Goal: Task Accomplishment & Management: Manage account settings

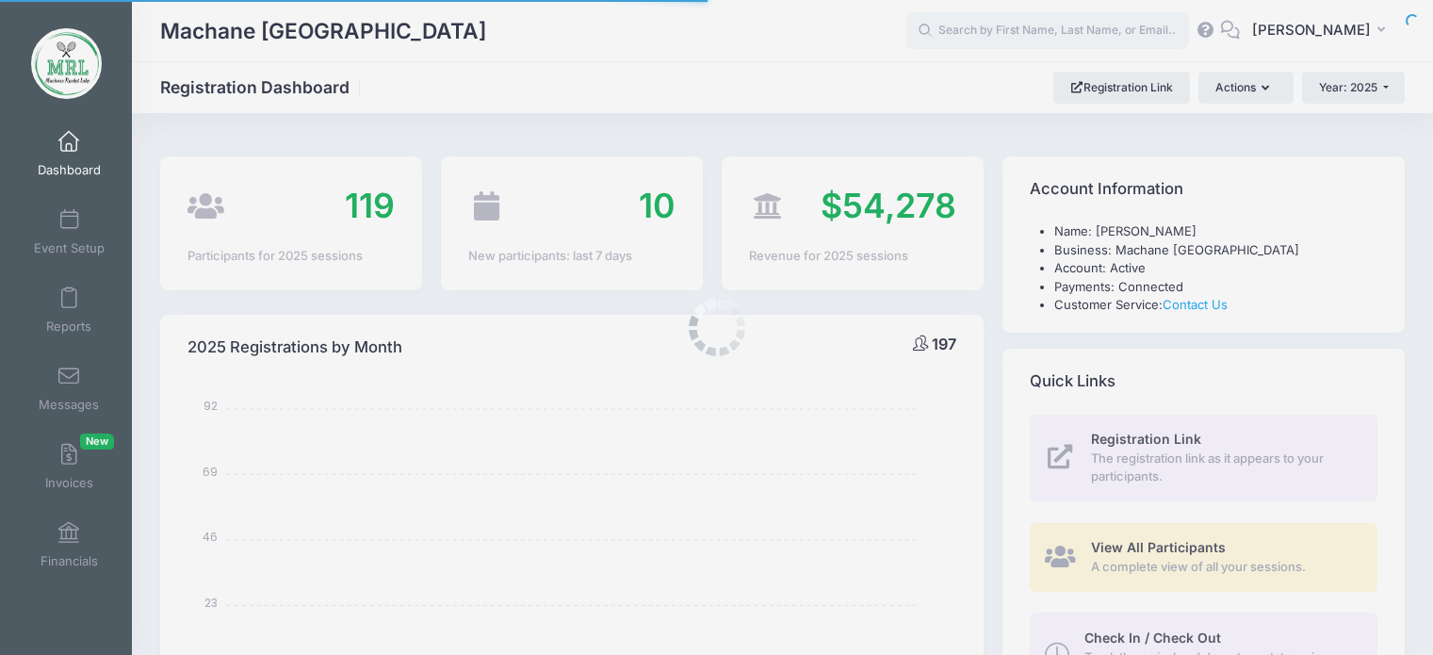
select select
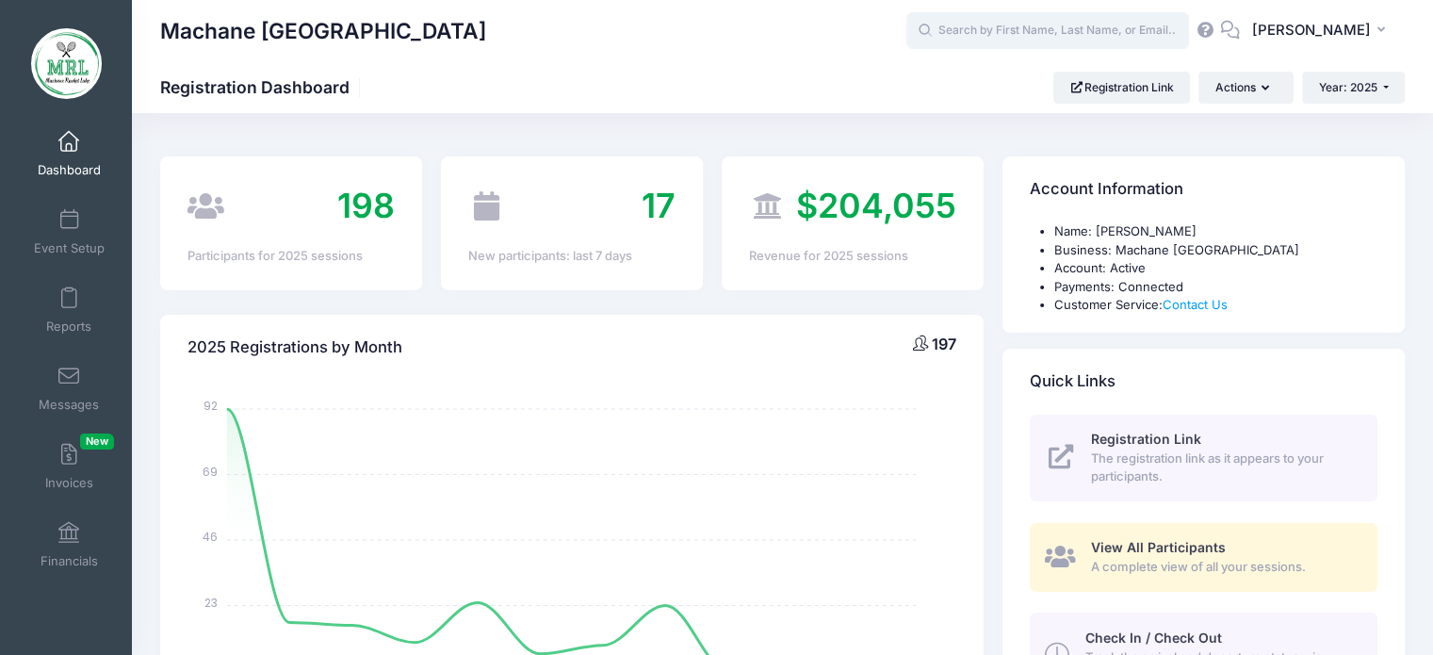
click at [997, 27] on input "text" at bounding box center [1047, 31] width 283 height 38
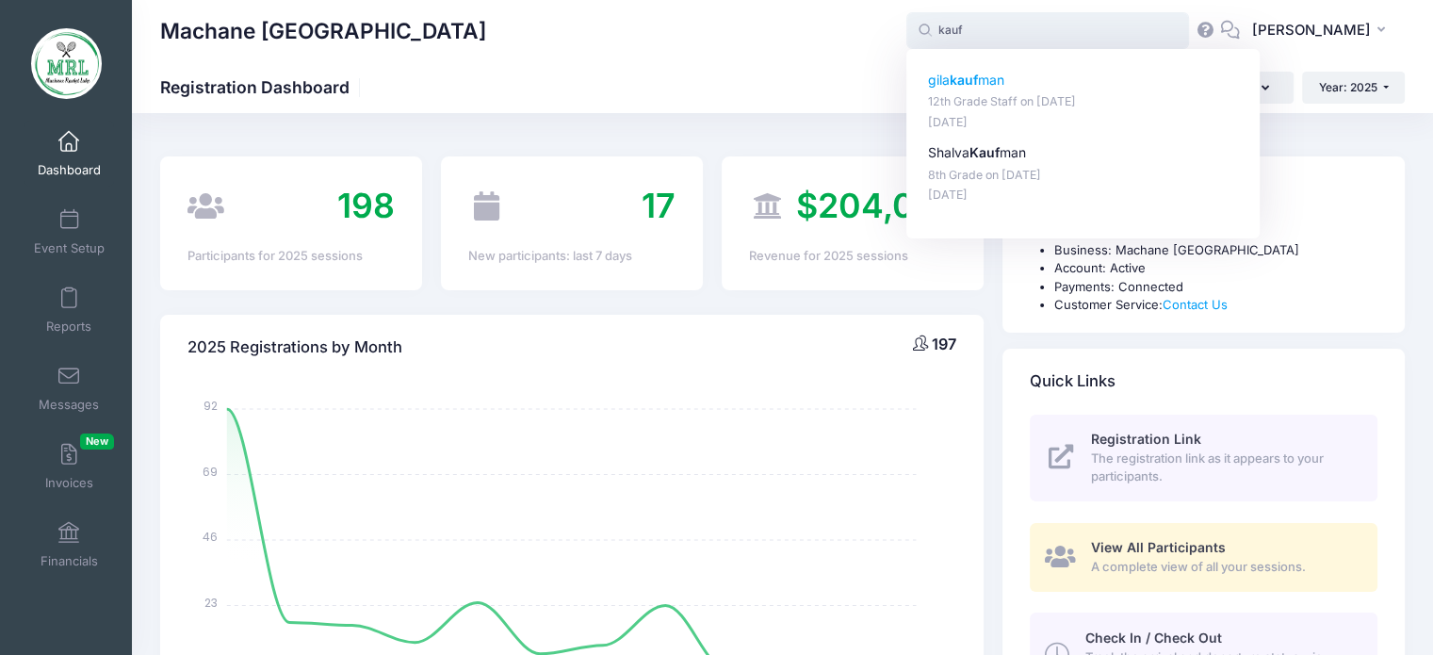
click at [978, 83] on strong "kauf" at bounding box center [963, 80] width 28 height 16
type input "gila kaufman (12th Grade Staff, Aug-14, 2025)"
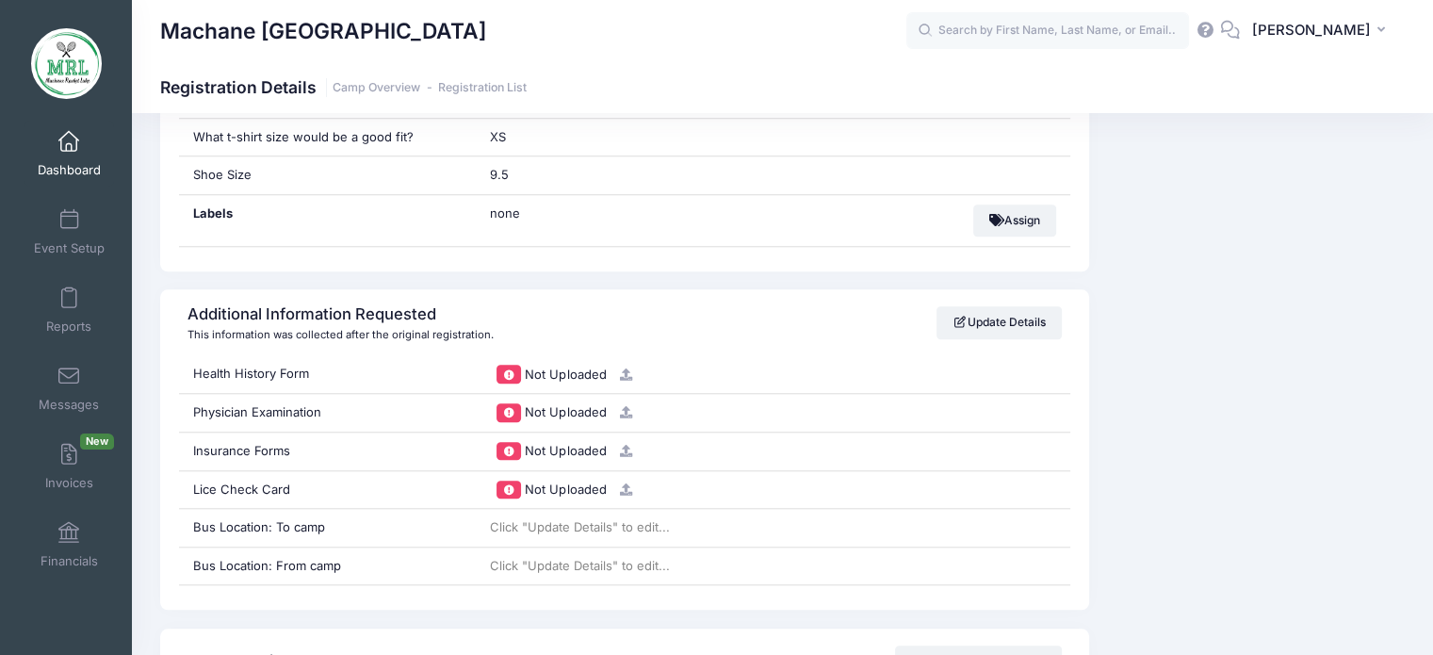
scroll to position [1639, 0]
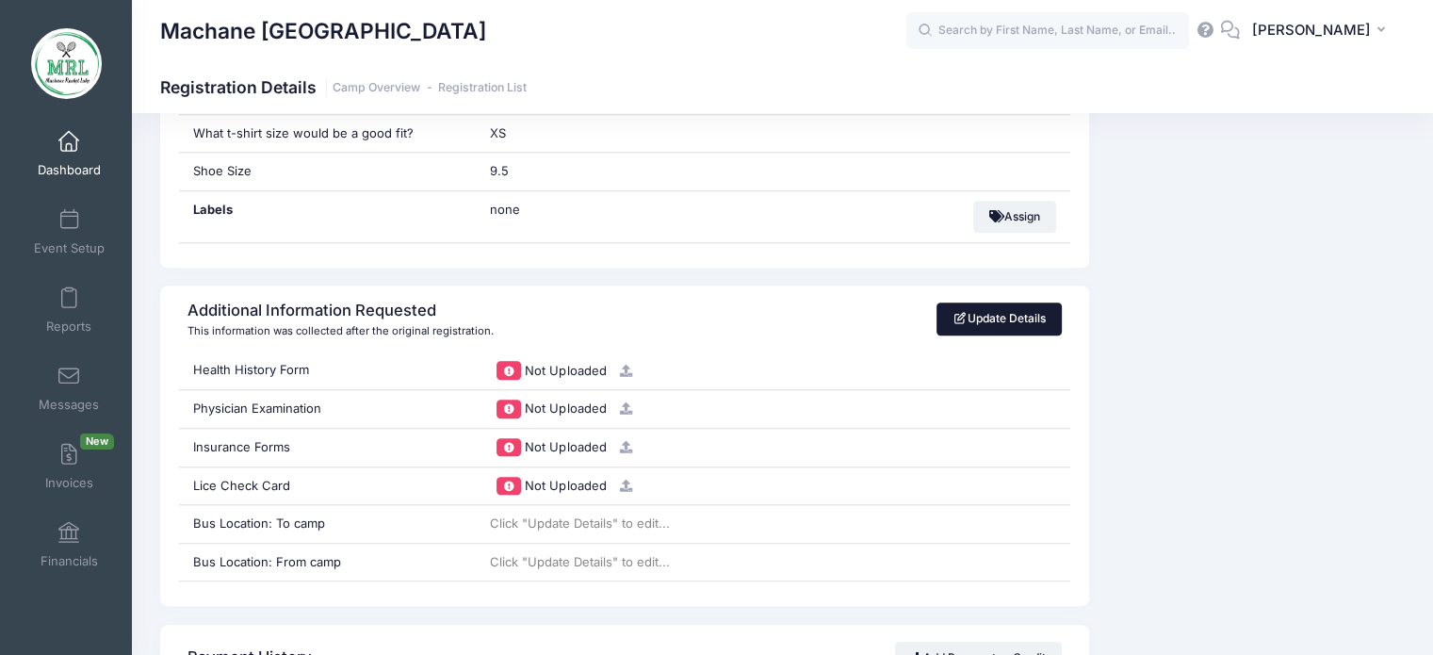
click at [1007, 308] on link "Update Details" at bounding box center [998, 318] width 125 height 32
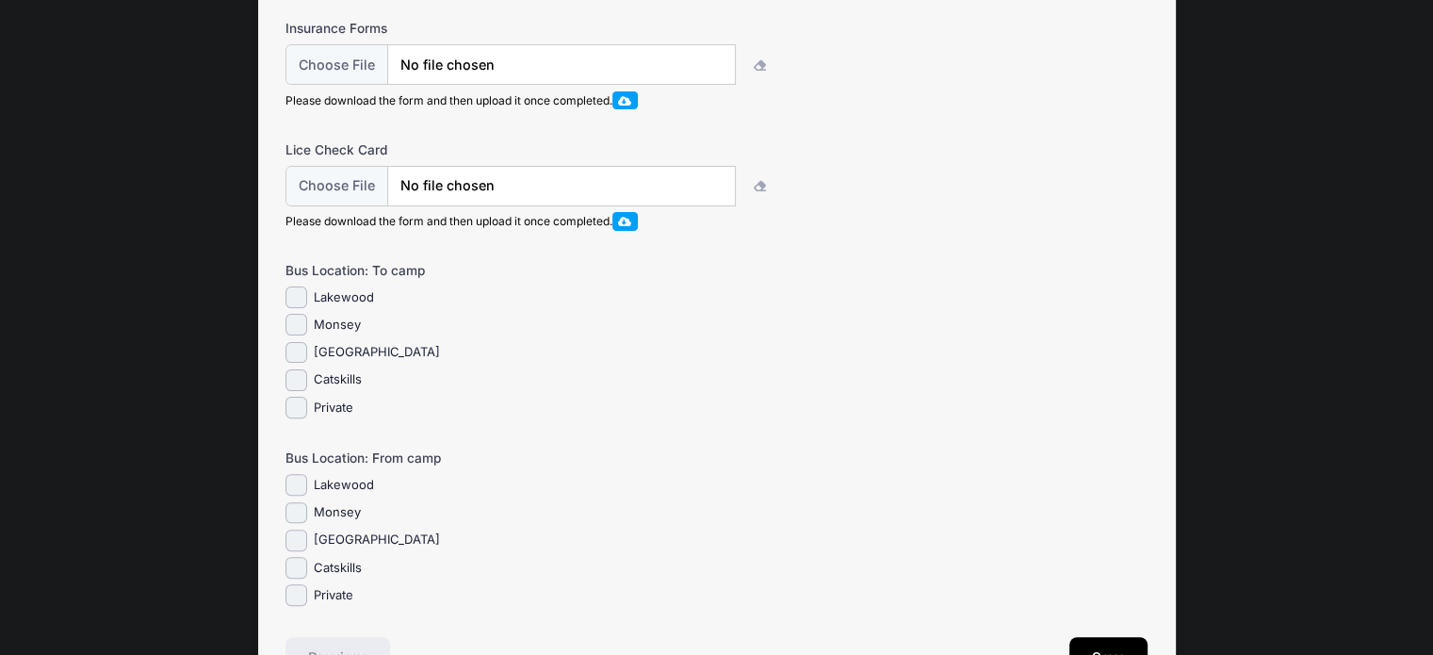
scroll to position [499, 0]
click at [290, 306] on input "Lakewood" at bounding box center [296, 295] width 22 height 22
checkbox input "true"
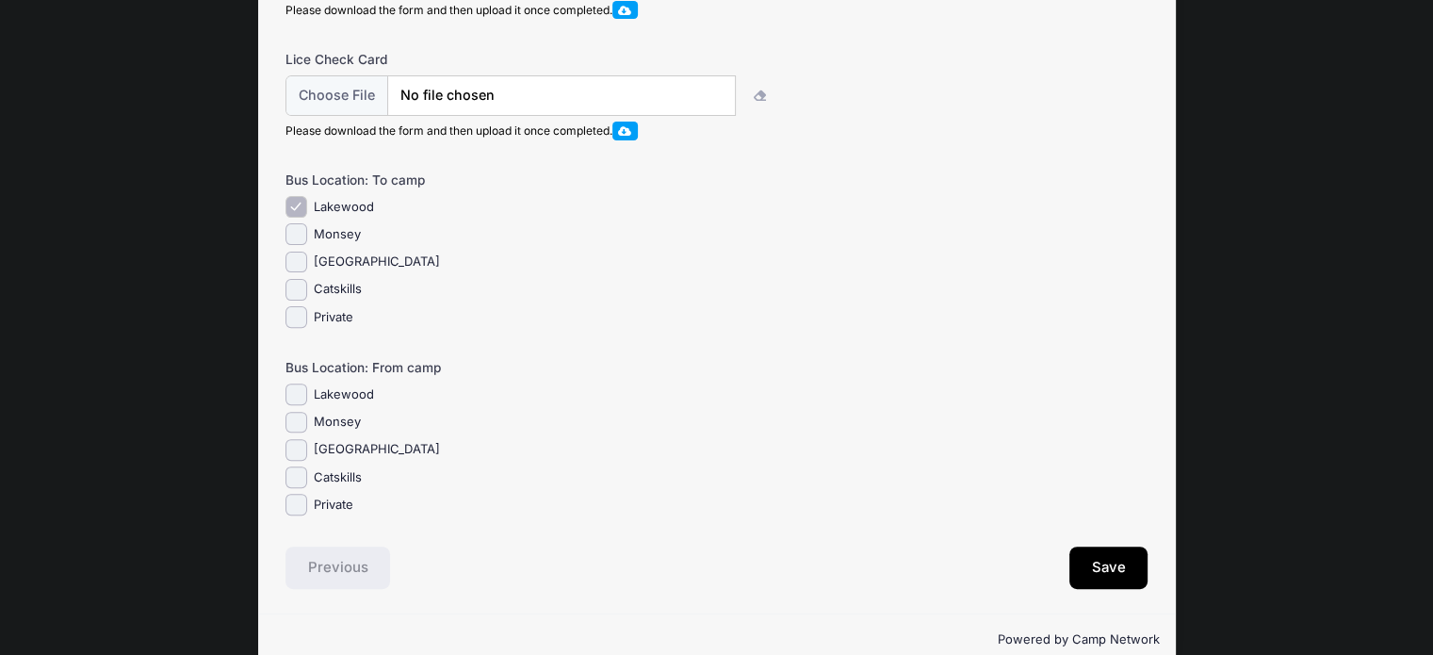
scroll to position [632, 0]
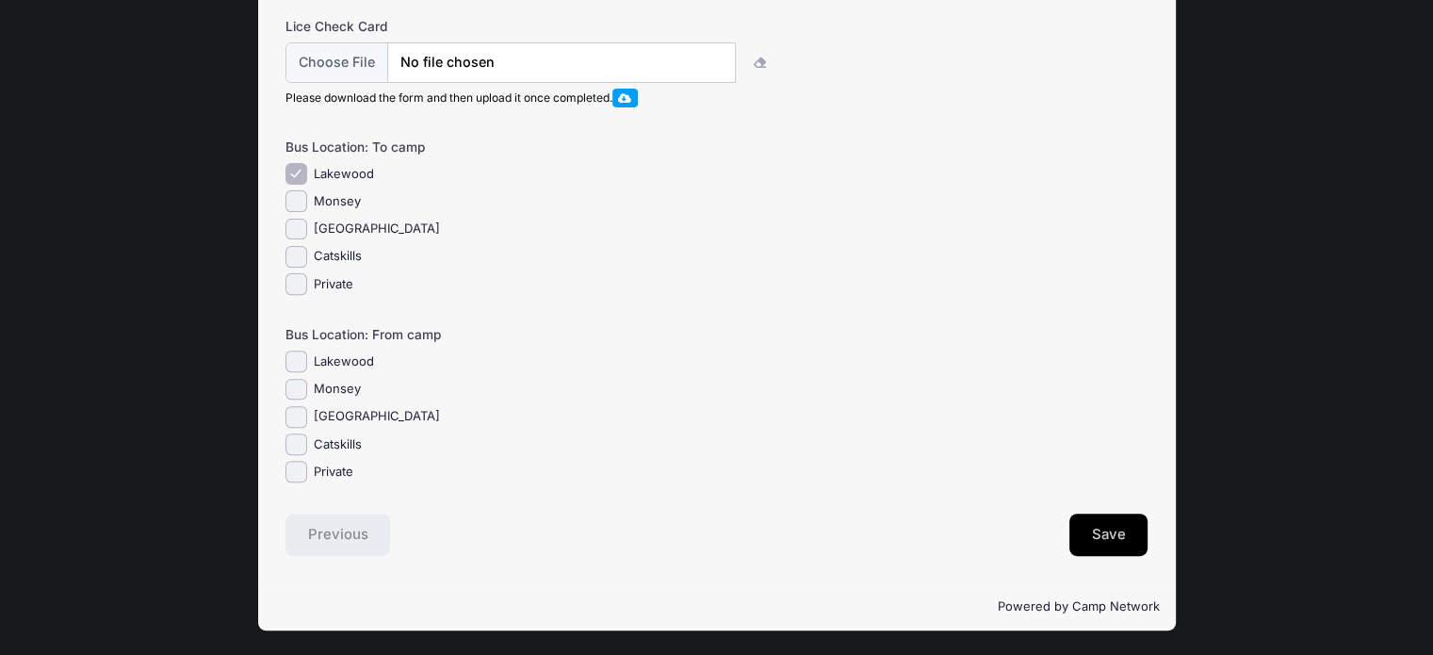
click at [1093, 534] on button "Save" at bounding box center [1108, 534] width 79 height 43
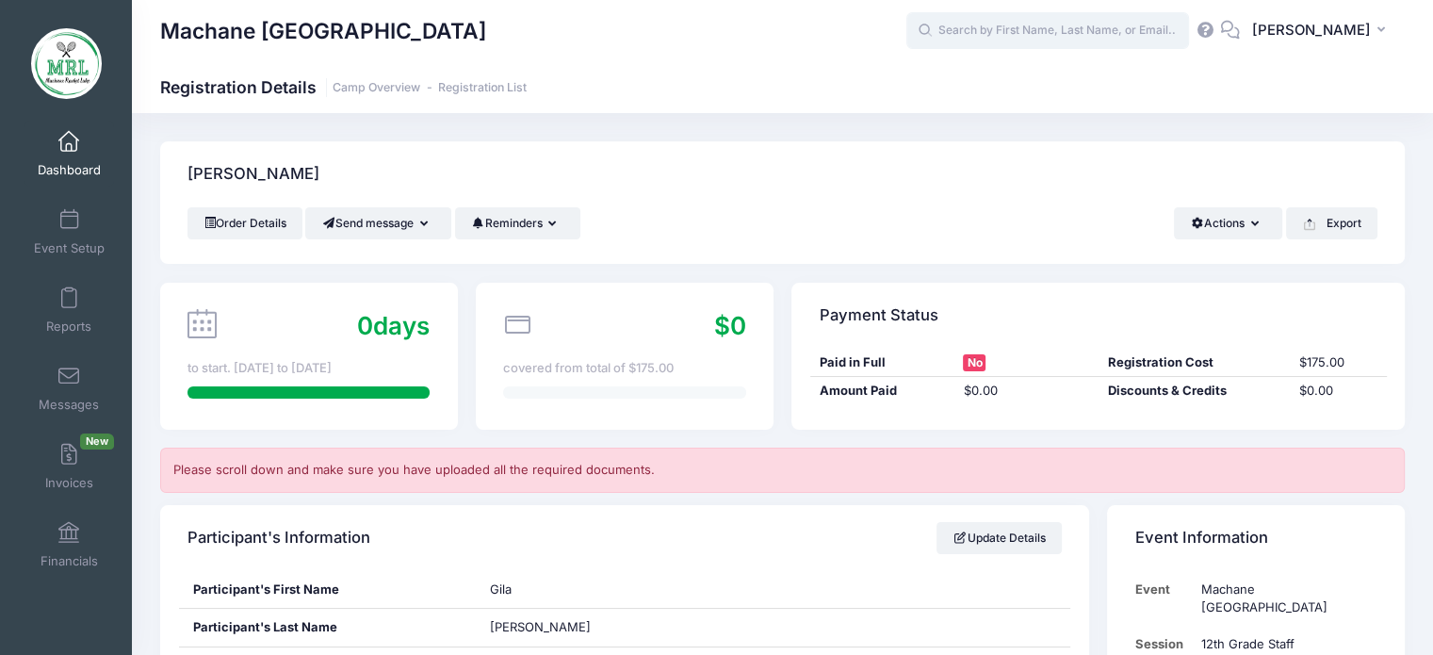
click at [982, 46] on input "text" at bounding box center [1047, 31] width 283 height 38
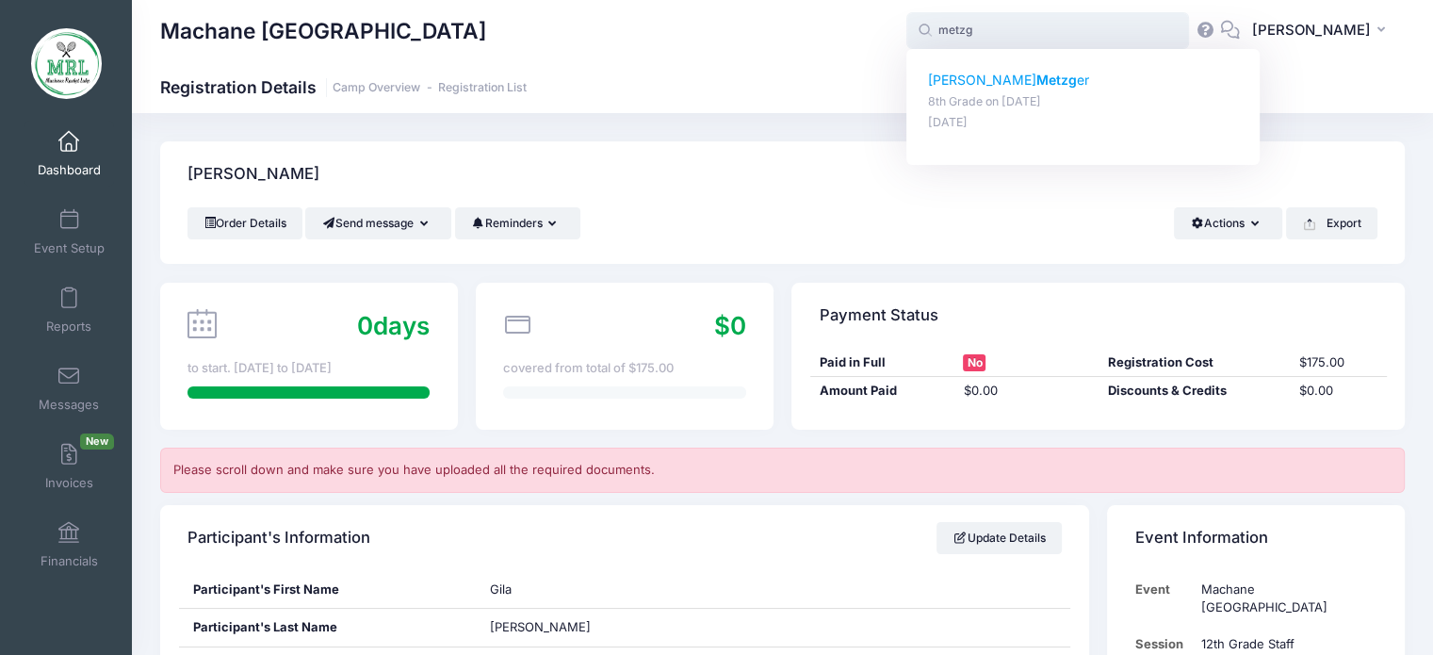
click at [980, 78] on p "Yehudis Metzg er" at bounding box center [1083, 81] width 311 height 20
type input "Yehudis Metzger (8th Grade, Aug-14, 2025)"
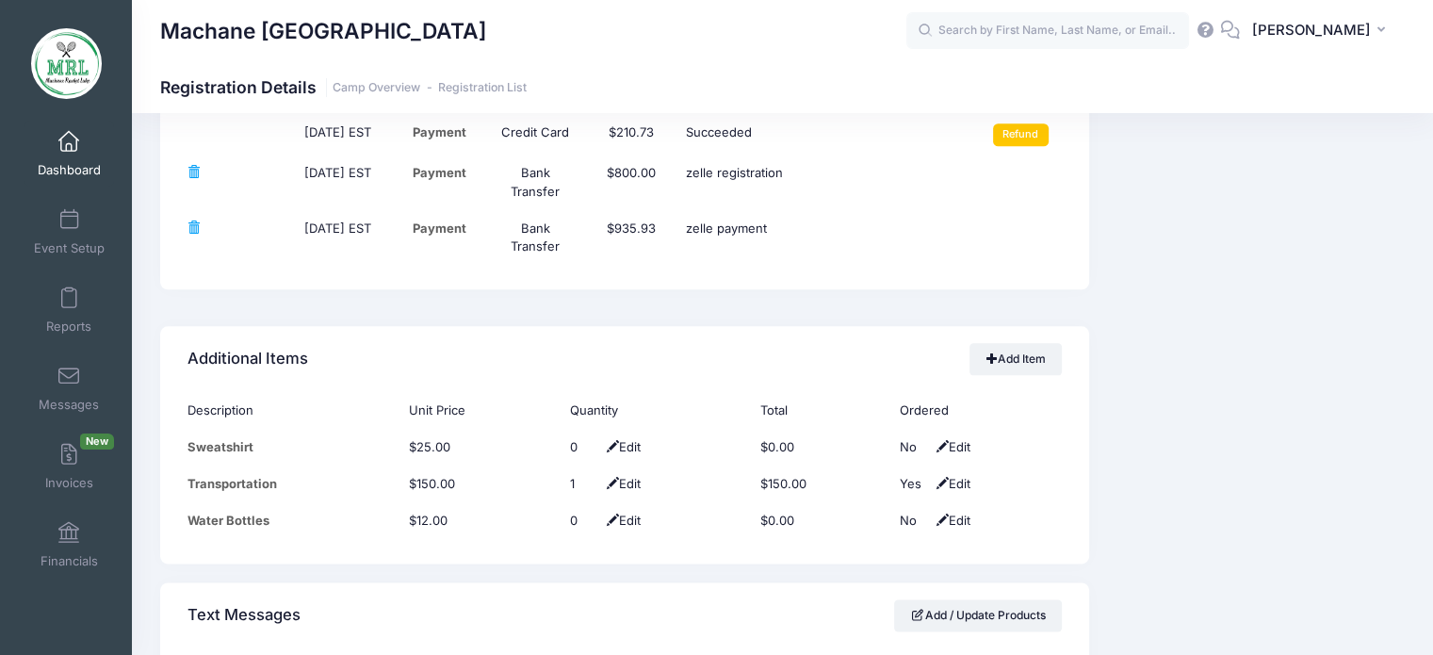
scroll to position [2333, 0]
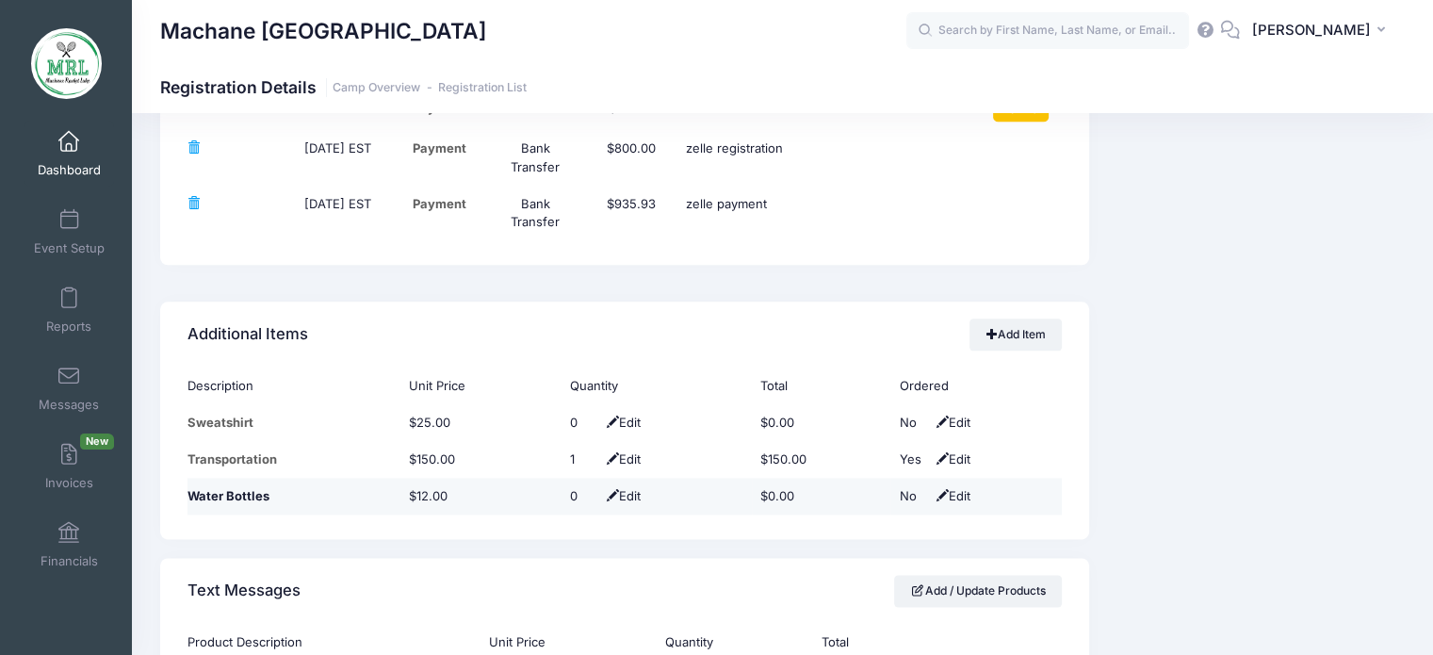
click at [625, 493] on span "Edit" at bounding box center [621, 495] width 39 height 15
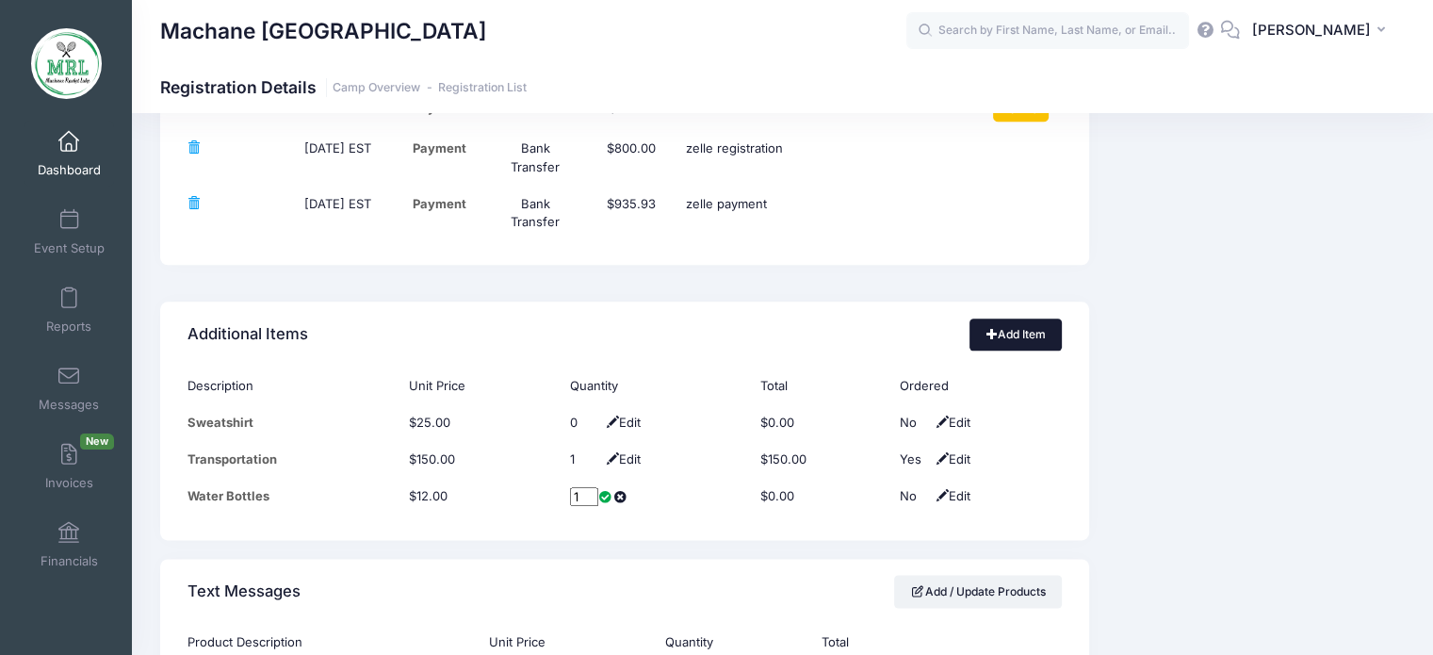
type input "1"
click at [1025, 344] on link "Add Item" at bounding box center [1015, 334] width 92 height 32
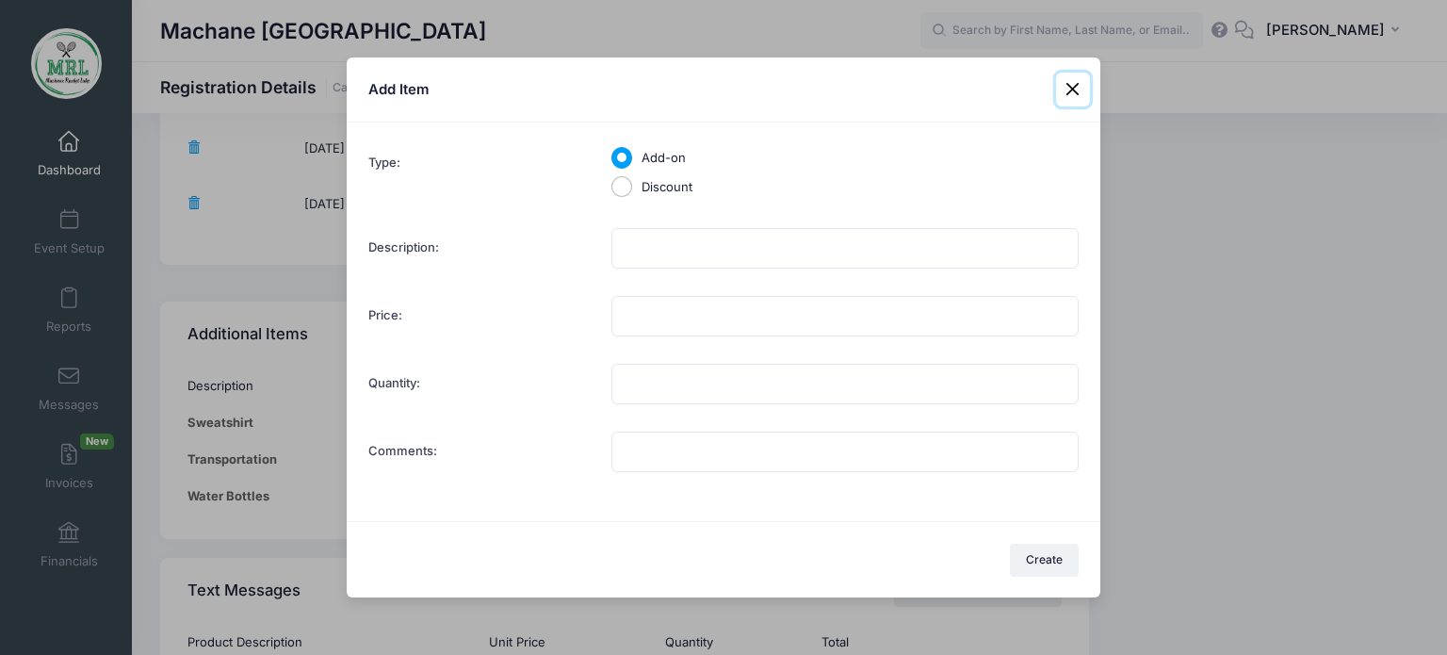
click at [1074, 89] on button at bounding box center [1073, 90] width 34 height 34
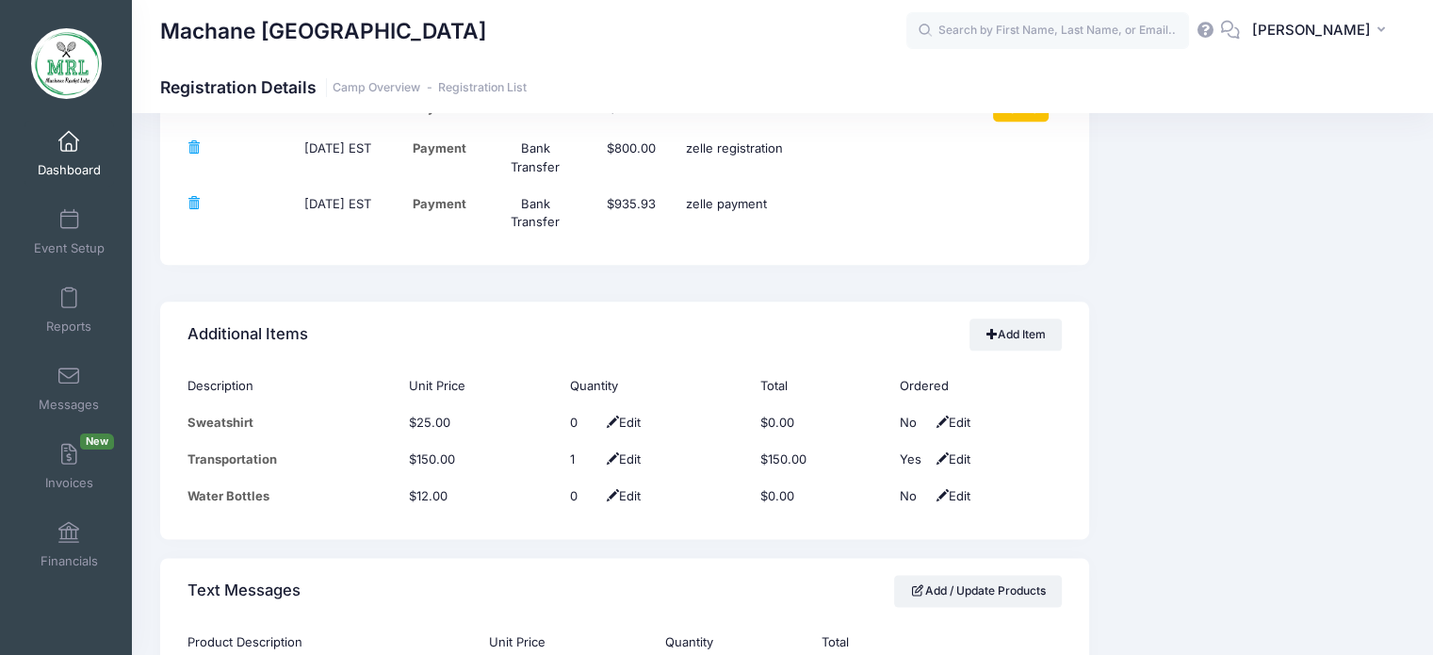
click at [633, 492] on span "Edit" at bounding box center [621, 495] width 39 height 15
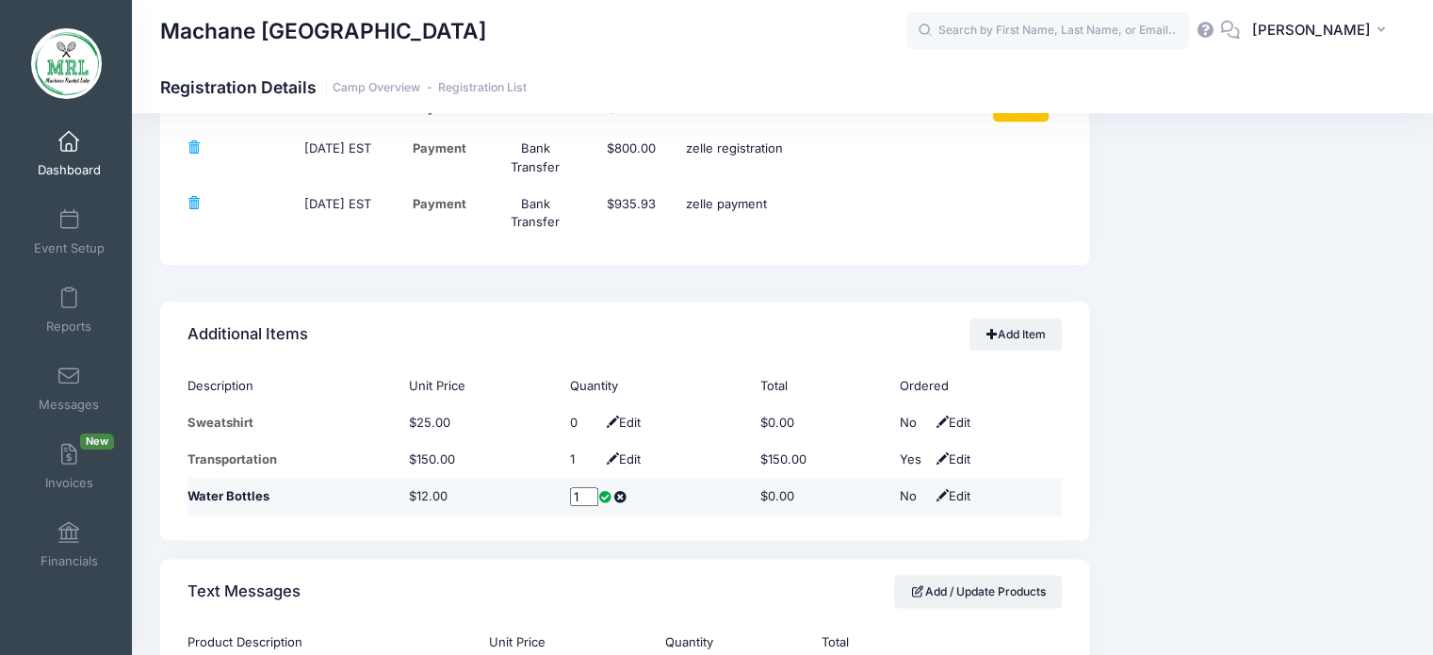
type input "1"
click at [598, 491] on span at bounding box center [605, 497] width 15 height 12
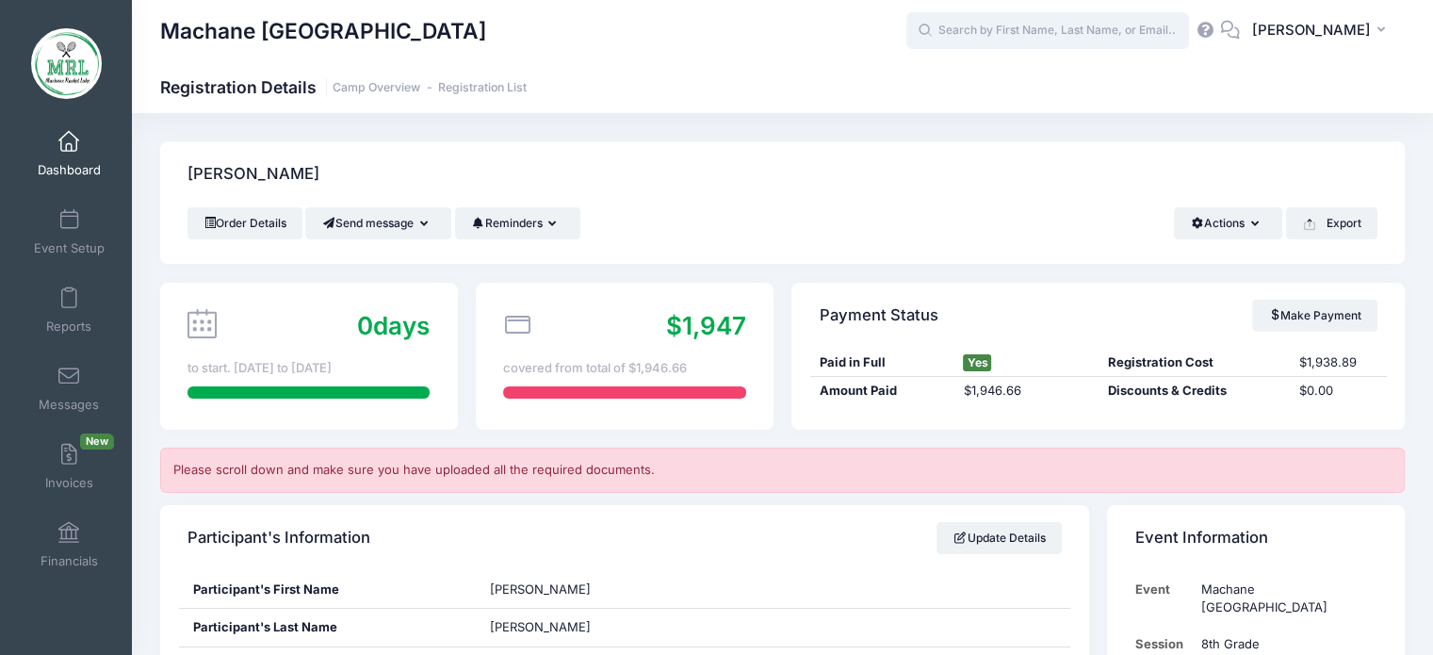
click at [1066, 28] on input "text" at bounding box center [1047, 31] width 283 height 38
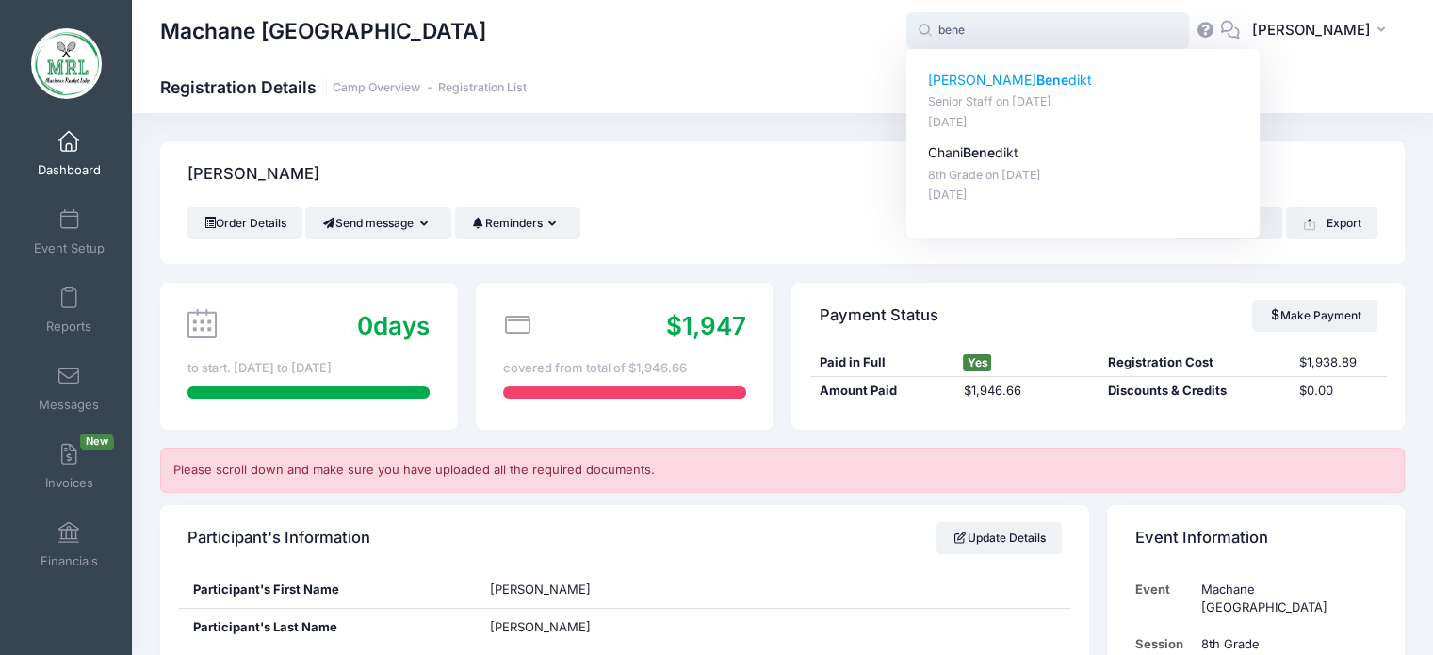
click at [1015, 82] on p "Miriam Bene dikt" at bounding box center [1083, 81] width 311 height 20
type input "Miriam Benedikt (Senior Staff, Aug-14, 2025)"
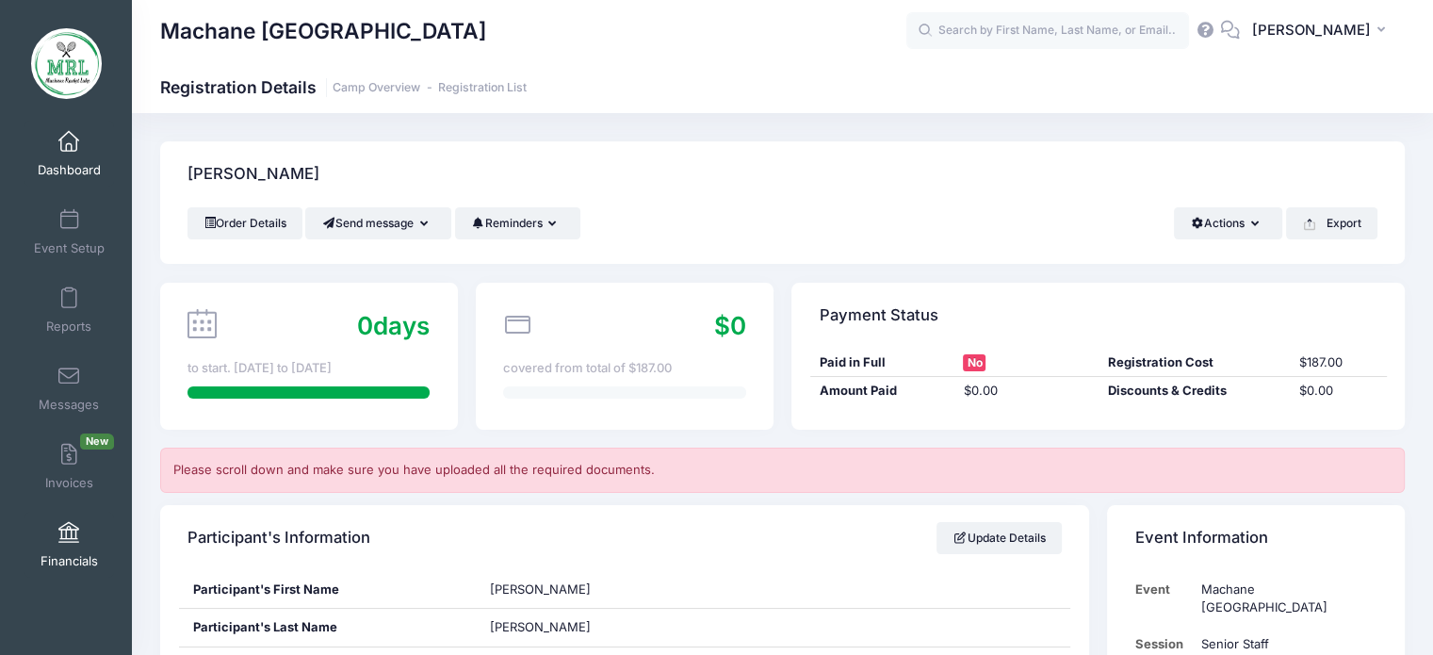
click at [41, 540] on link "Financials" at bounding box center [68, 544] width 89 height 66
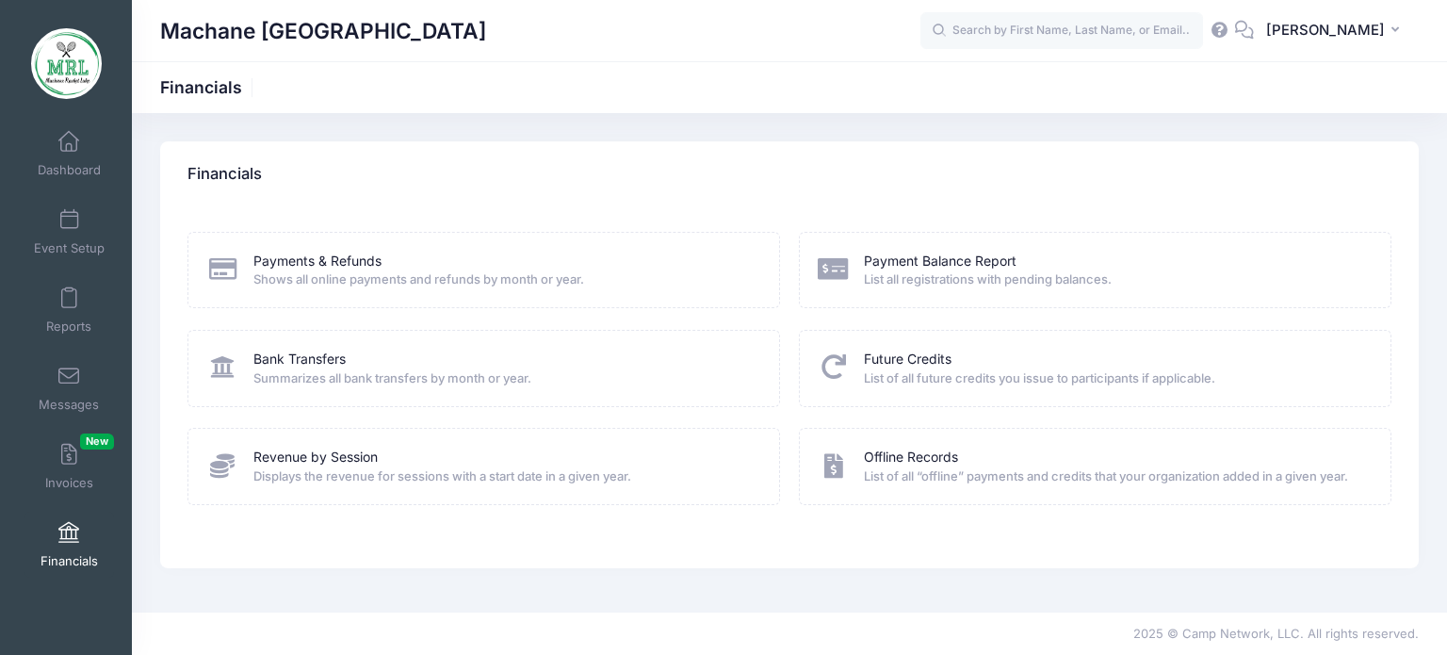
click at [982, 284] on span "List all registrations with pending balances." at bounding box center [1115, 279] width 502 height 19
click at [875, 258] on link "Payment Balance Report" at bounding box center [940, 261] width 153 height 20
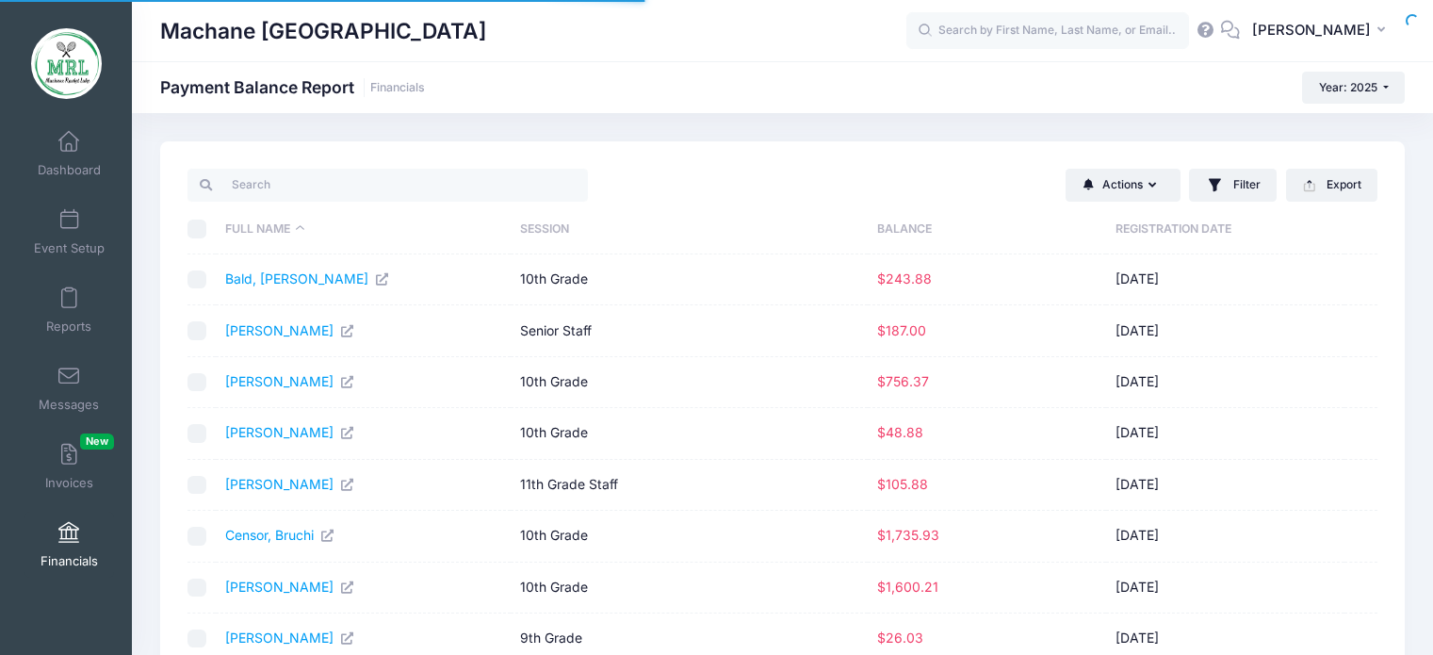
select select "10"
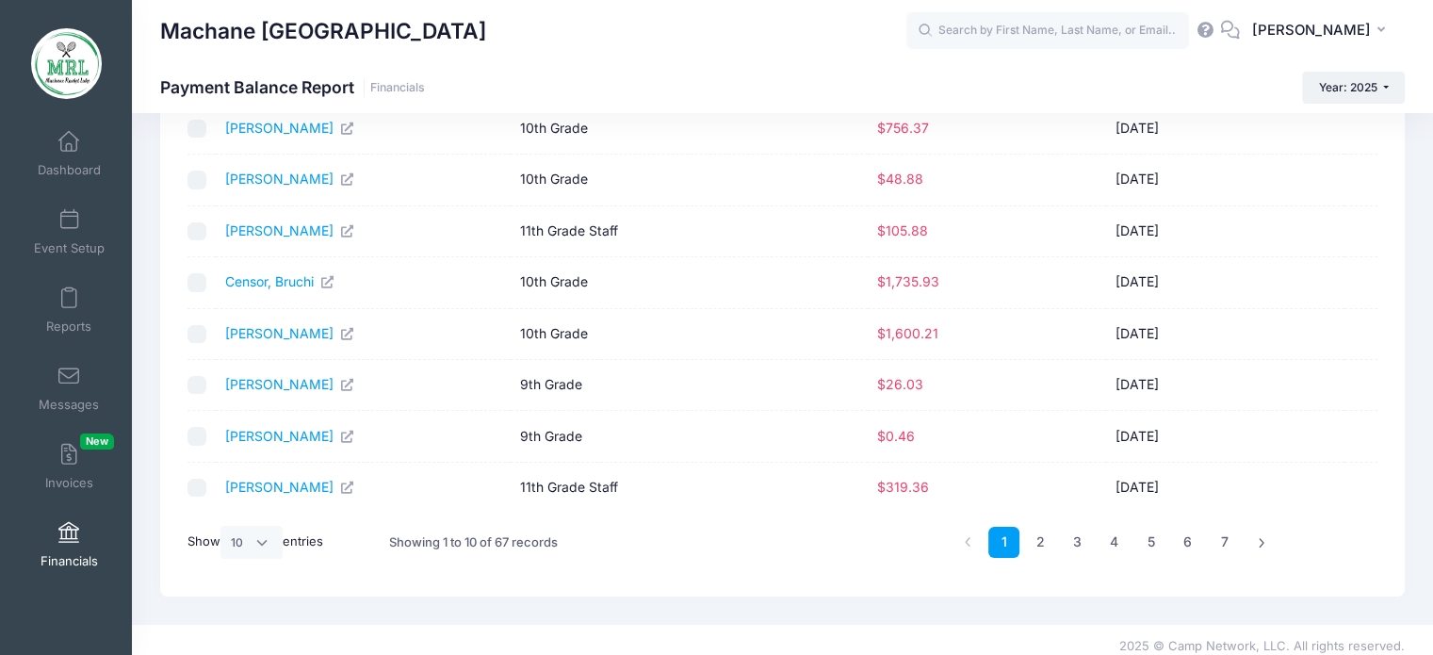
scroll to position [256, 0]
click at [1044, 534] on link "2" at bounding box center [1040, 539] width 31 height 31
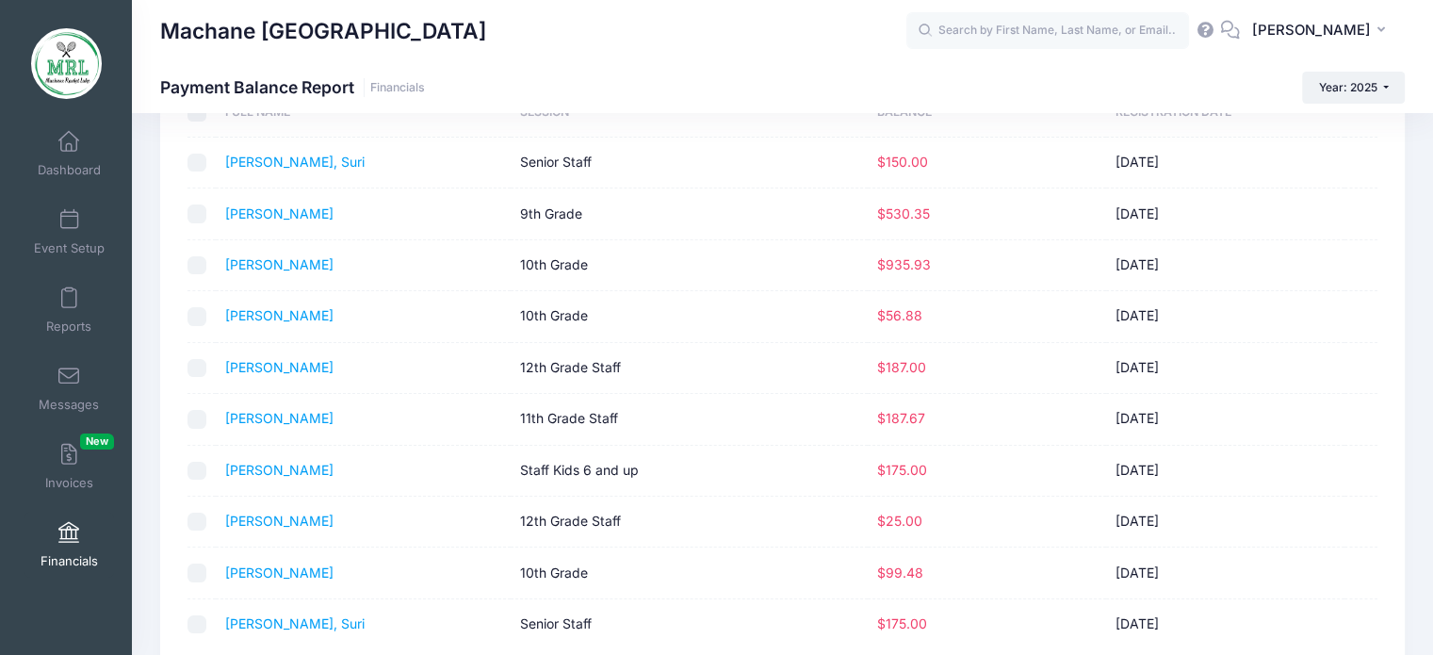
scroll to position [105, 0]
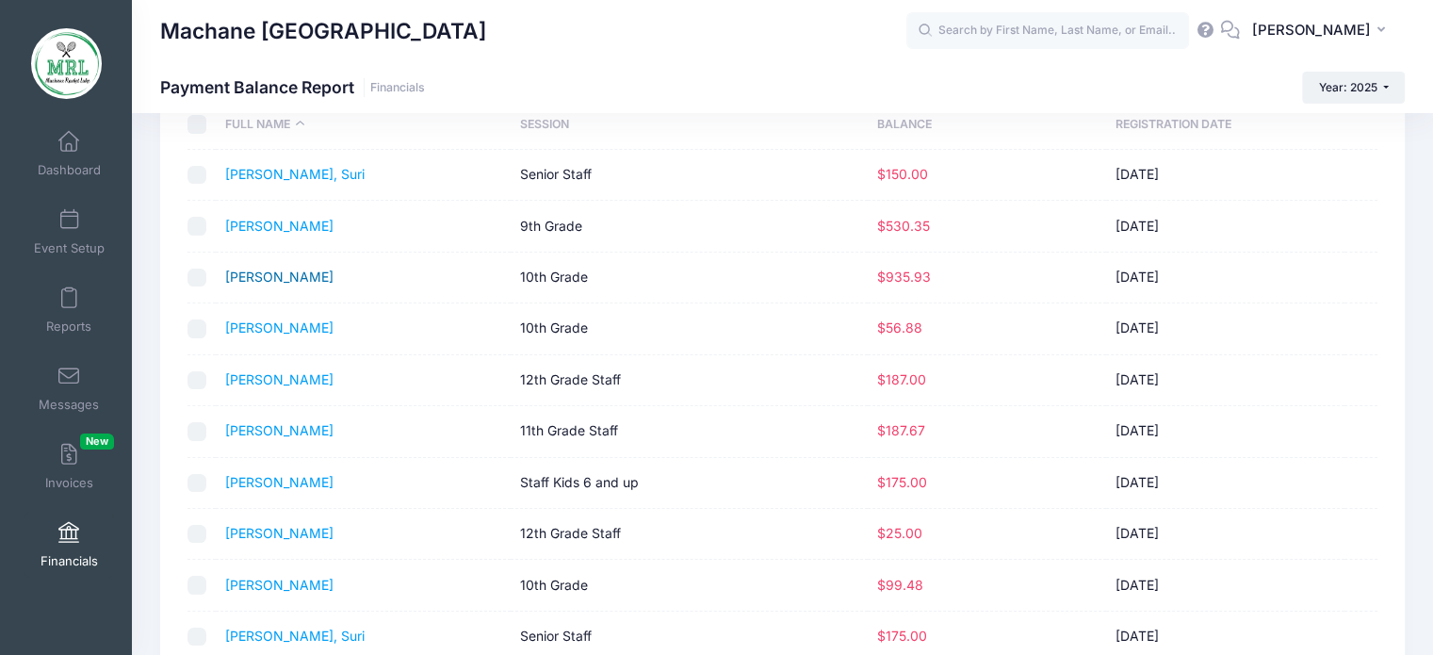
click at [273, 276] on link "[PERSON_NAME]" at bounding box center [279, 276] width 108 height 16
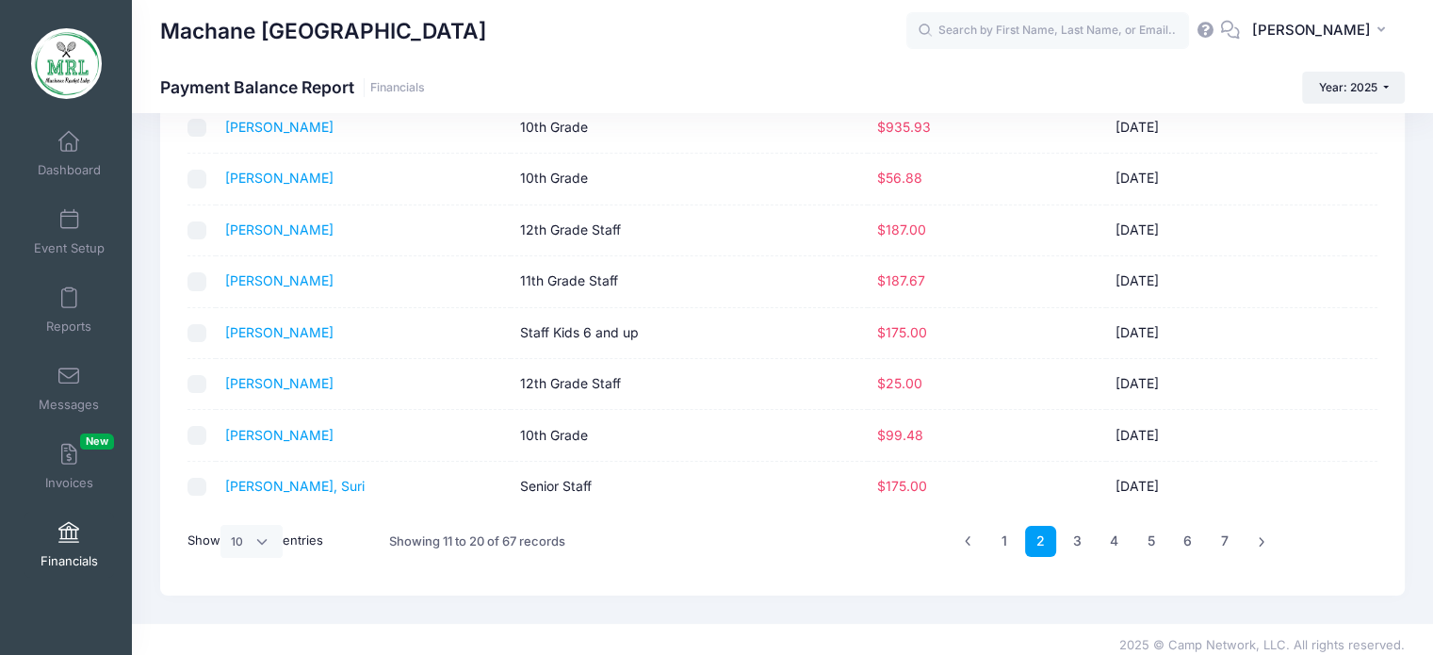
scroll to position [264, 0]
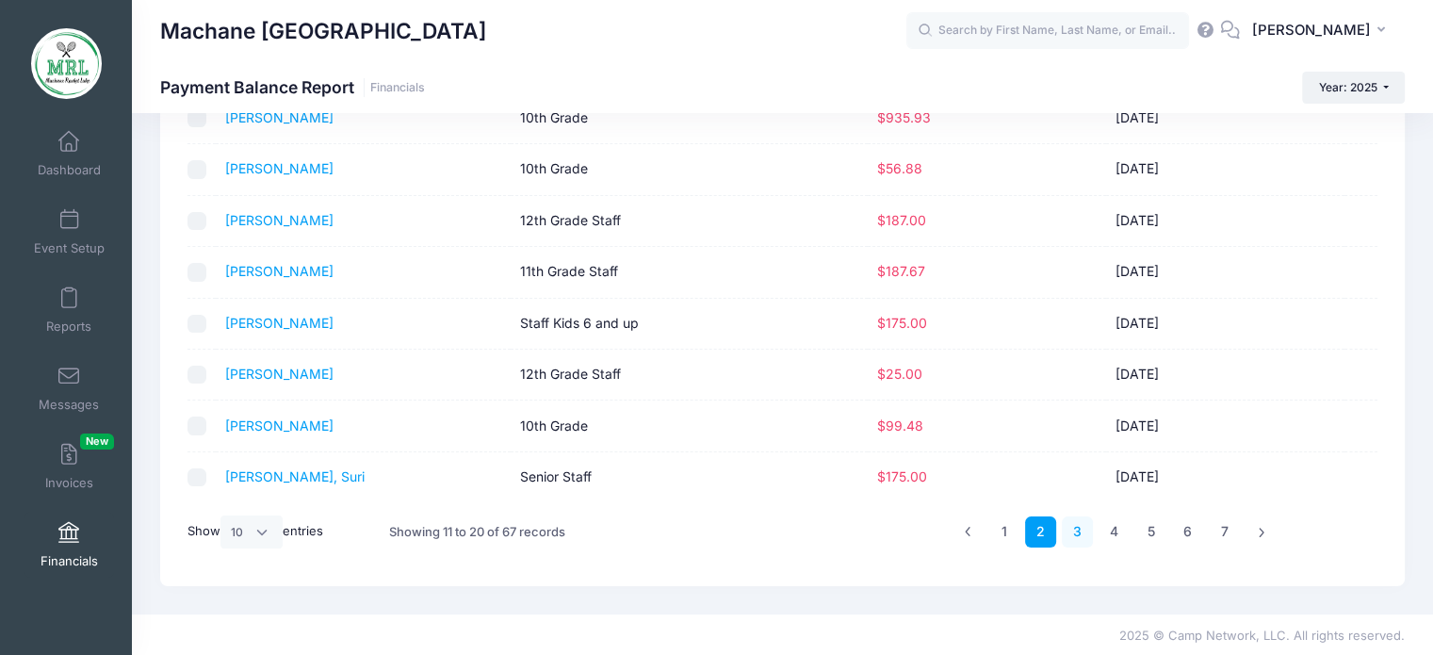
click at [1073, 527] on link "3" at bounding box center [1077, 531] width 31 height 31
click at [283, 425] on link "Kuessous, Shani" at bounding box center [279, 425] width 108 height 16
click at [1114, 527] on link "4" at bounding box center [1113, 531] width 31 height 31
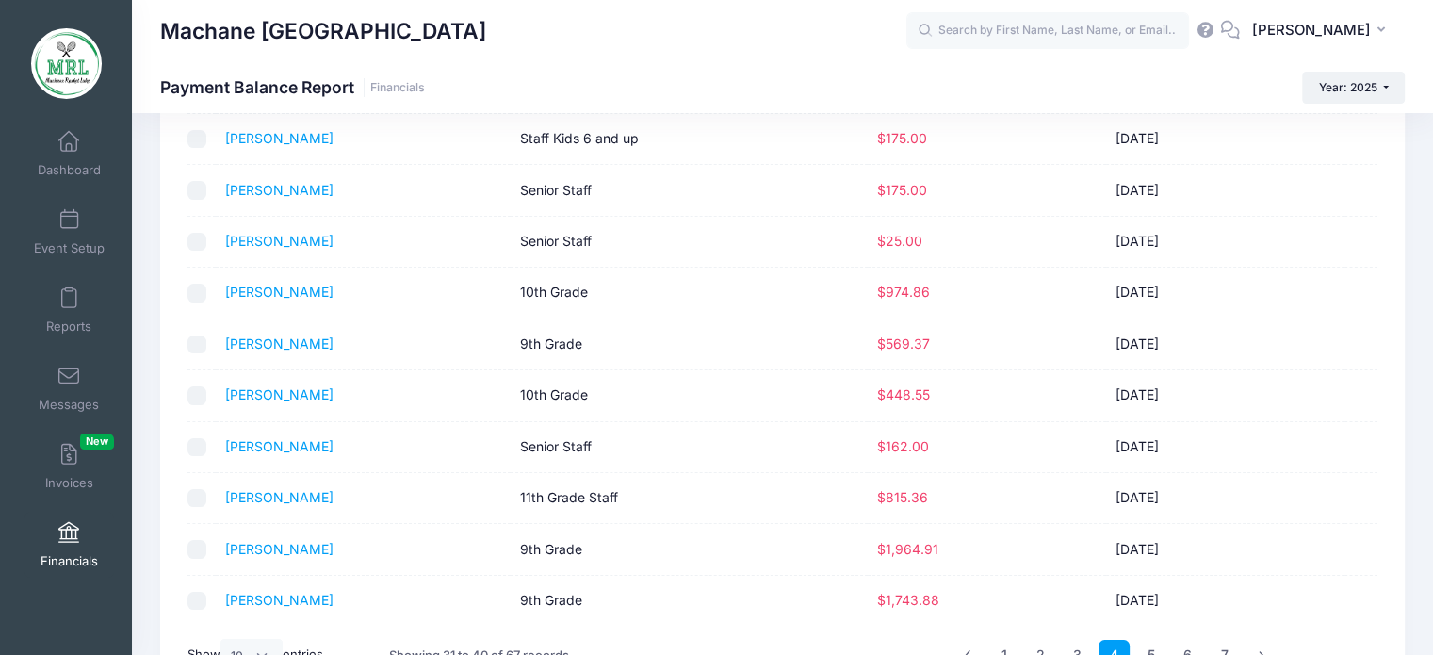
scroll to position [134, 0]
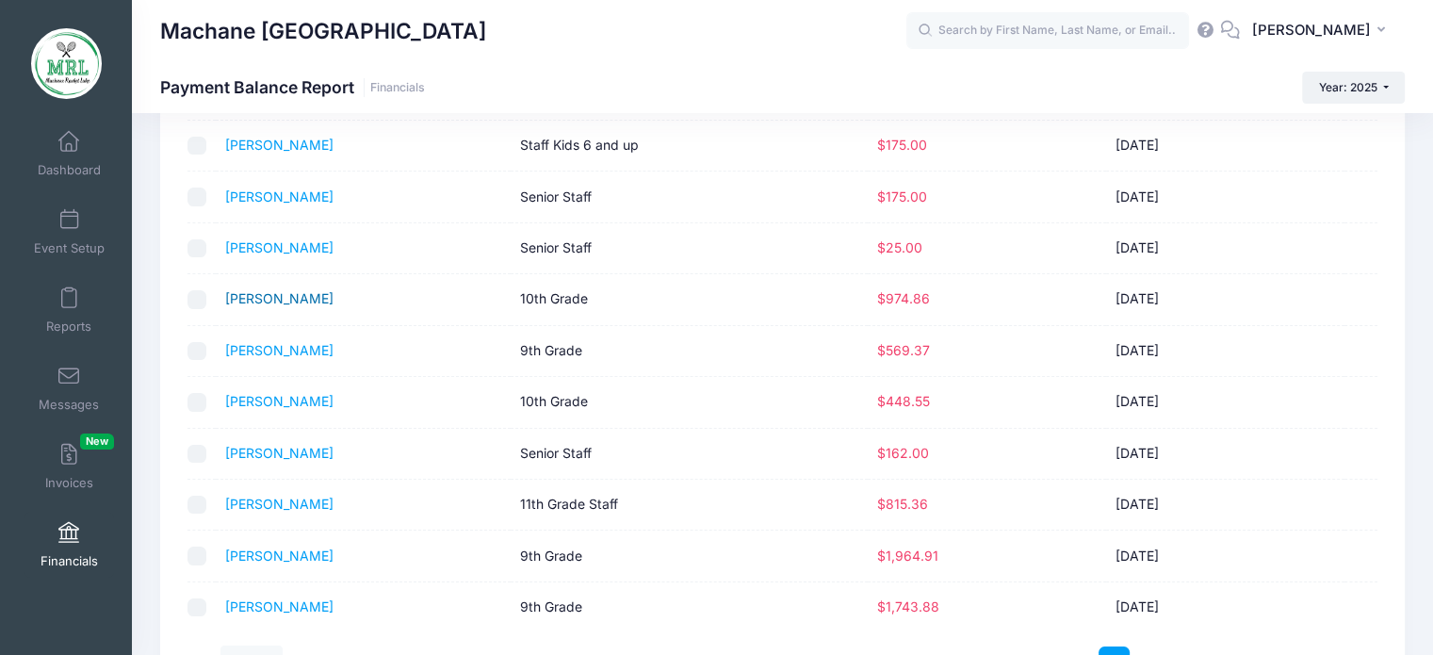
click at [269, 298] on link "Neuhaus, Adina" at bounding box center [279, 298] width 108 height 16
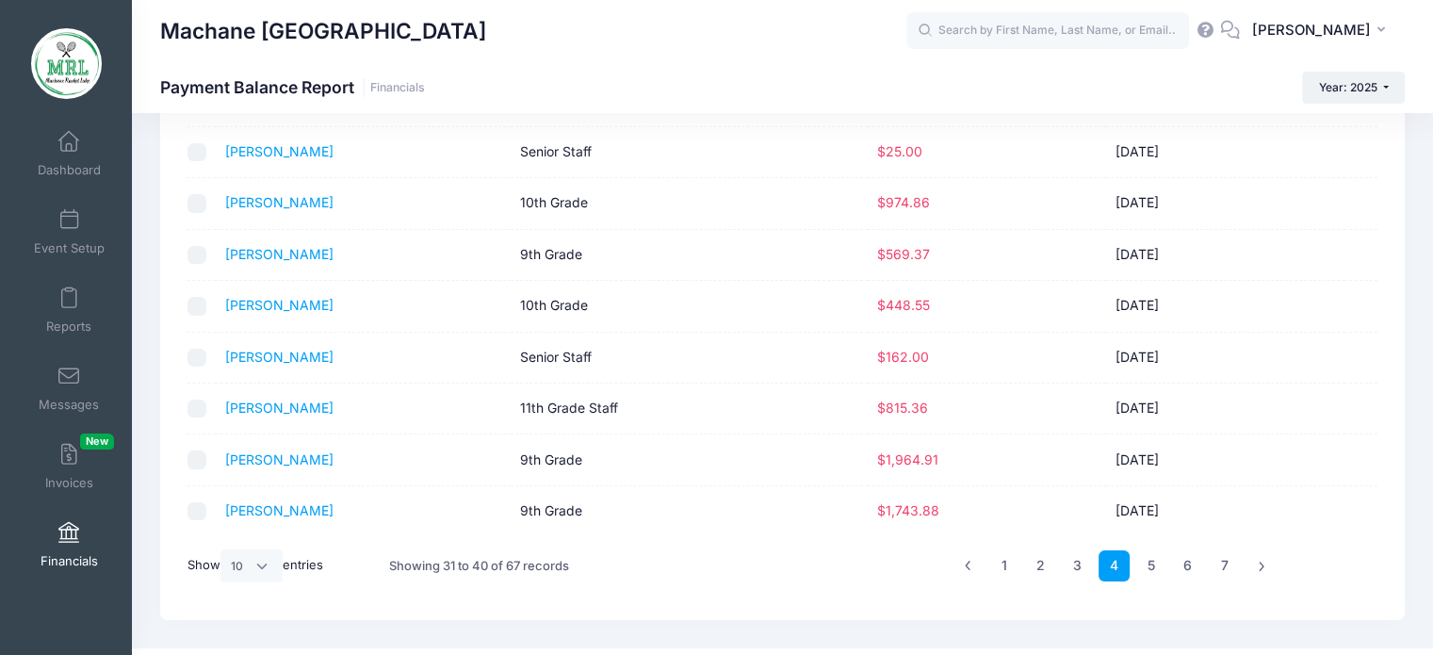
scroll to position [234, 0]
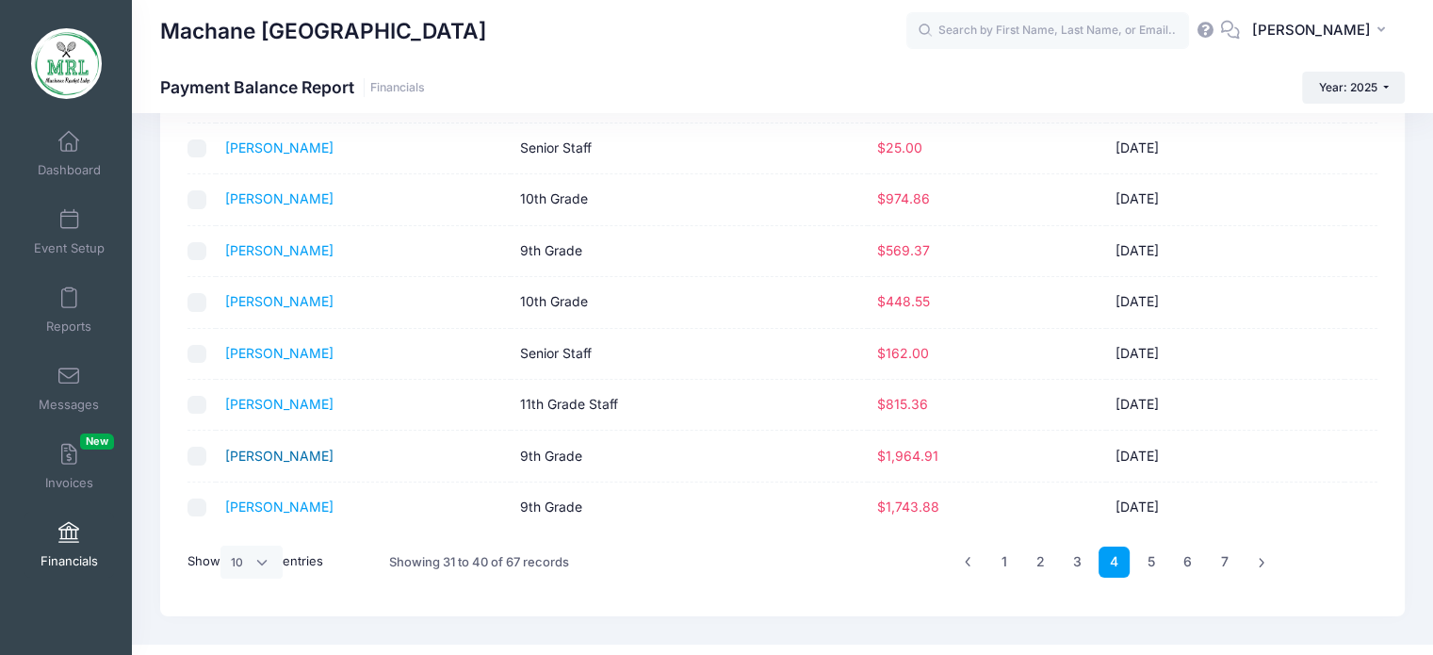
click at [323, 457] on link "Pruzansky, Miriam" at bounding box center [279, 455] width 108 height 16
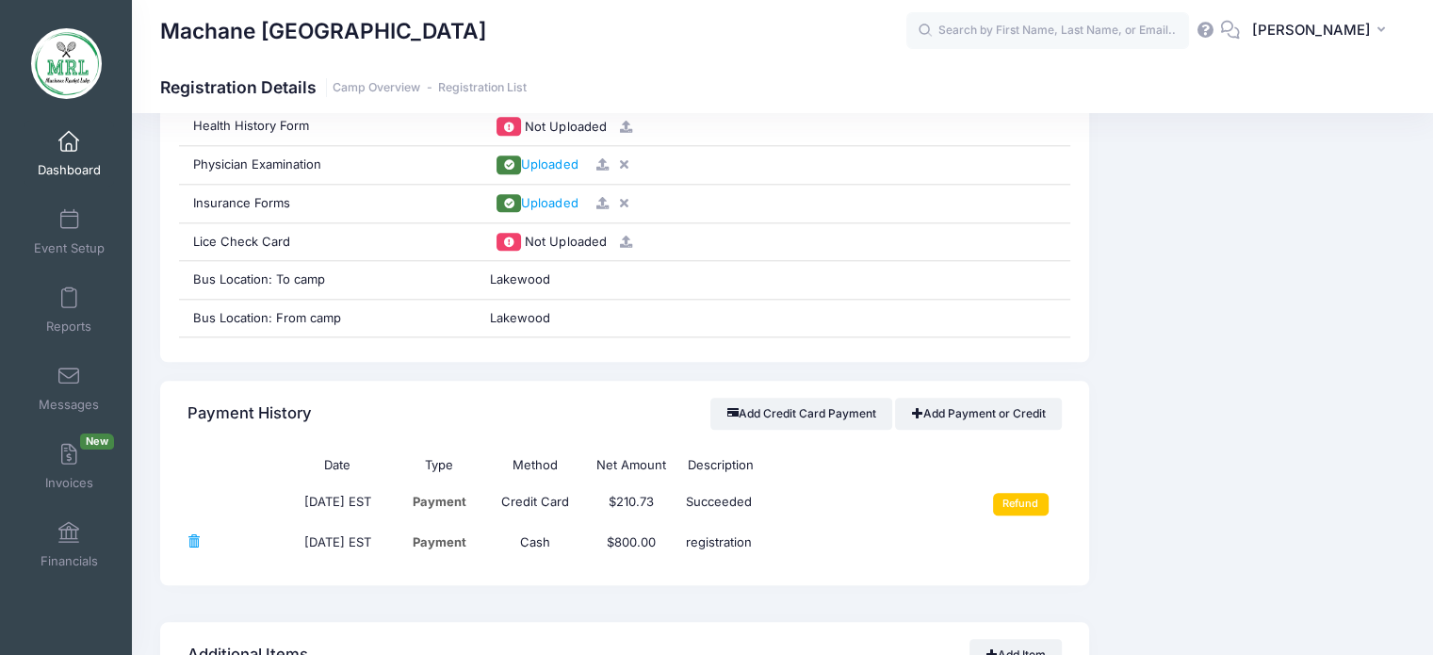
scroll to position [1955, 0]
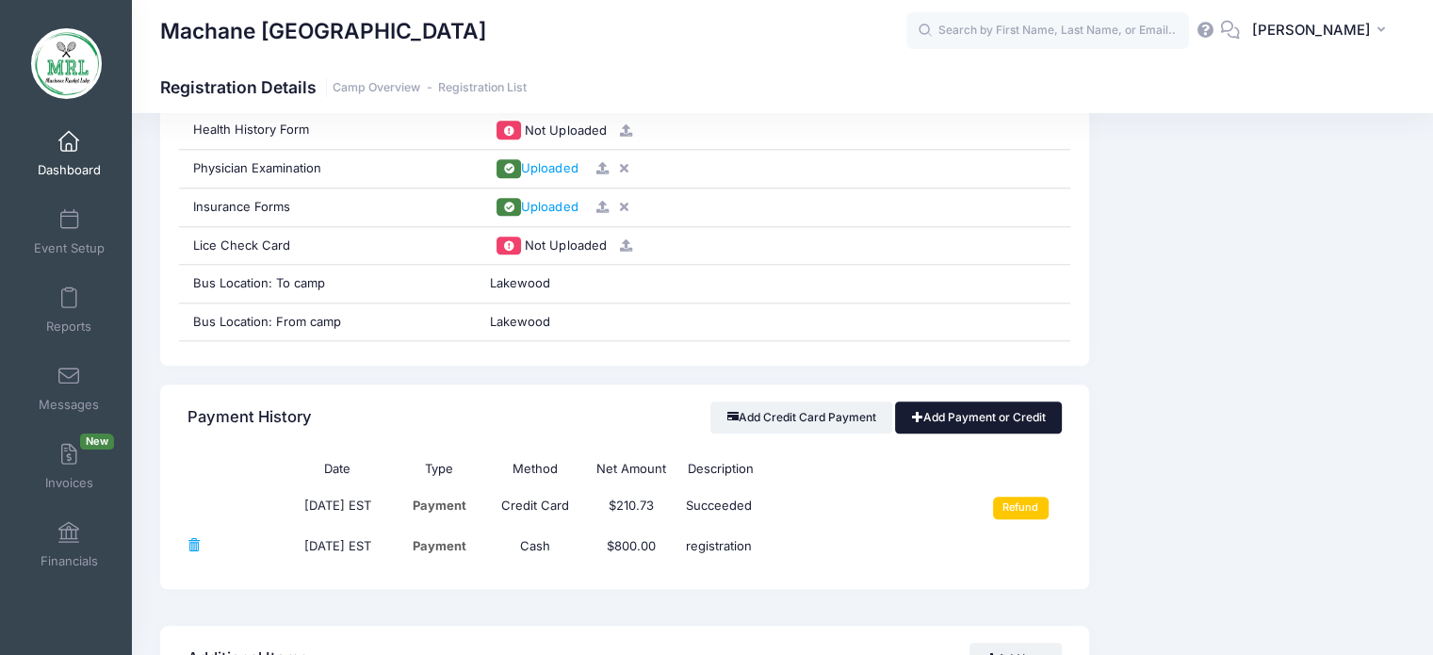
click at [980, 415] on link "Add Payment or Credit" at bounding box center [978, 417] width 167 height 32
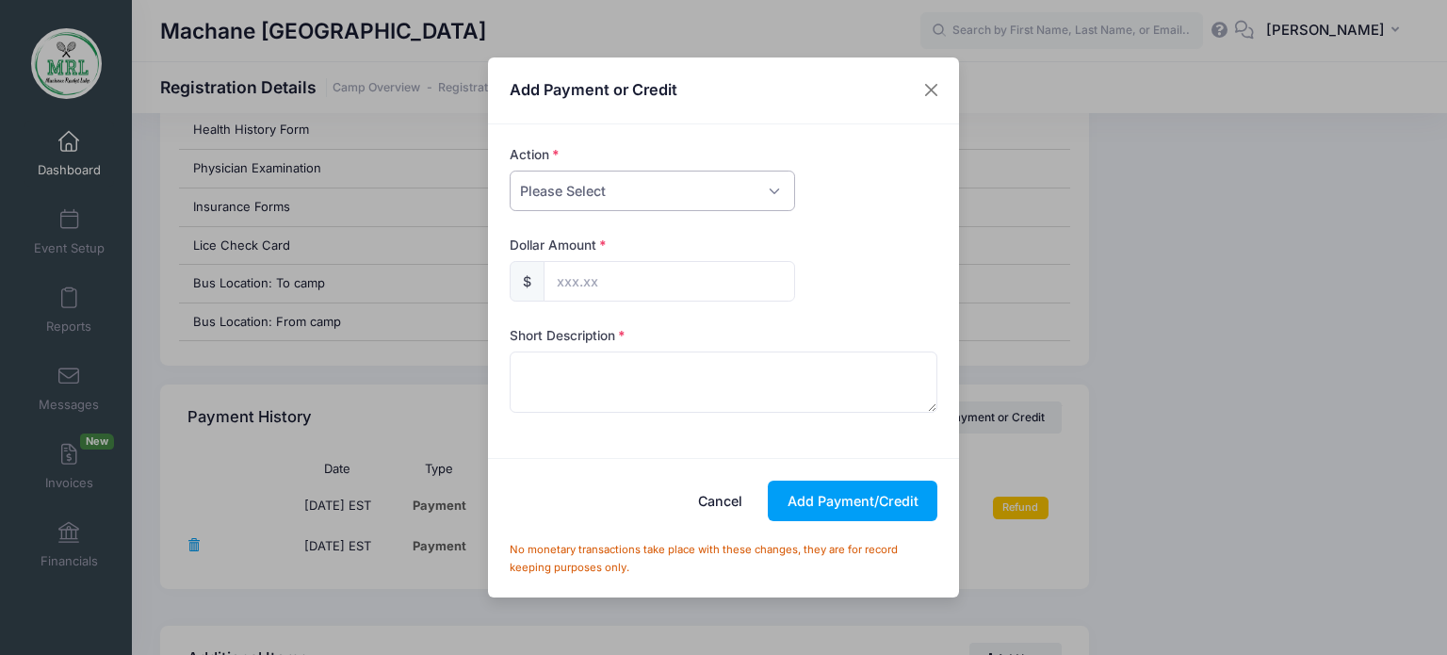
click at [774, 198] on select "Please Select Payment Credit Refund (Offline)" at bounding box center [652, 190] width 285 height 41
select select "payment"
click at [510, 170] on select "Please Select Payment Credit Refund (Offline)" at bounding box center [652, 190] width 285 height 41
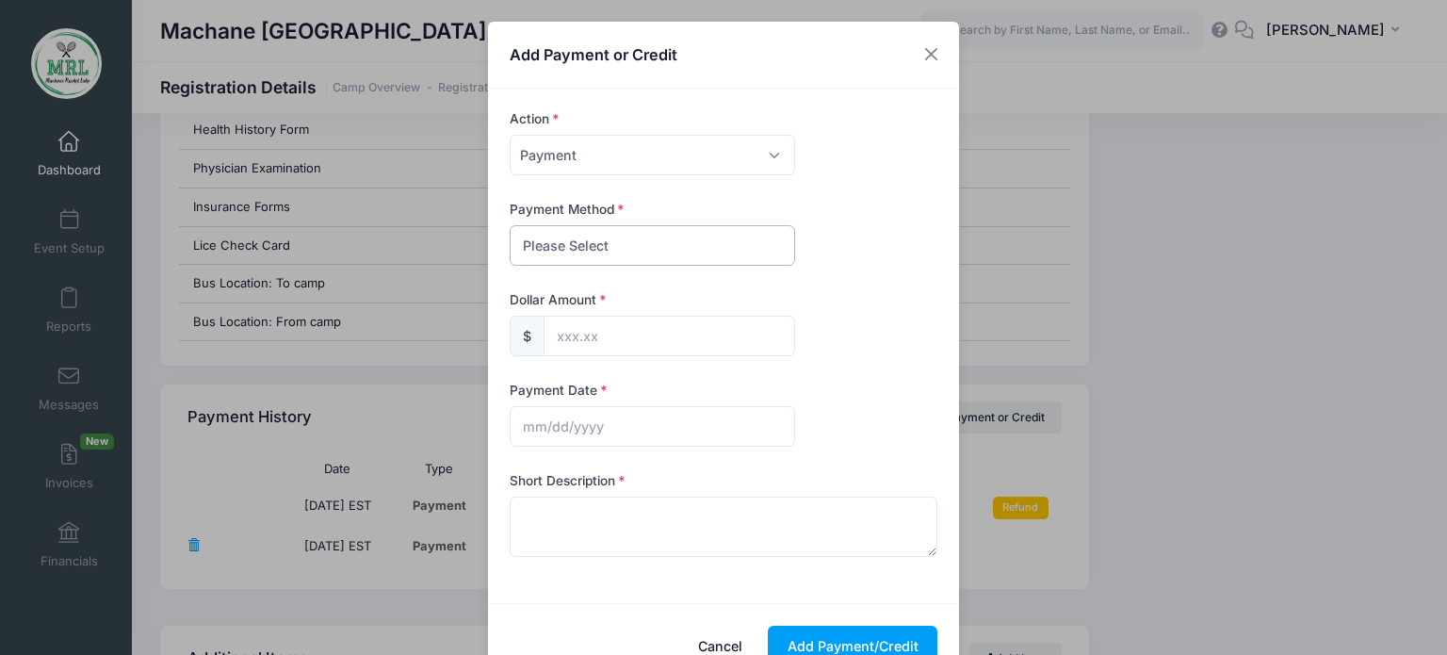
click at [750, 244] on select "Please Select PayPal Cash Check Bank Transfer Other" at bounding box center [652, 245] width 285 height 41
select select "cash"
click at [510, 225] on select "Please Select PayPal Cash Check Bank Transfer Other" at bounding box center [652, 245] width 285 height 41
click at [929, 59] on button "Close" at bounding box center [932, 55] width 34 height 34
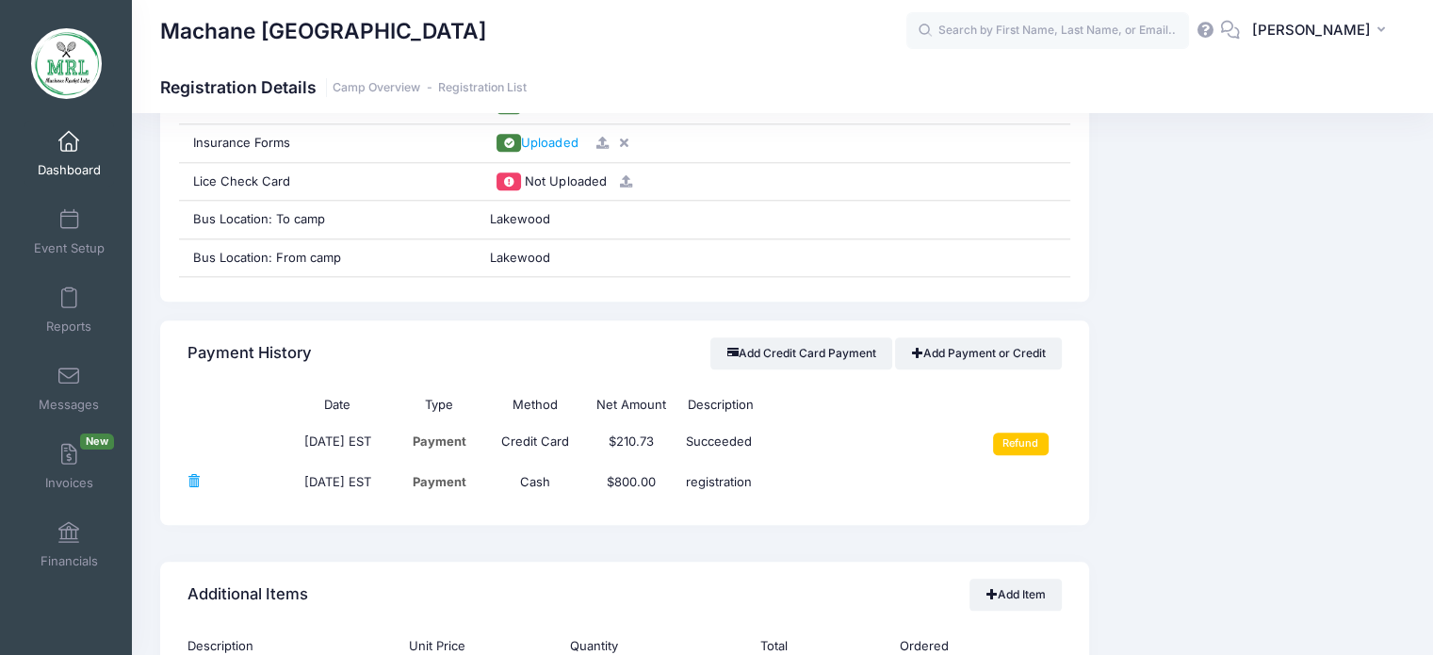
scroll to position [2030, 0]
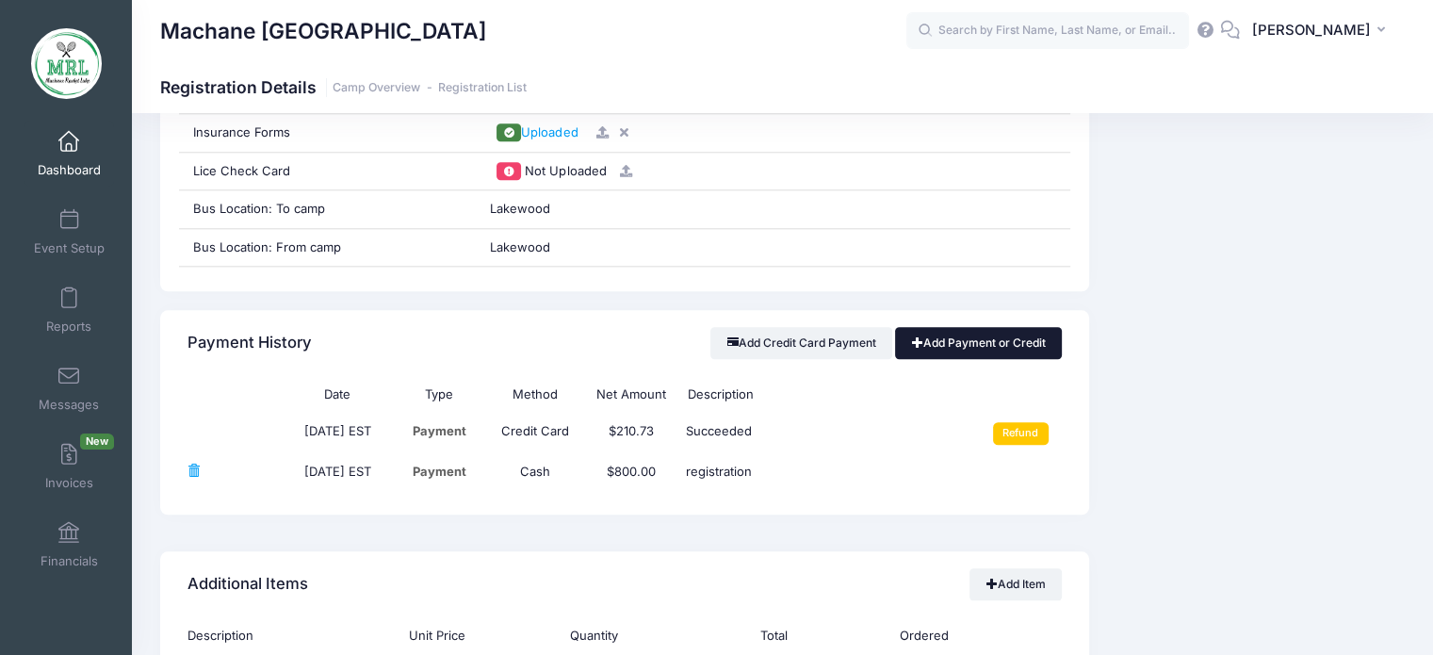
click at [1010, 338] on link "Add Payment or Credit" at bounding box center [978, 343] width 167 height 32
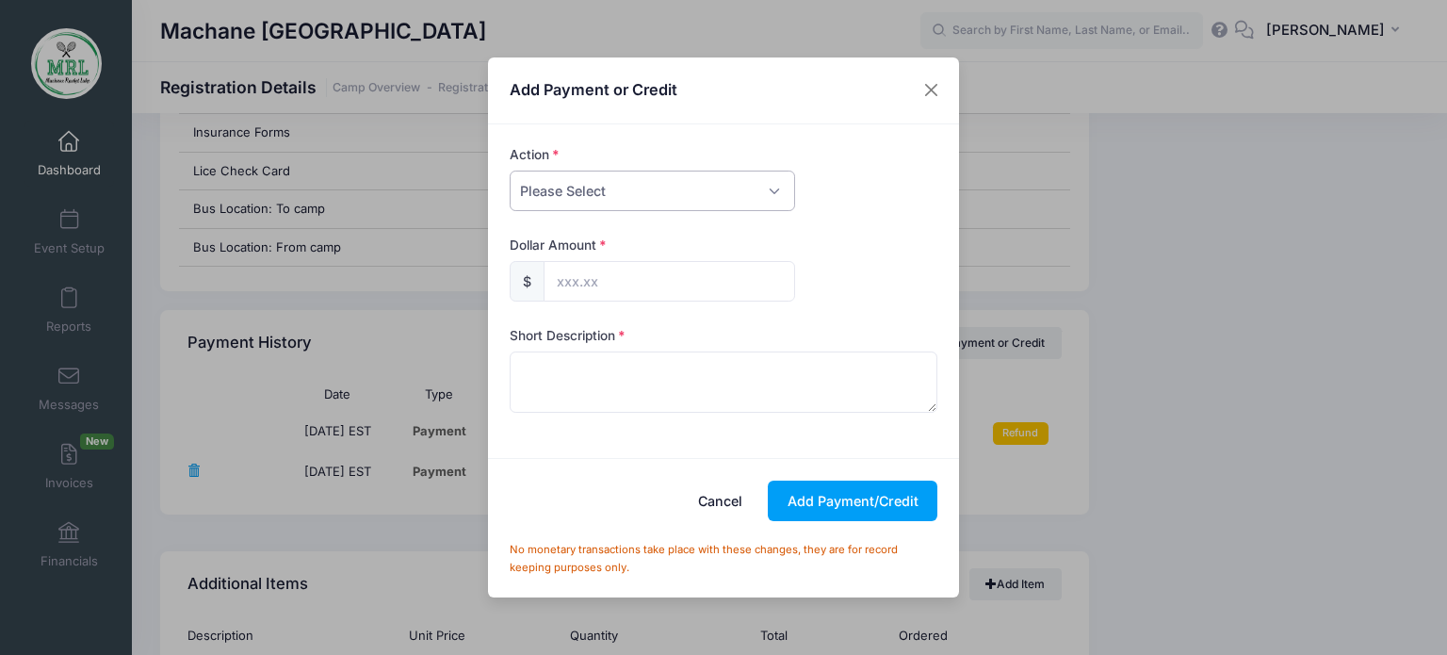
click at [770, 183] on select "Please Select Payment Credit Refund (Offline)" at bounding box center [652, 190] width 285 height 41
select select "payment"
click at [510, 170] on select "Please Select Payment Credit Refund (Offline)" at bounding box center [652, 190] width 285 height 41
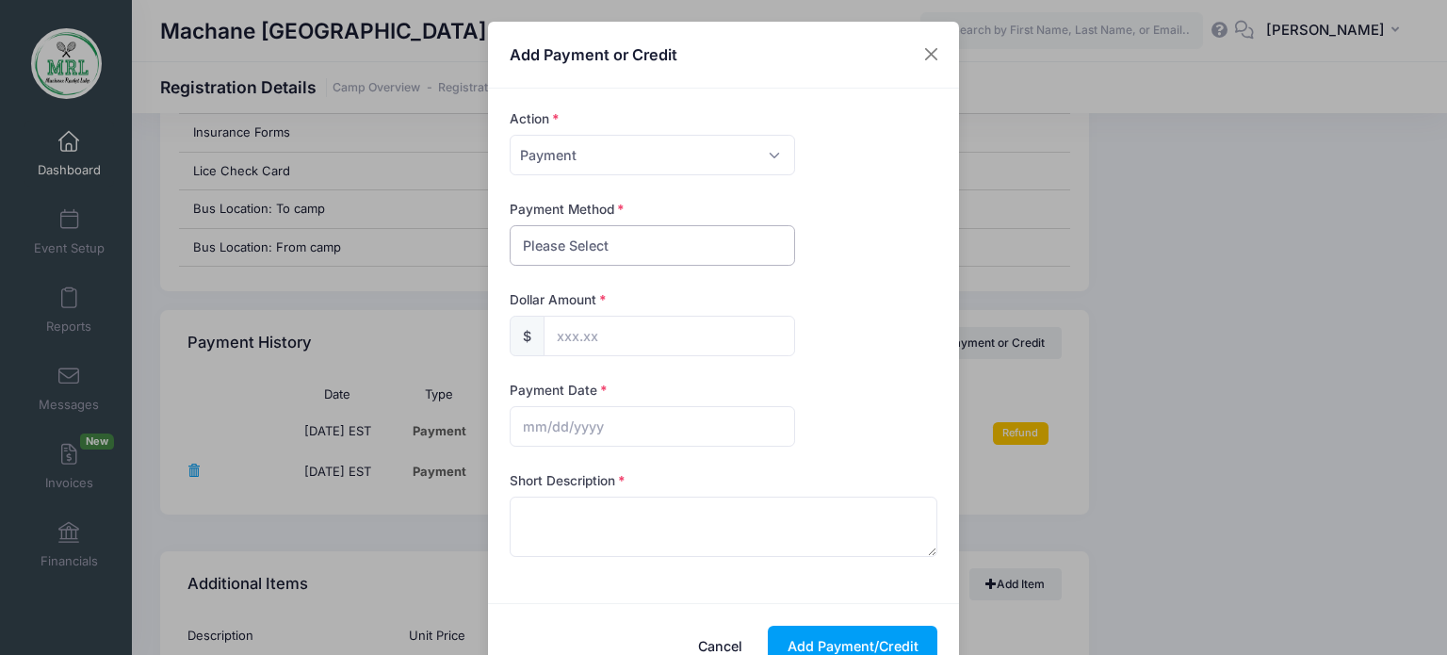
click at [732, 249] on select "Please Select PayPal Cash Check Bank Transfer Other" at bounding box center [652, 245] width 285 height 41
select select "cash"
click at [510, 225] on select "Please Select PayPal Cash Check Bank Transfer Other" at bounding box center [652, 245] width 285 height 41
click at [697, 319] on input "text" at bounding box center [668, 336] width 251 height 41
type input "900.00"
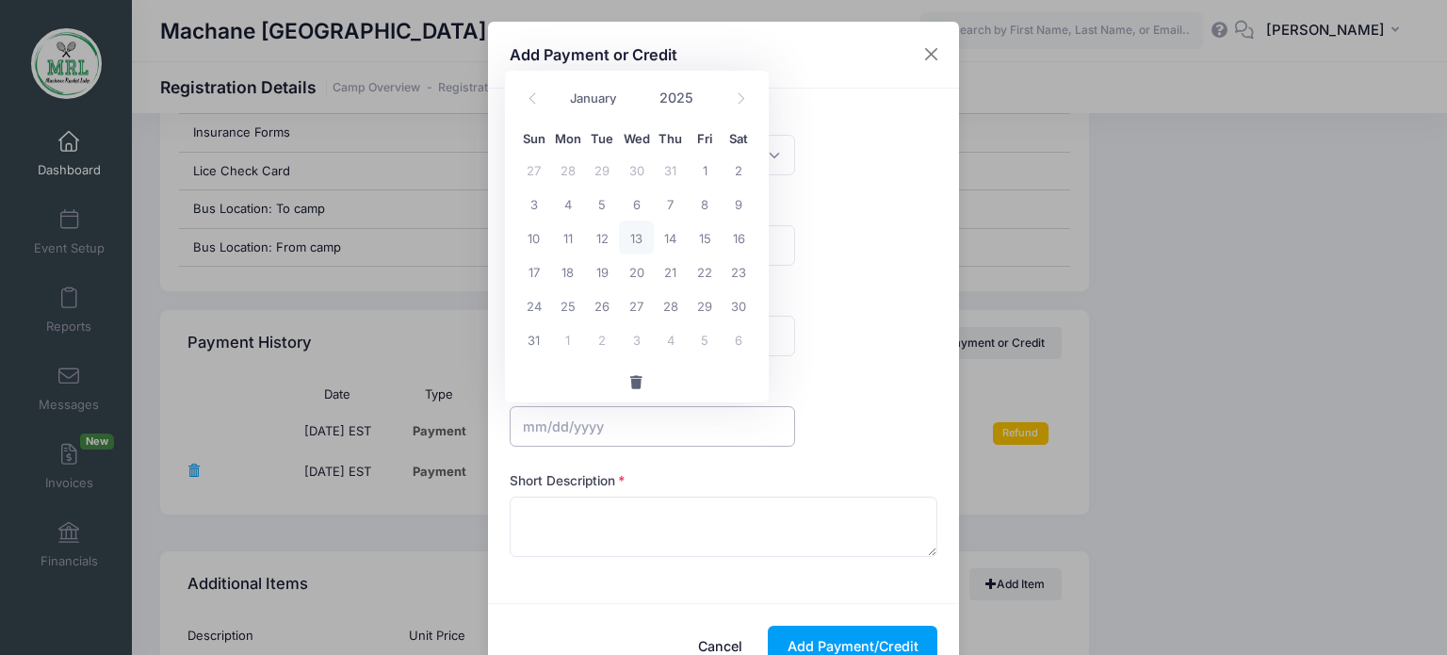
click at [622, 435] on input "text" at bounding box center [652, 426] width 285 height 41
click at [533, 96] on icon at bounding box center [533, 98] width 12 height 12
select select "6"
click at [569, 270] on span "21" at bounding box center [568, 271] width 34 height 34
type input "07/21/2025"
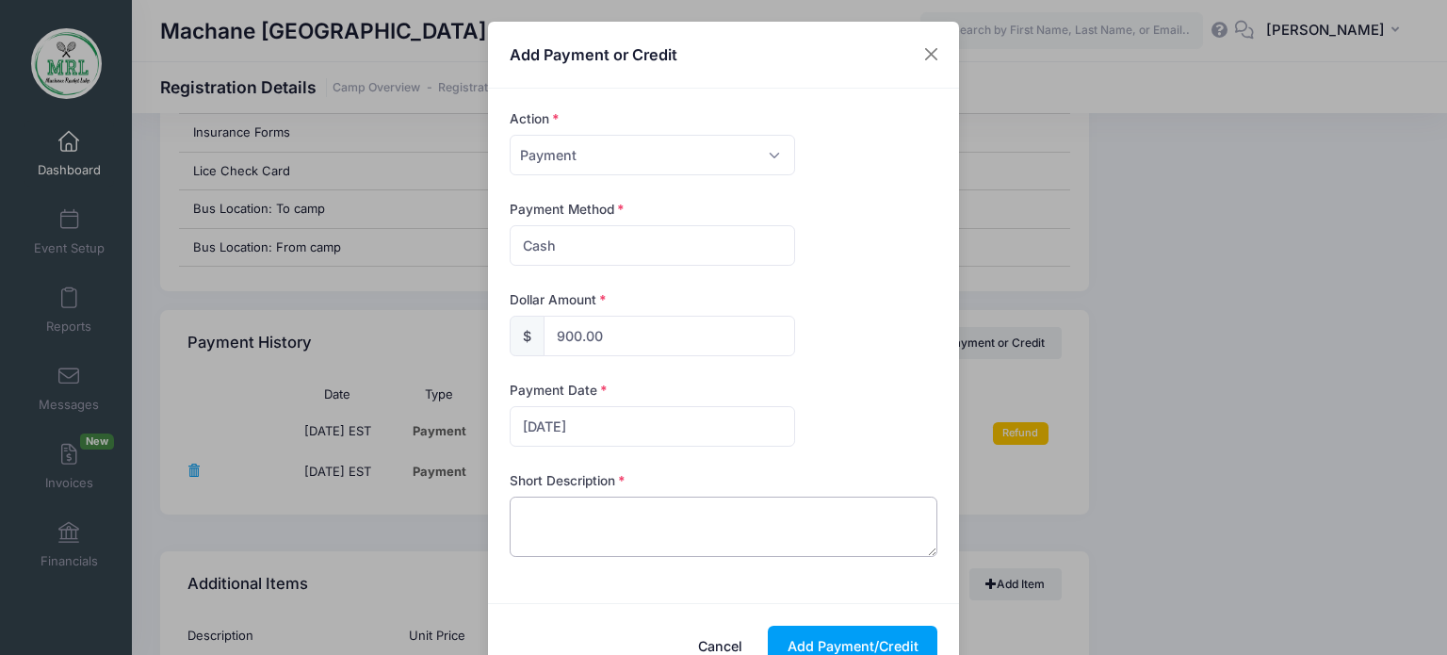
click at [591, 518] on textarea at bounding box center [724, 526] width 429 height 60
type textarea "cash"
click at [823, 642] on button "Add Payment/Credit" at bounding box center [853, 645] width 170 height 41
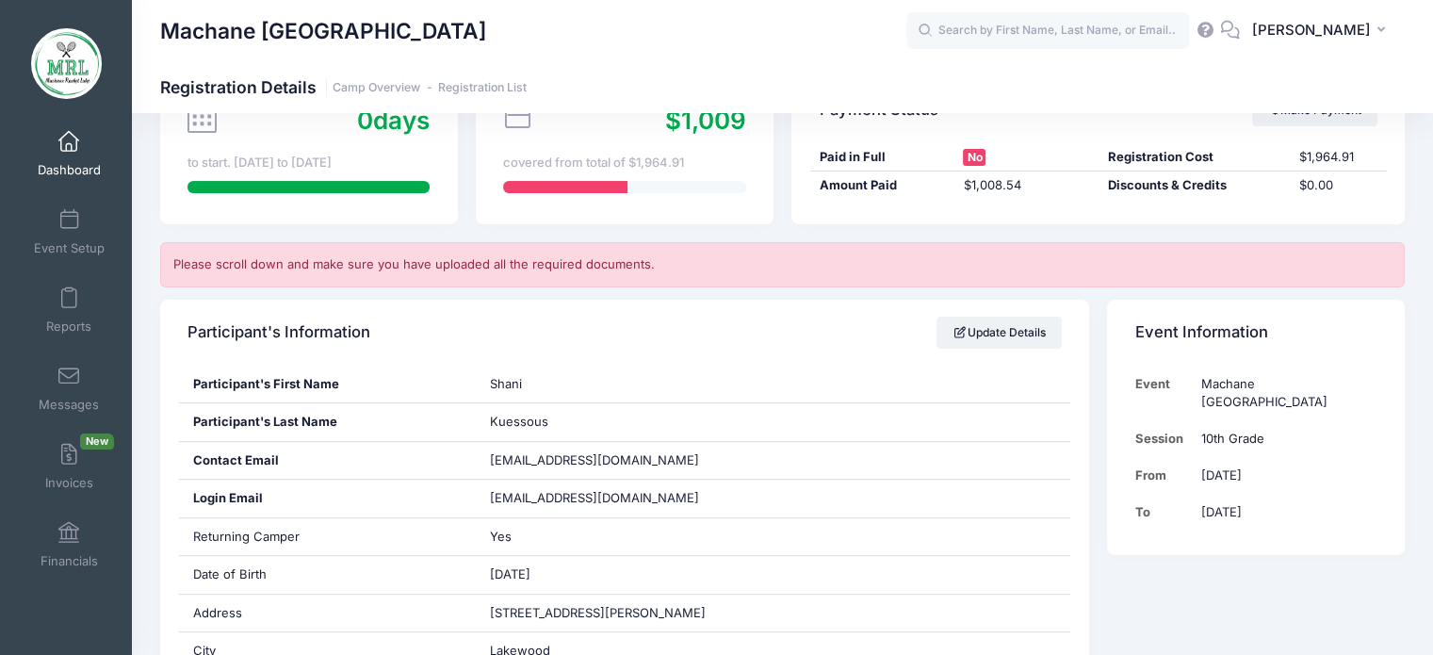
scroll to position [186, 0]
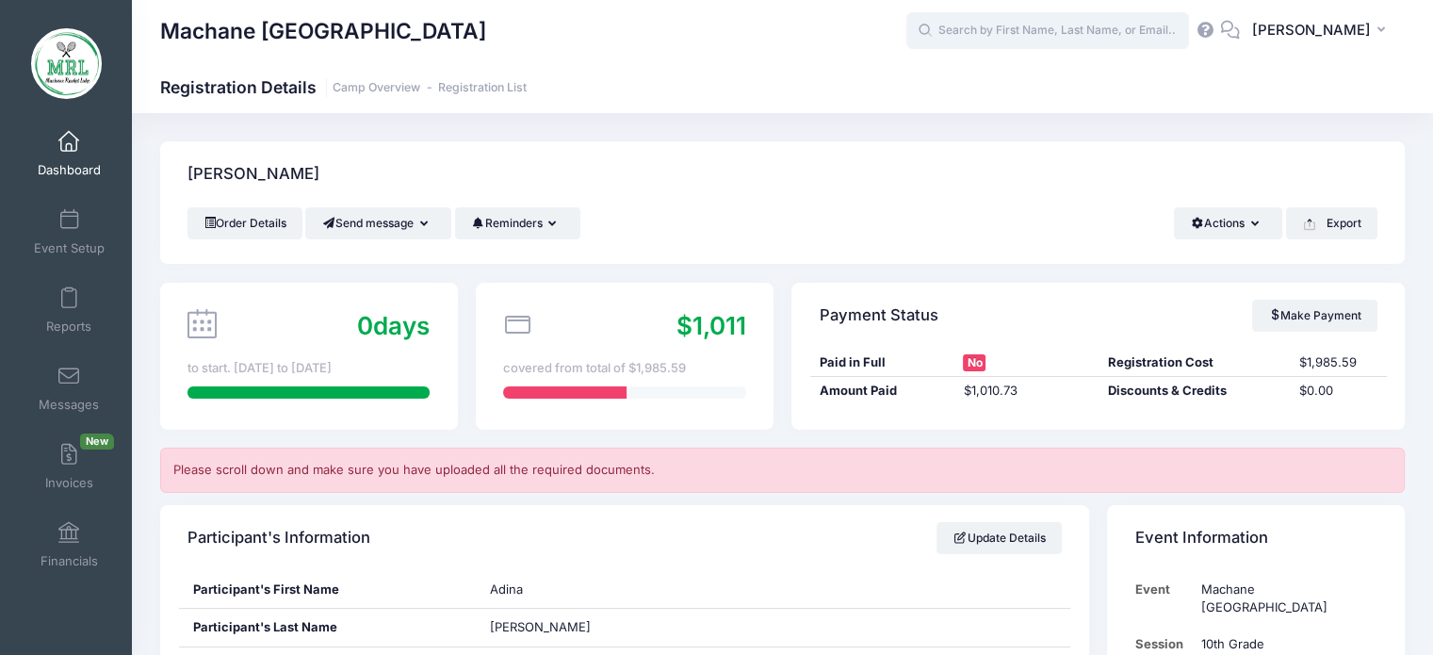
click at [1023, 34] on input "text" at bounding box center [1047, 31] width 283 height 38
type input "k"
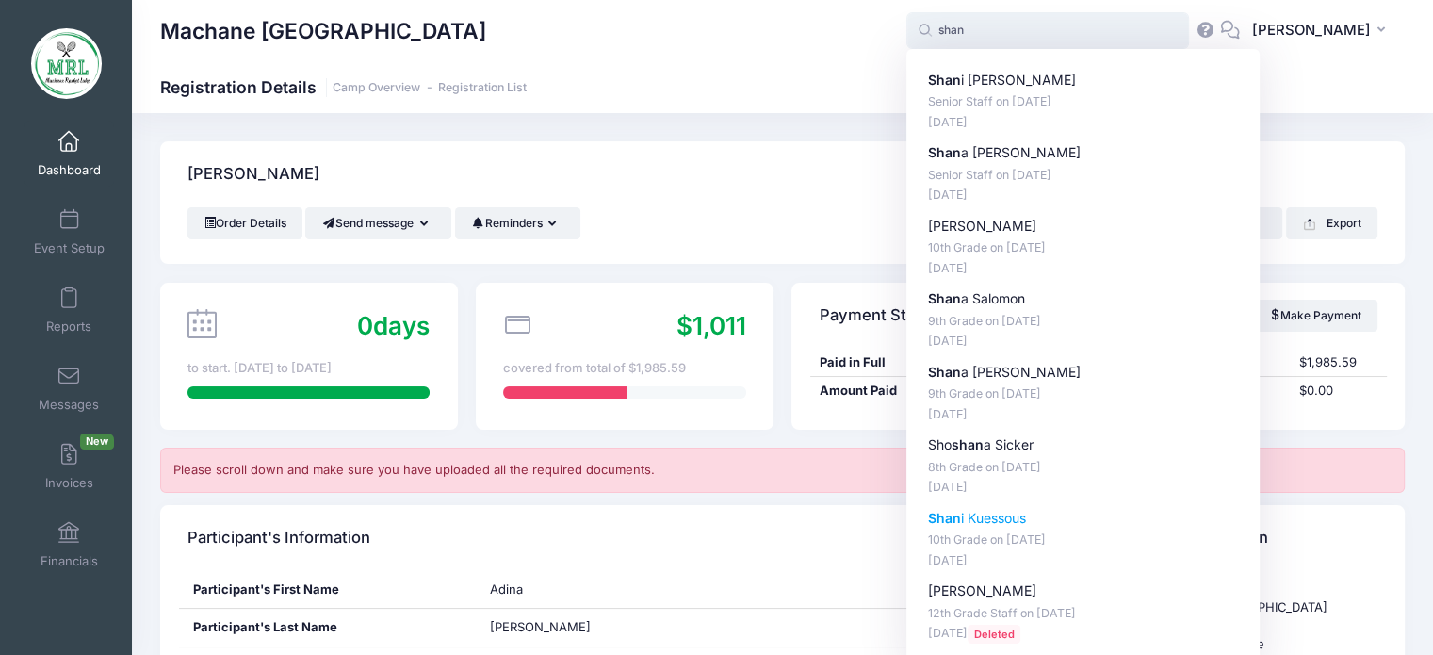
click at [967, 522] on p "[PERSON_NAME]" at bounding box center [1083, 519] width 311 height 20
type input "[PERSON_NAME] (10th Grade, [DATE])"
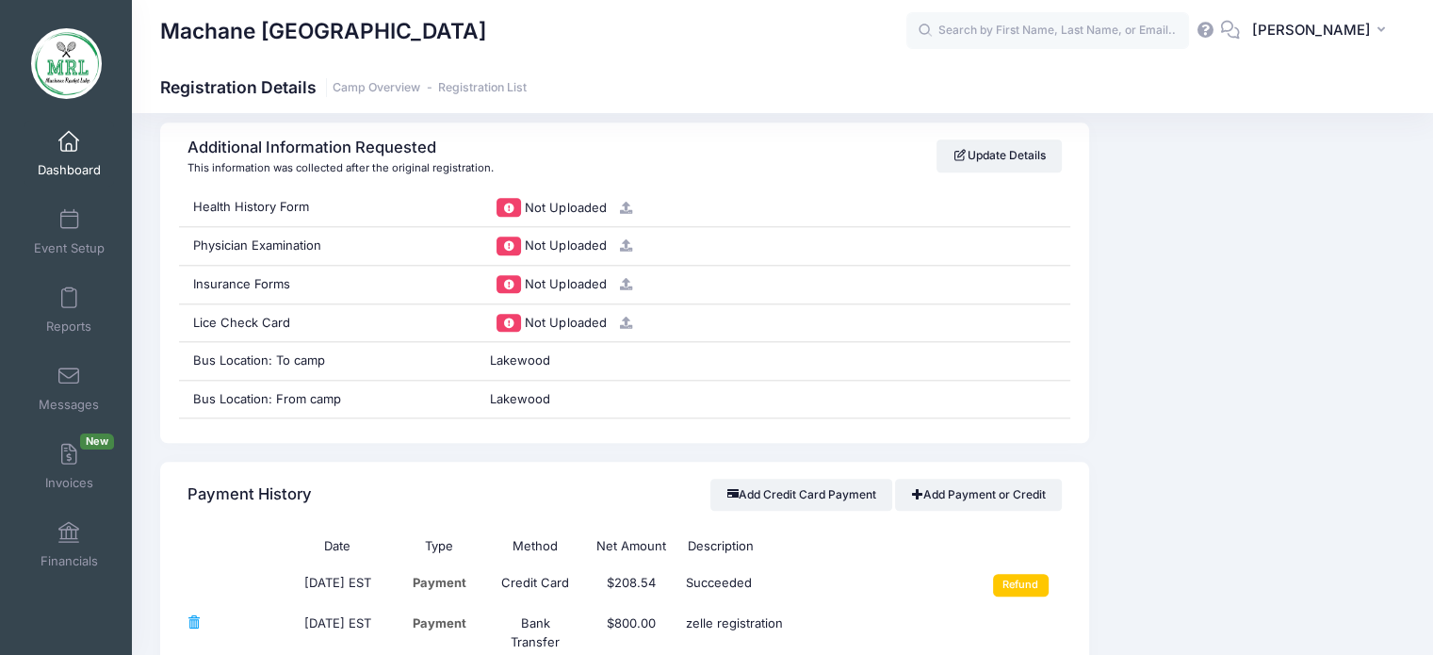
scroll to position [2043, 0]
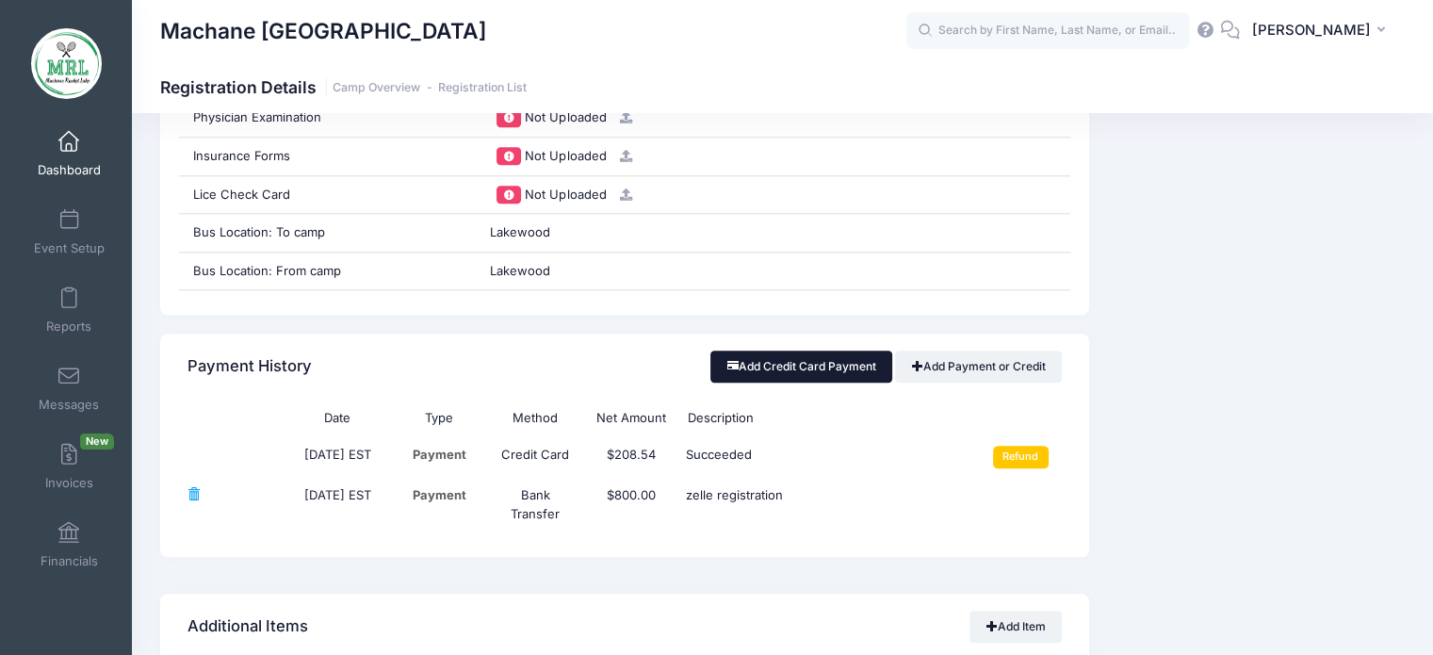
click at [843, 361] on button "Add Credit Card Payment" at bounding box center [801, 366] width 182 height 32
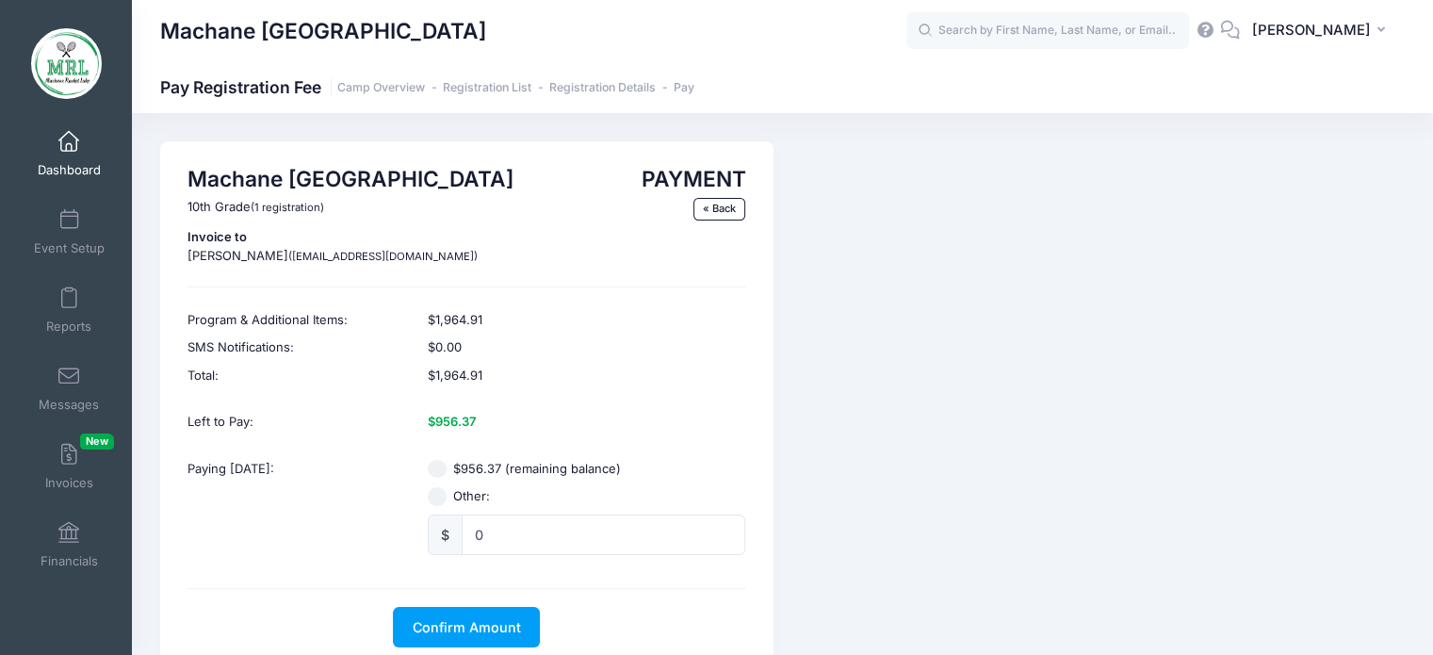
click at [442, 470] on input "$956.37 (remaining balance)" at bounding box center [437, 469] width 19 height 19
radio input "true"
click at [463, 609] on button "Confirm Amount" at bounding box center [466, 627] width 147 height 41
click at [463, 633] on button "Pay with Card" at bounding box center [466, 627] width 129 height 41
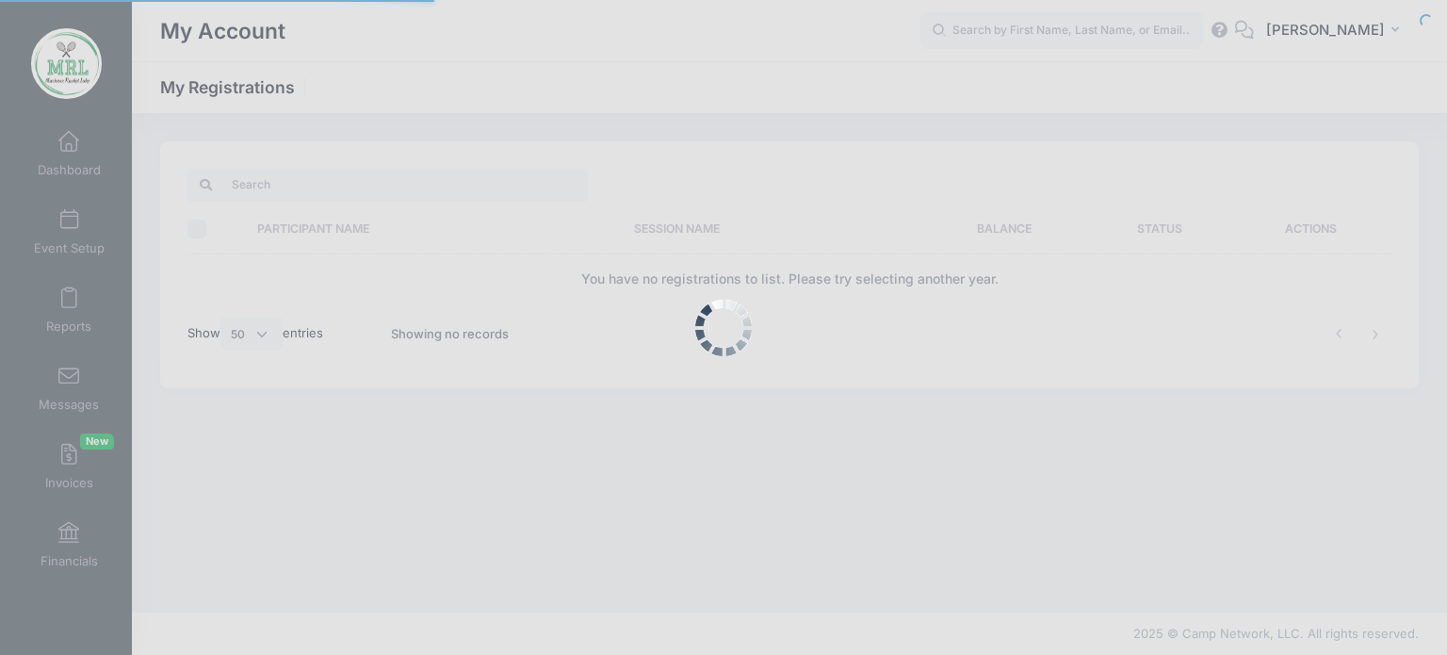
select select "50"
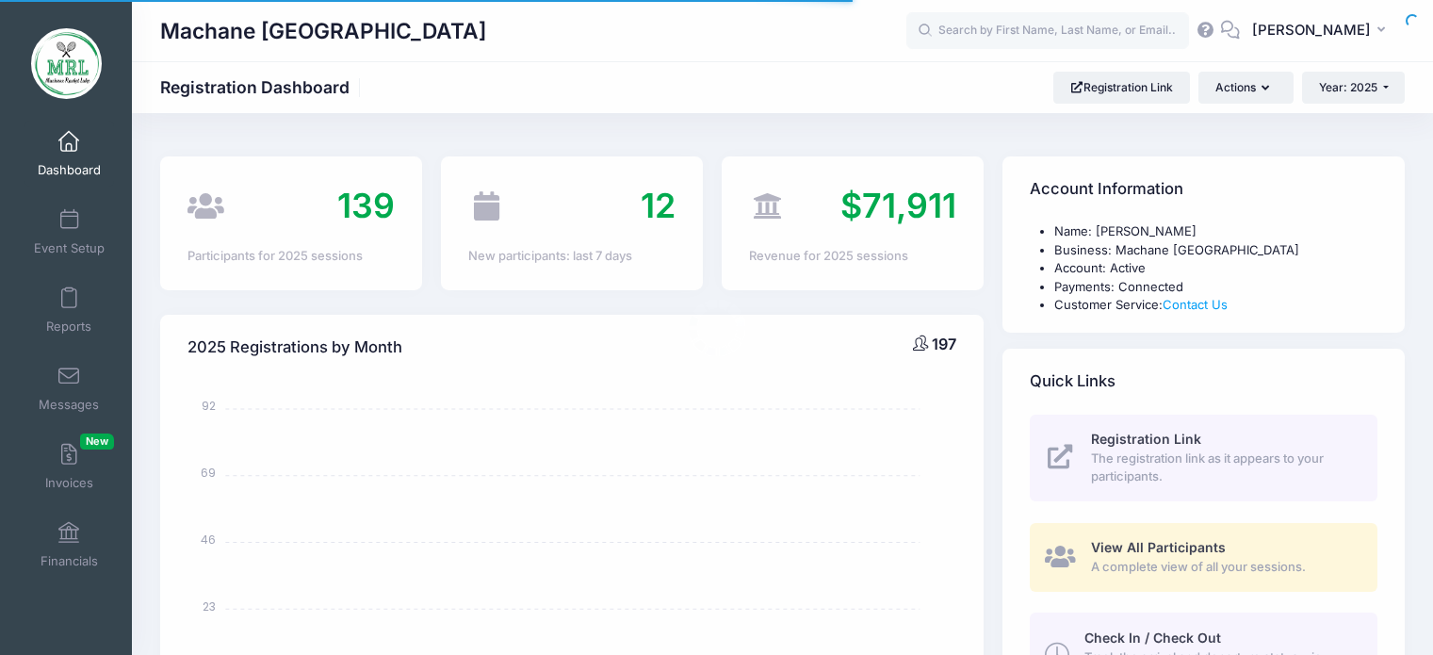
select select
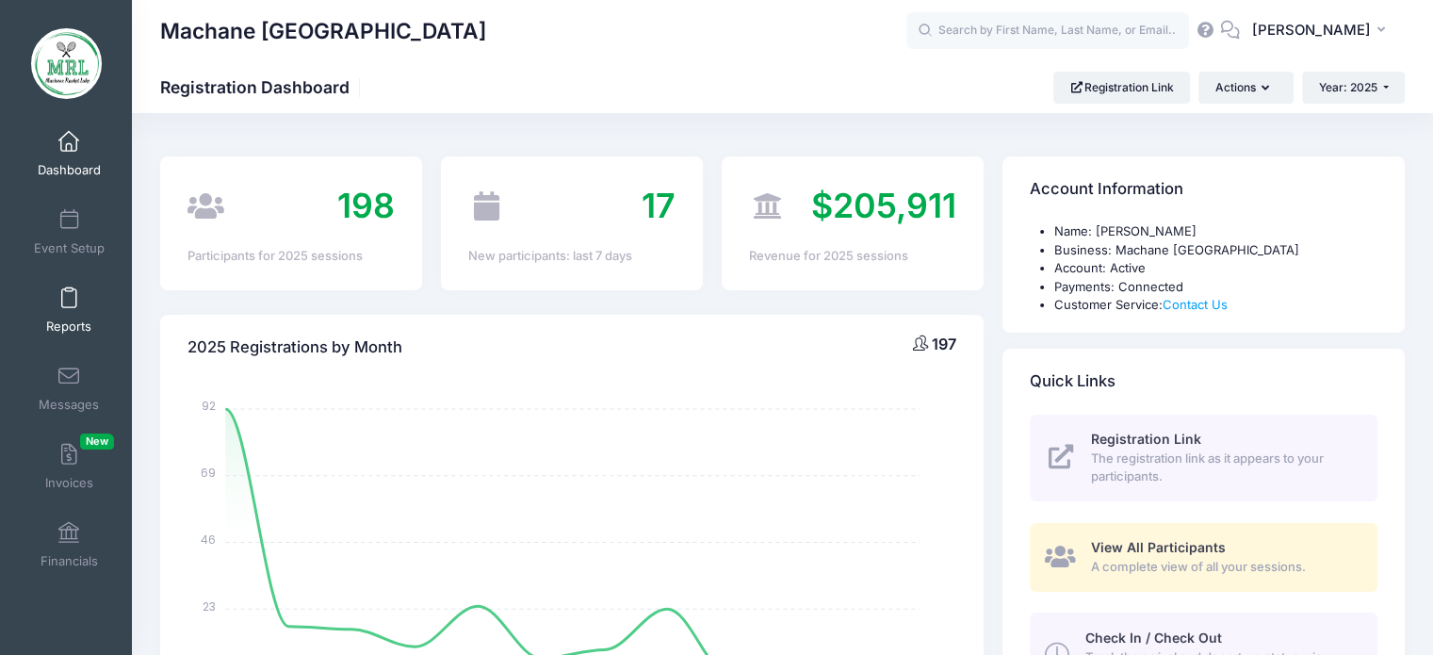
click at [61, 314] on link "Reports" at bounding box center [68, 310] width 89 height 66
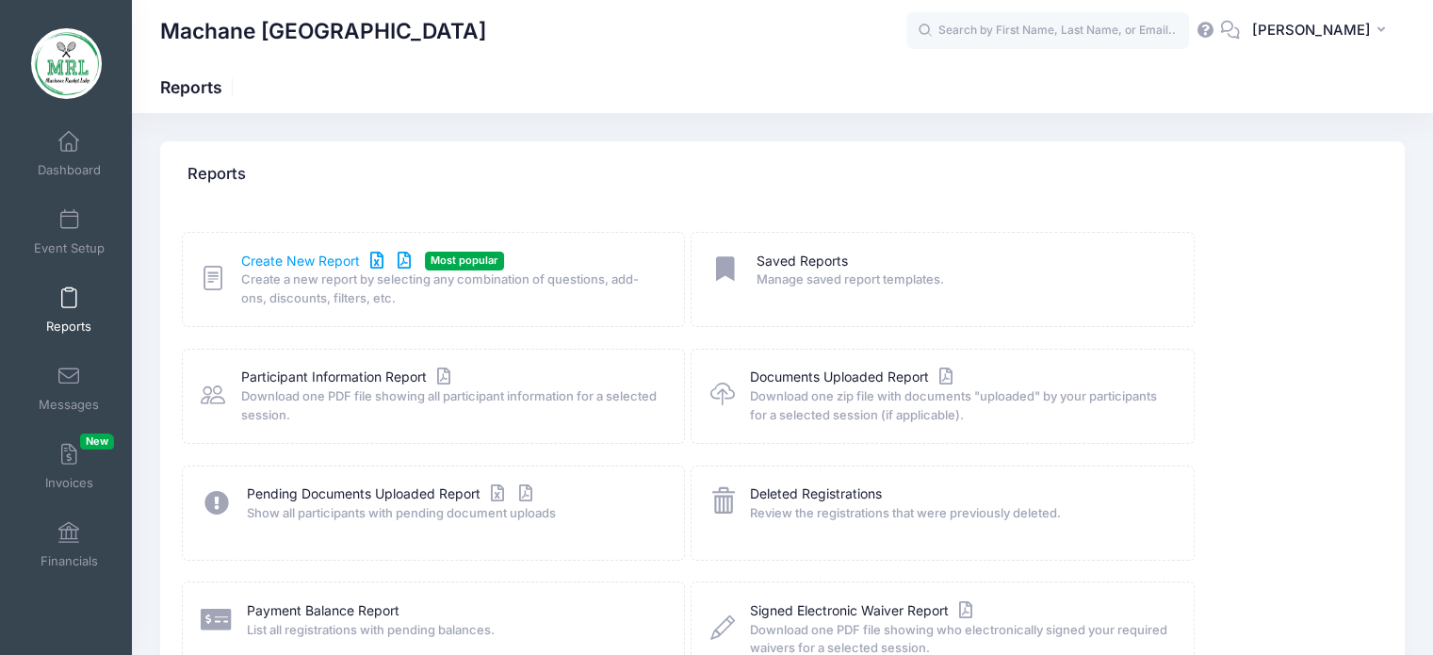
click at [284, 263] on link "Create New Report" at bounding box center [328, 261] width 175 height 20
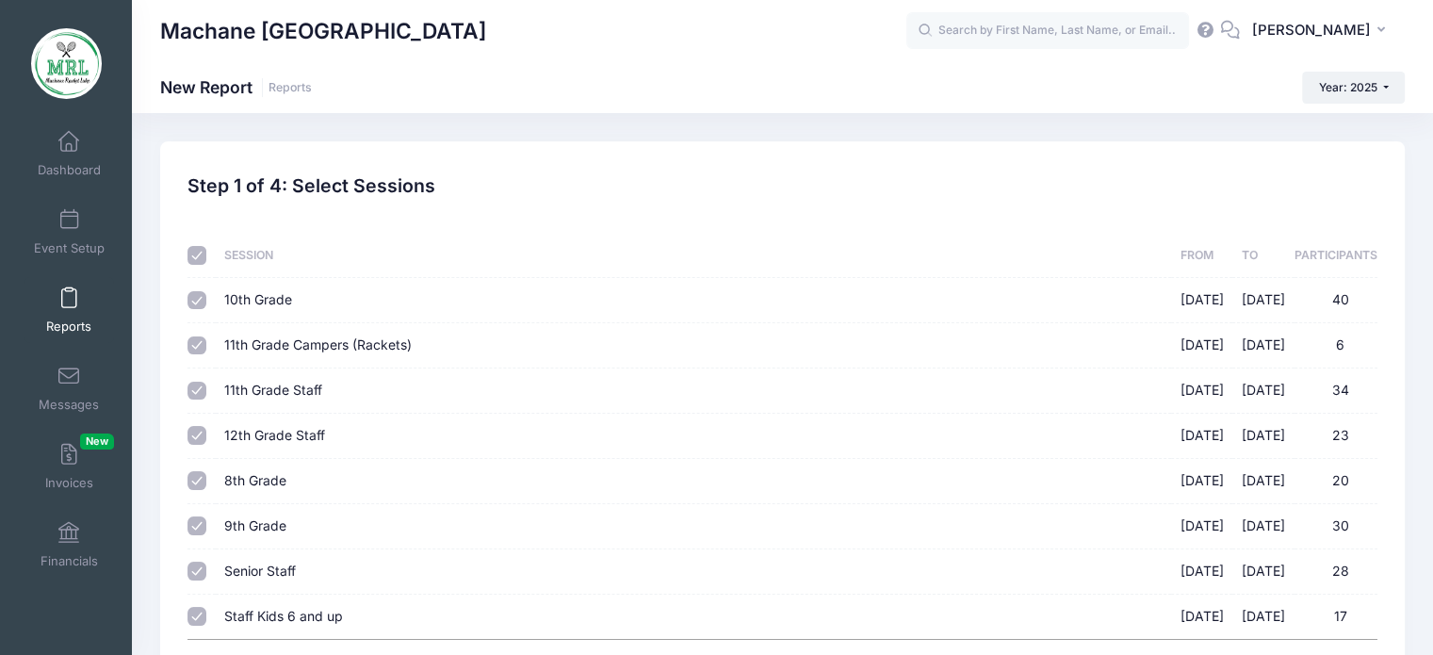
click at [203, 255] on input "checkbox" at bounding box center [196, 255] width 19 height 19
checkbox input "false"
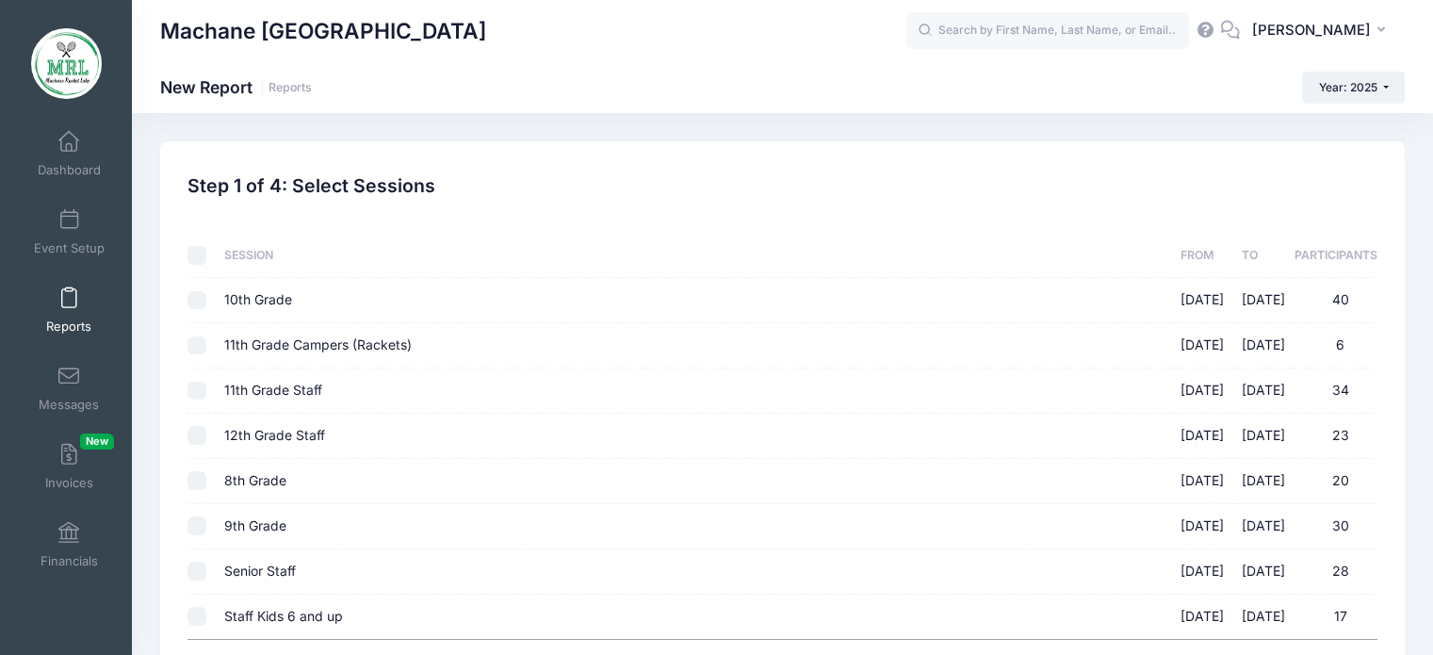
checkbox input "false"
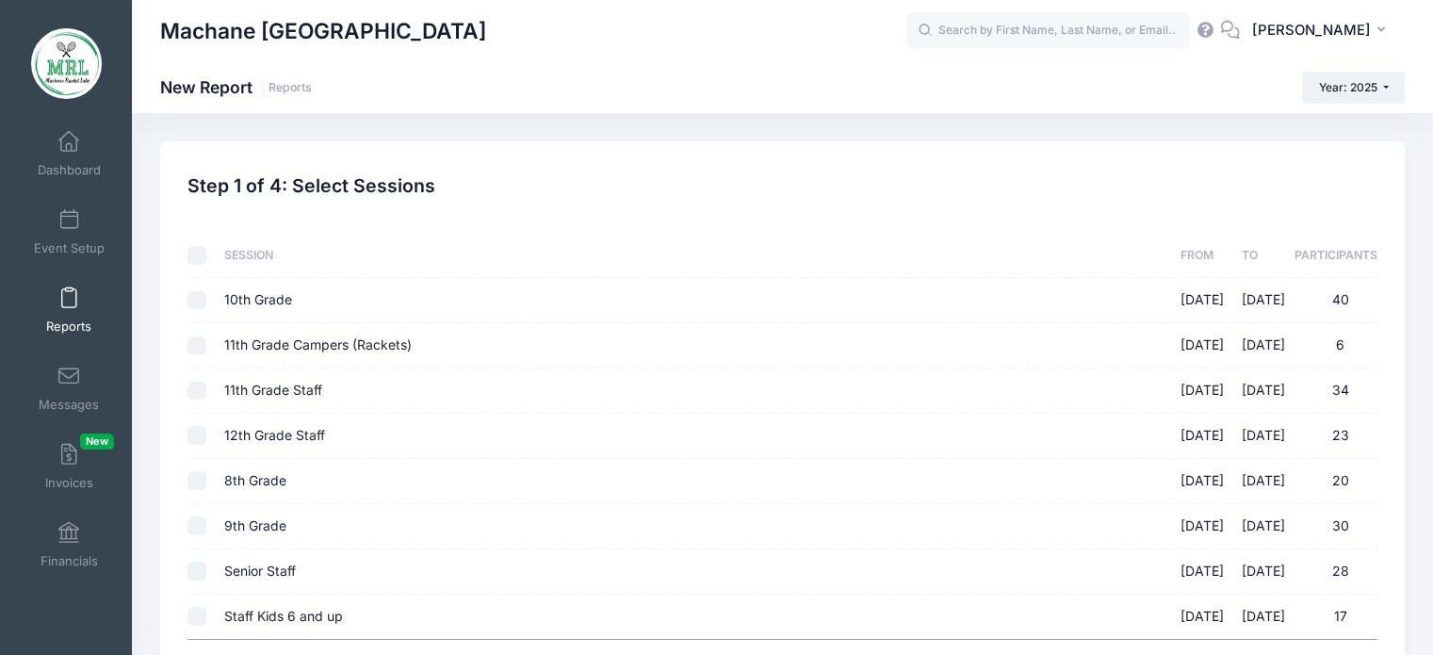
click at [192, 431] on input "12th Grade Staff 08/14/2025 - 08/28/2025 23" at bounding box center [196, 435] width 19 height 19
checkbox input "true"
click at [192, 564] on input "Senior Staff 08/14/2025 - 08/28/2025 28" at bounding box center [196, 570] width 19 height 19
checkbox input "true"
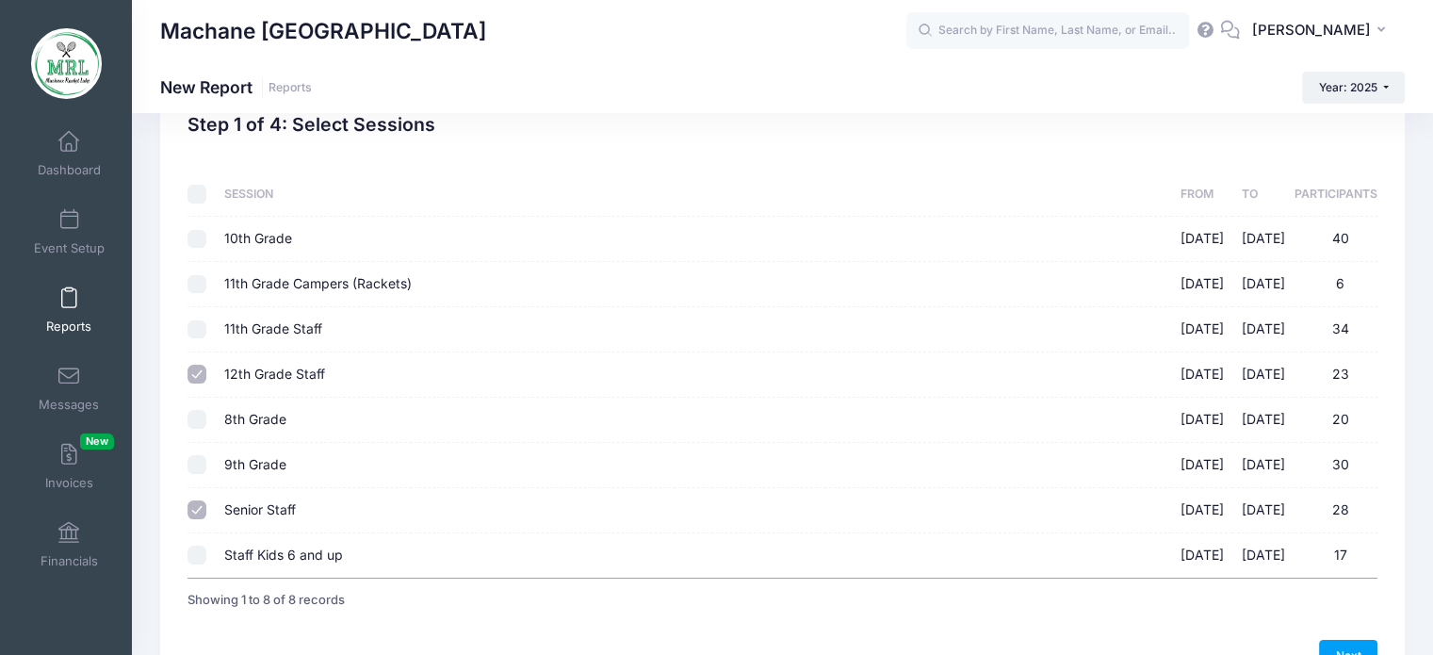
scroll to position [84, 0]
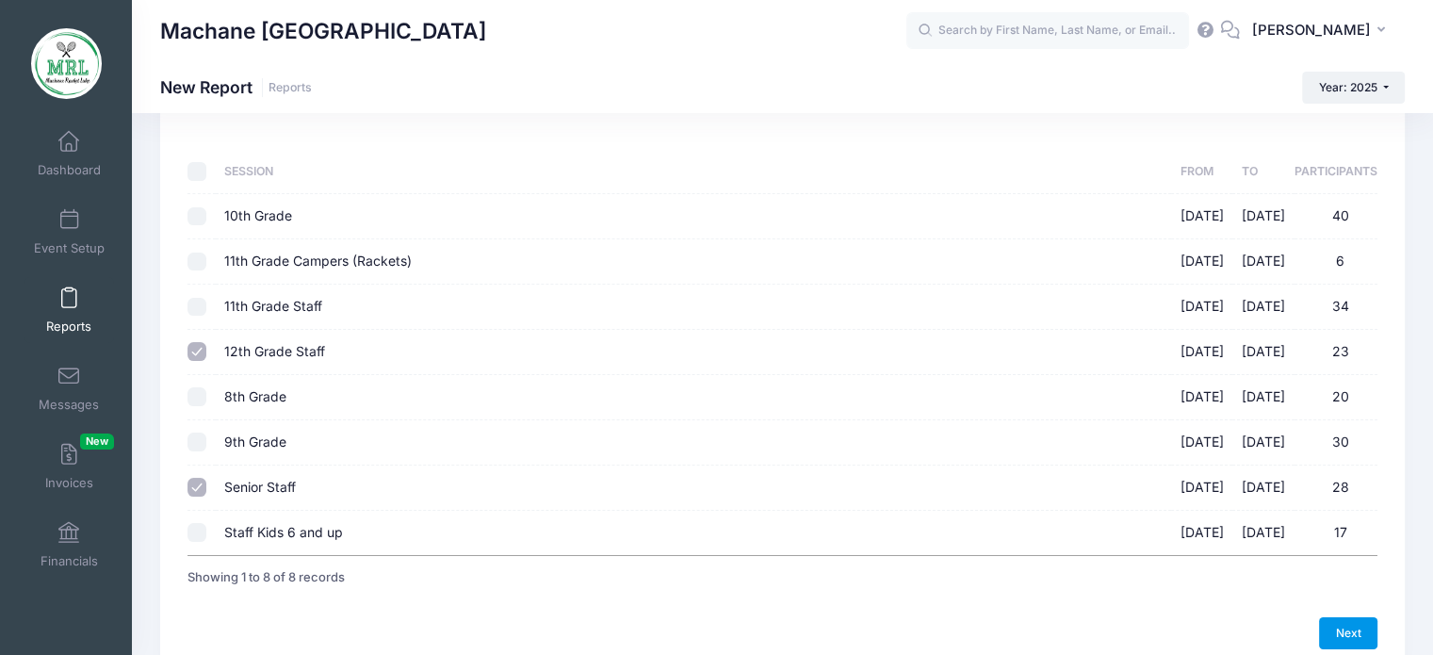
click at [1337, 628] on link "Next" at bounding box center [1348, 633] width 58 height 32
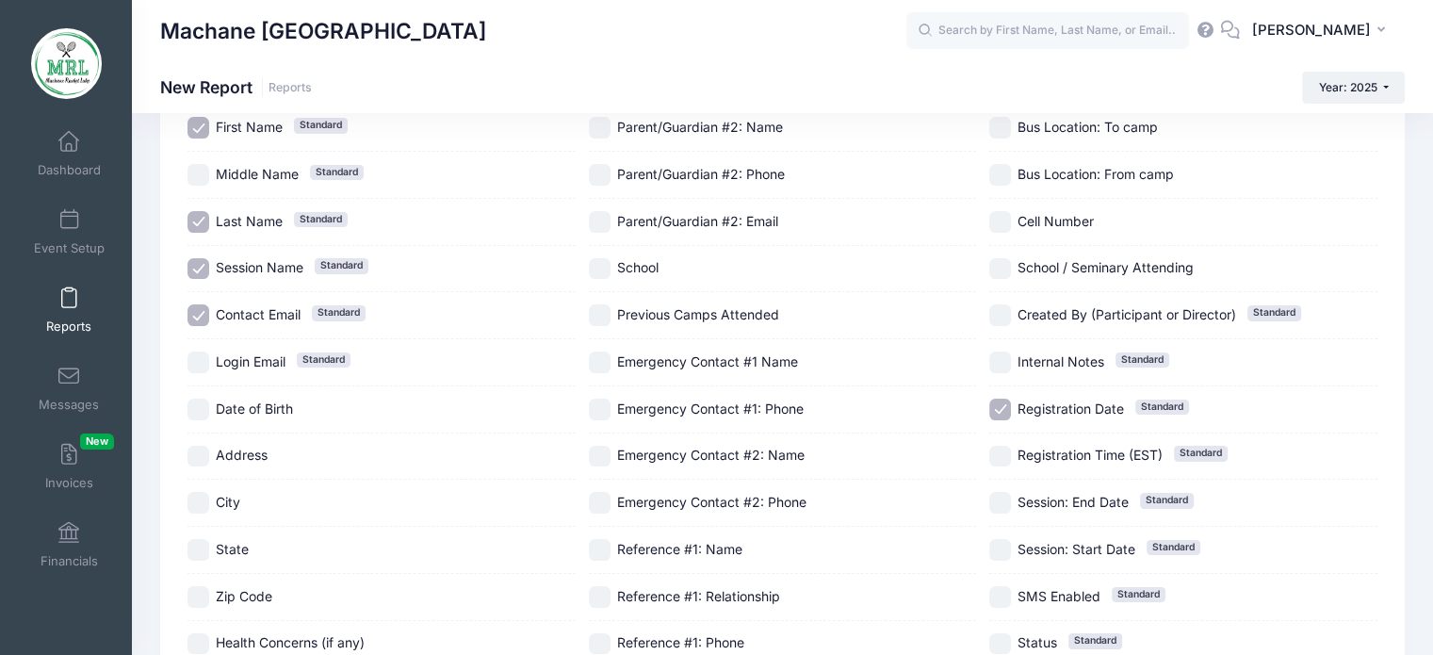
scroll to position [162, 0]
click at [202, 501] on input "City" at bounding box center [198, 502] width 22 height 22
checkbox input "true"
click at [998, 125] on input "Bus Location: To camp" at bounding box center [1000, 127] width 22 height 22
checkbox input "true"
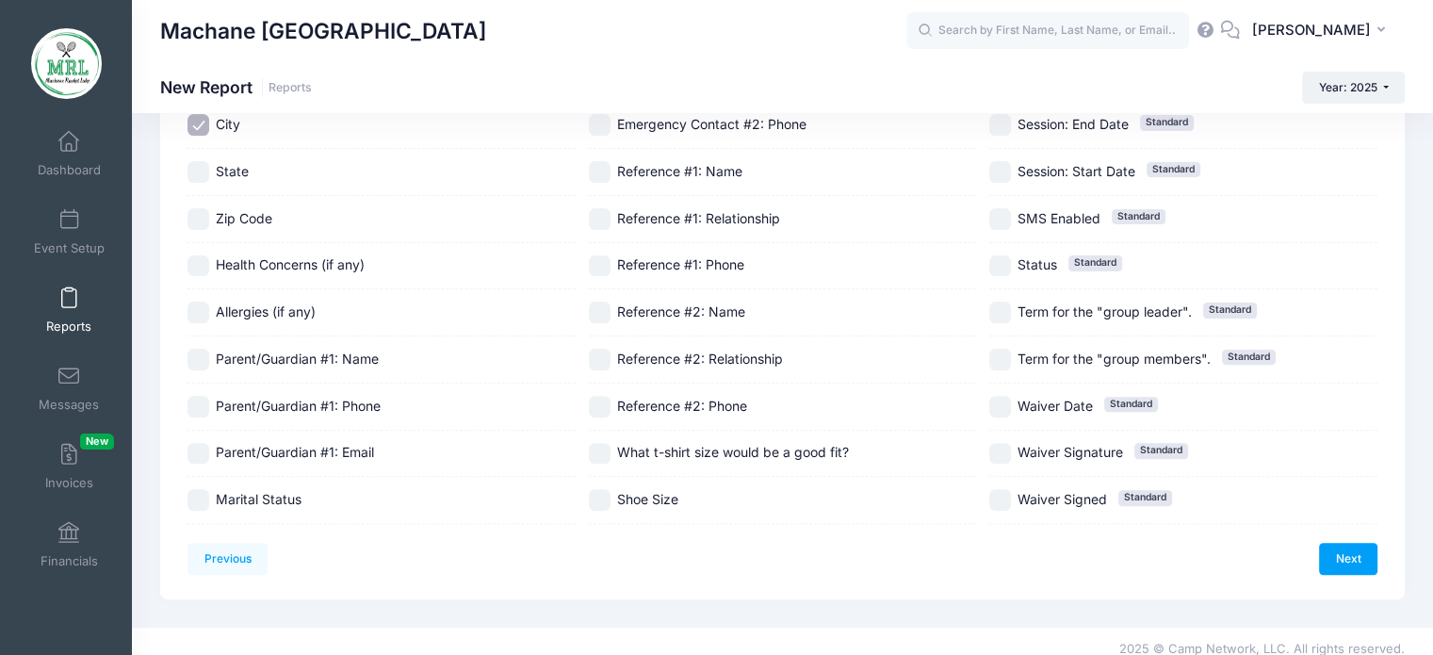
scroll to position [550, 0]
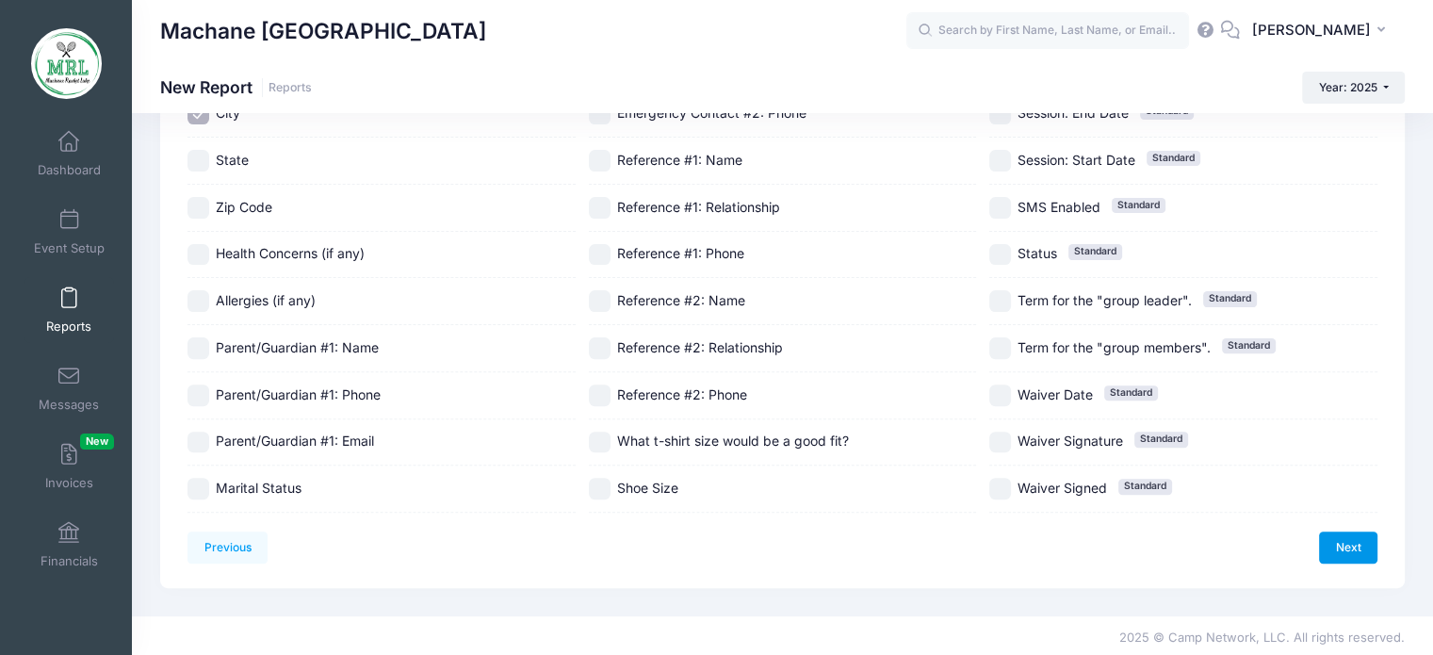
click at [1349, 544] on link "Next" at bounding box center [1348, 547] width 58 height 32
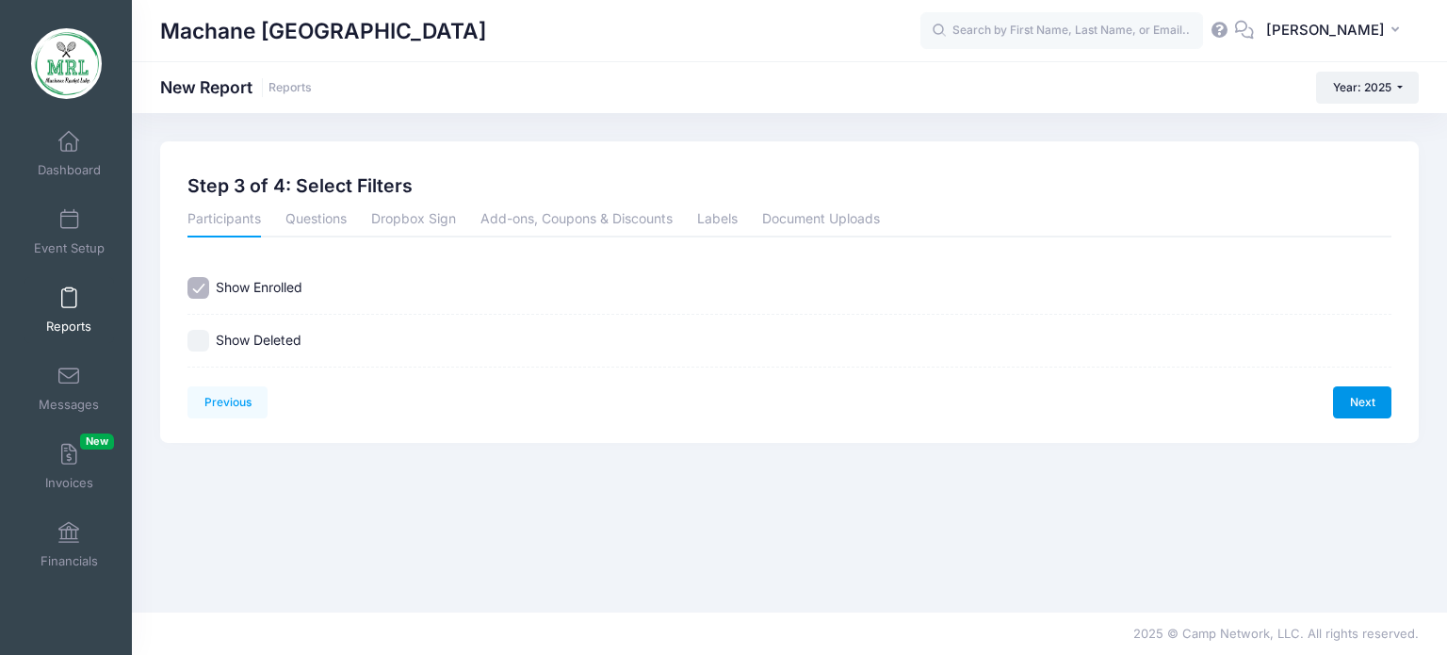
click at [1354, 401] on link "Next" at bounding box center [1362, 402] width 58 height 32
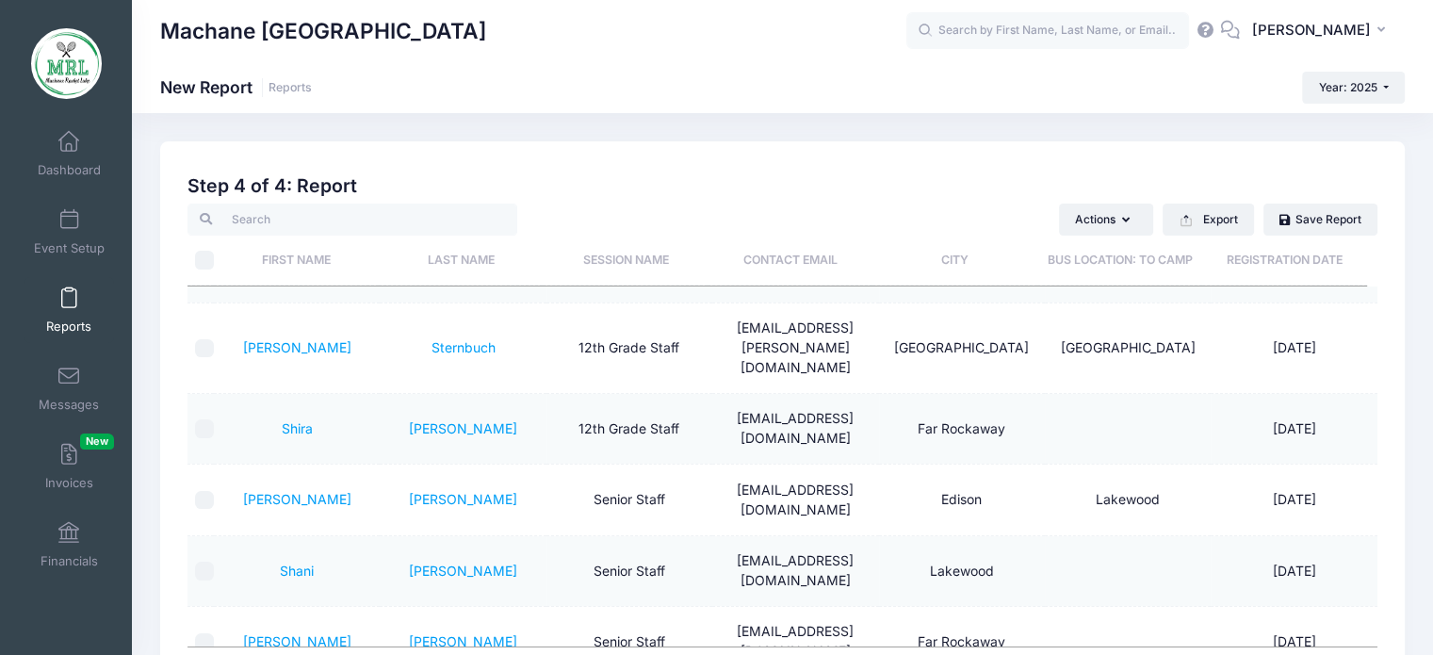
scroll to position [1552, 0]
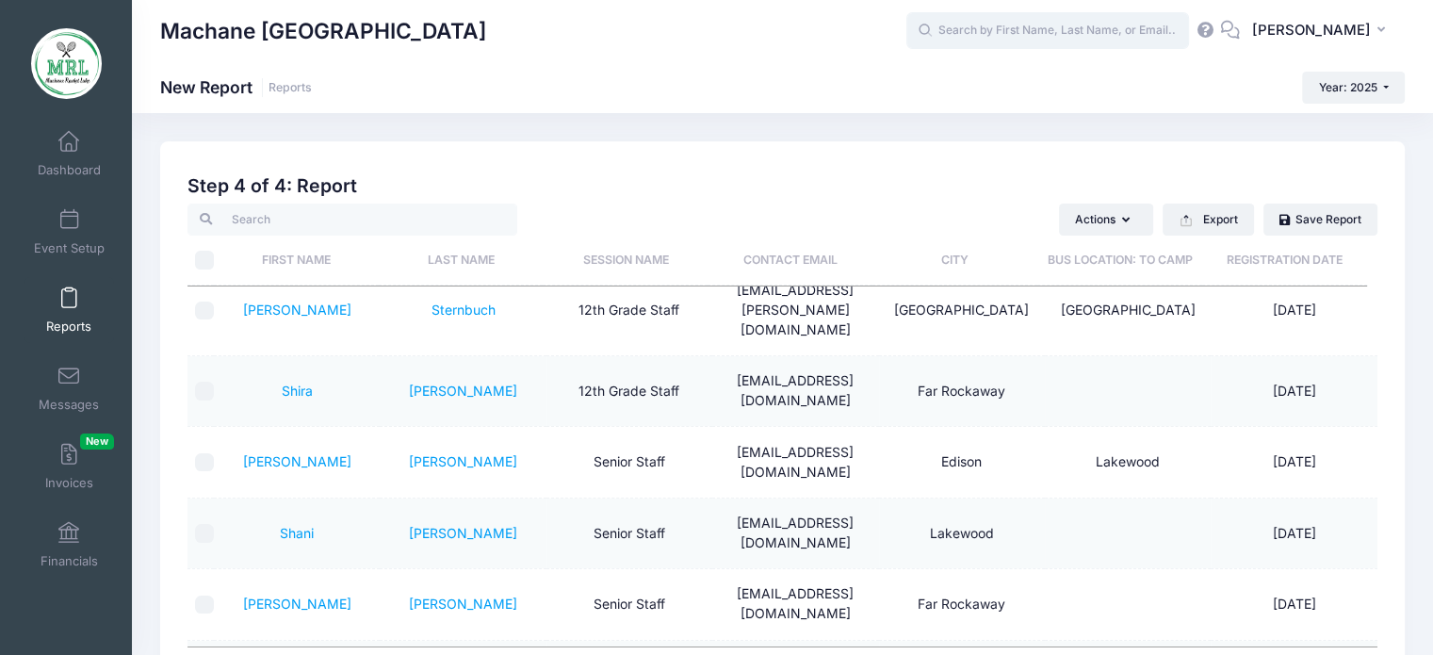
click at [1021, 39] on input "text" at bounding box center [1047, 31] width 283 height 38
type input "ben"
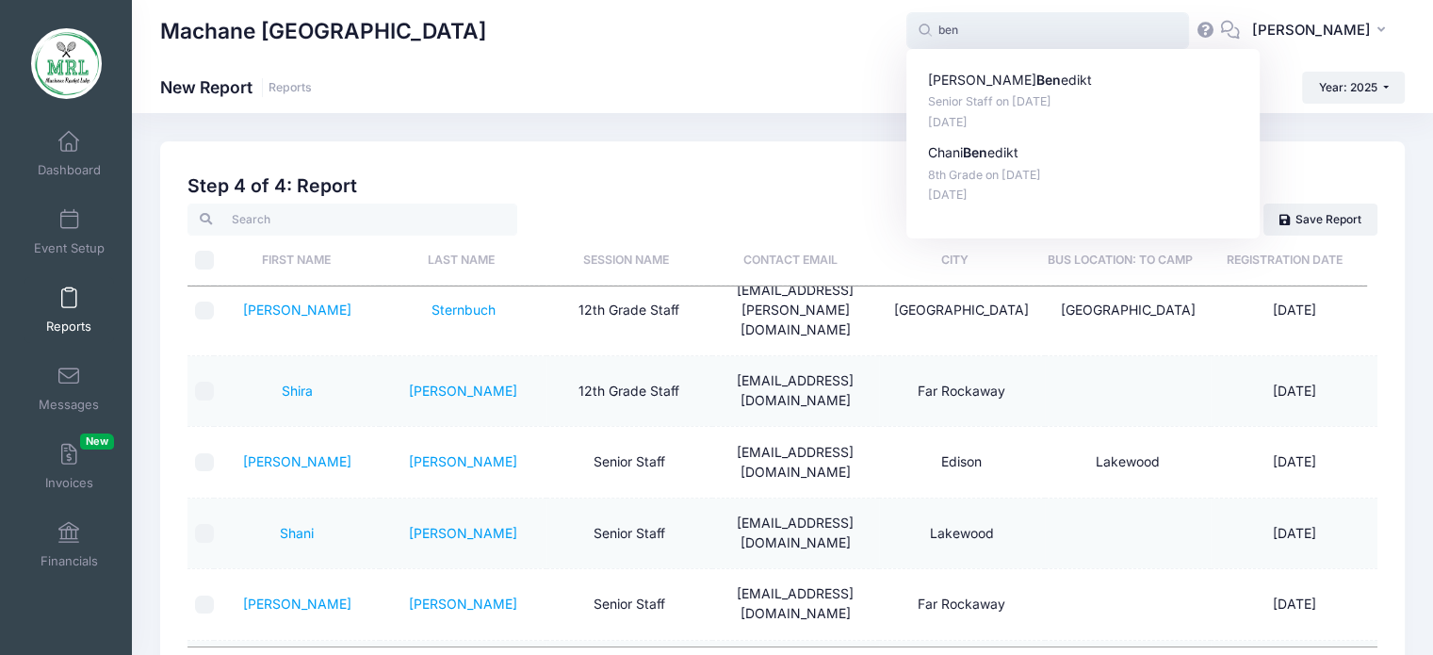
scroll to position [84, 0]
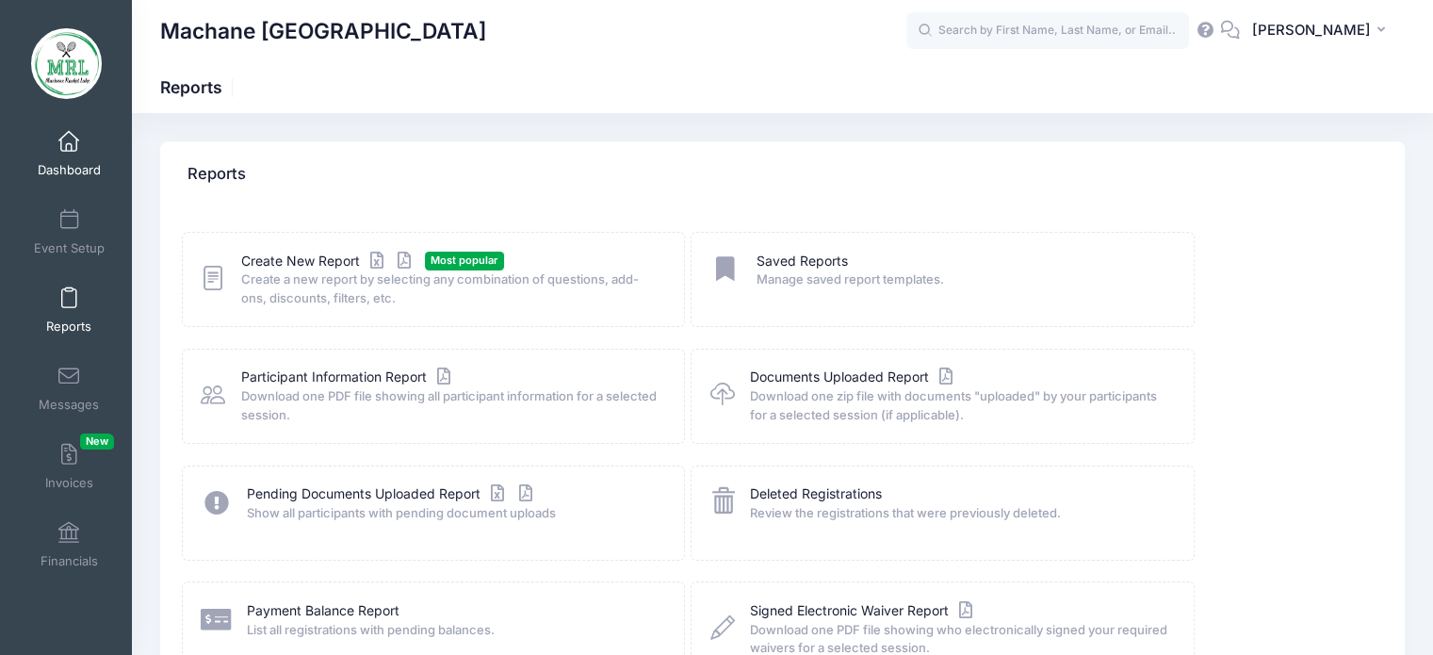
click at [75, 143] on link "Dashboard" at bounding box center [68, 154] width 89 height 66
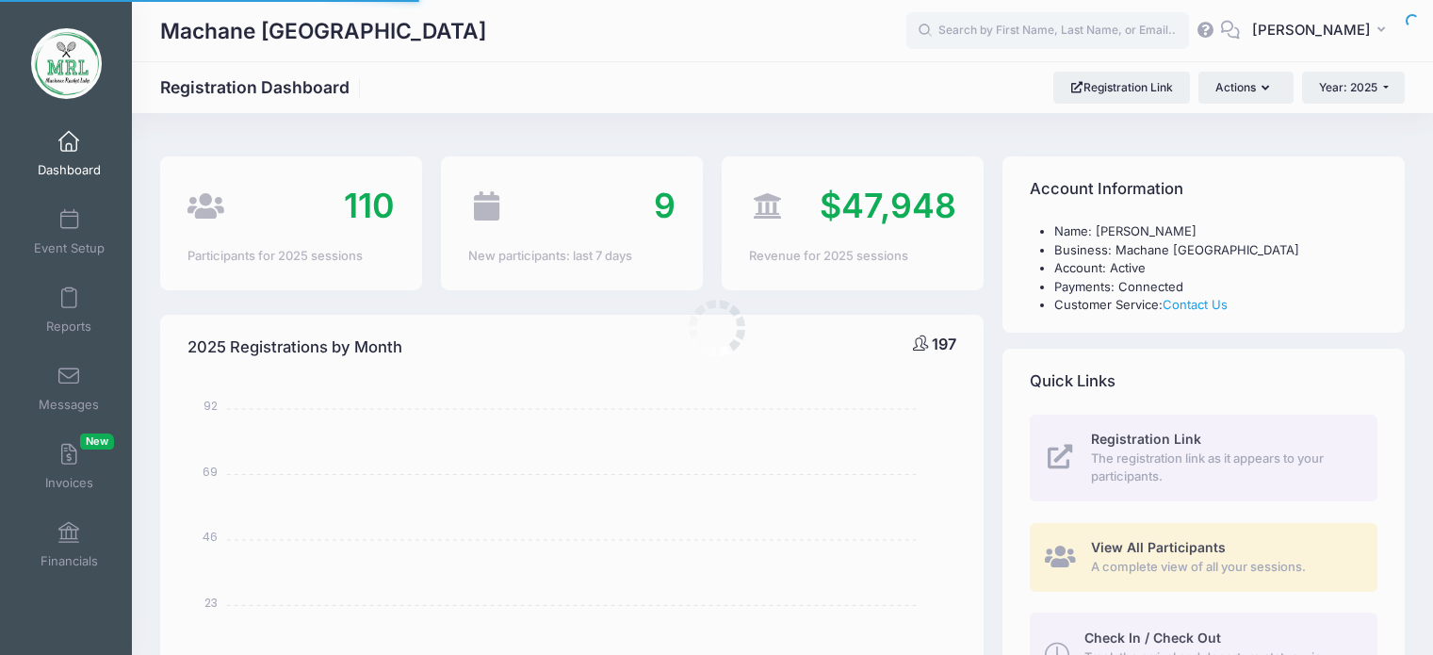
select select
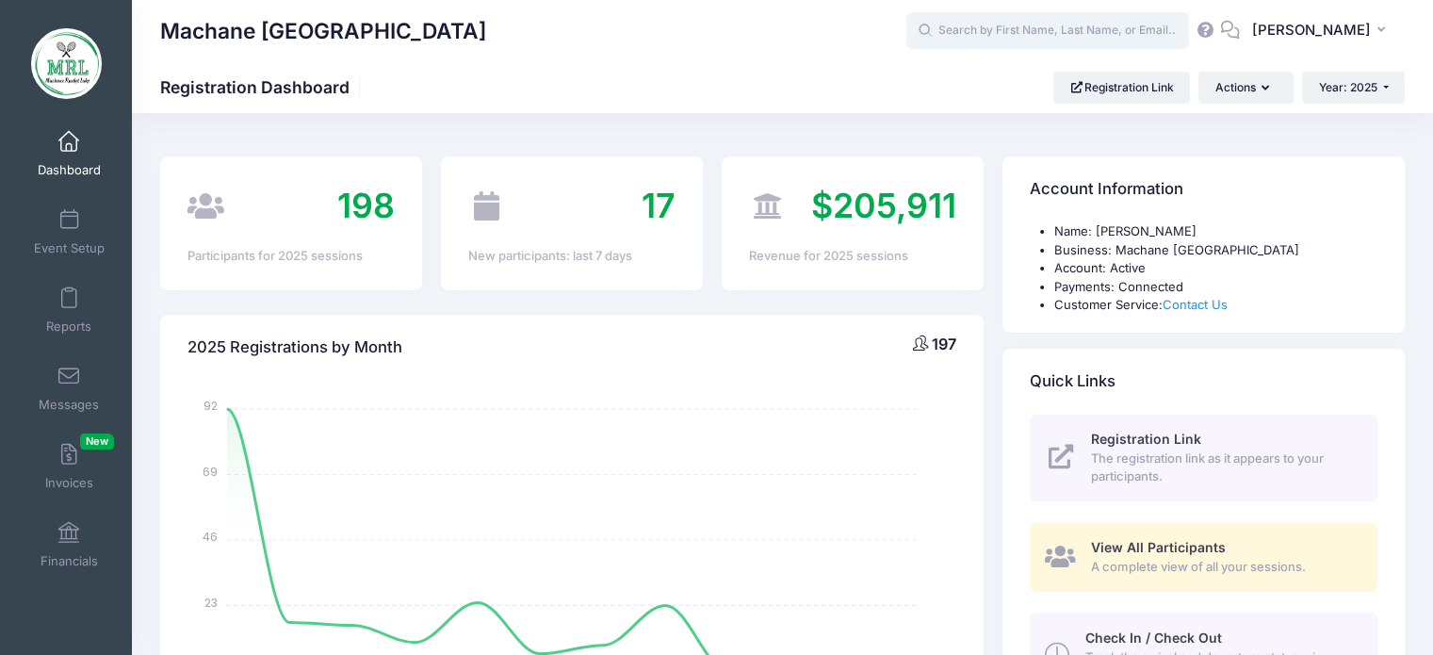
click at [1024, 32] on input "text" at bounding box center [1047, 31] width 283 height 38
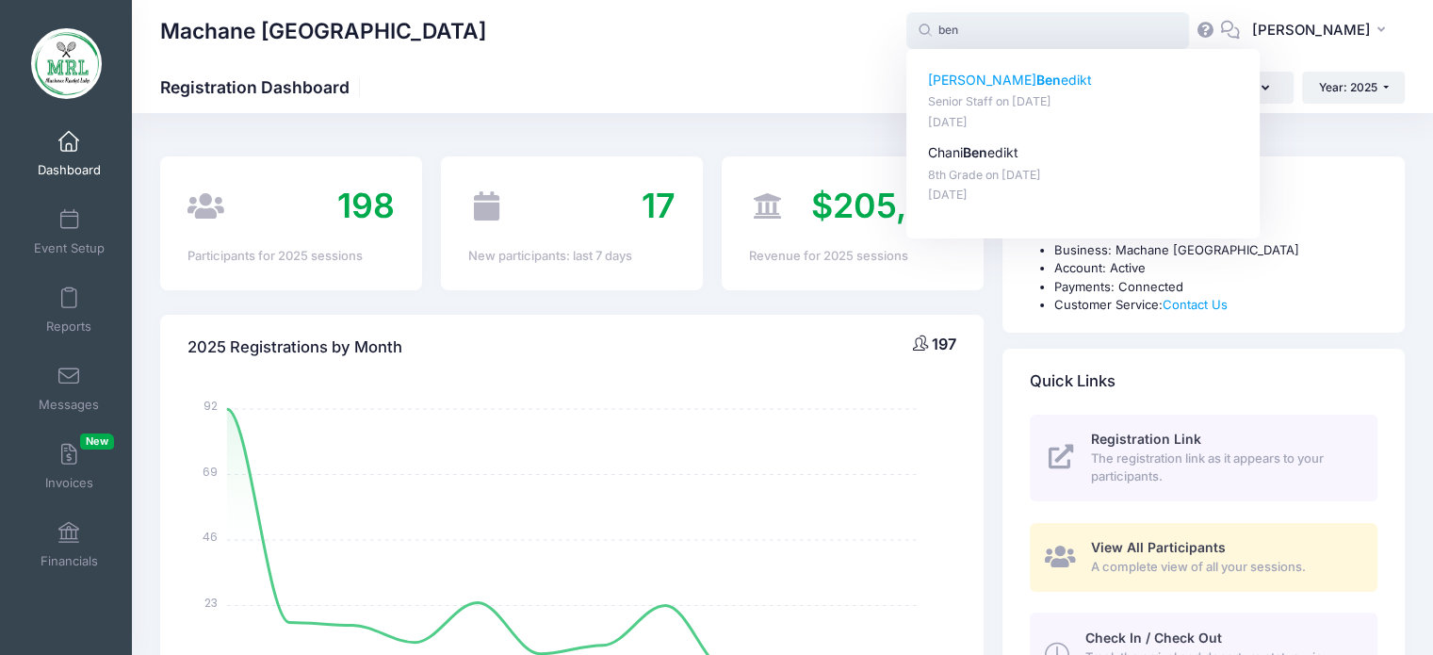
click at [1036, 78] on strong "Ben" at bounding box center [1048, 80] width 24 height 16
type input "[PERSON_NAME] (Senior Staff, [DATE])"
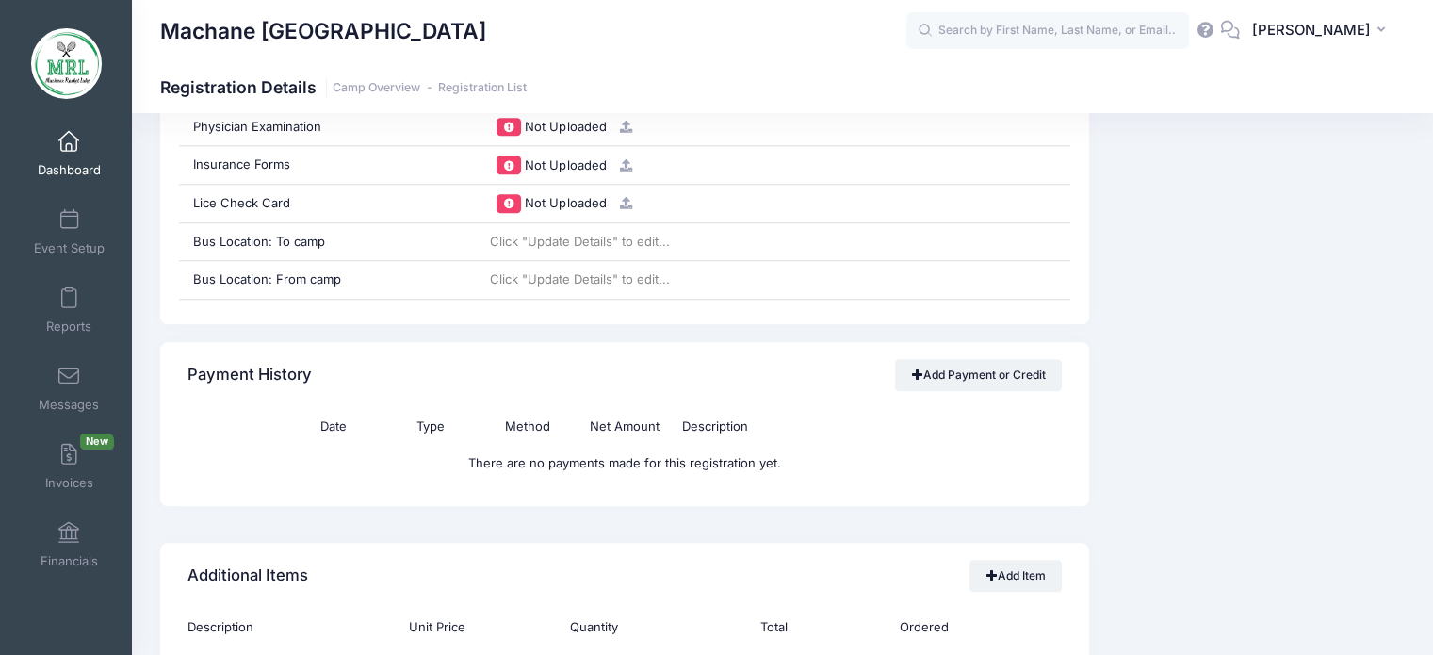
scroll to position [1954, 0]
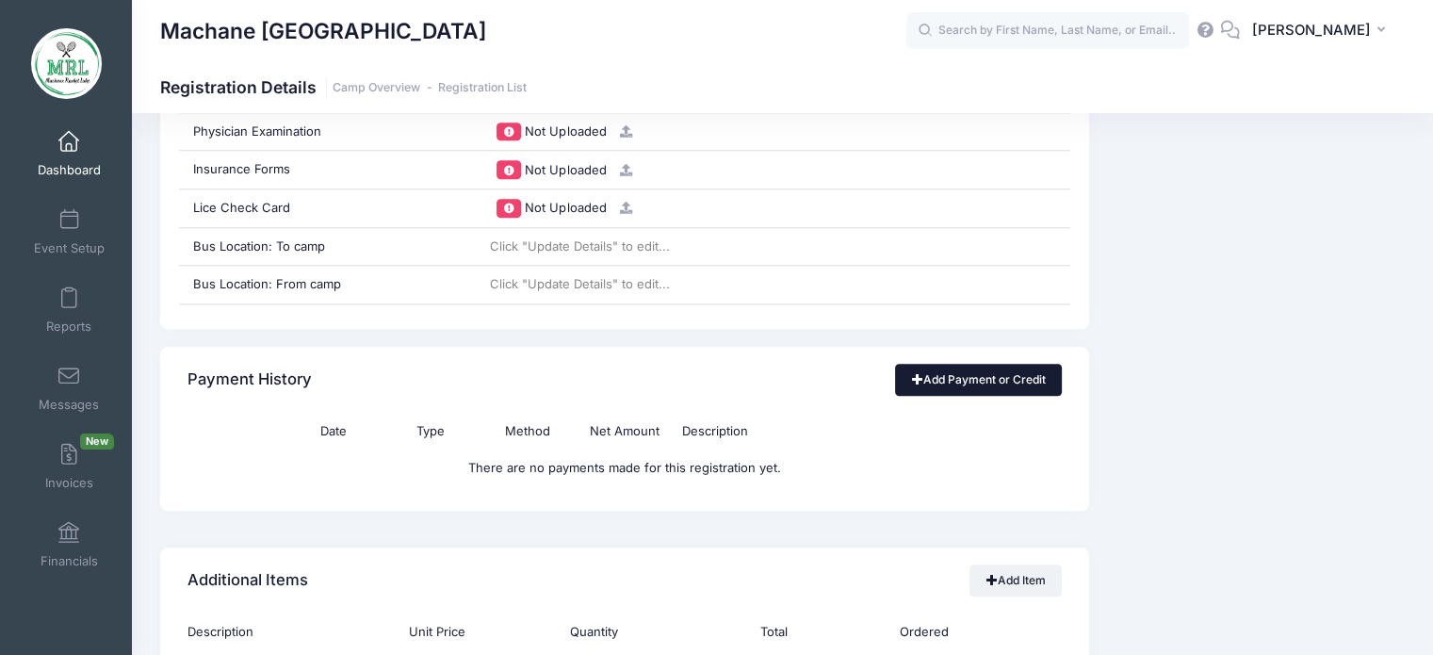
click at [958, 376] on link "Add Payment or Credit" at bounding box center [978, 380] width 167 height 32
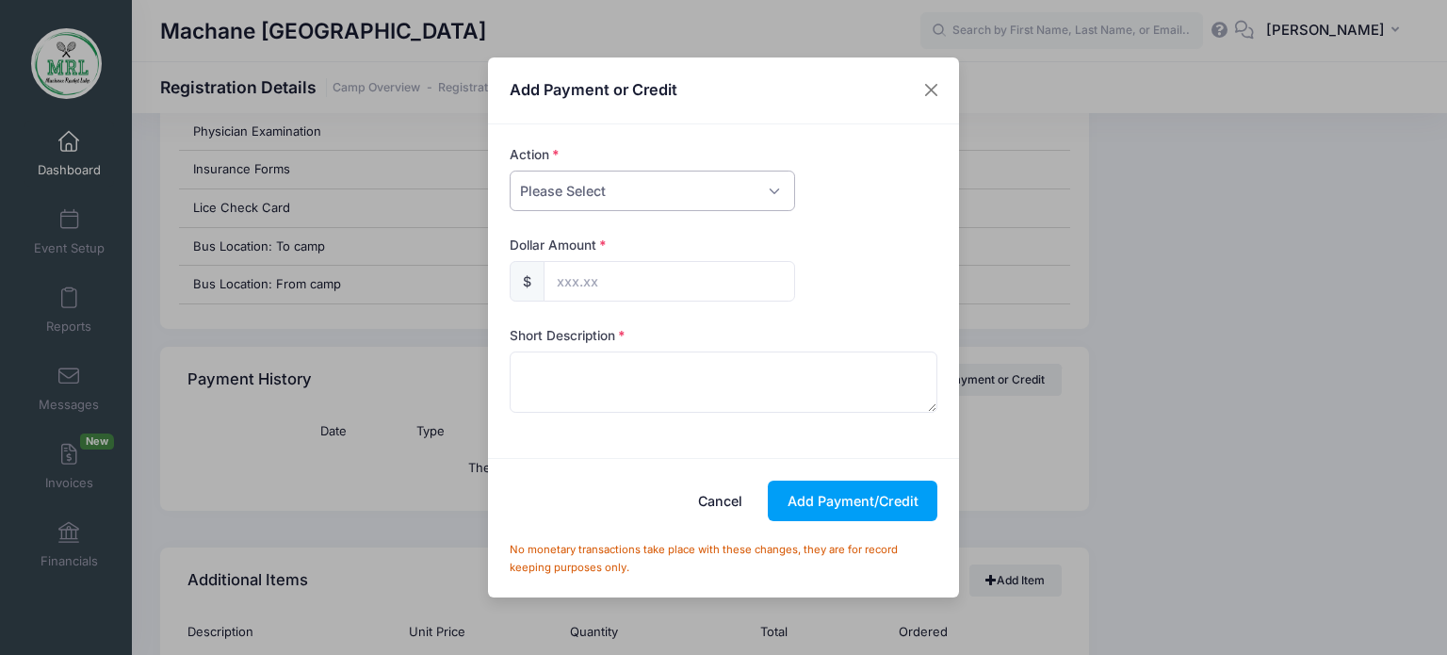
click at [765, 188] on select "Please Select Payment Credit Refund (Offline)" at bounding box center [652, 190] width 285 height 41
select select "payment"
click at [510, 170] on select "Please Select Payment Credit Refund (Offline)" at bounding box center [652, 190] width 285 height 41
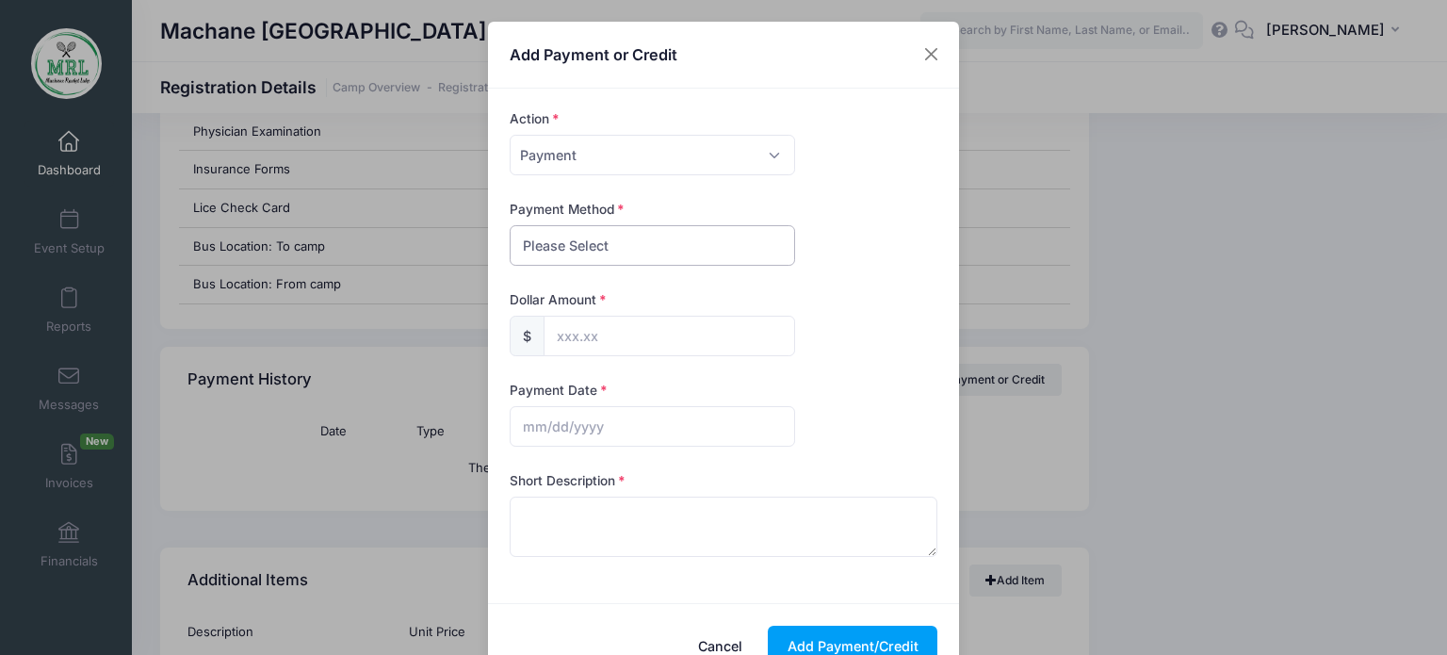
click at [708, 249] on select "Please Select PayPal Cash Check Bank Transfer Other" at bounding box center [652, 245] width 285 height 41
select select "bank transfer"
click at [510, 225] on select "Please Select PayPal Cash Check Bank Transfer Other" at bounding box center [652, 245] width 285 height 41
click at [656, 348] on input "text" at bounding box center [668, 336] width 251 height 41
type input "187.00"
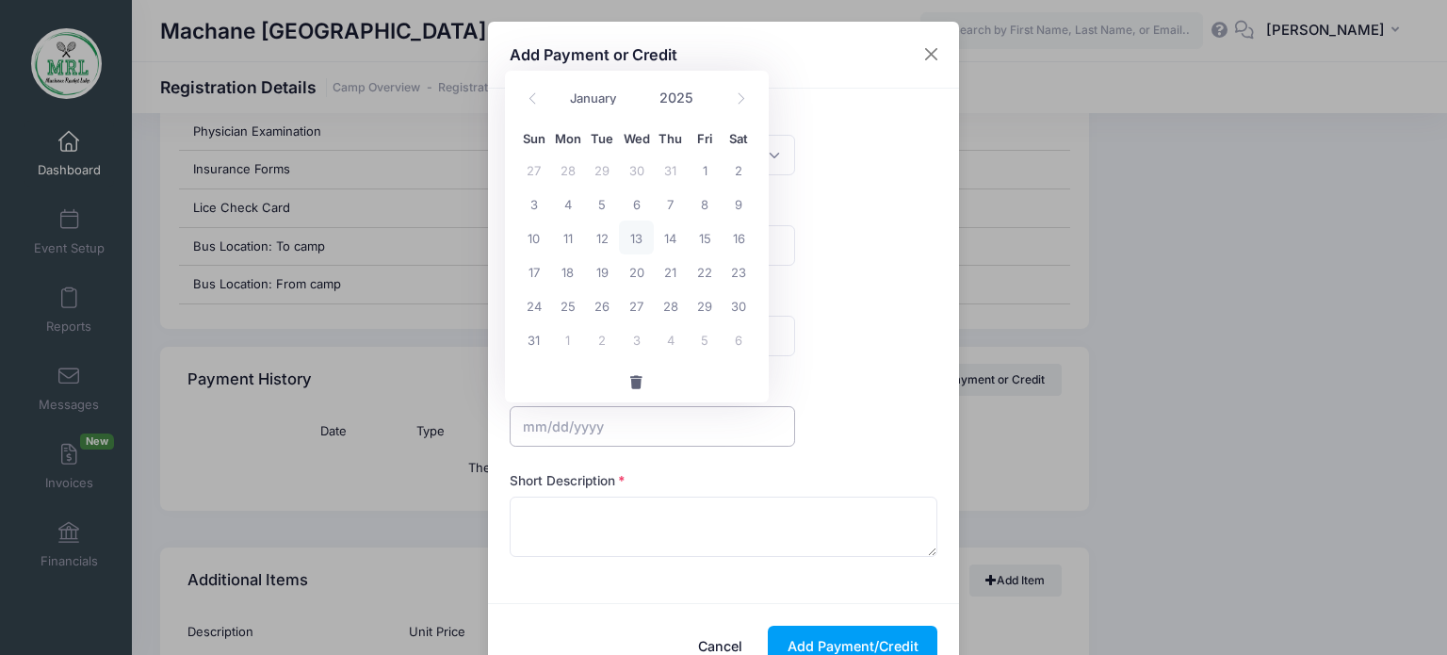
click at [623, 408] on input "text" at bounding box center [652, 426] width 285 height 41
click at [634, 243] on span "13" at bounding box center [636, 237] width 34 height 34
type input "08/13/2025"
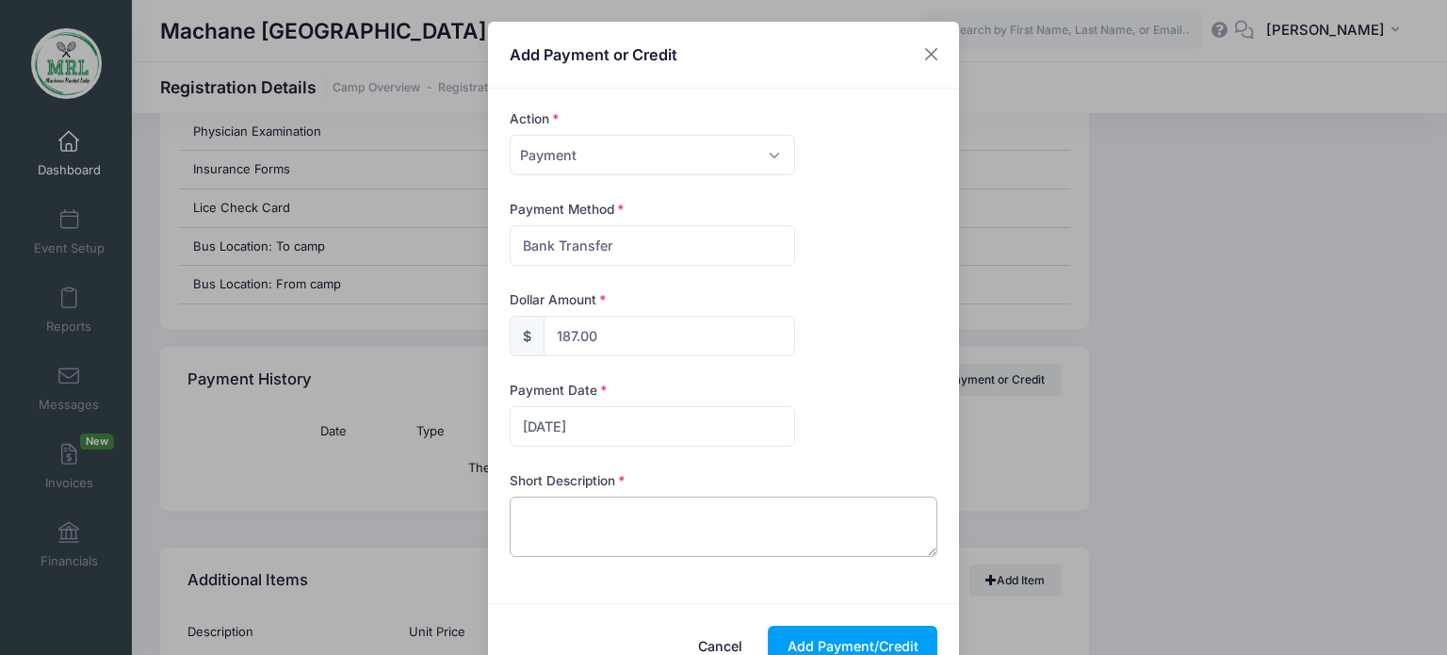
click at [576, 523] on textarea at bounding box center [724, 526] width 429 height 60
type textarea "zelle"
click at [829, 628] on button "Add Payment/Credit" at bounding box center [853, 645] width 170 height 41
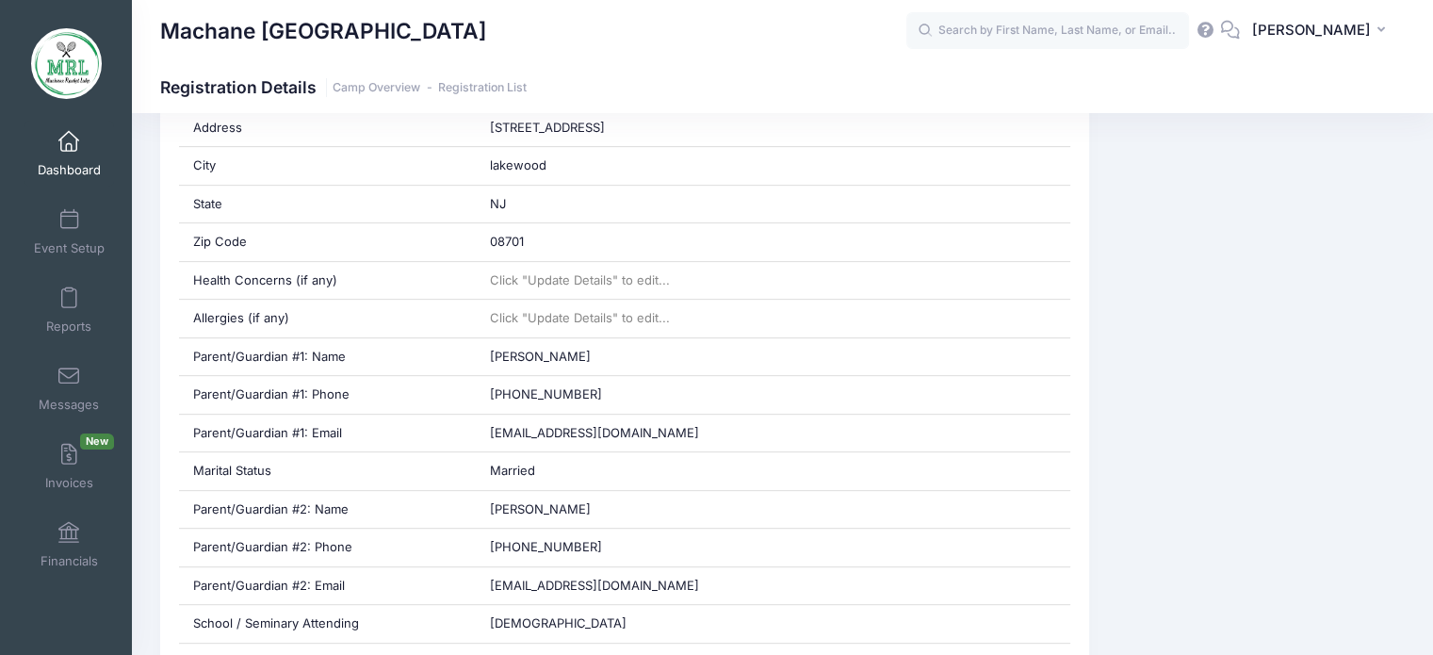
scroll to position [682, 0]
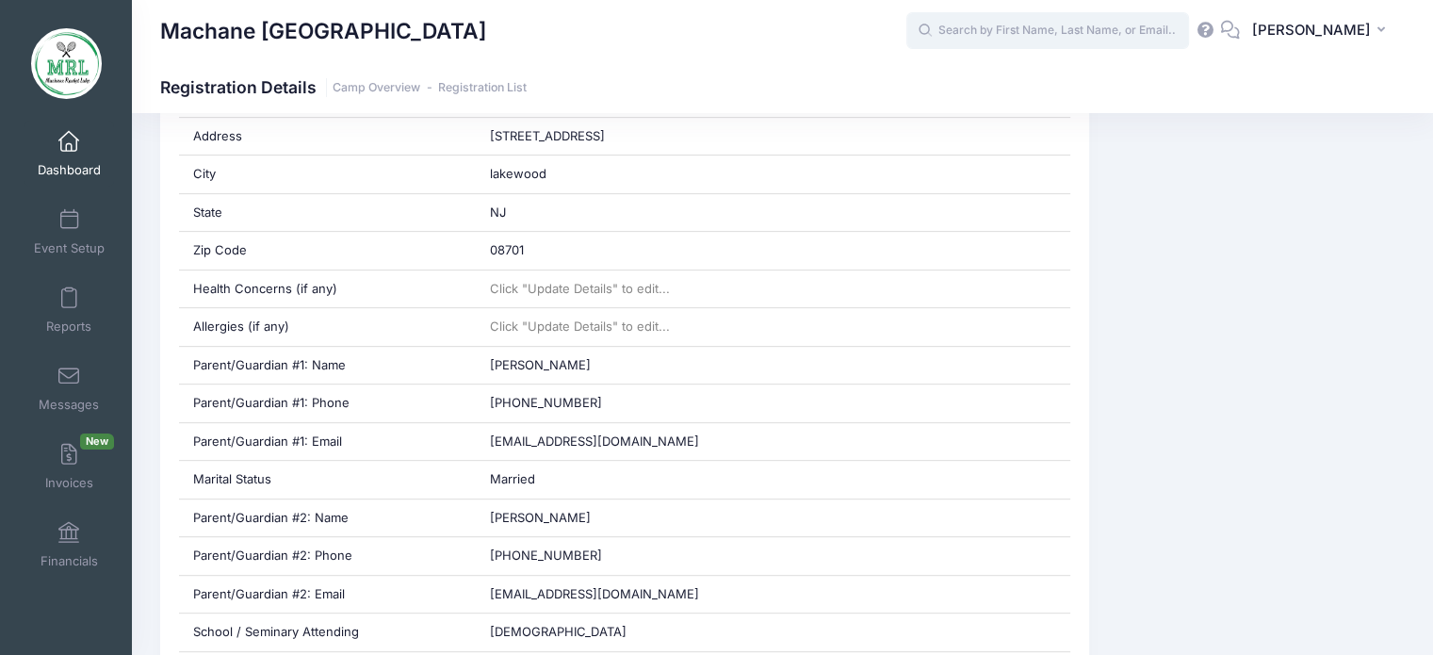
click at [993, 41] on input "text" at bounding box center [1047, 31] width 283 height 38
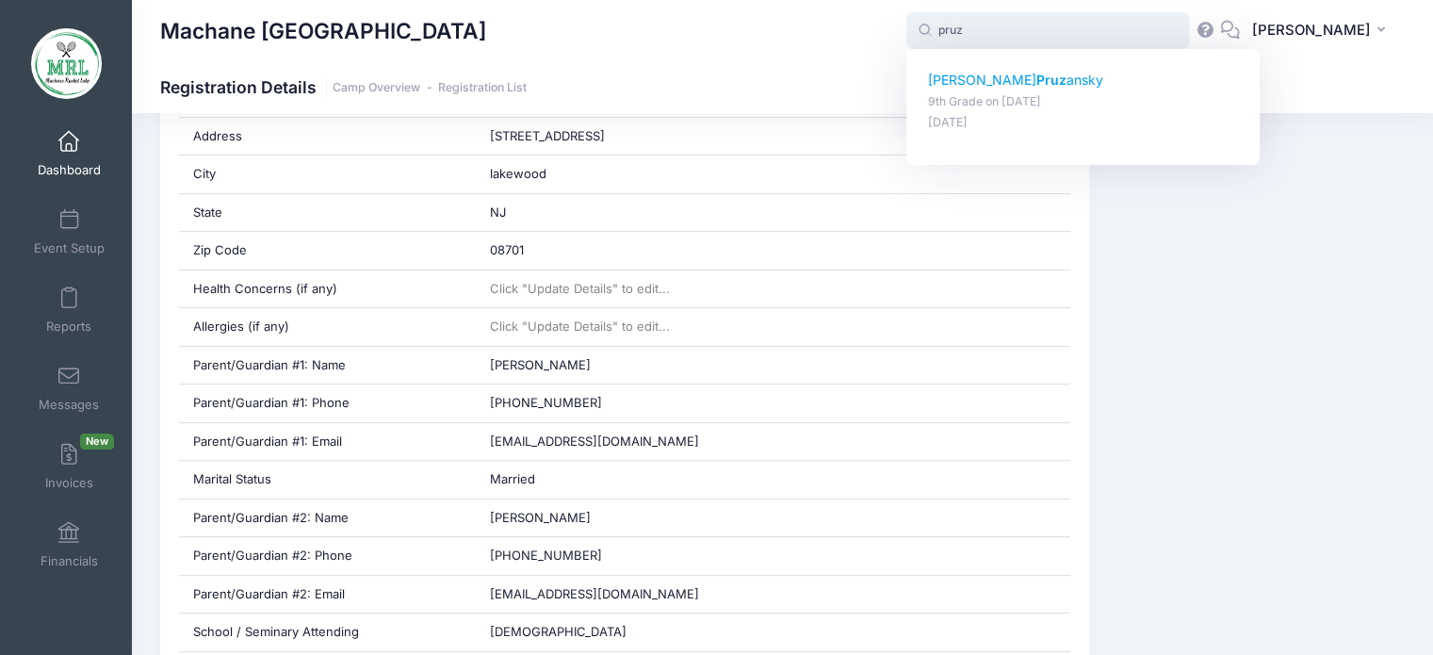
click at [973, 83] on p "Miriam Pruz ansky" at bounding box center [1083, 81] width 311 height 20
type input "Miriam Pruzansky (9th Grade, Aug-14, 2025)"
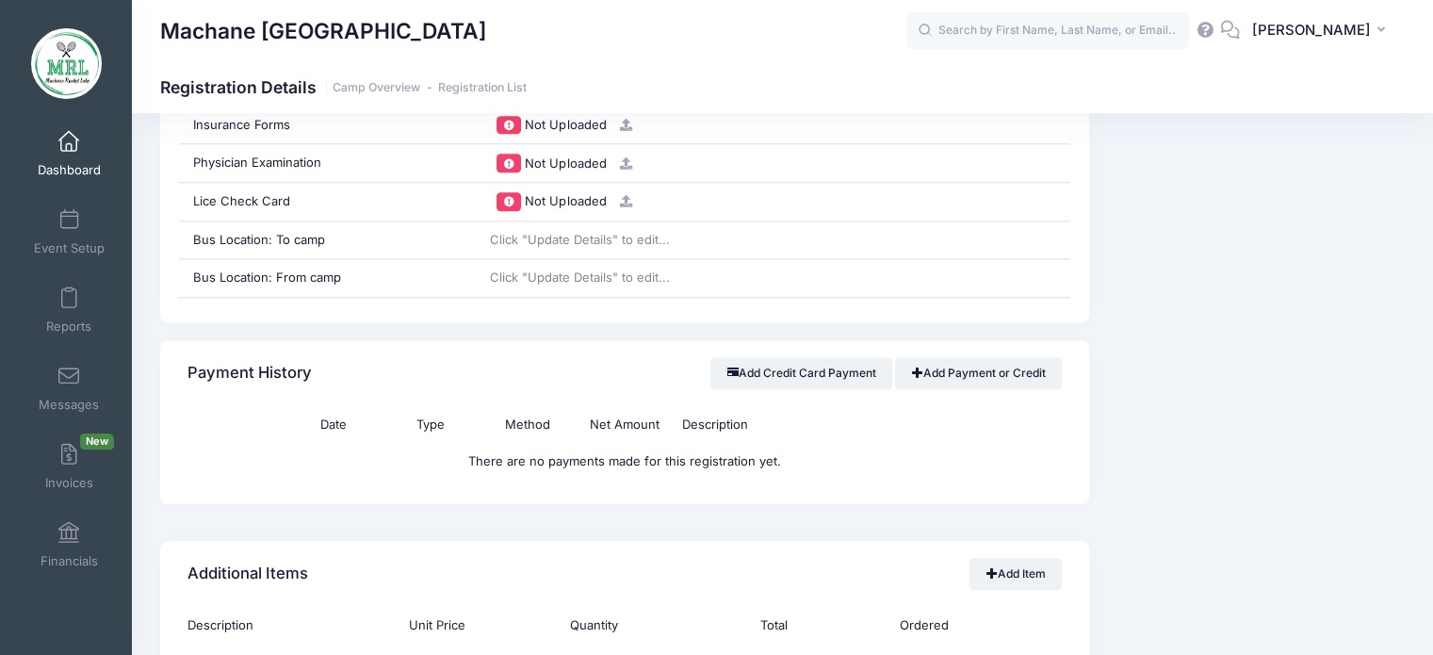
scroll to position [2086, 0]
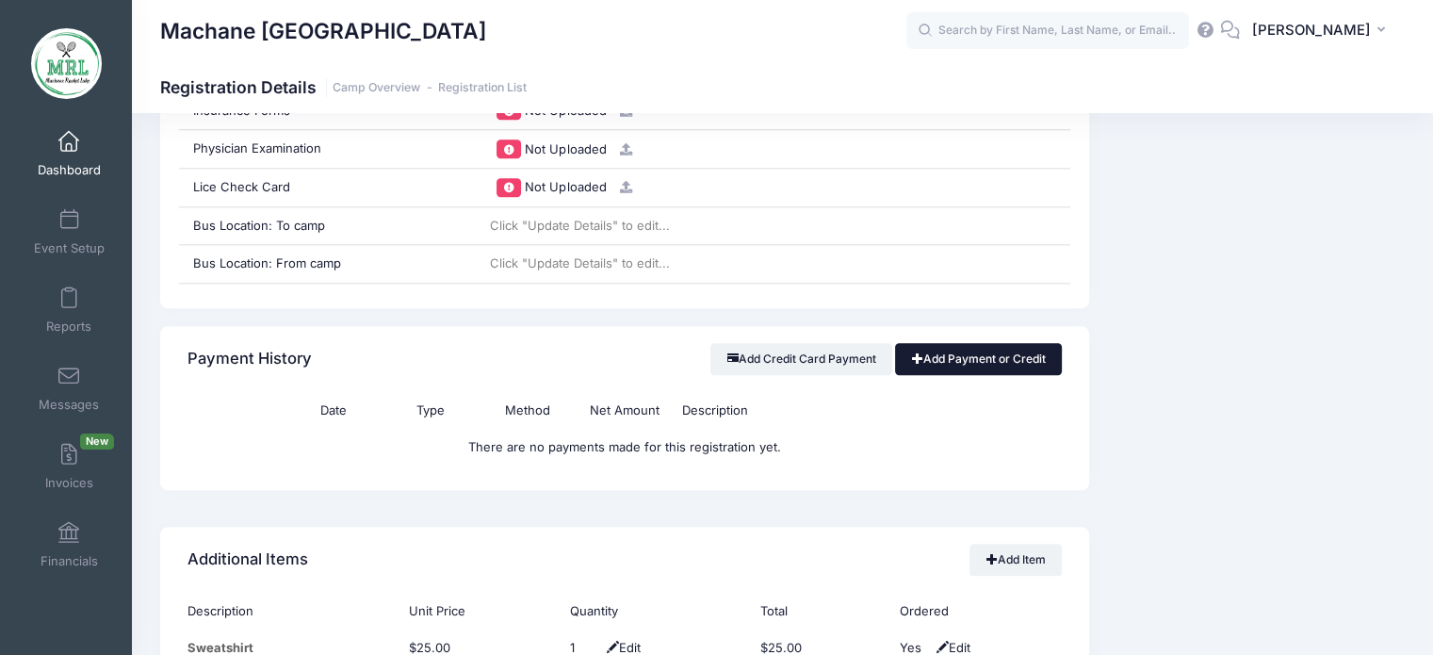
click at [996, 348] on link "Add Payment or Credit" at bounding box center [978, 359] width 167 height 32
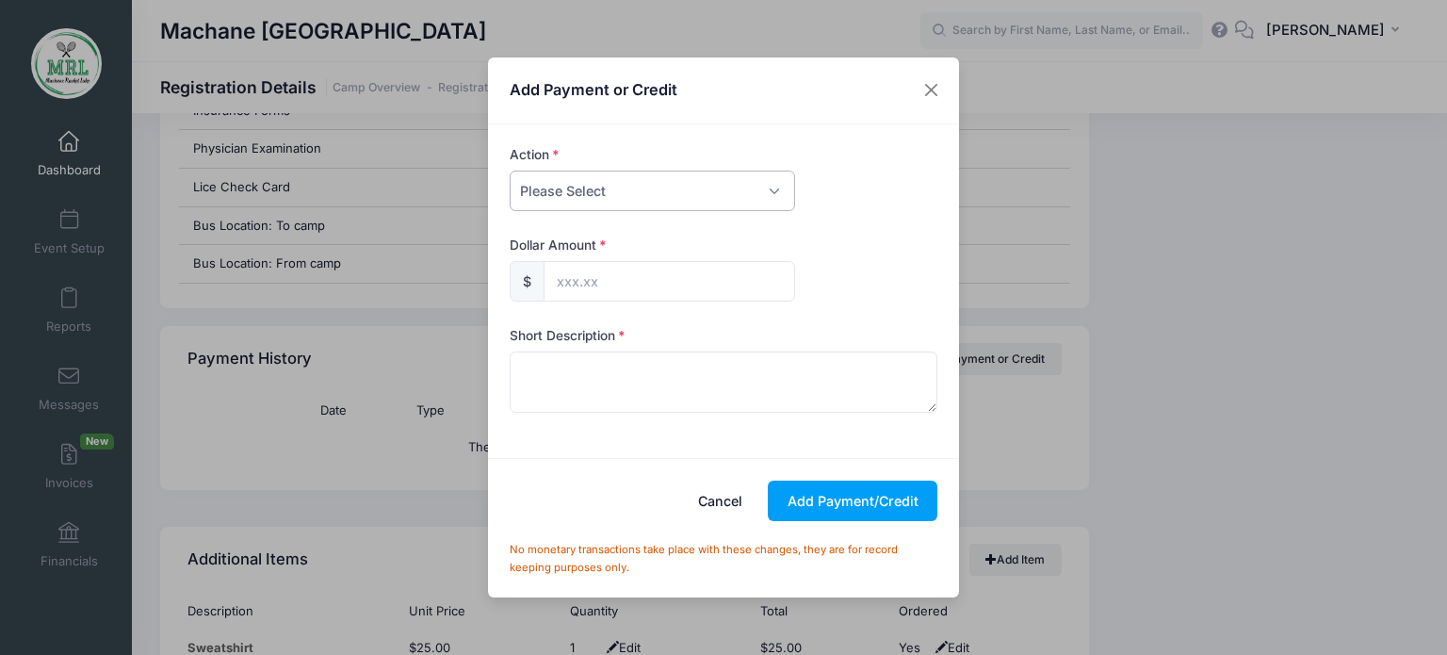
click at [774, 187] on select "Please Select Payment Credit Refund (Offline)" at bounding box center [652, 190] width 285 height 41
select select "payment"
click at [510, 170] on select "Please Select Payment Credit Refund (Offline)" at bounding box center [652, 190] width 285 height 41
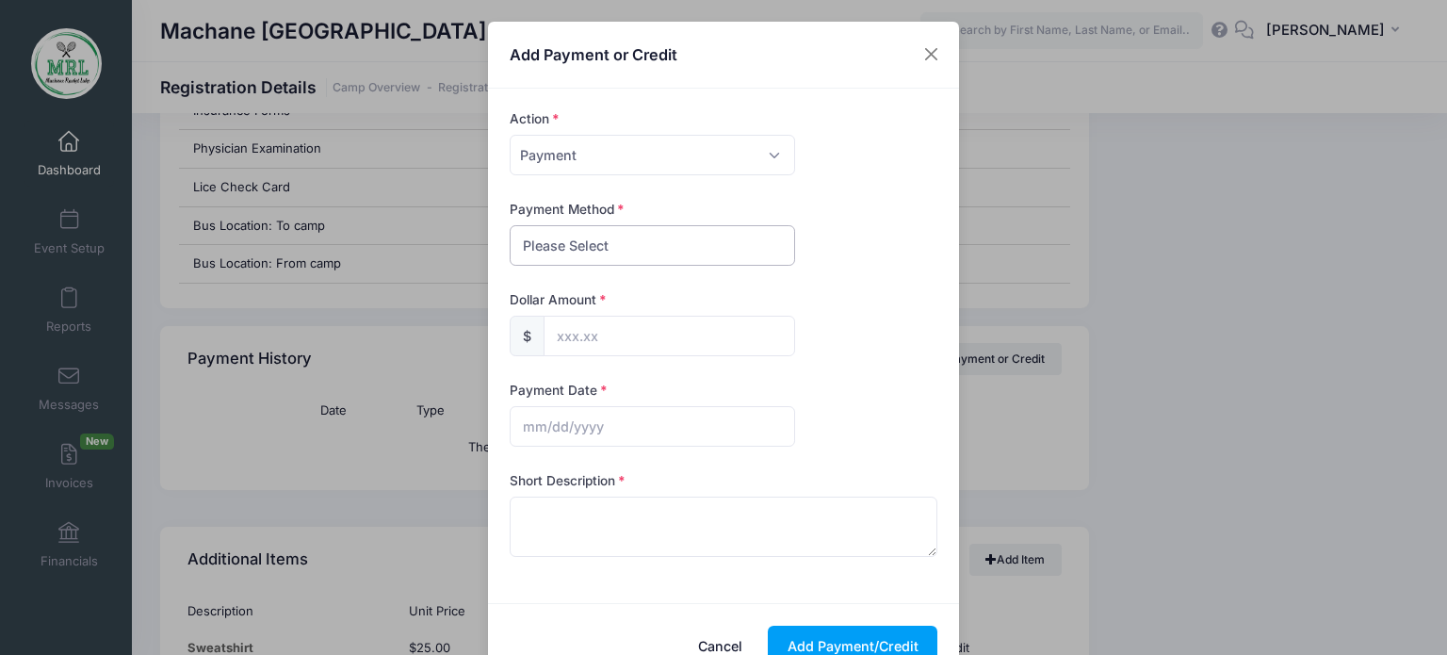
click at [752, 243] on select "Please Select PayPal Cash Check Bank Transfer Other" at bounding box center [652, 245] width 285 height 41
select select "other"
click at [510, 225] on select "Please Select PayPal Cash Check Bank Transfer Other" at bounding box center [652, 245] width 285 height 41
click at [928, 57] on button "Close" at bounding box center [932, 55] width 34 height 34
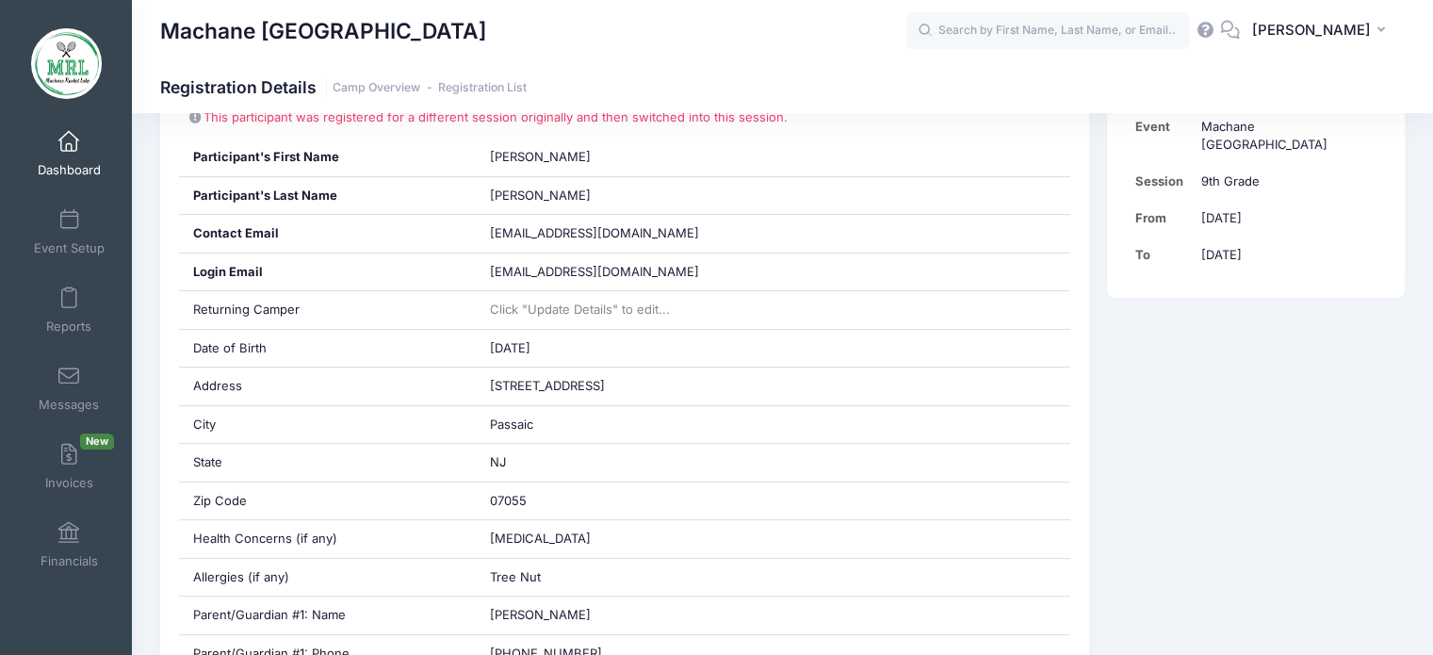
scroll to position [0, 0]
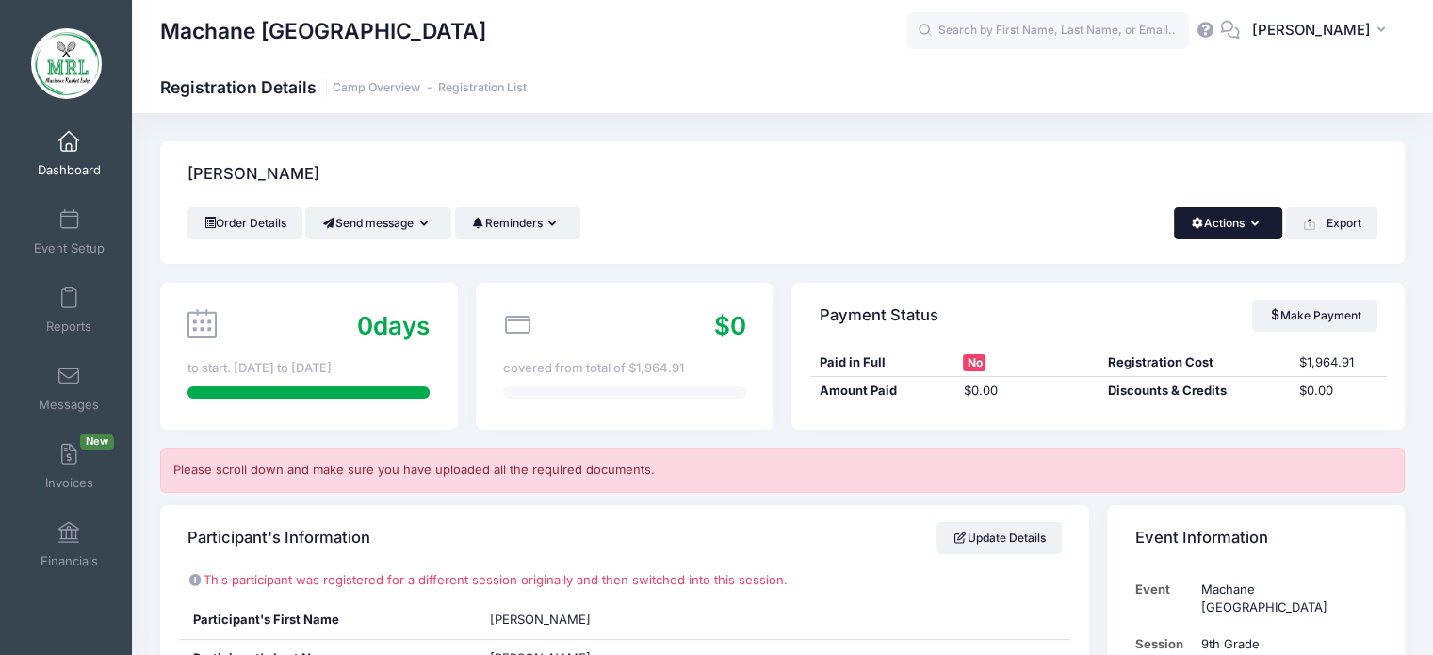
click at [1260, 227] on button "Actions" at bounding box center [1228, 223] width 108 height 32
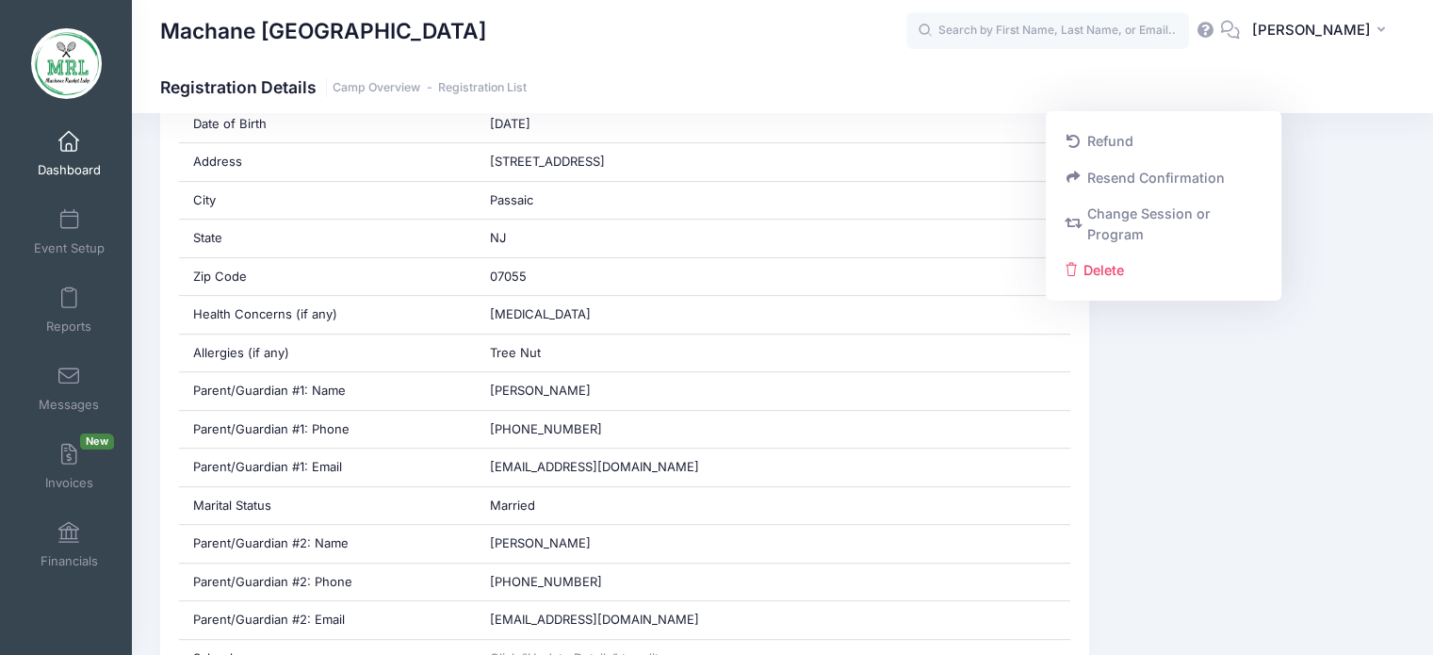
scroll to position [128, 0]
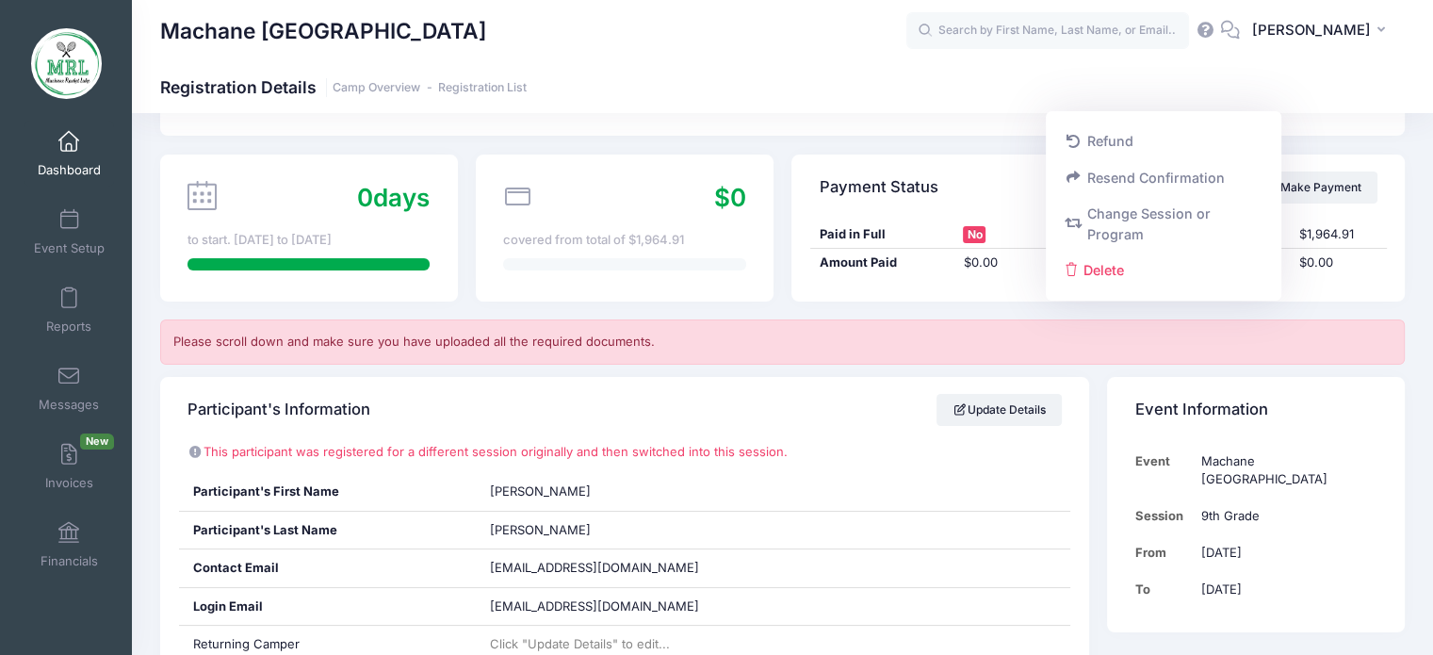
click at [1326, 81] on div "Machane Racket Lake Registration Details Camp Overview Registration List" at bounding box center [782, 87] width 1301 height 26
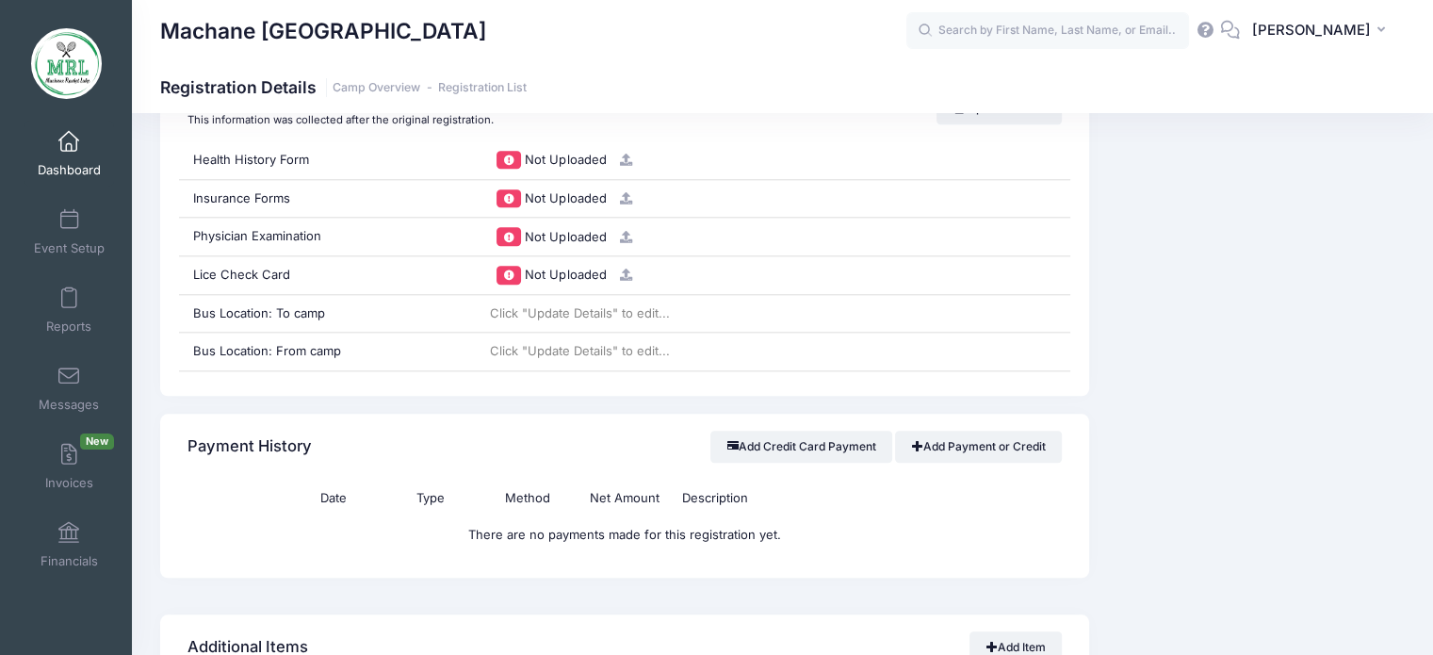
scroll to position [2003, 0]
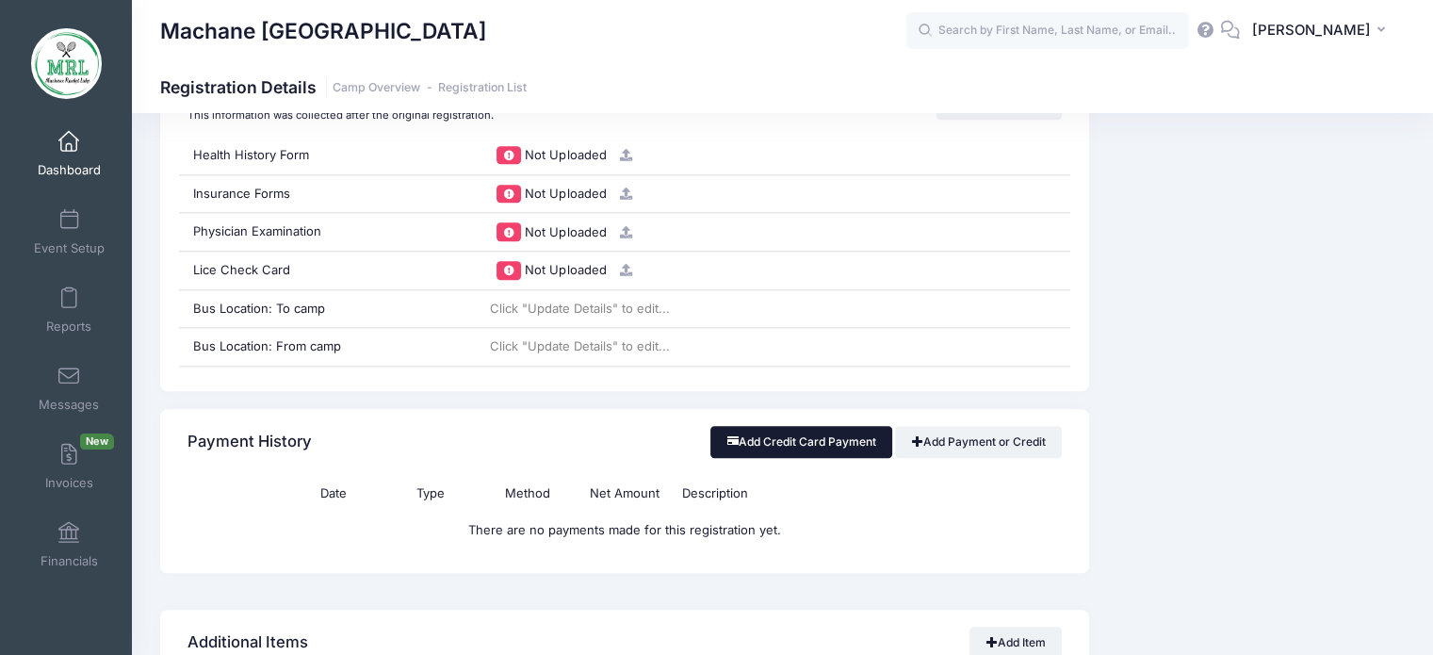
click at [835, 452] on button "Add Credit Card Payment" at bounding box center [801, 442] width 182 height 32
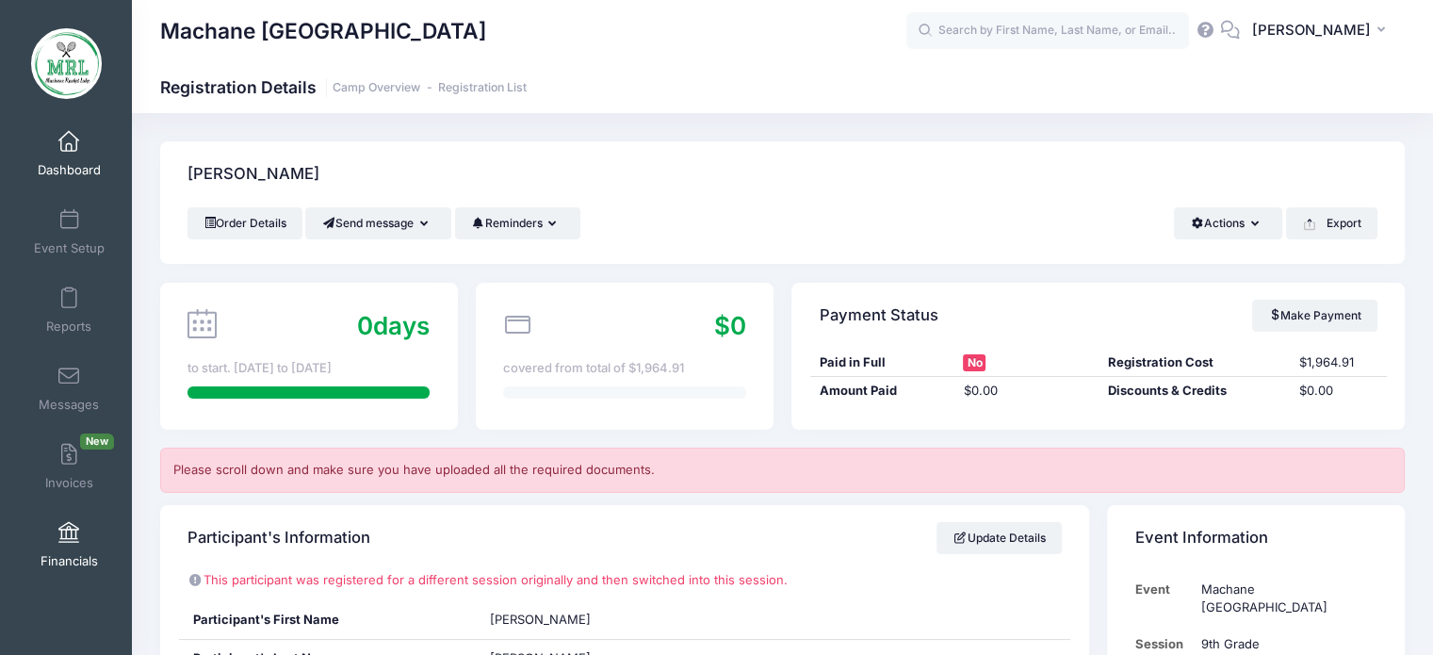
click at [69, 531] on span at bounding box center [69, 533] width 0 height 21
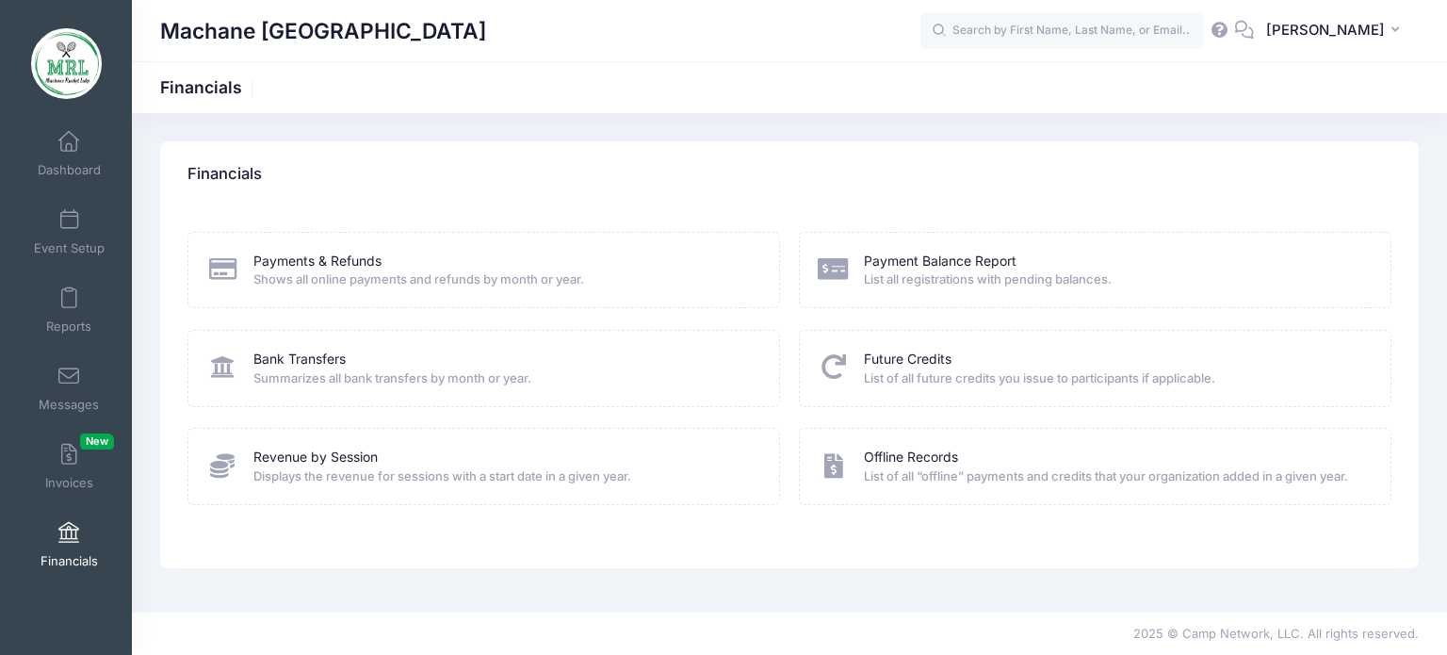
click at [69, 531] on span at bounding box center [69, 533] width 0 height 21
click at [920, 264] on link "Payment Balance Report" at bounding box center [940, 261] width 153 height 20
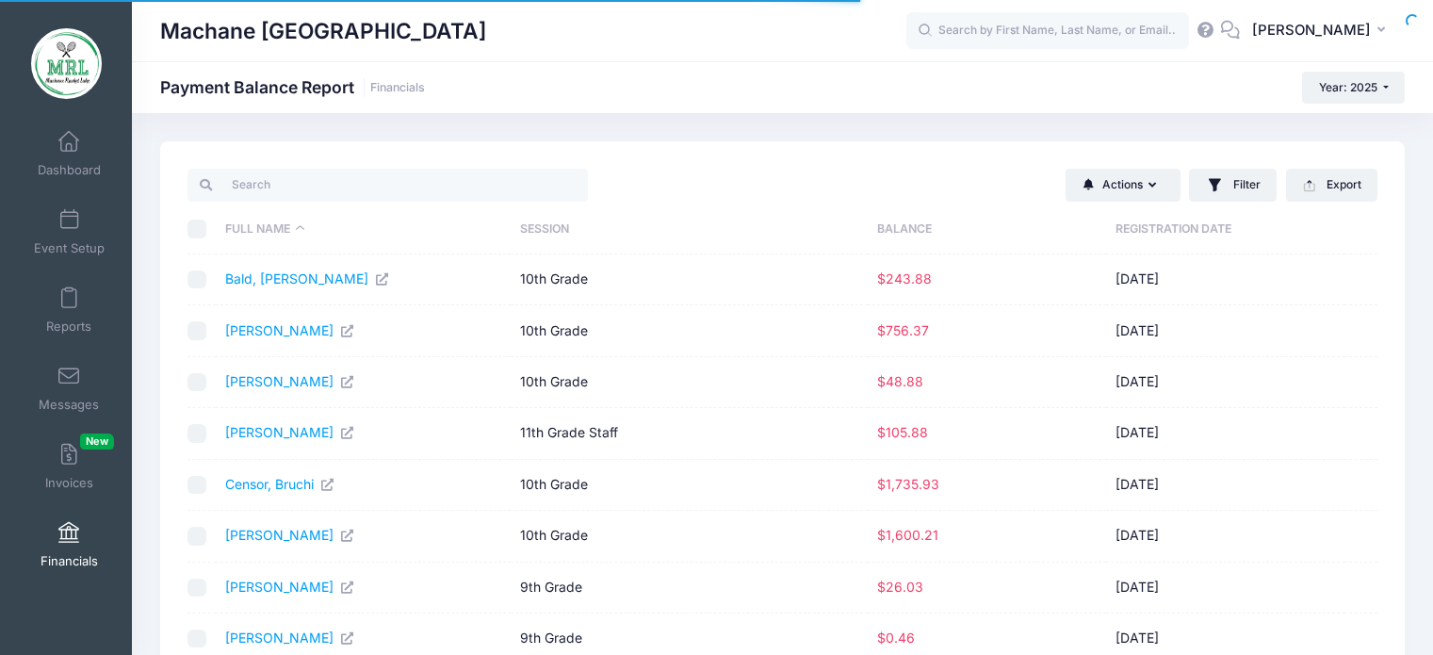
select select "10"
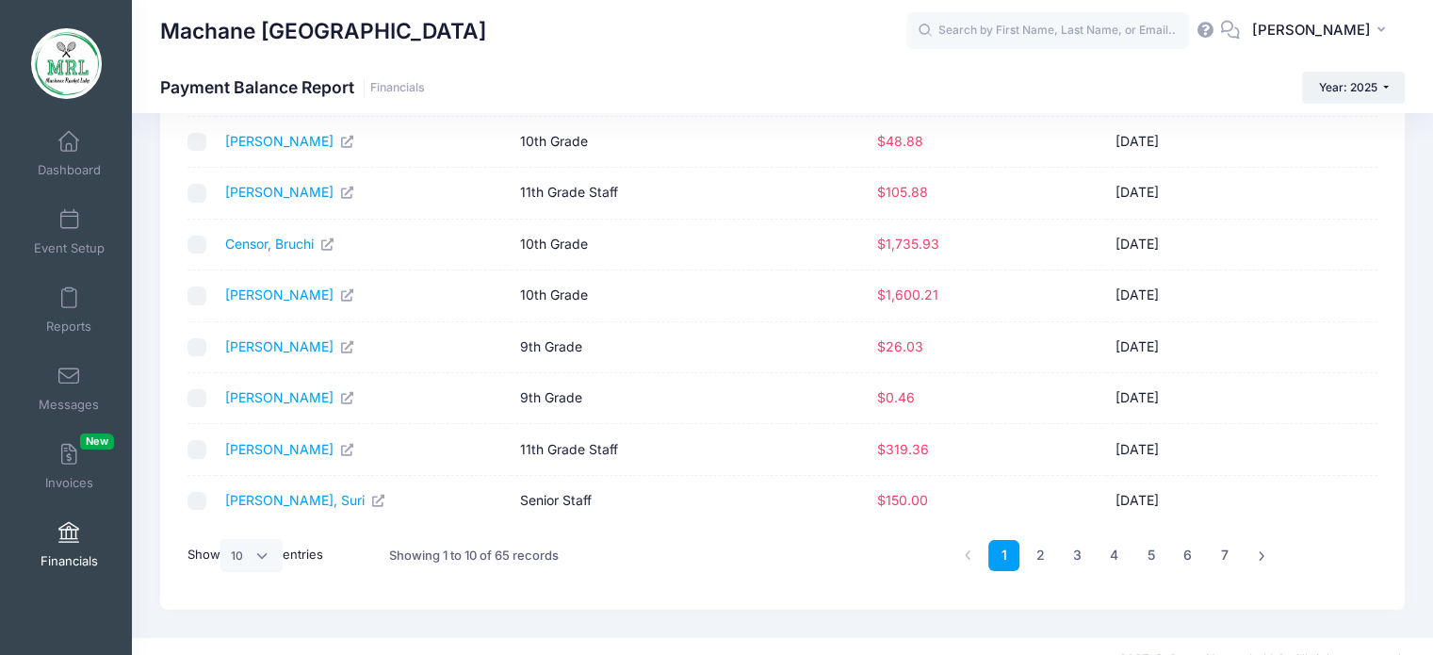
scroll to position [241, 0]
click at [1070, 552] on link "3" at bounding box center [1077, 554] width 31 height 31
click at [1110, 545] on link "4" at bounding box center [1113, 554] width 31 height 31
click at [1153, 546] on link "5" at bounding box center [1150, 554] width 31 height 31
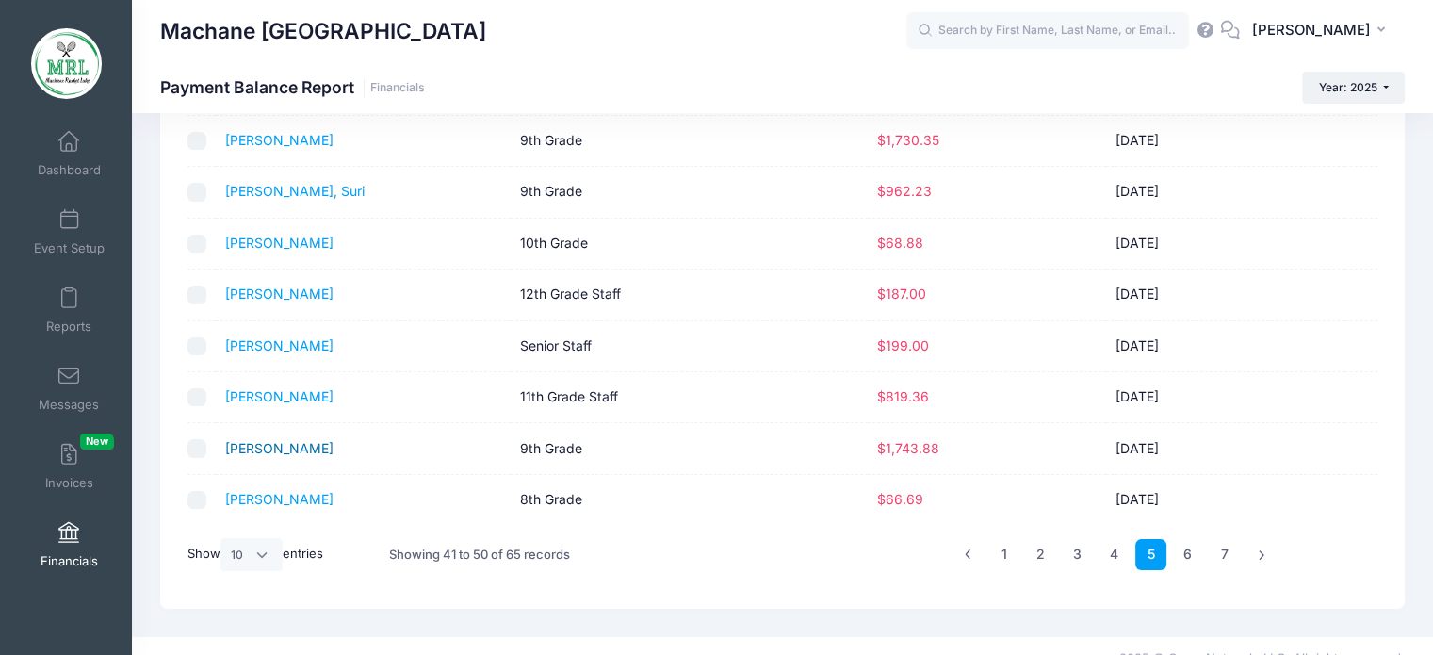
click at [292, 440] on link "Schnell, Tzipora" at bounding box center [279, 448] width 108 height 16
click at [1187, 554] on link "6" at bounding box center [1187, 554] width 31 height 31
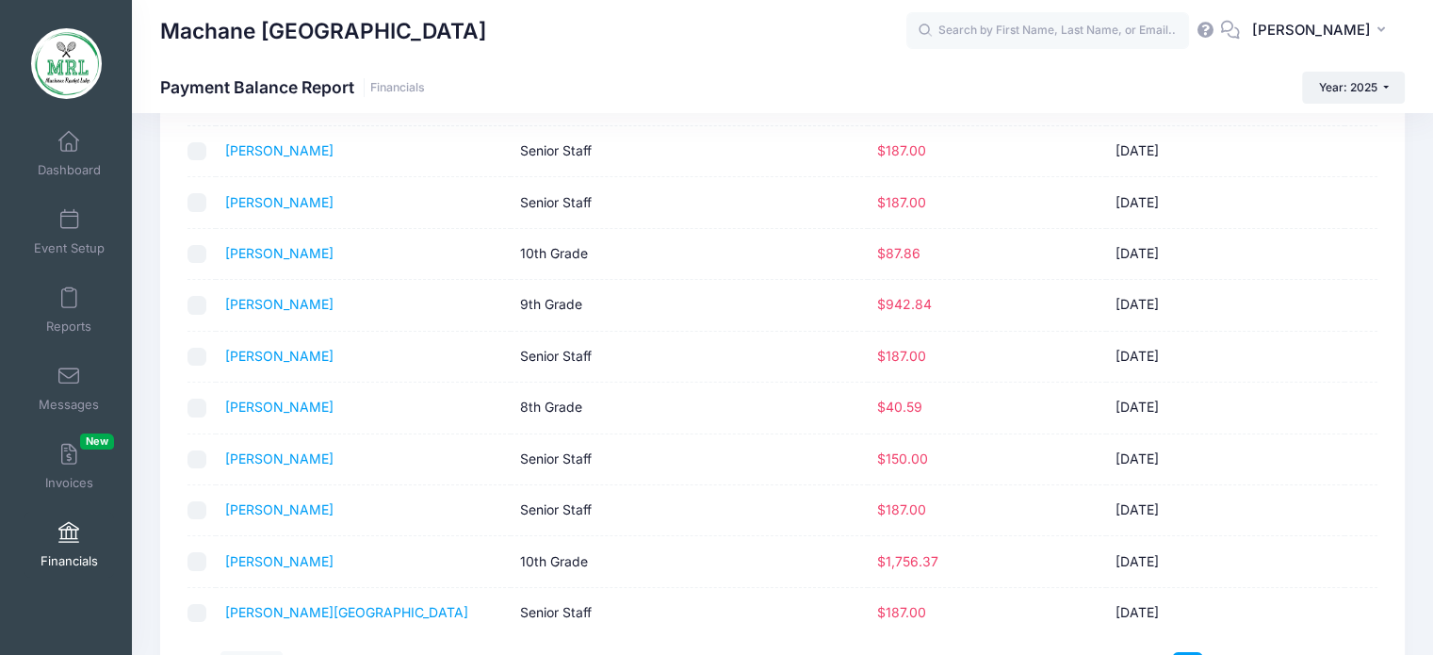
scroll to position [264, 0]
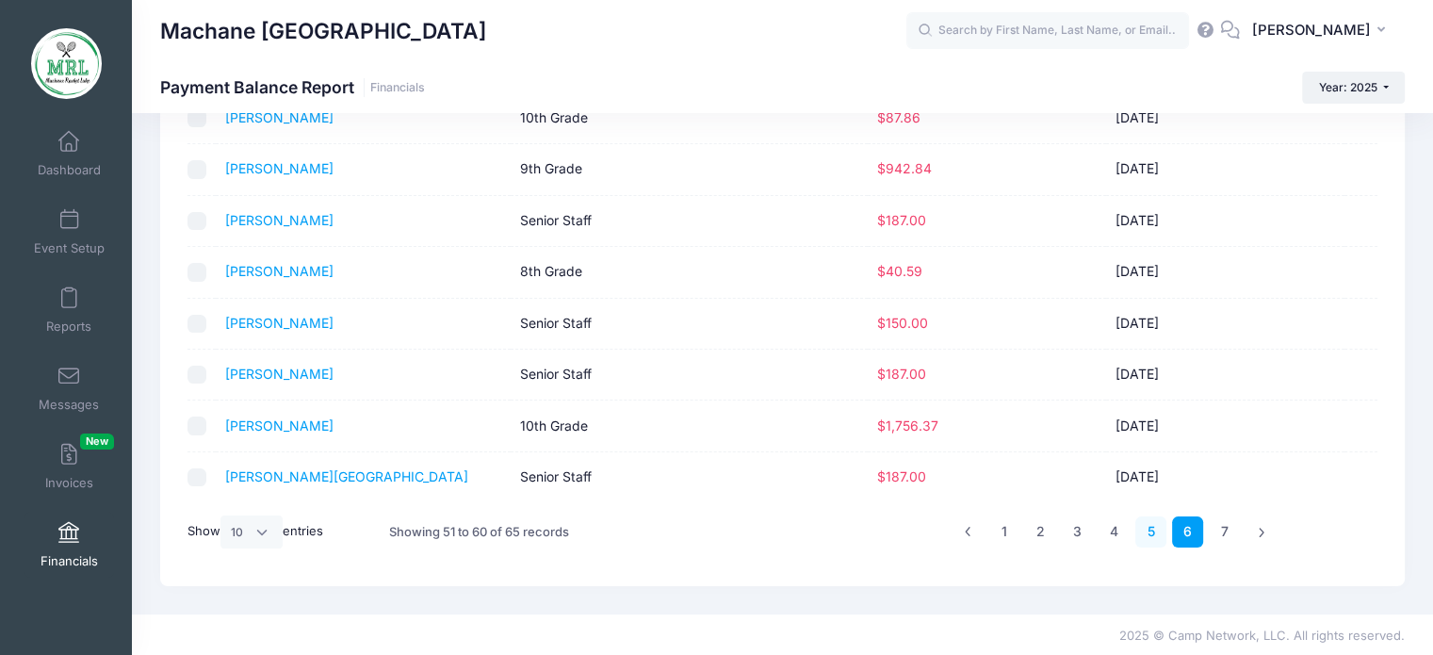
click at [1149, 529] on link "5" at bounding box center [1150, 531] width 31 height 31
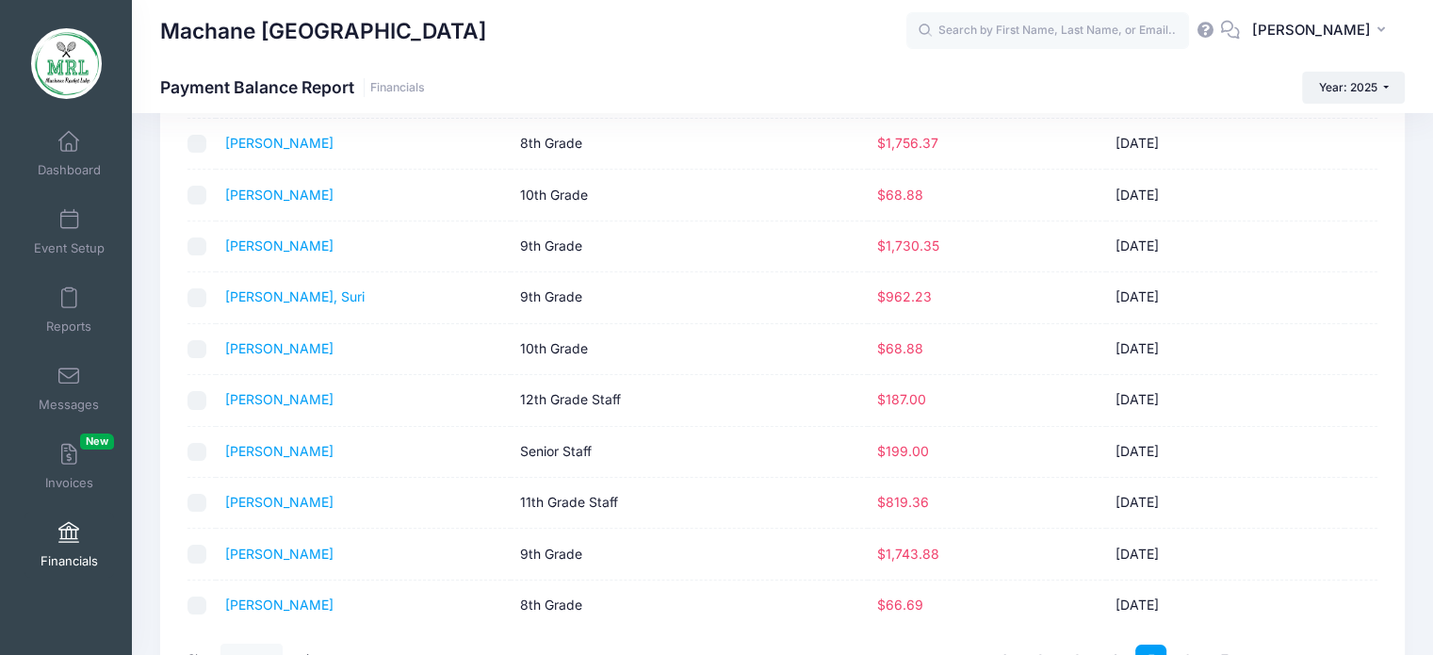
scroll to position [134, 0]
click at [309, 243] on link "Salomon, Shana" at bounding box center [279, 247] width 108 height 16
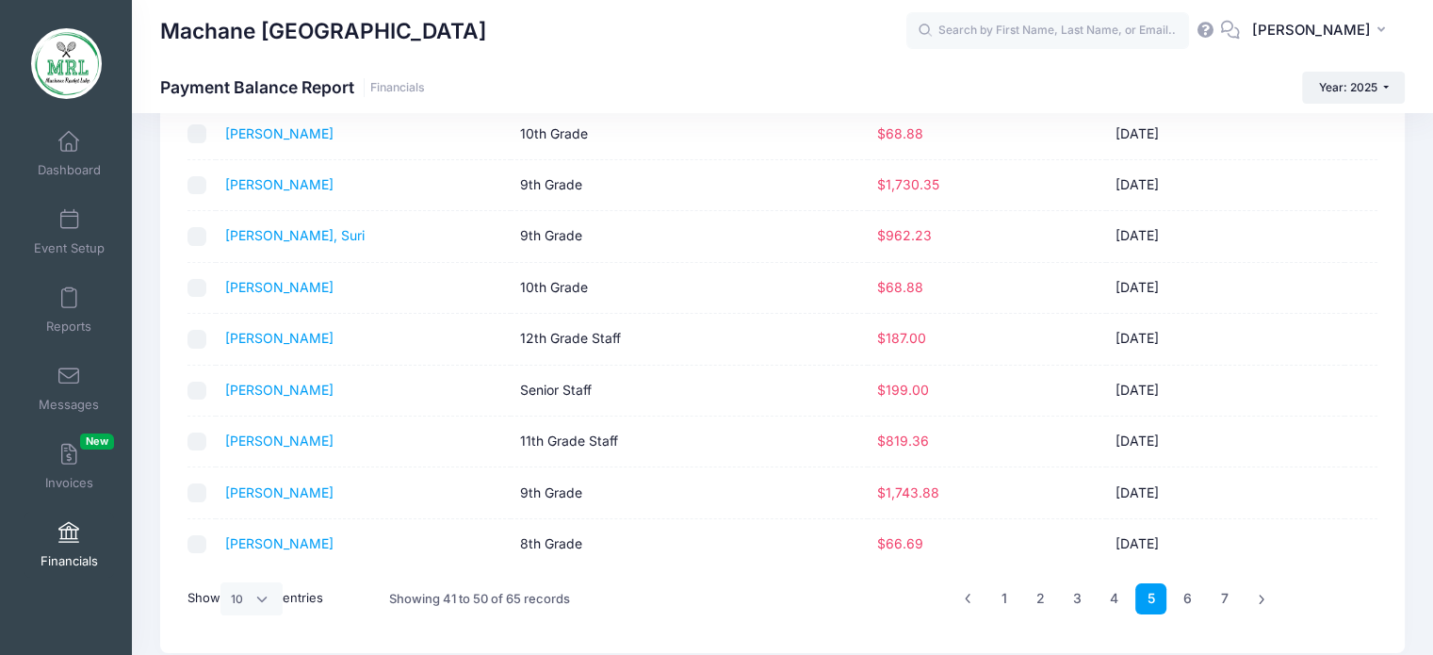
scroll to position [200, 0]
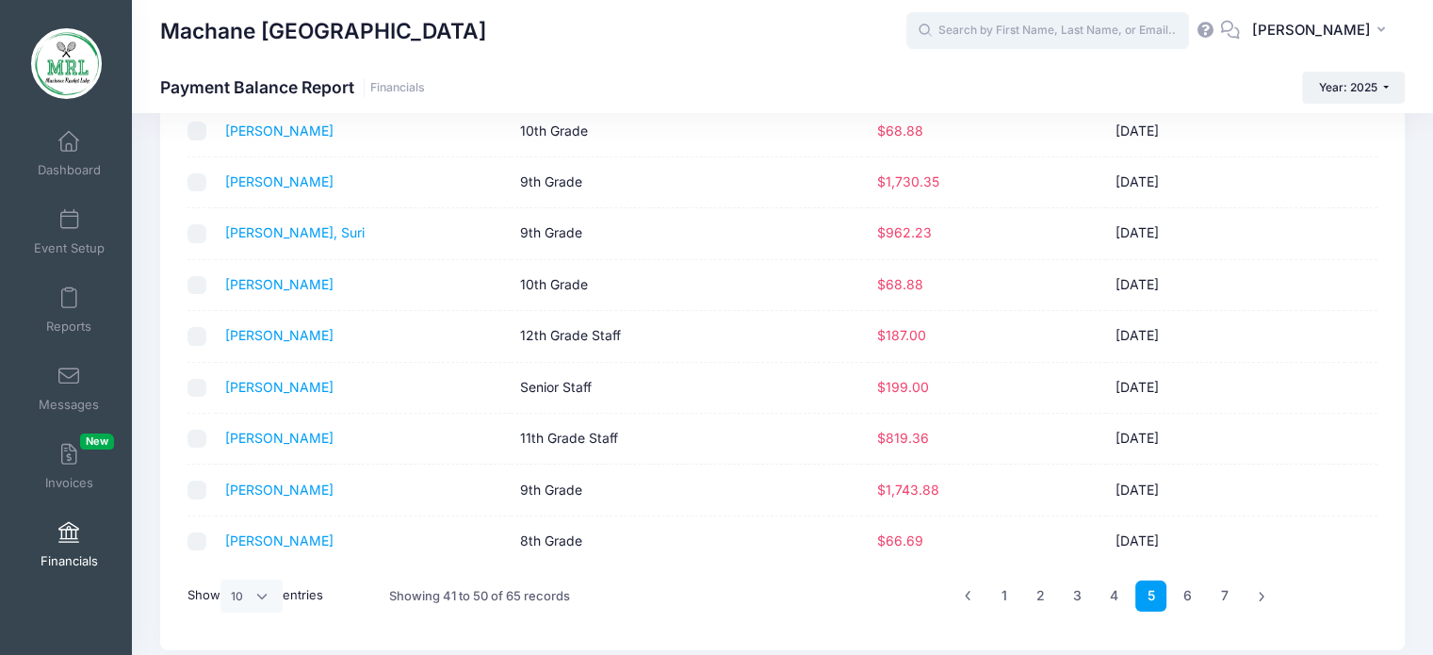
click at [945, 29] on input "text" at bounding box center [1047, 31] width 283 height 38
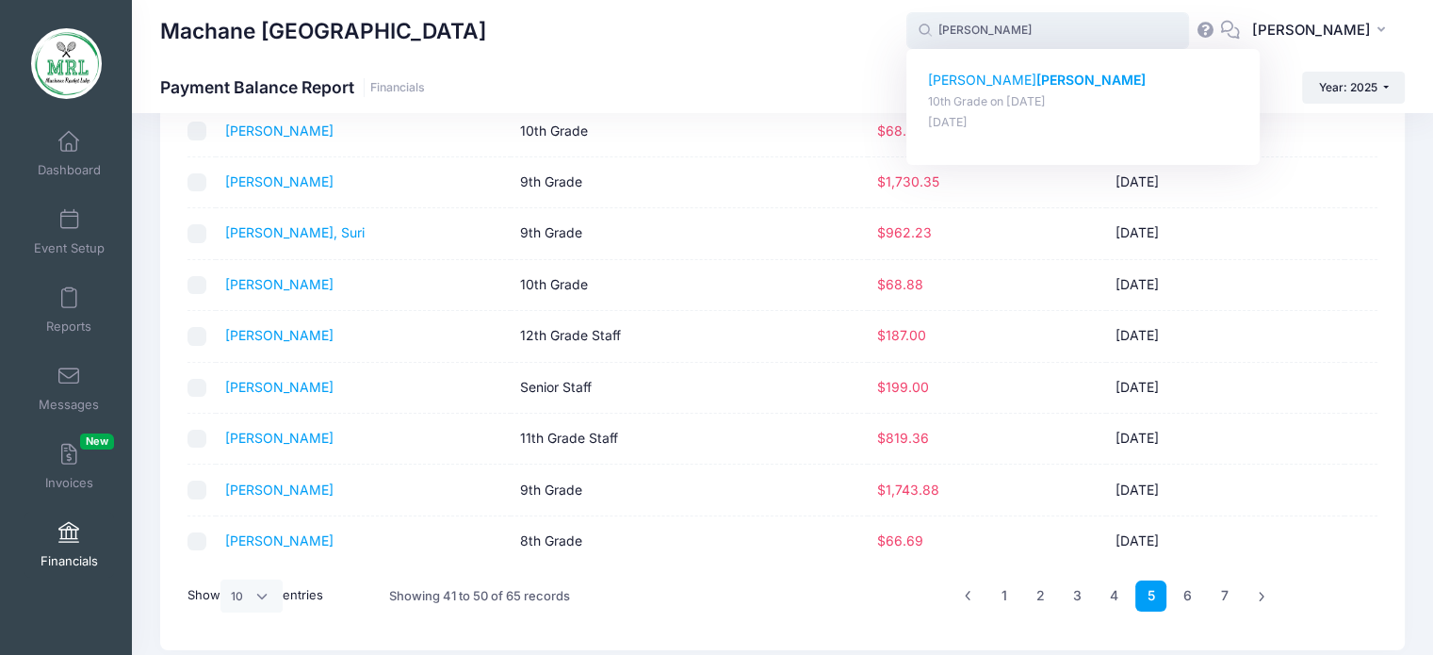
click at [1036, 81] on strong "Weinreb" at bounding box center [1090, 80] width 109 height 16
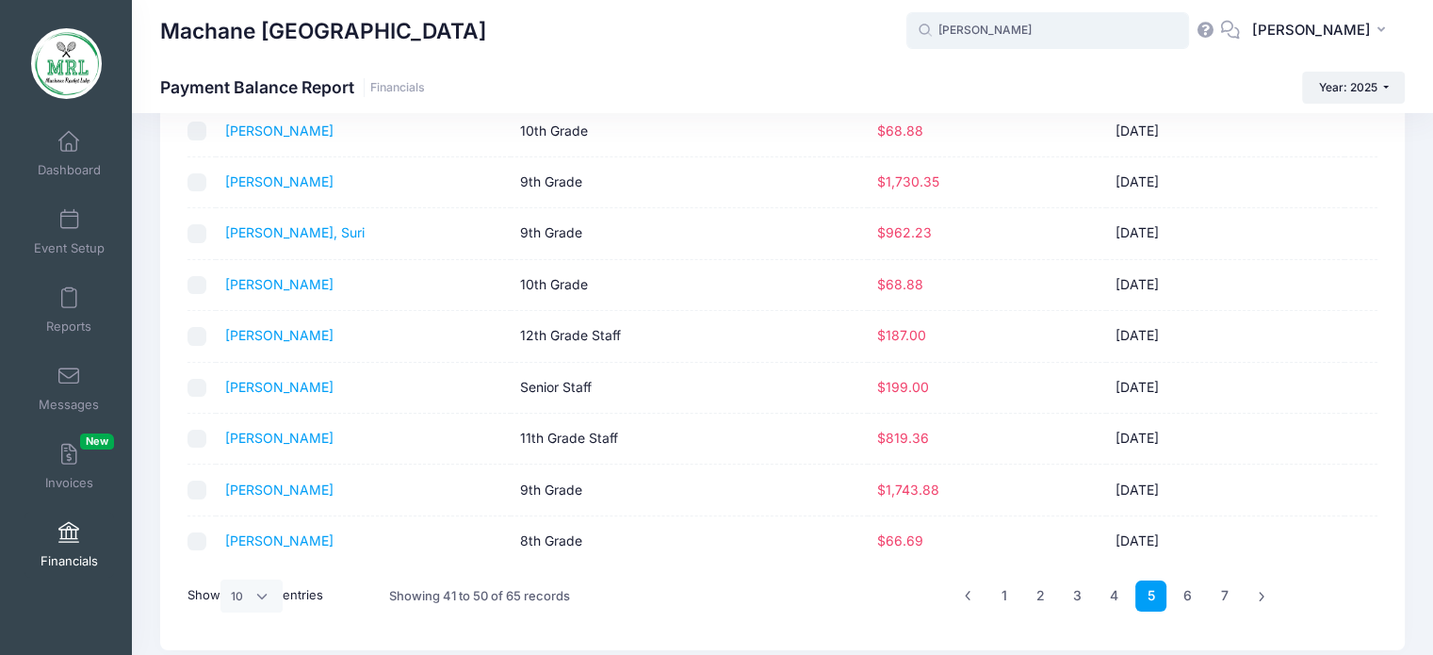
type input "Toby Weinreb (10th Grade, Aug-14, 2025)"
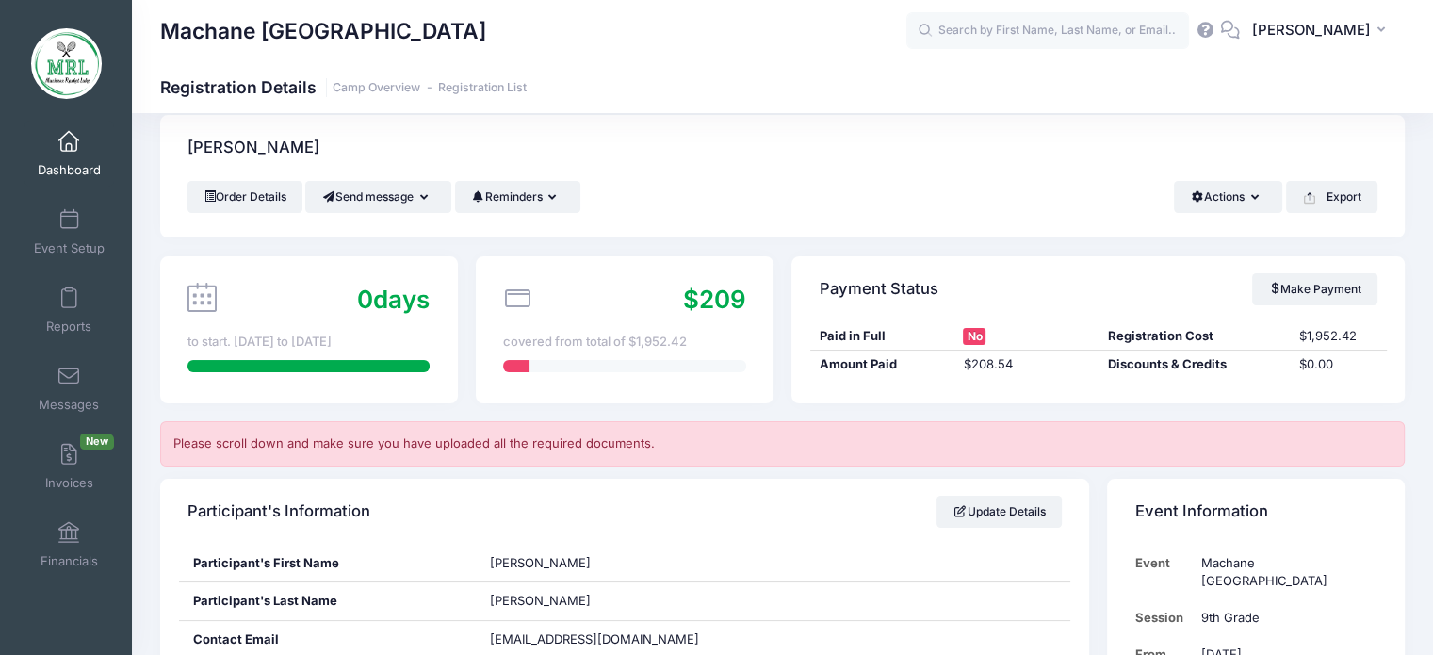
scroll to position [30, 0]
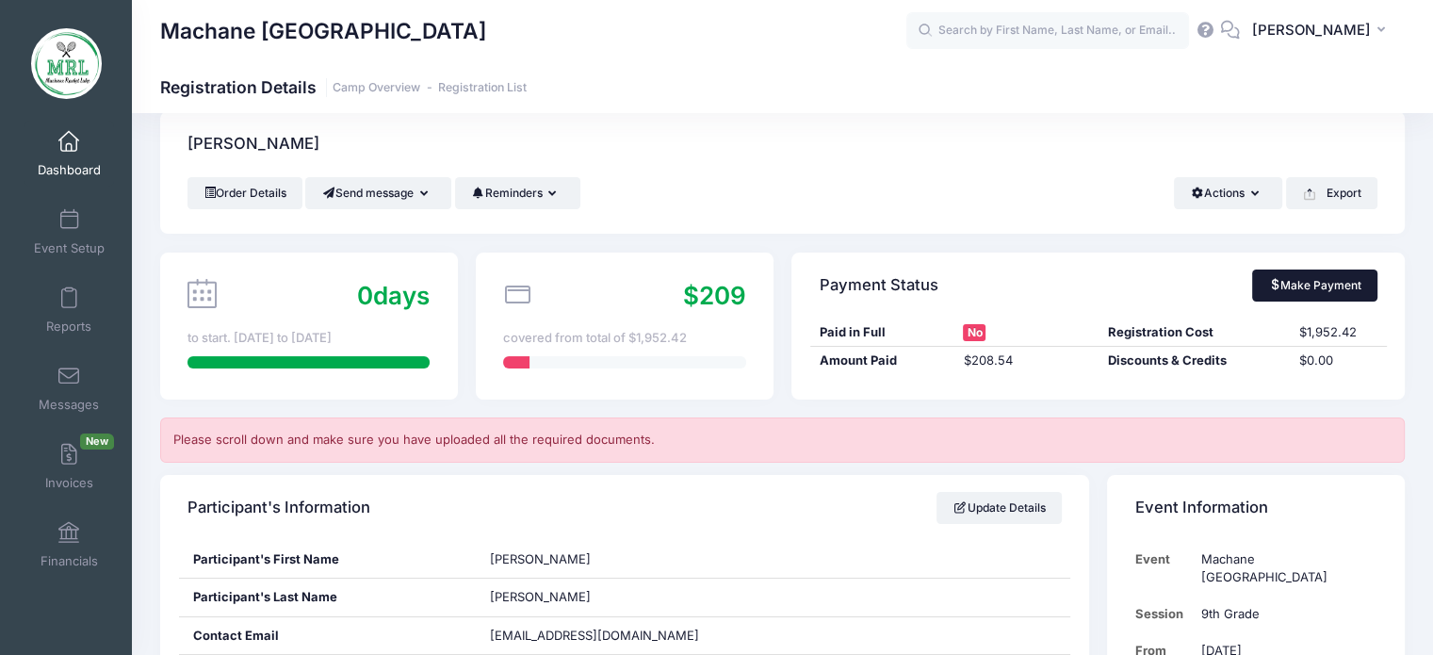
click at [1326, 290] on link "Make Payment" at bounding box center [1314, 285] width 125 height 32
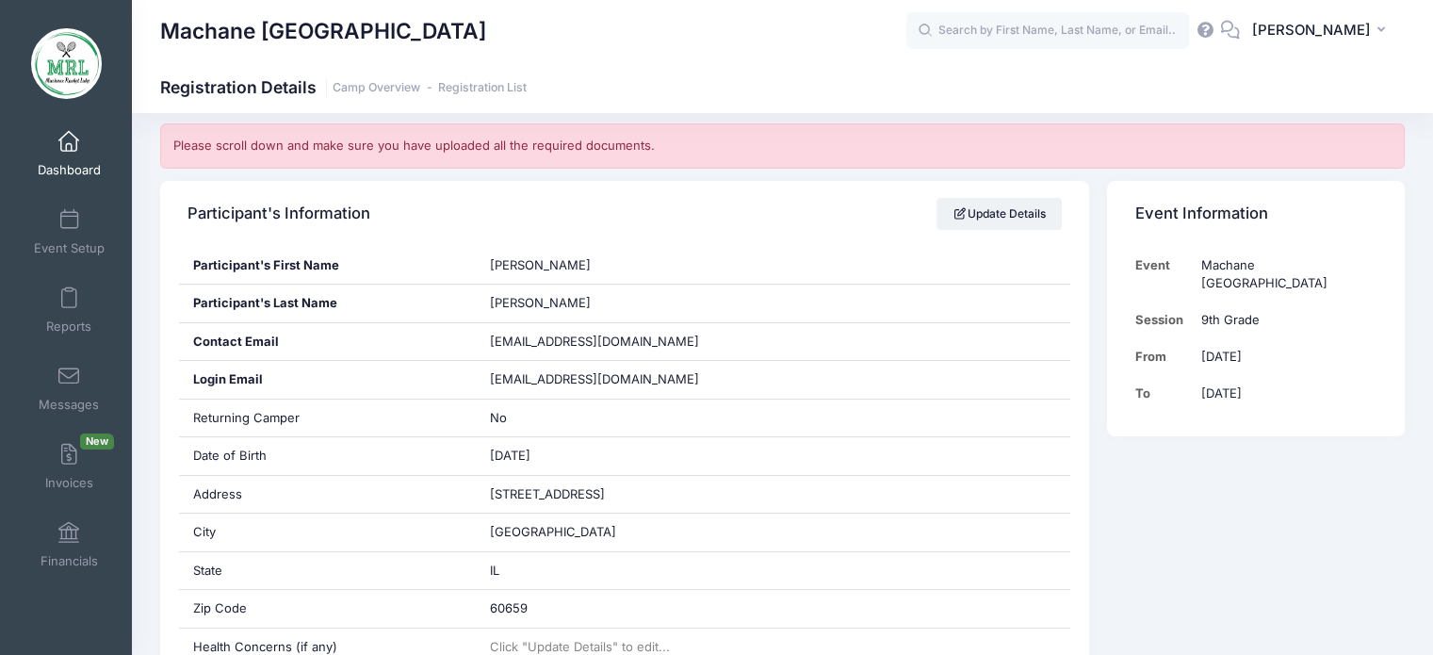
scroll to position [282, 0]
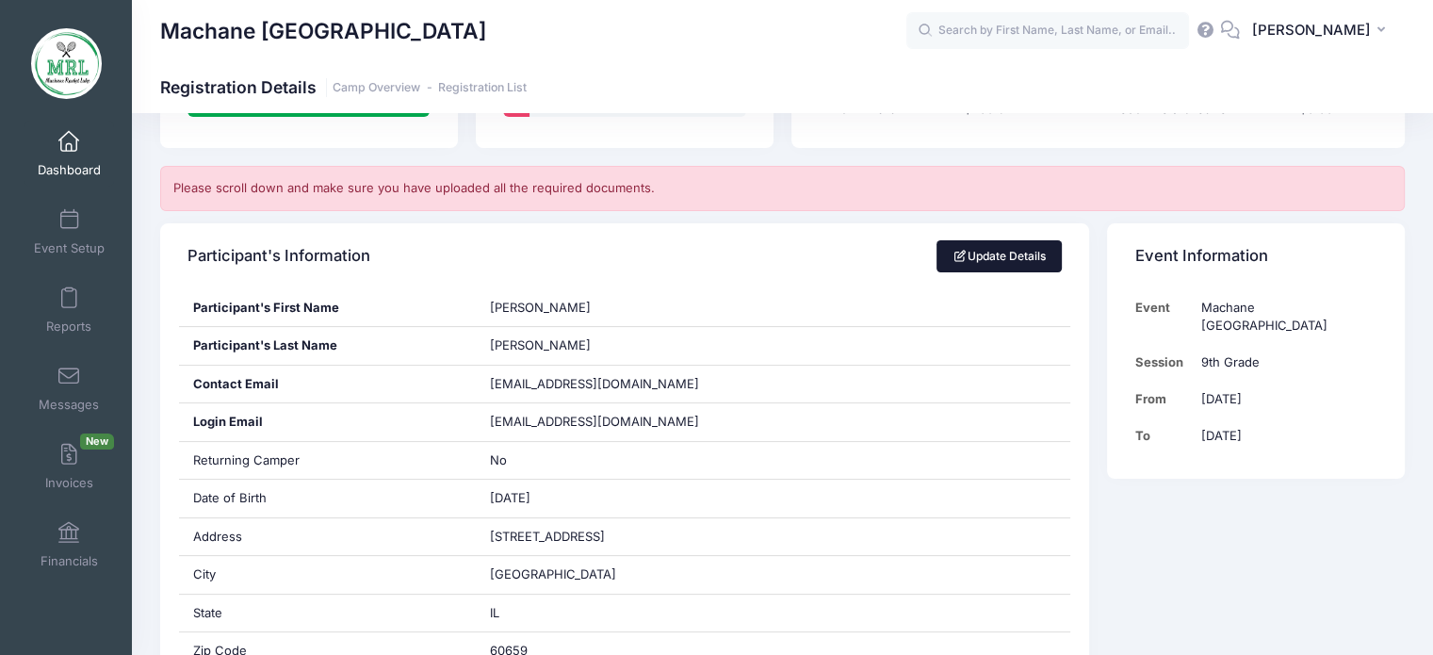
click at [1010, 252] on link "Update Details" at bounding box center [998, 256] width 125 height 32
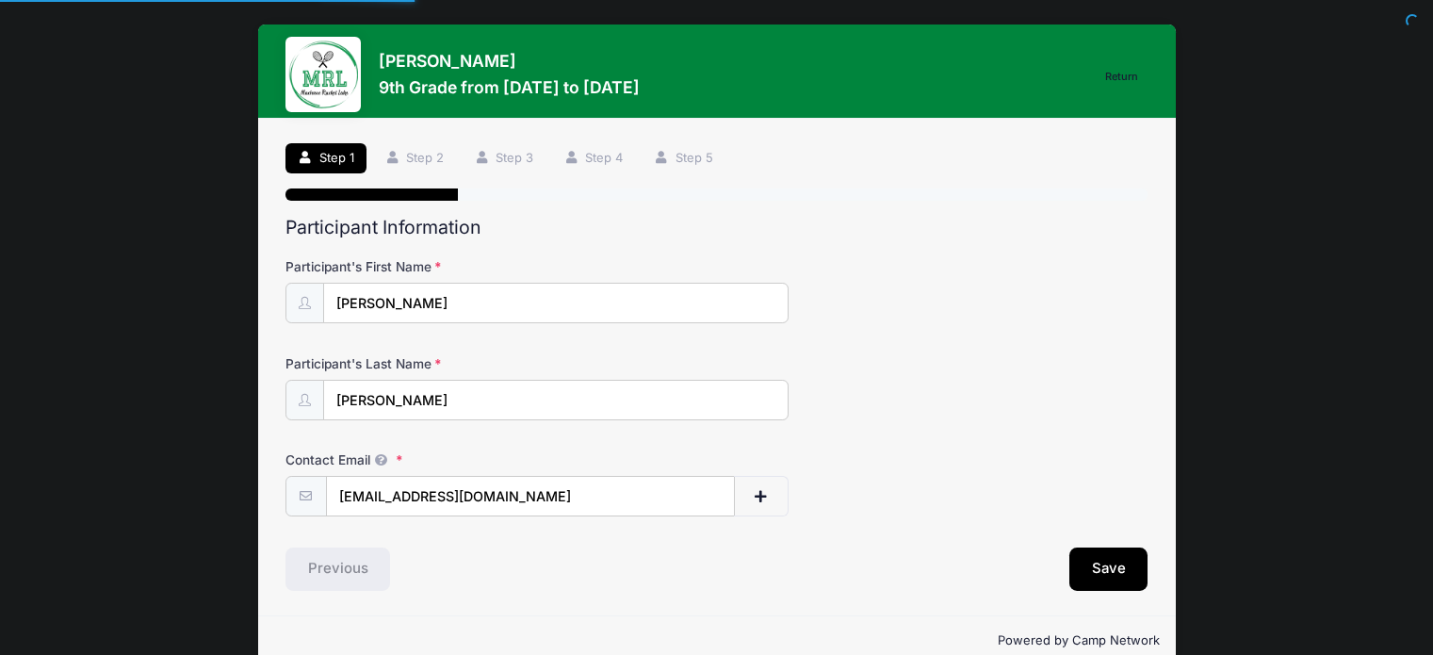
select select "IL"
click at [1127, 581] on button "Save" at bounding box center [1108, 568] width 79 height 43
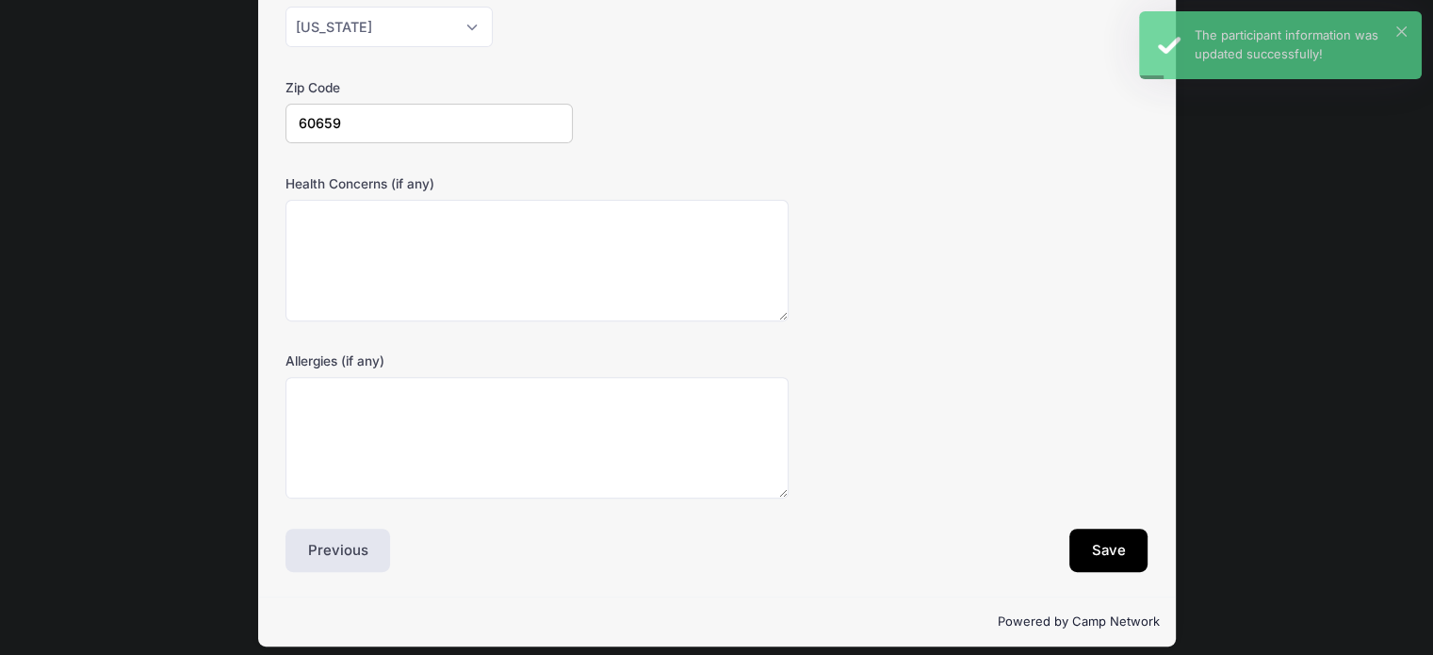
scroll to position [683, 0]
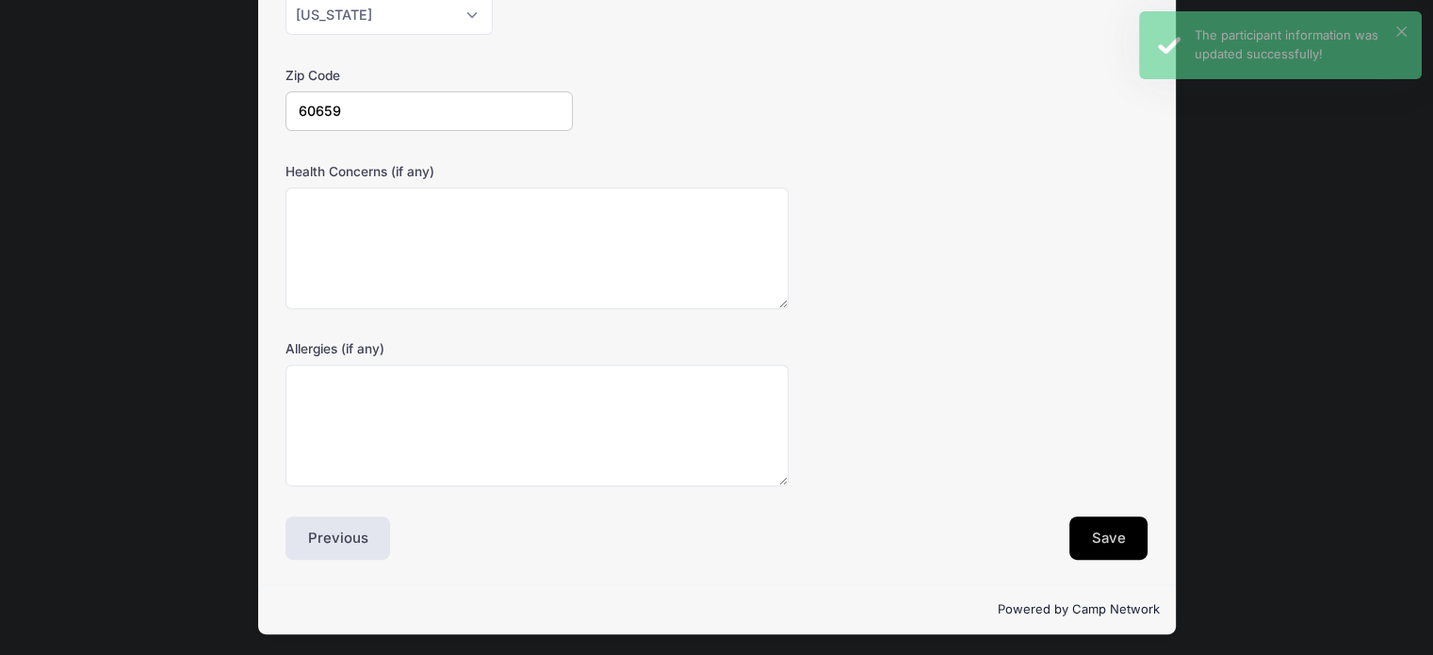
click at [1108, 527] on button "Save" at bounding box center [1108, 537] width 79 height 43
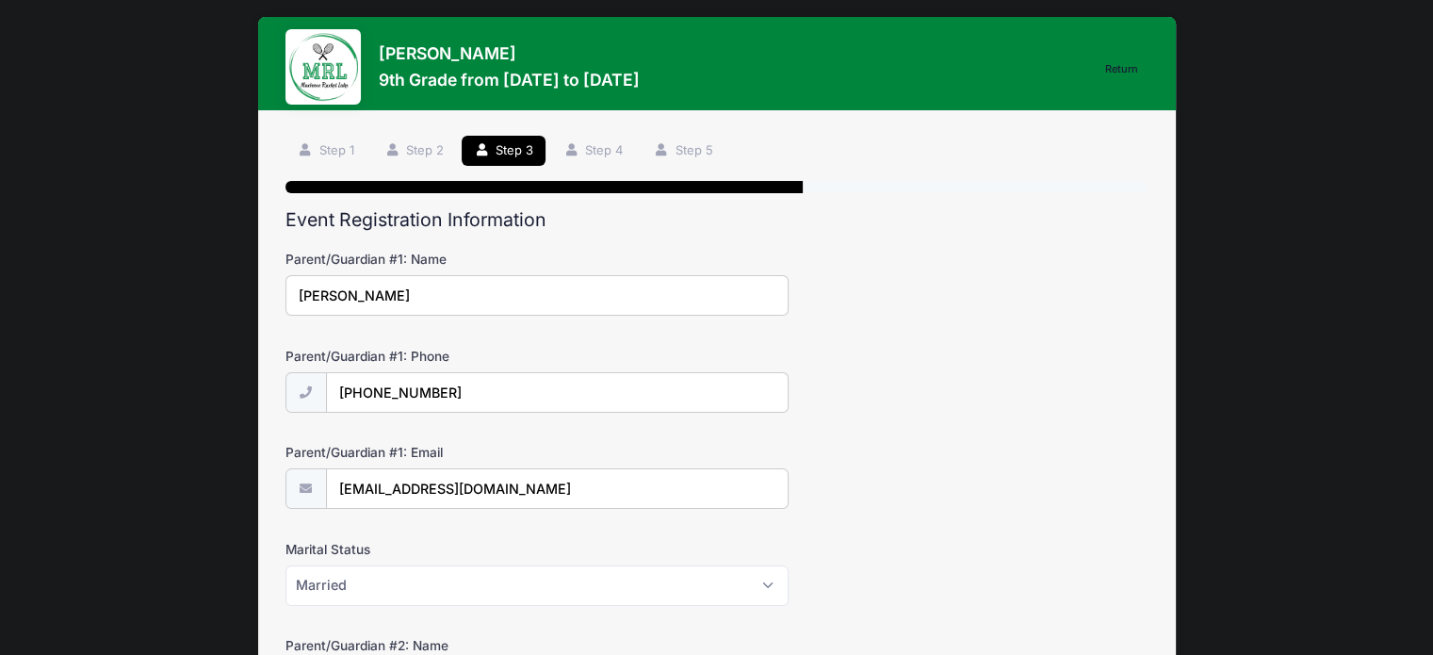
scroll to position [0, 0]
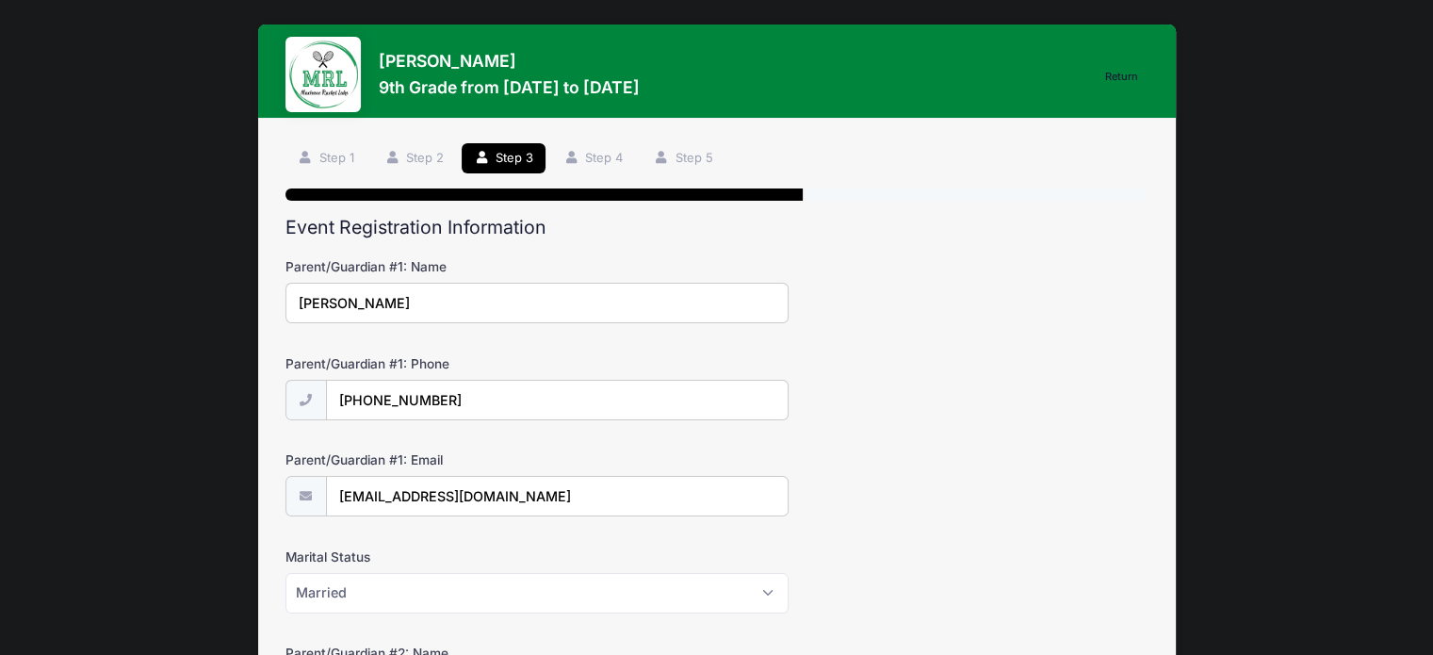
click at [431, 398] on input "[PHONE_NUMBER]" at bounding box center [557, 400] width 462 height 41
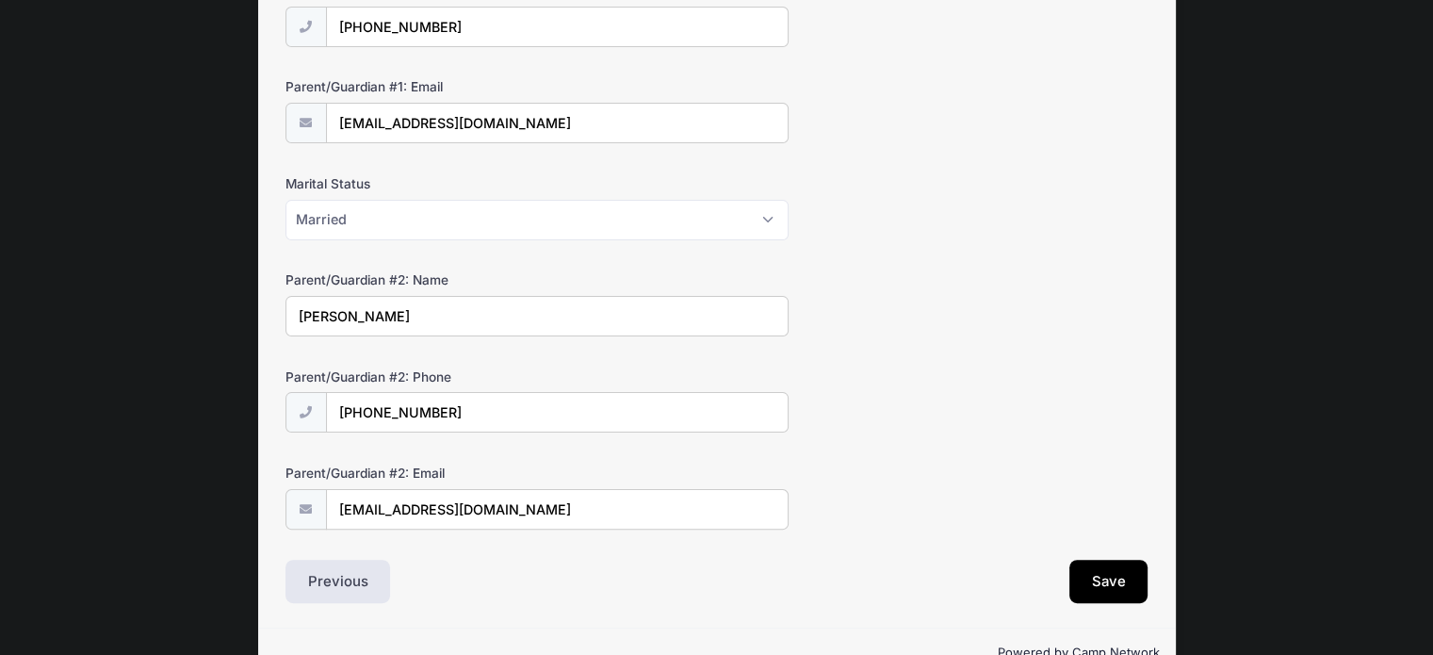
scroll to position [416, 0]
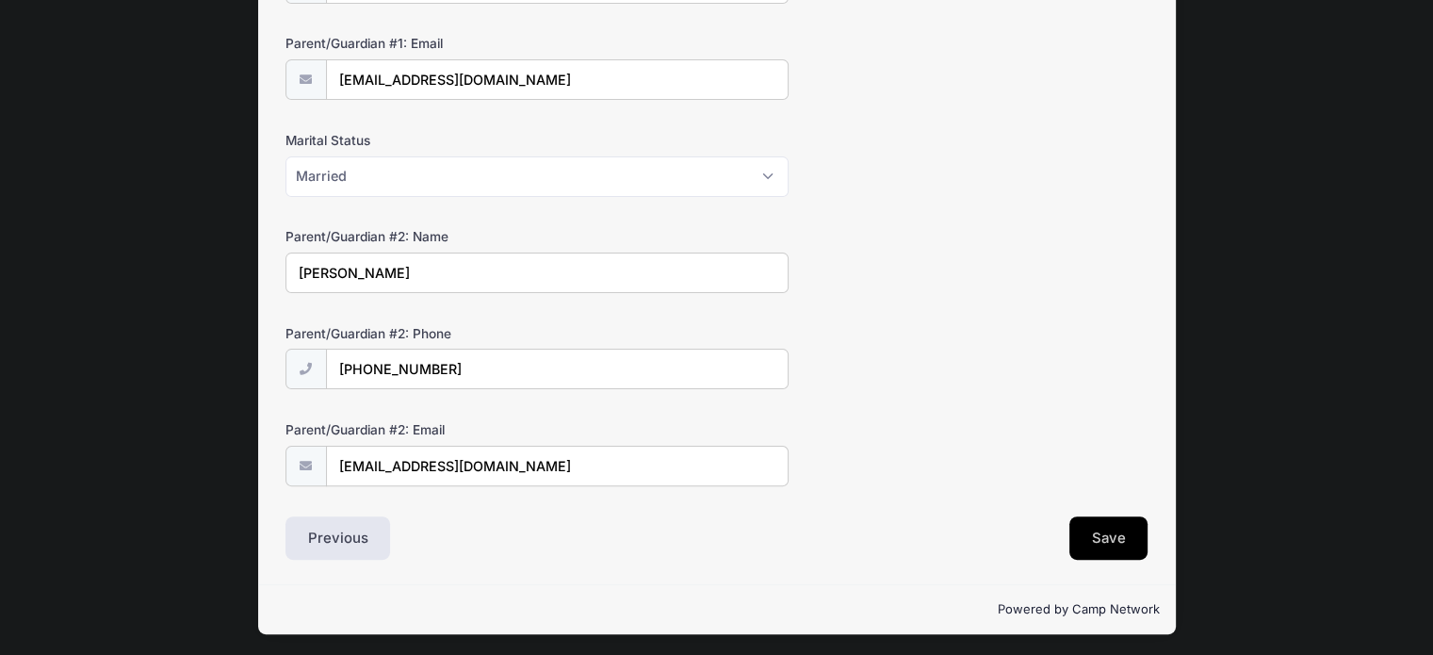
type input "[PHONE_NUMBER]"
click at [1109, 536] on button "Save" at bounding box center [1108, 537] width 79 height 43
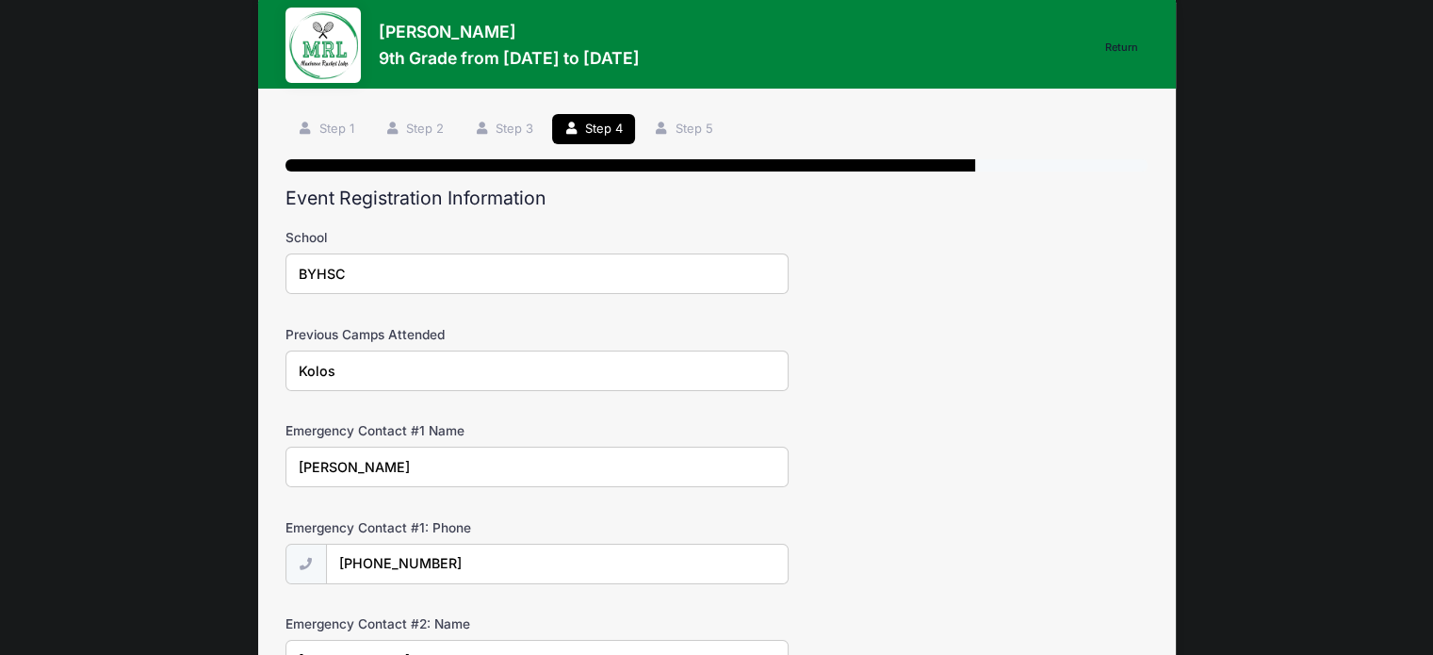
scroll to position [0, 0]
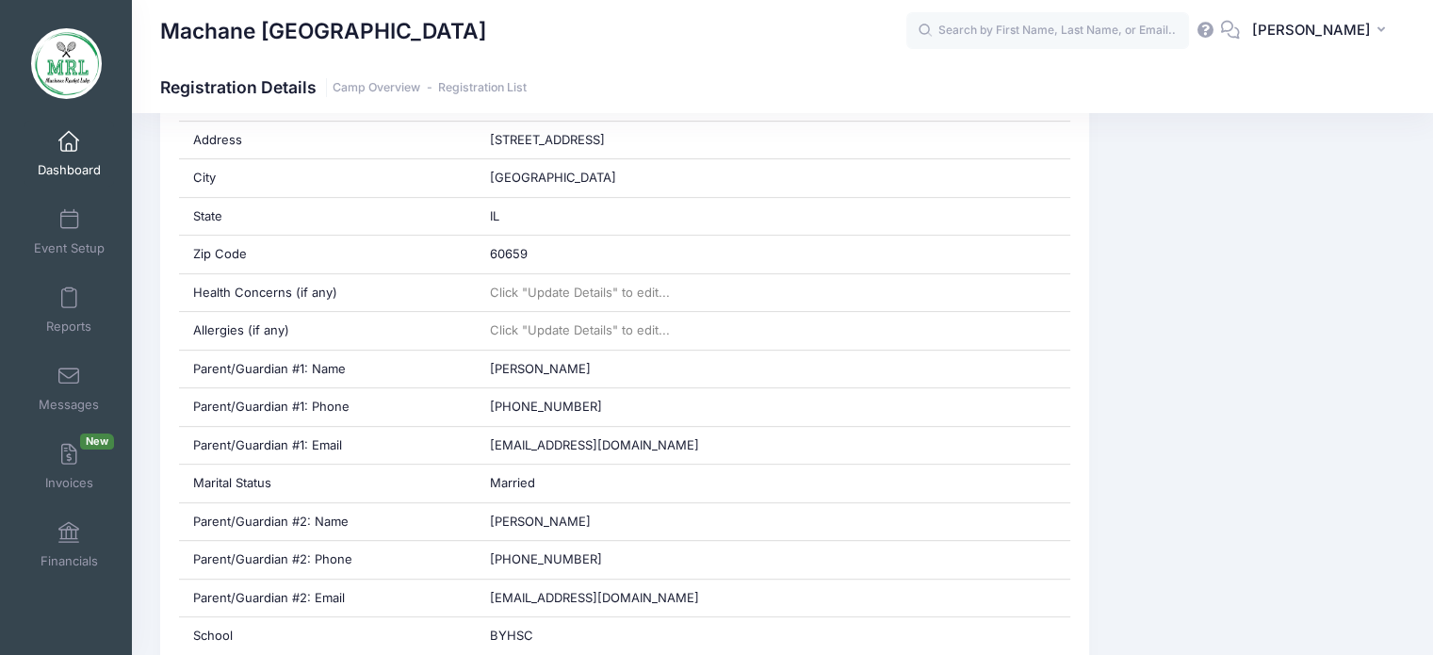
scroll to position [105, 0]
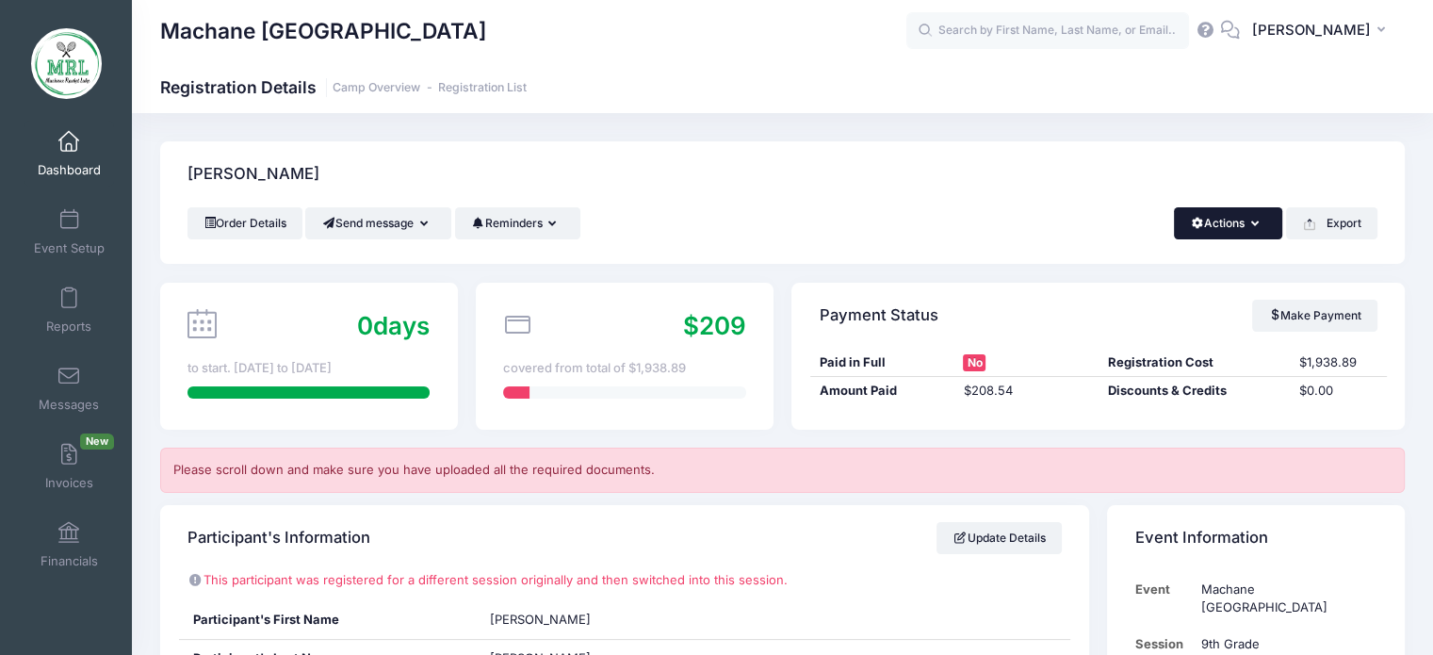
click at [1251, 212] on button "Actions" at bounding box center [1228, 223] width 108 height 32
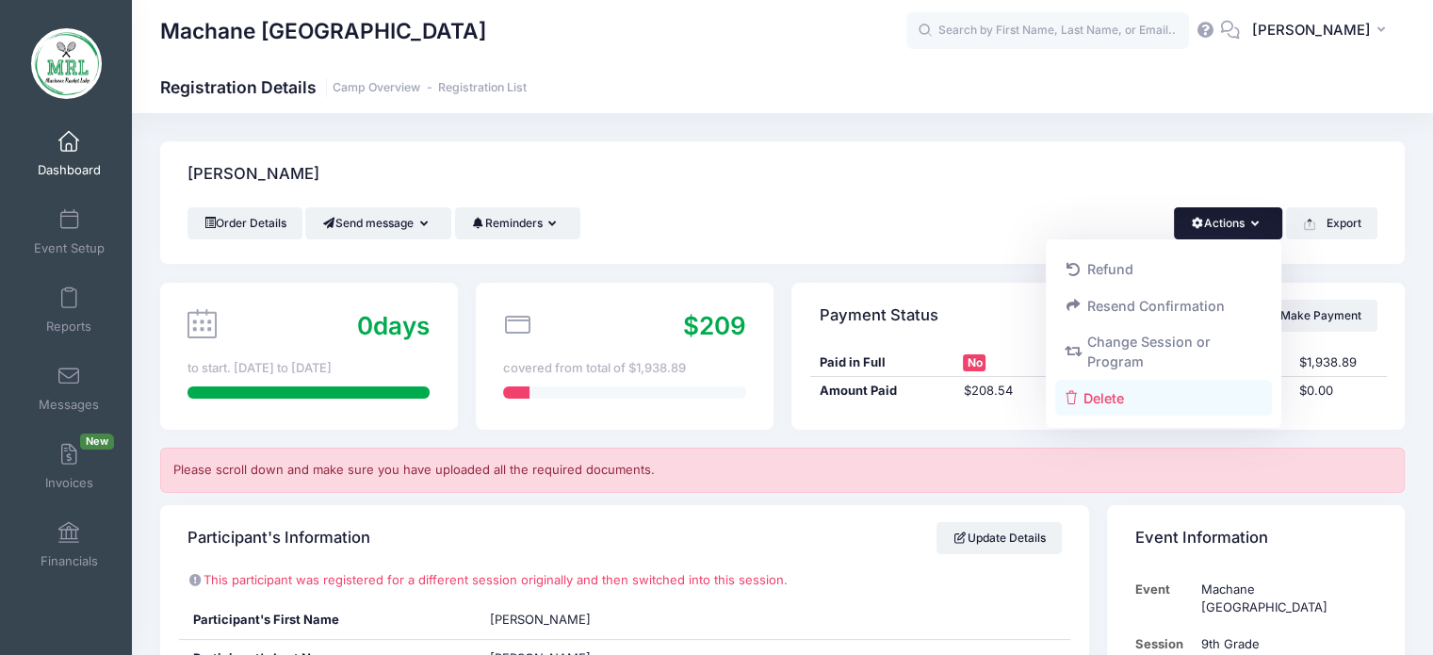
click at [1096, 404] on link "Delete" at bounding box center [1164, 398] width 218 height 36
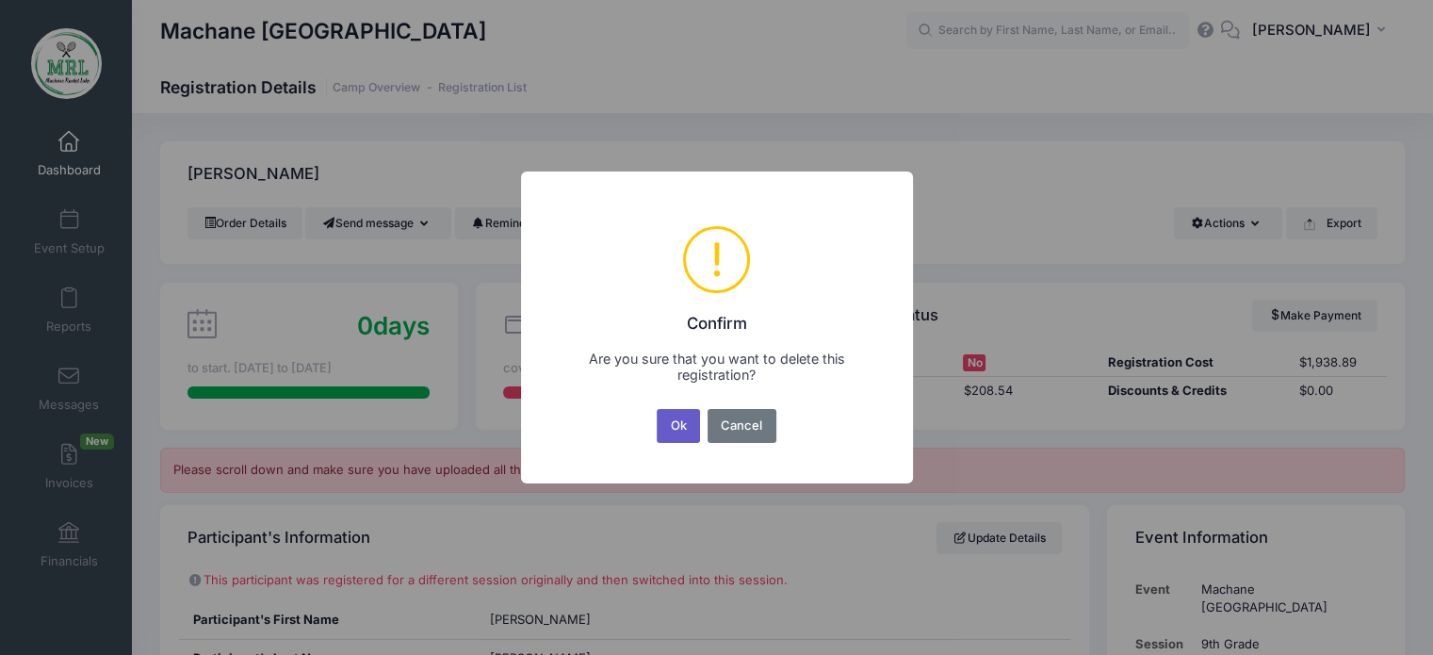
click at [684, 436] on button "Ok" at bounding box center [677, 426] width 43 height 34
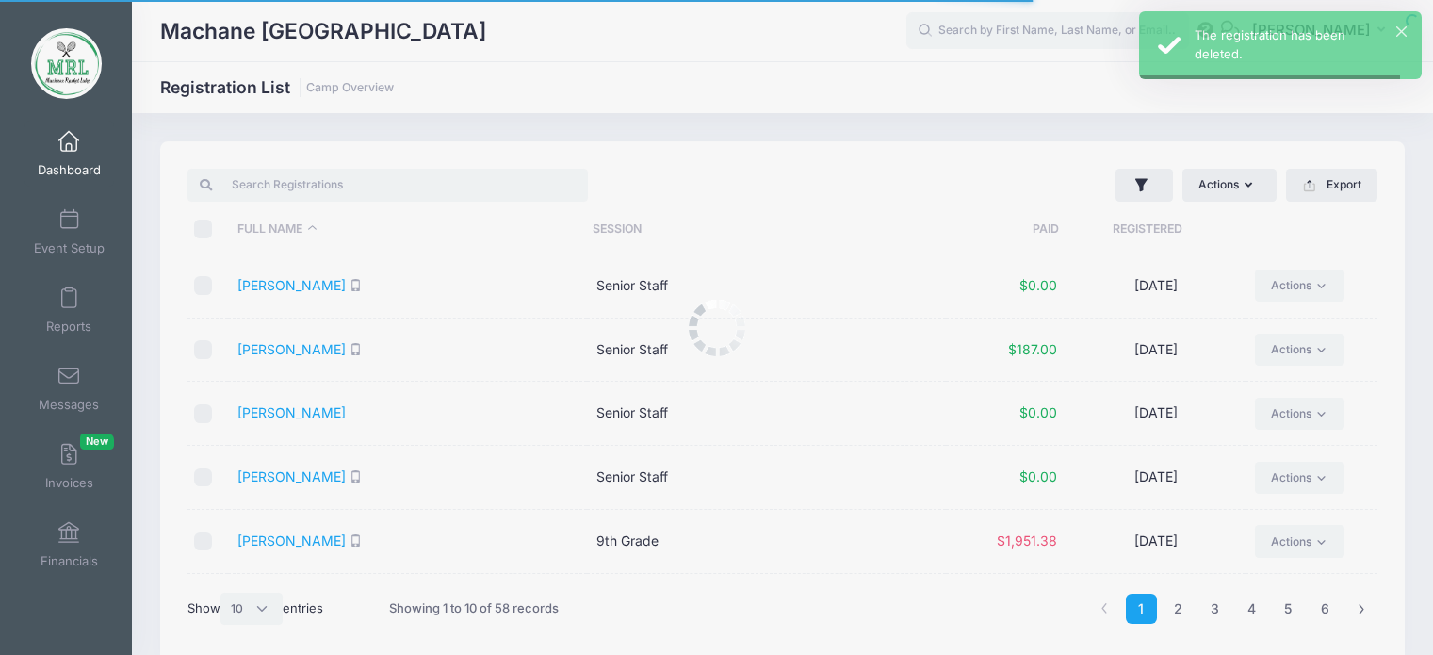
select select "10"
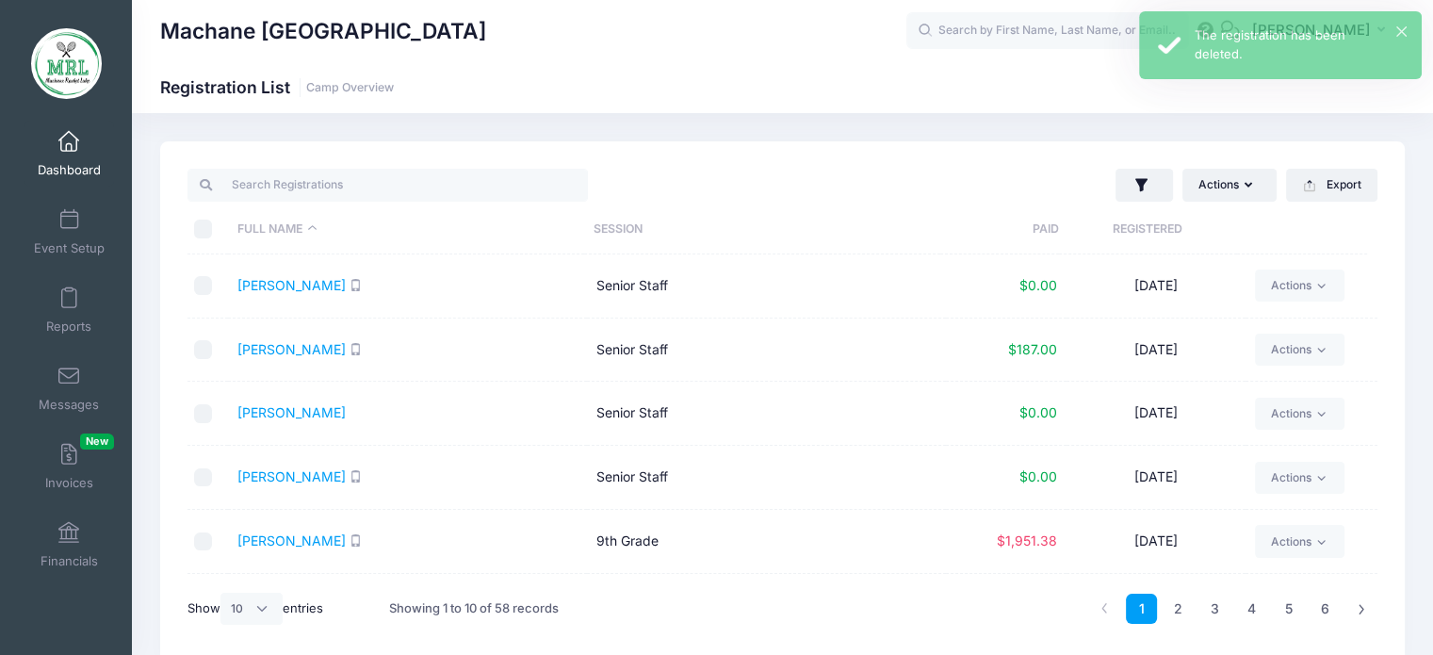
click at [684, 436] on td "Senior Staff" at bounding box center [766, 413] width 359 height 64
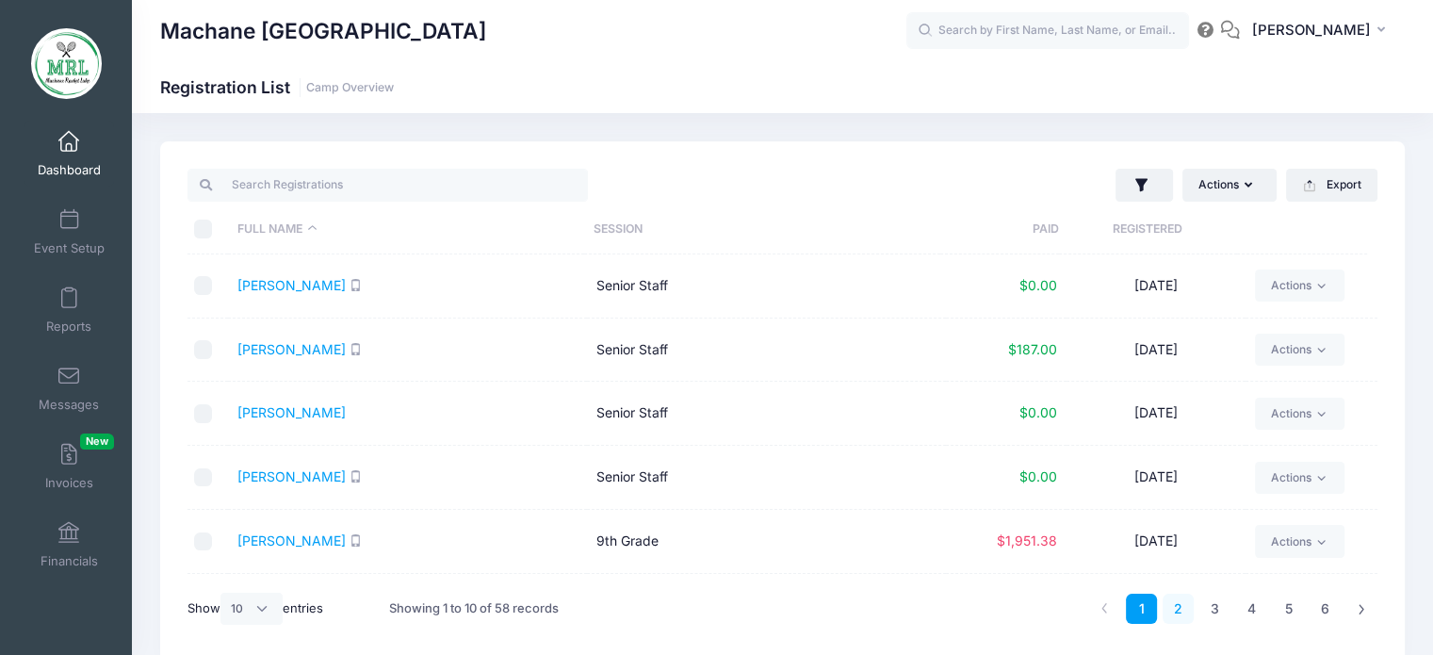
click at [1180, 602] on link "2" at bounding box center [1177, 608] width 31 height 31
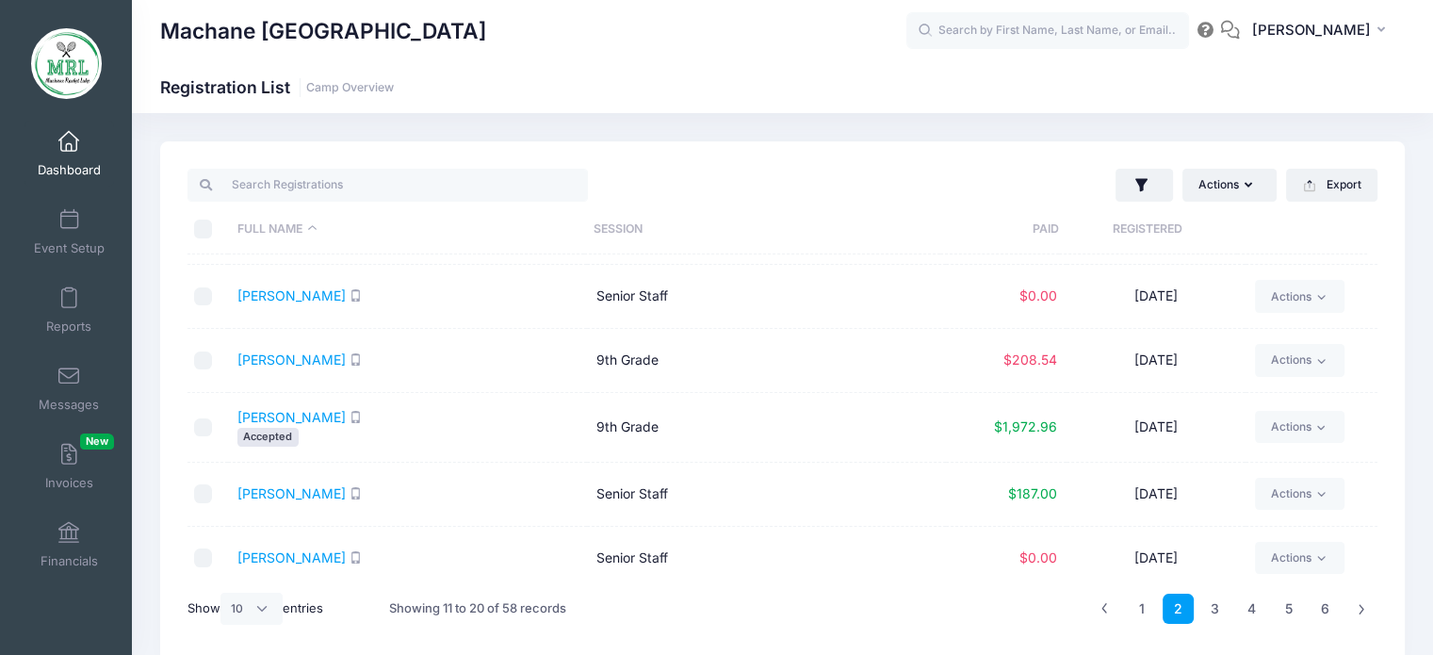
scroll to position [328, 0]
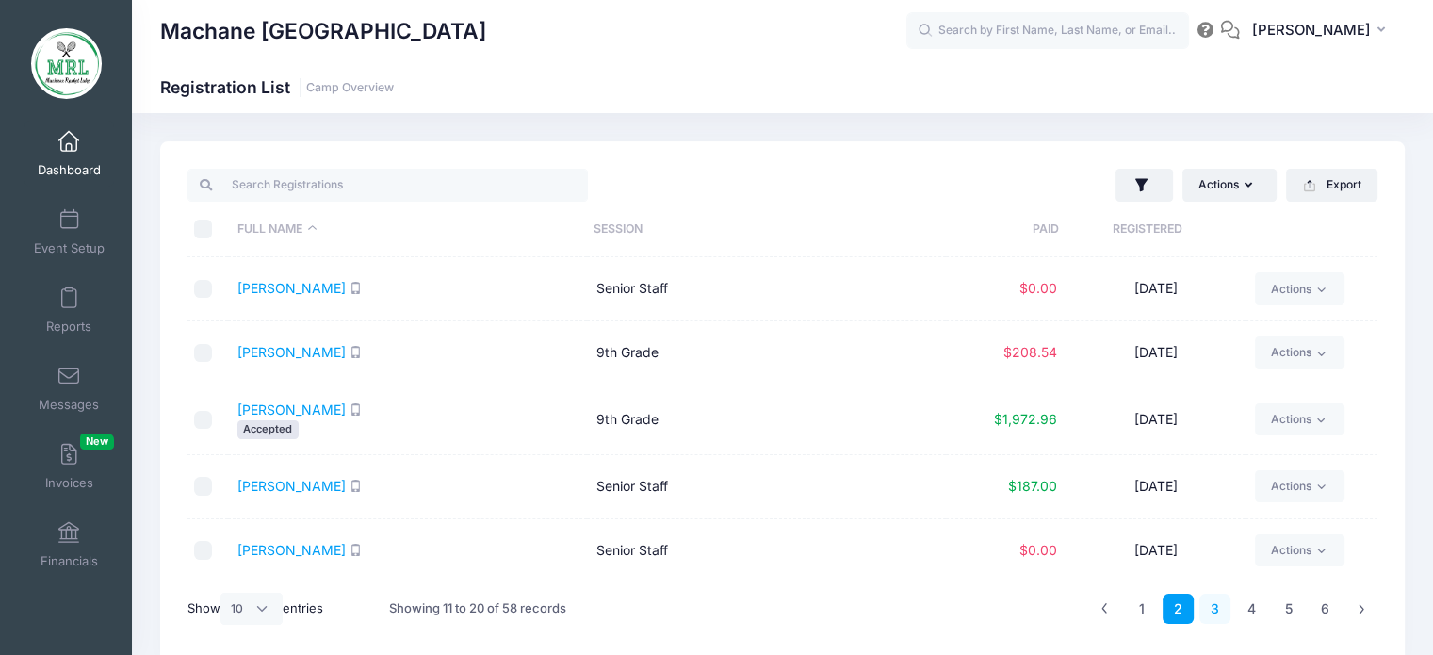
click at [1209, 609] on link "3" at bounding box center [1214, 608] width 31 height 31
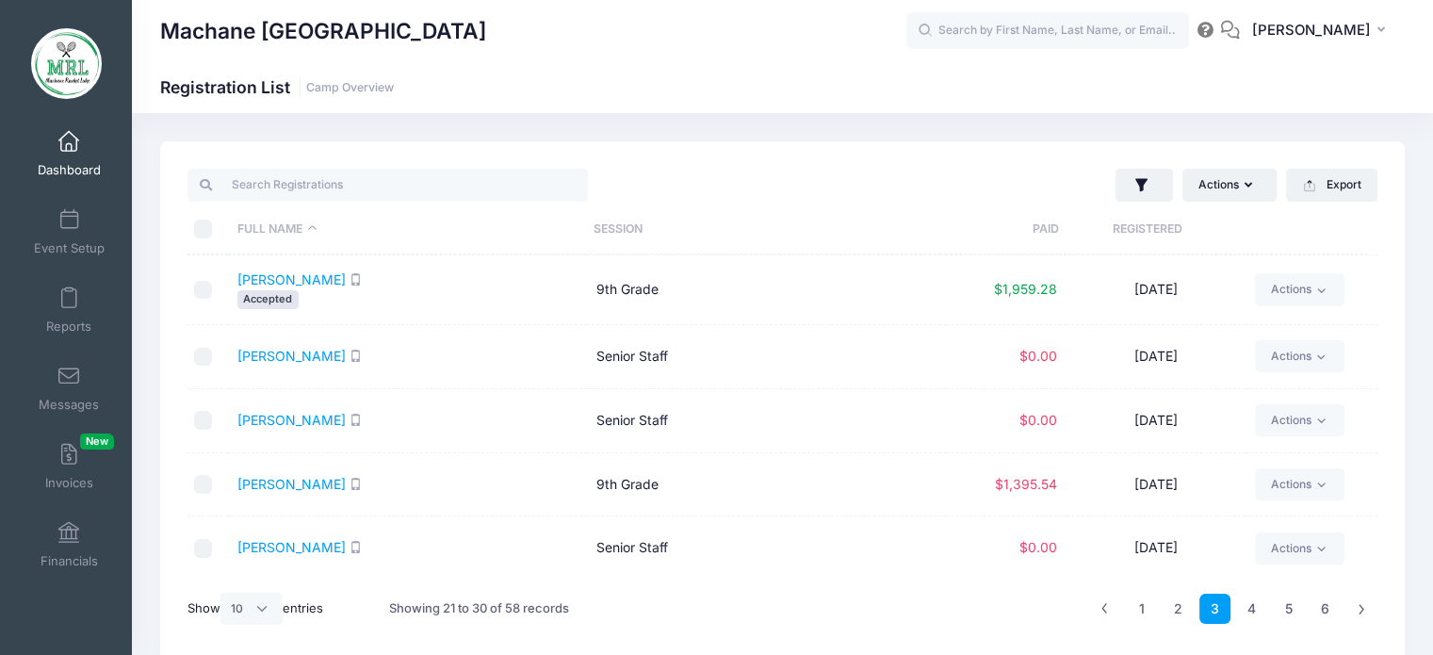
scroll to position [316, 0]
click at [256, 483] on link "[PERSON_NAME]" at bounding box center [291, 486] width 108 height 16
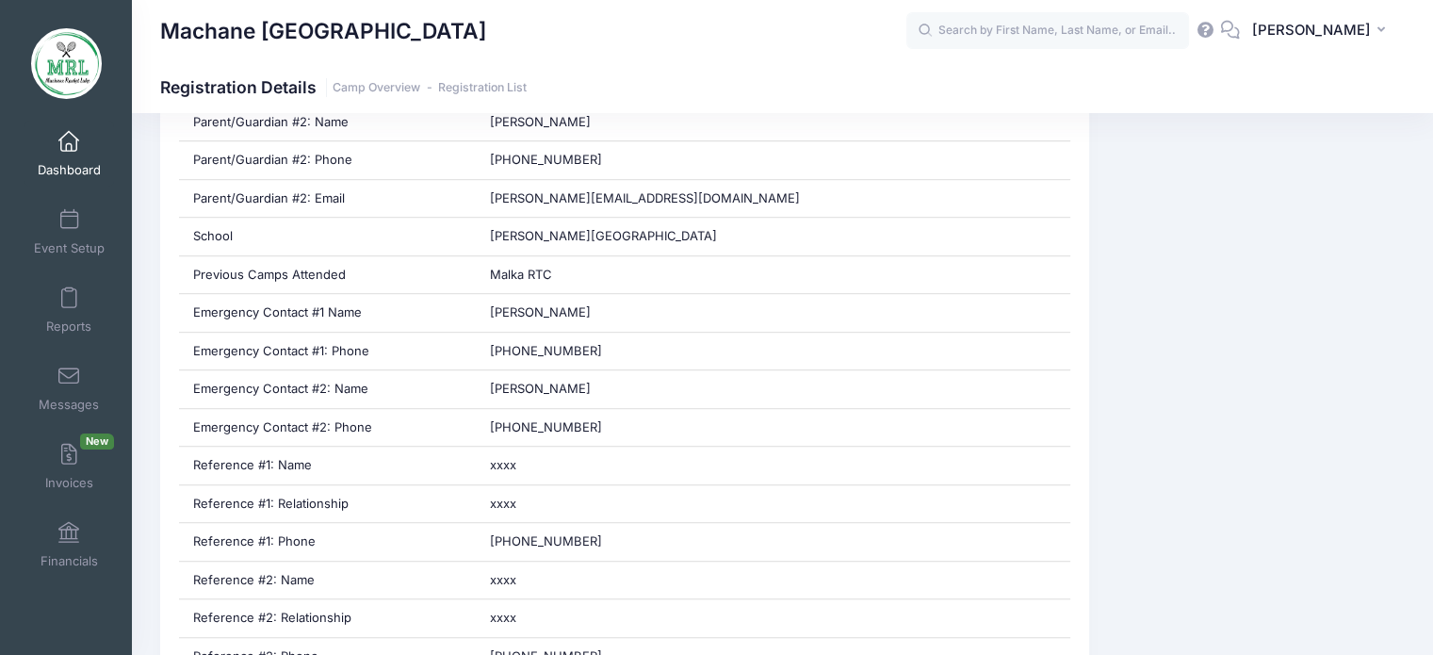
scroll to position [1083, 0]
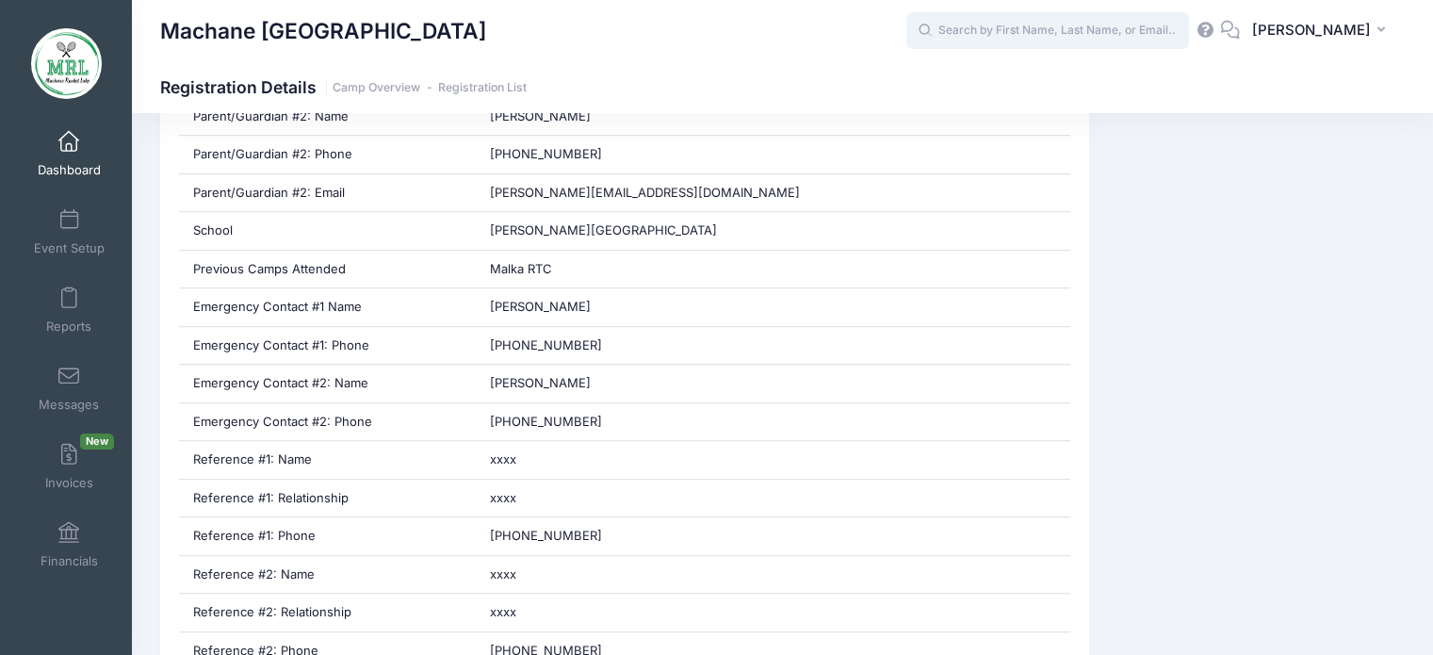
click at [1080, 33] on input "text" at bounding box center [1047, 31] width 283 height 38
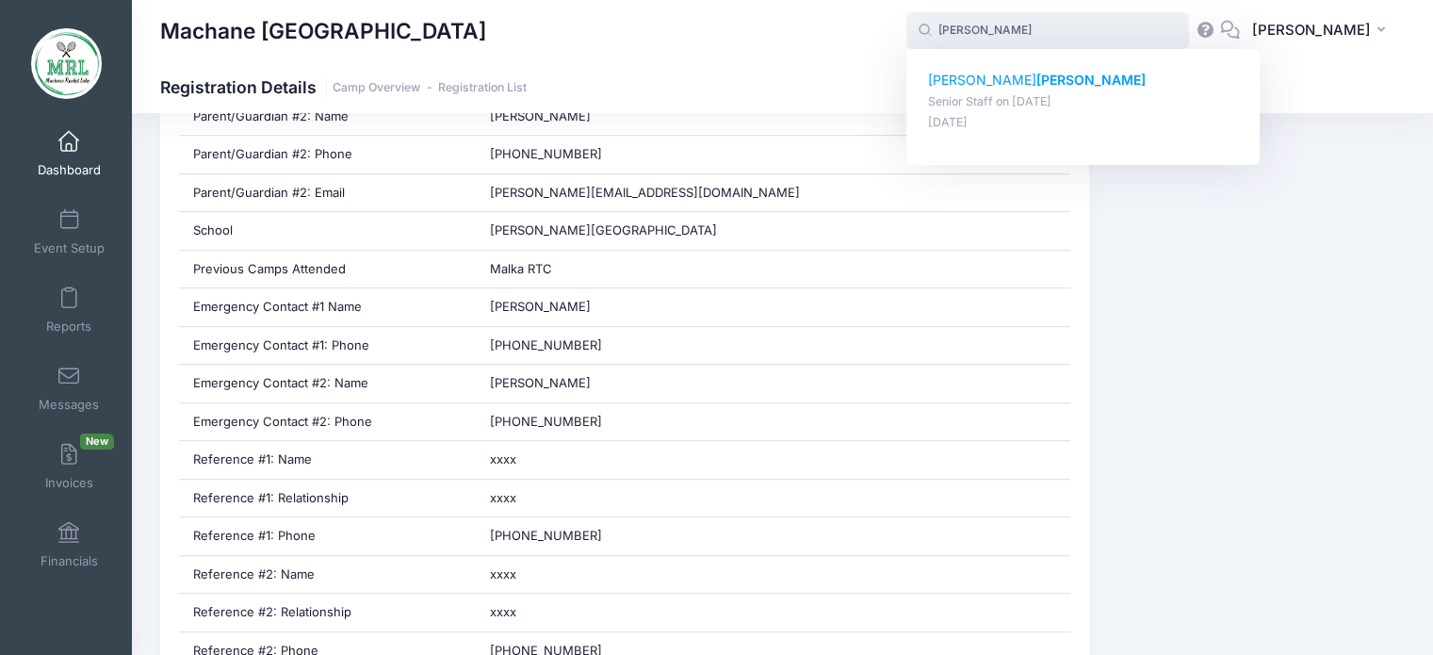
click at [1036, 78] on strong "[PERSON_NAME]" at bounding box center [1090, 80] width 109 height 16
type input "[PERSON_NAME] (Senior Staff, [DATE])"
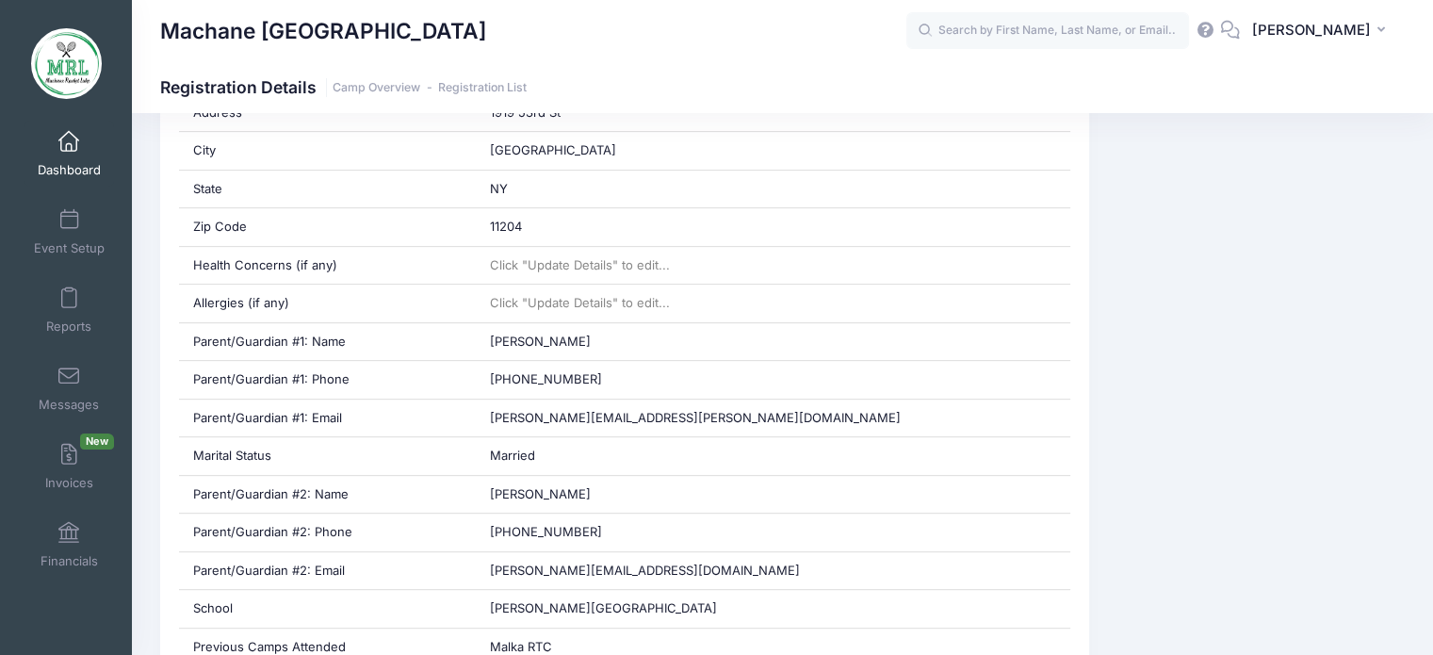
scroll to position [711, 0]
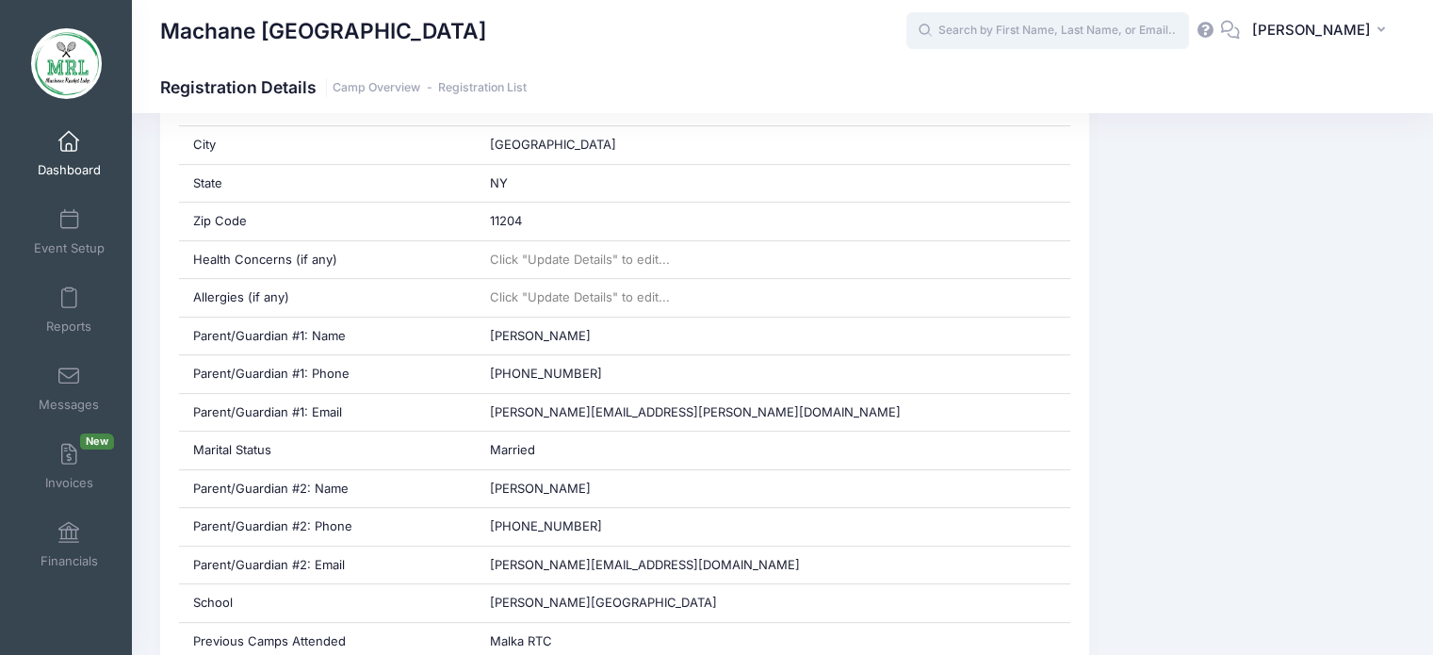
click at [1046, 41] on input "text" at bounding box center [1047, 31] width 283 height 38
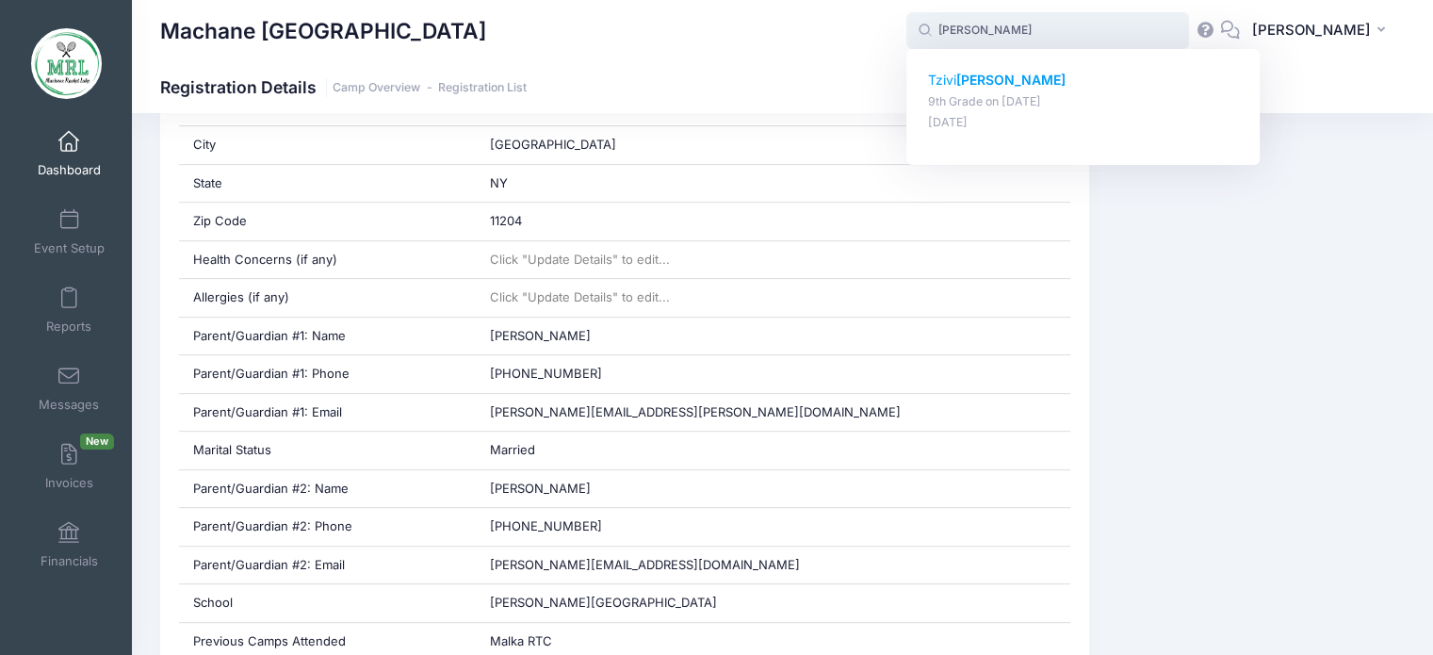
click at [964, 83] on p "[PERSON_NAME]" at bounding box center [1083, 81] width 311 height 20
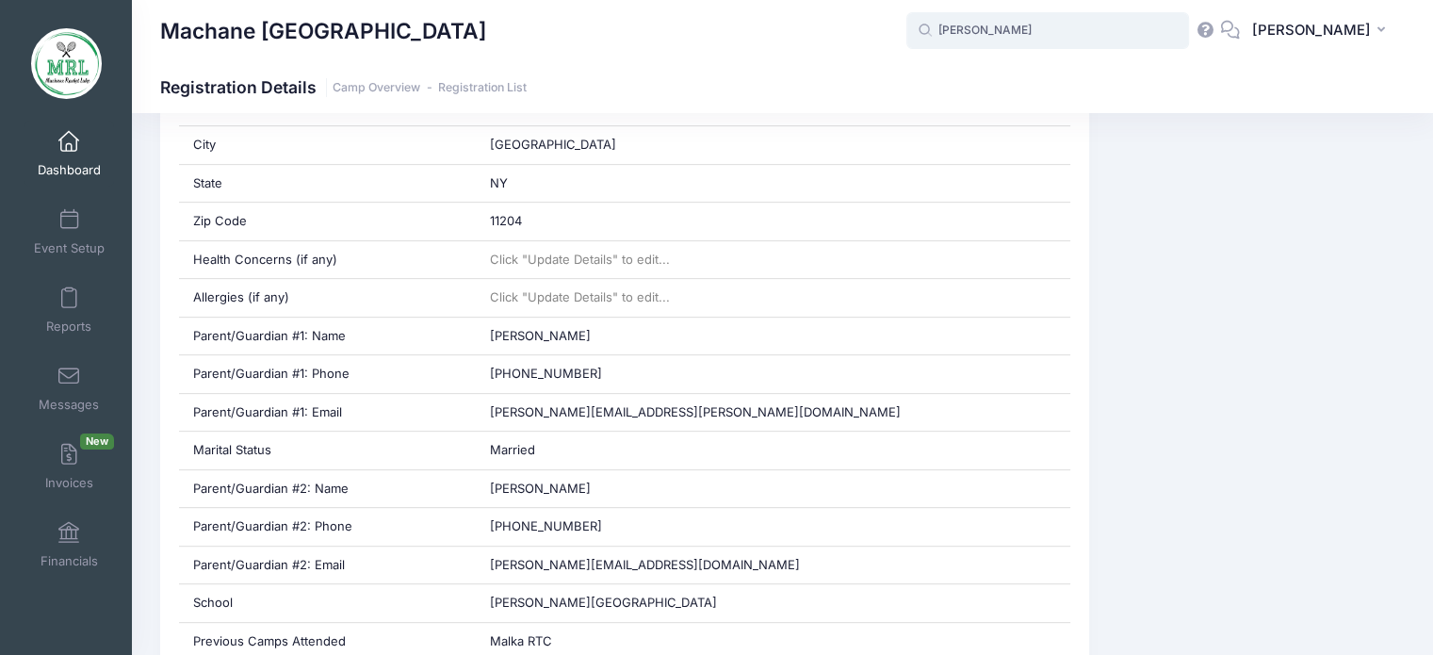
type input "Tzivi Graff (9th Grade, Aug-14, 2025)"
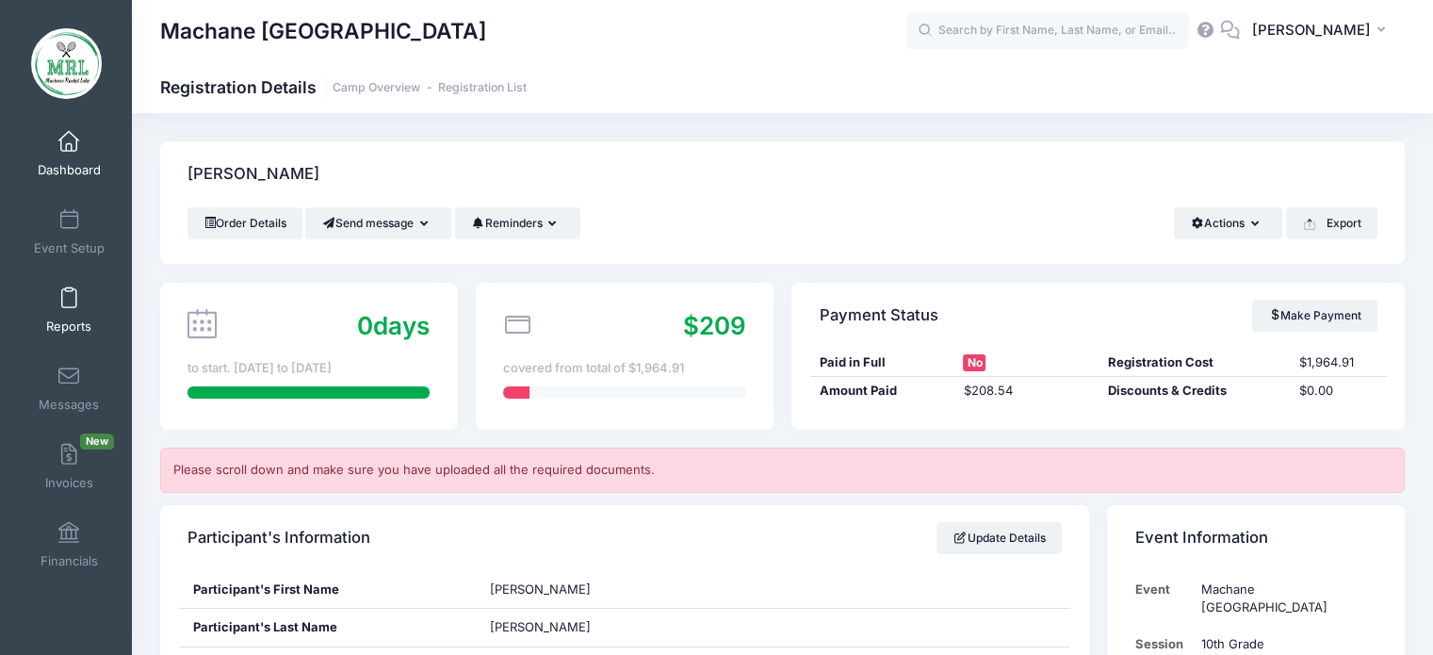
drag, startPoint x: 1446, startPoint y: 649, endPoint x: 67, endPoint y: 302, distance: 1421.8
click at [69, 302] on span at bounding box center [69, 298] width 0 height 21
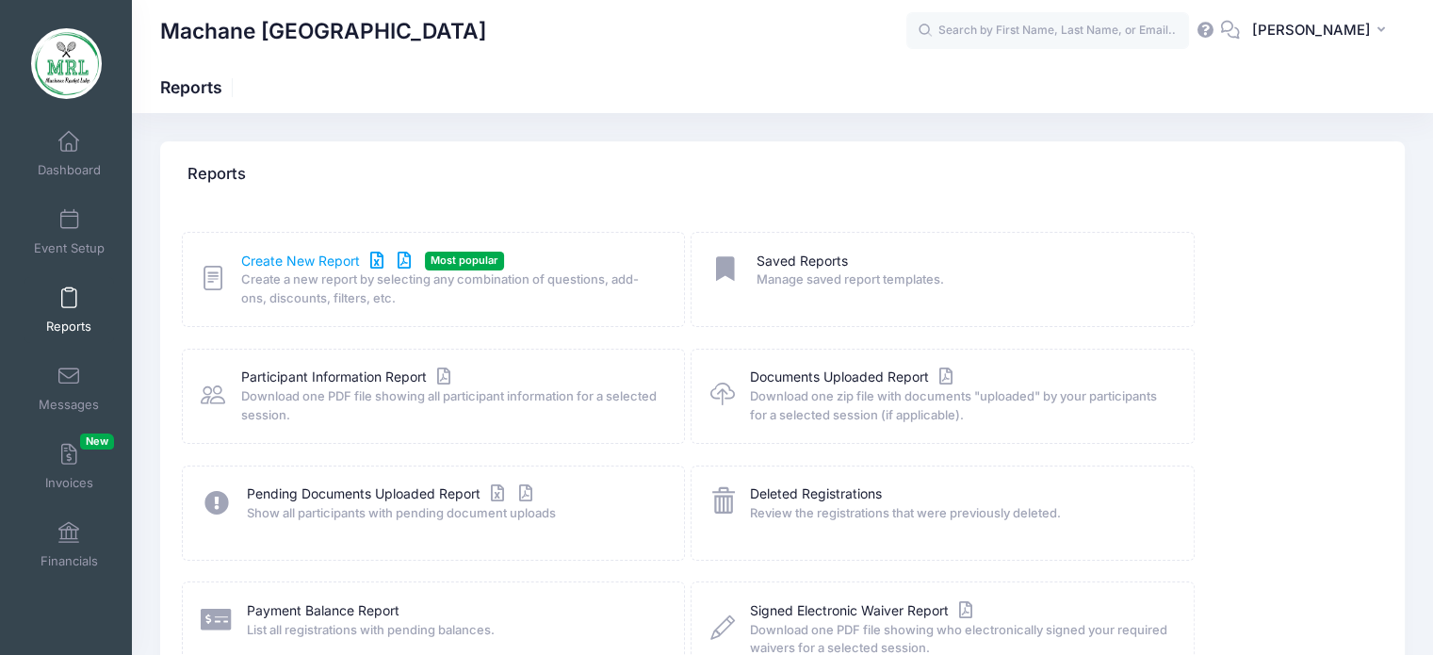
click at [327, 262] on link "Create New Report" at bounding box center [328, 261] width 175 height 20
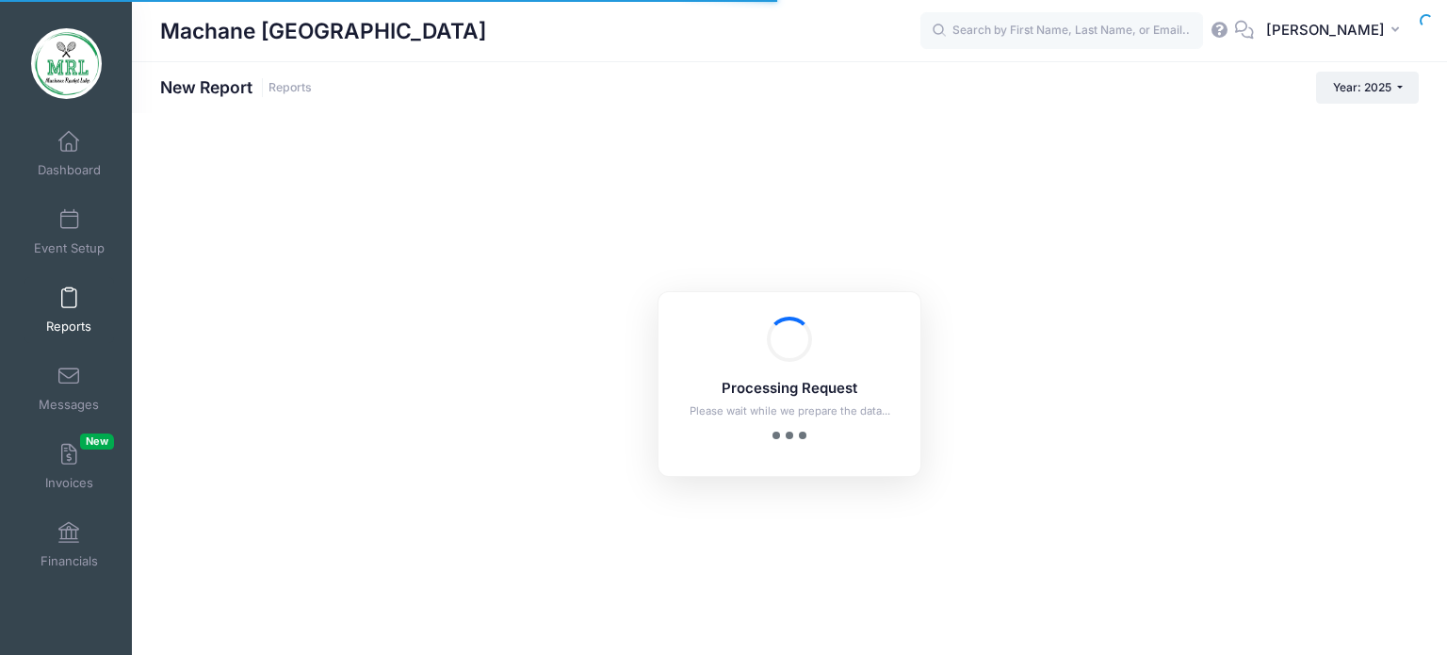
checkbox input "true"
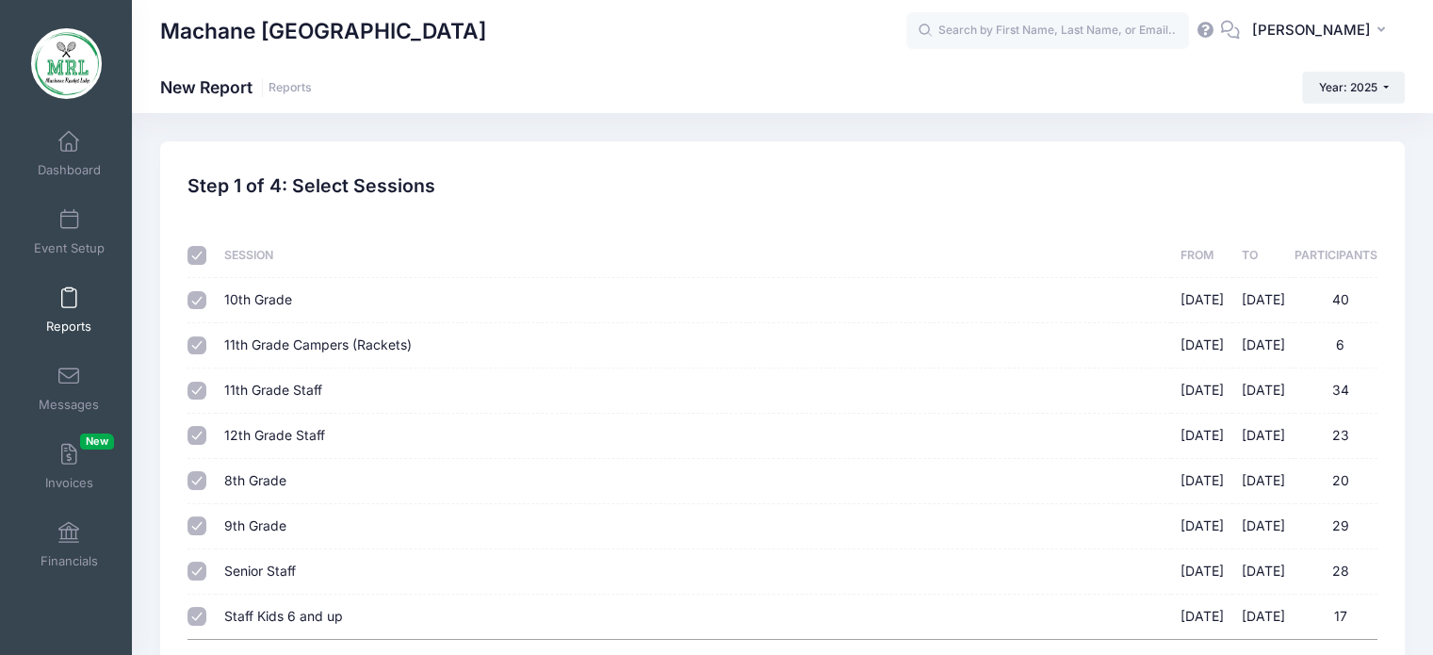
click at [198, 255] on input "checkbox" at bounding box center [196, 255] width 19 height 19
checkbox input "false"
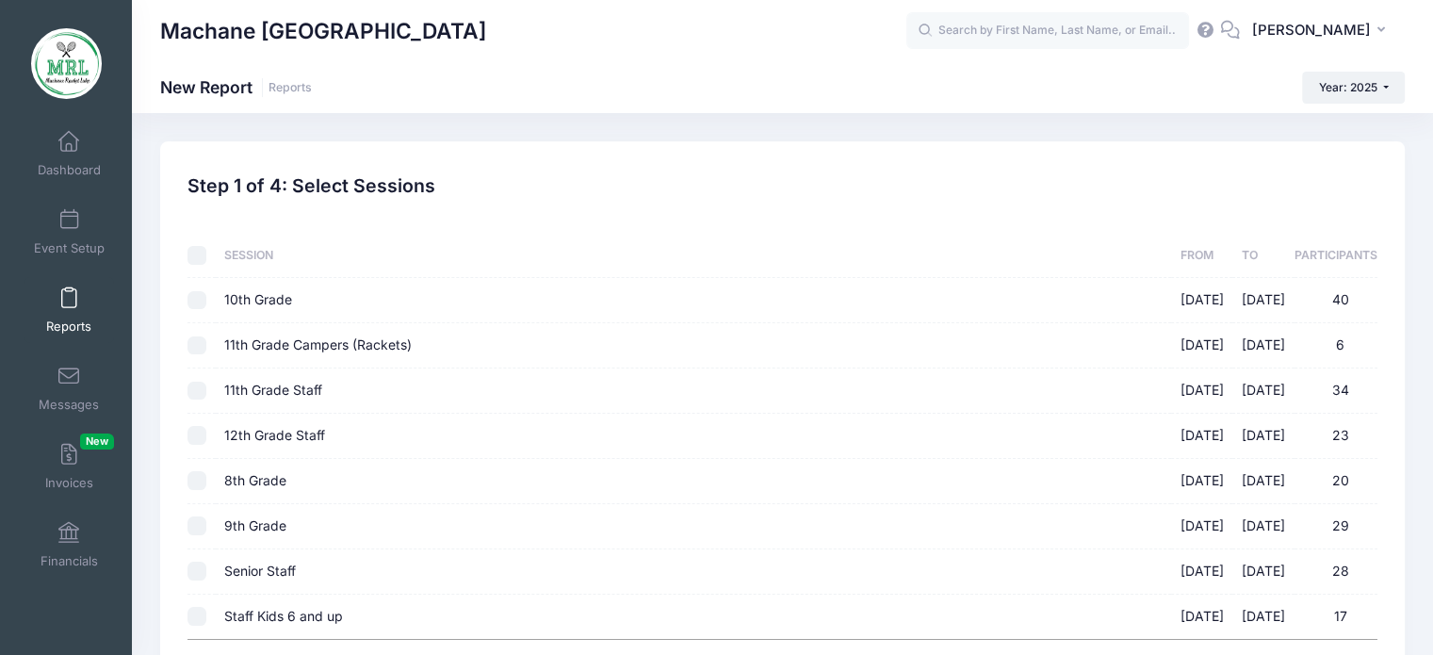
checkbox input "false"
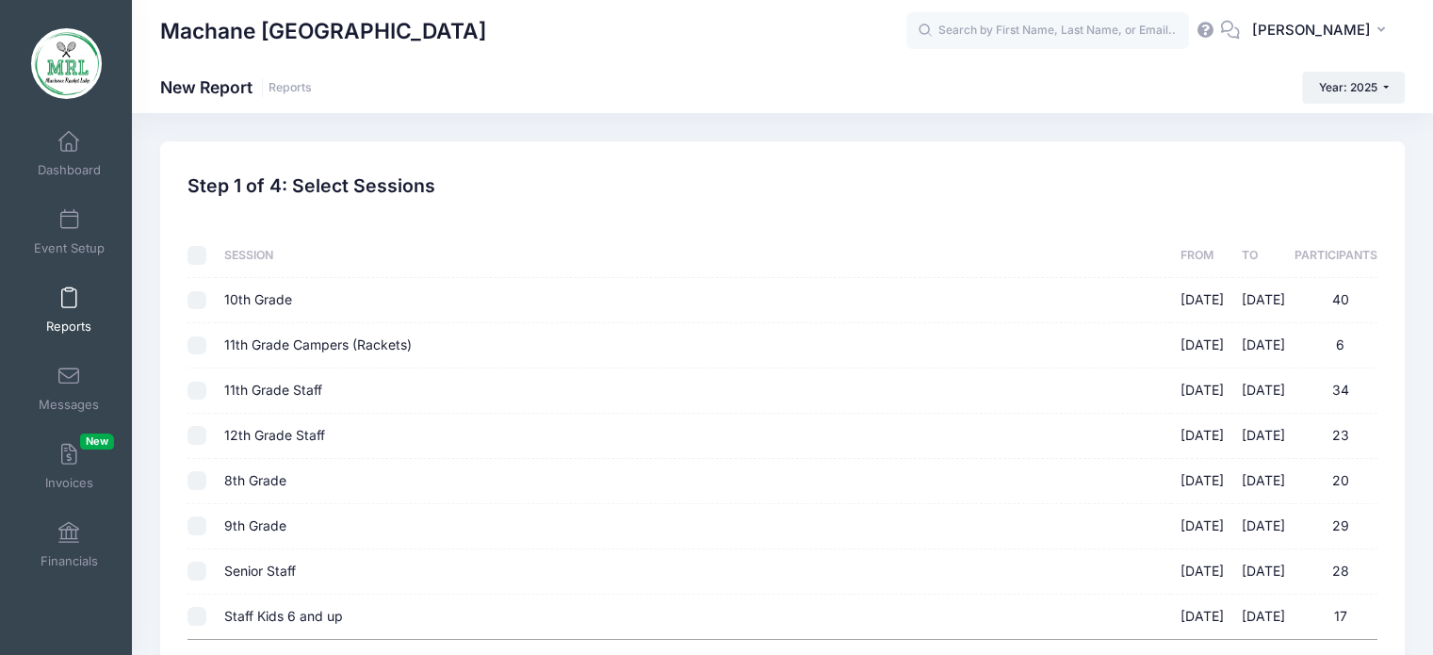
click at [198, 255] on input "checkbox" at bounding box center [196, 255] width 19 height 19
checkbox input "true"
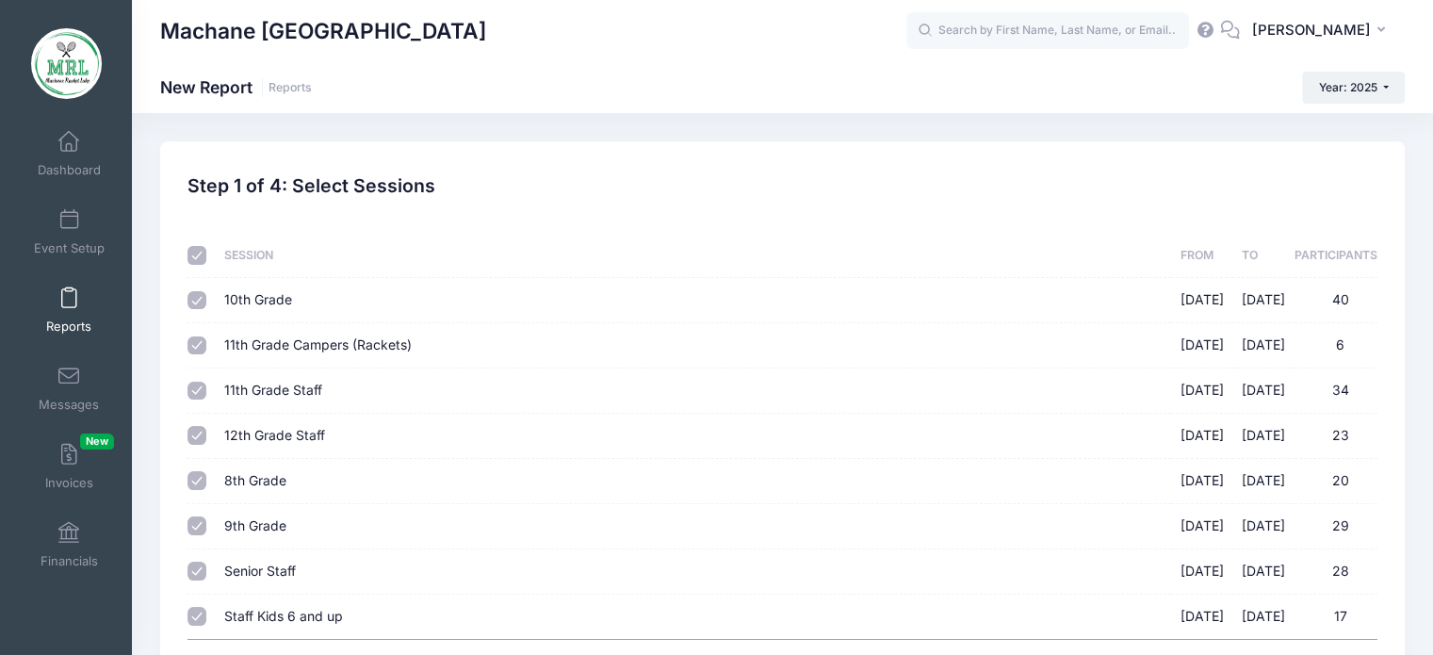
checkbox input "true"
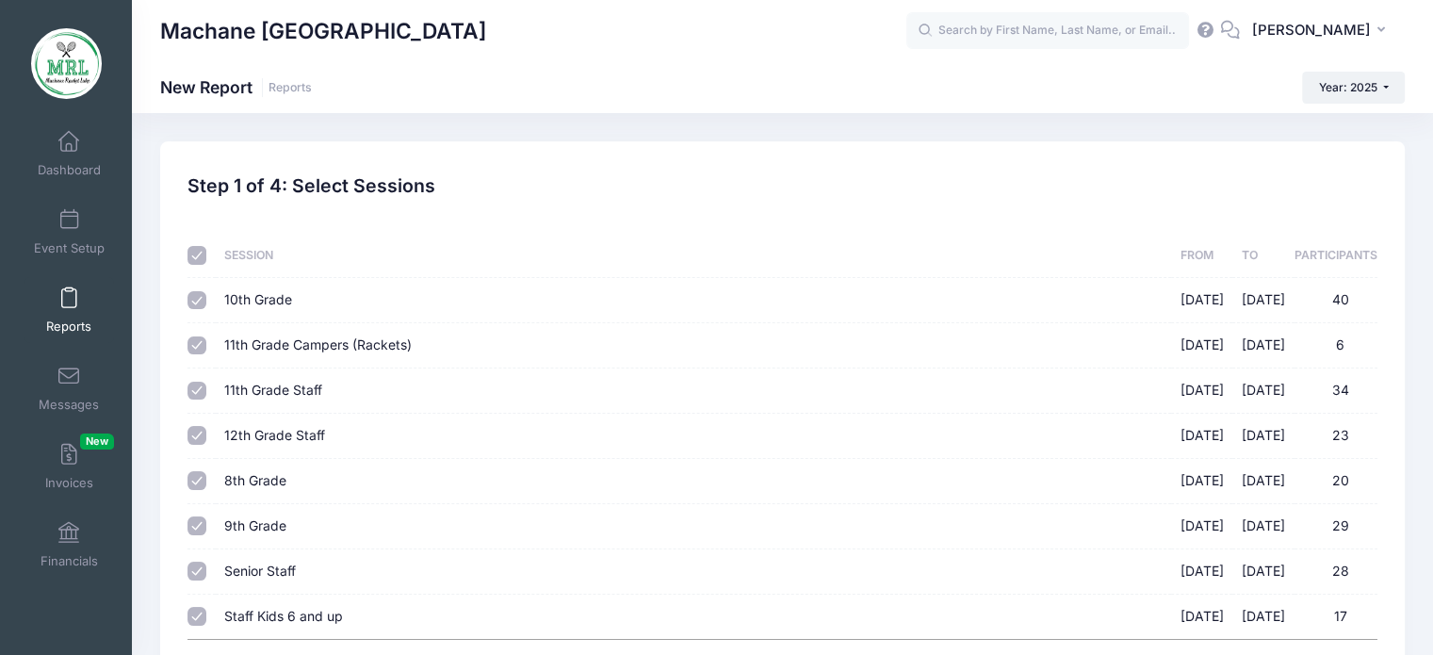
click at [193, 252] on input "checkbox" at bounding box center [196, 255] width 19 height 19
checkbox input "false"
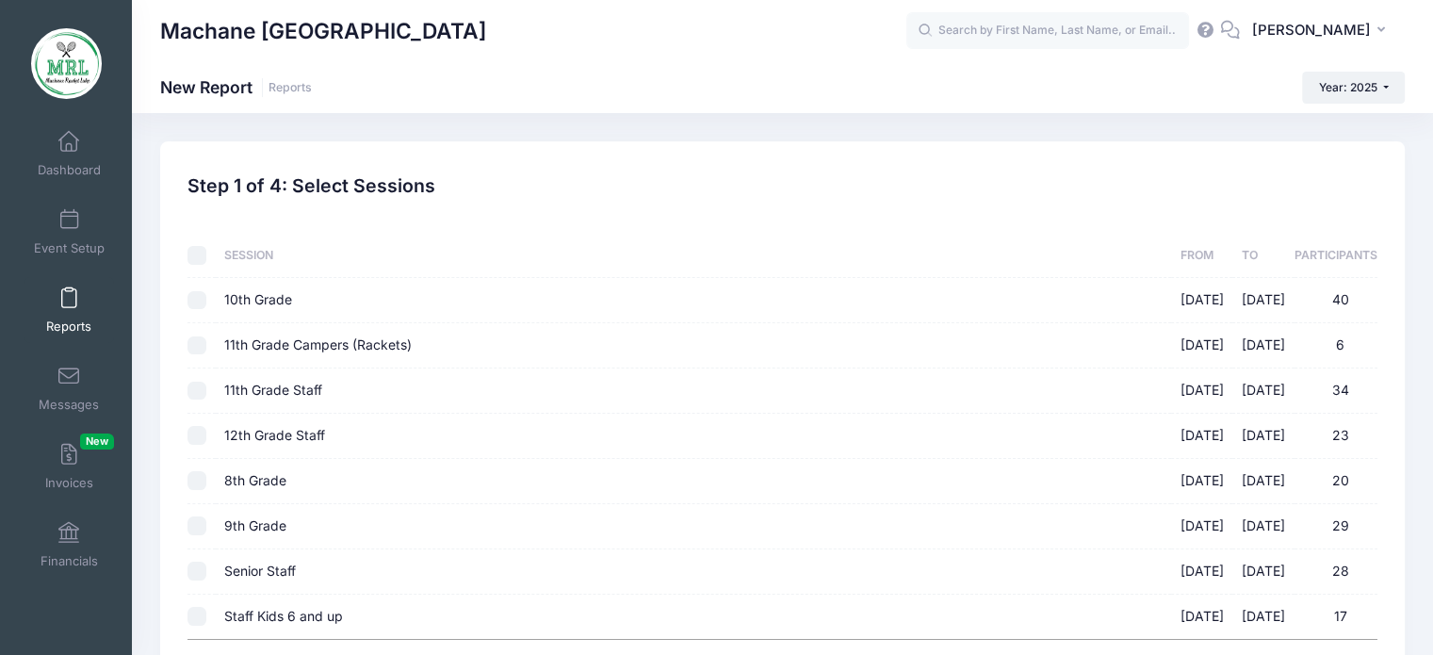
checkbox input "false"
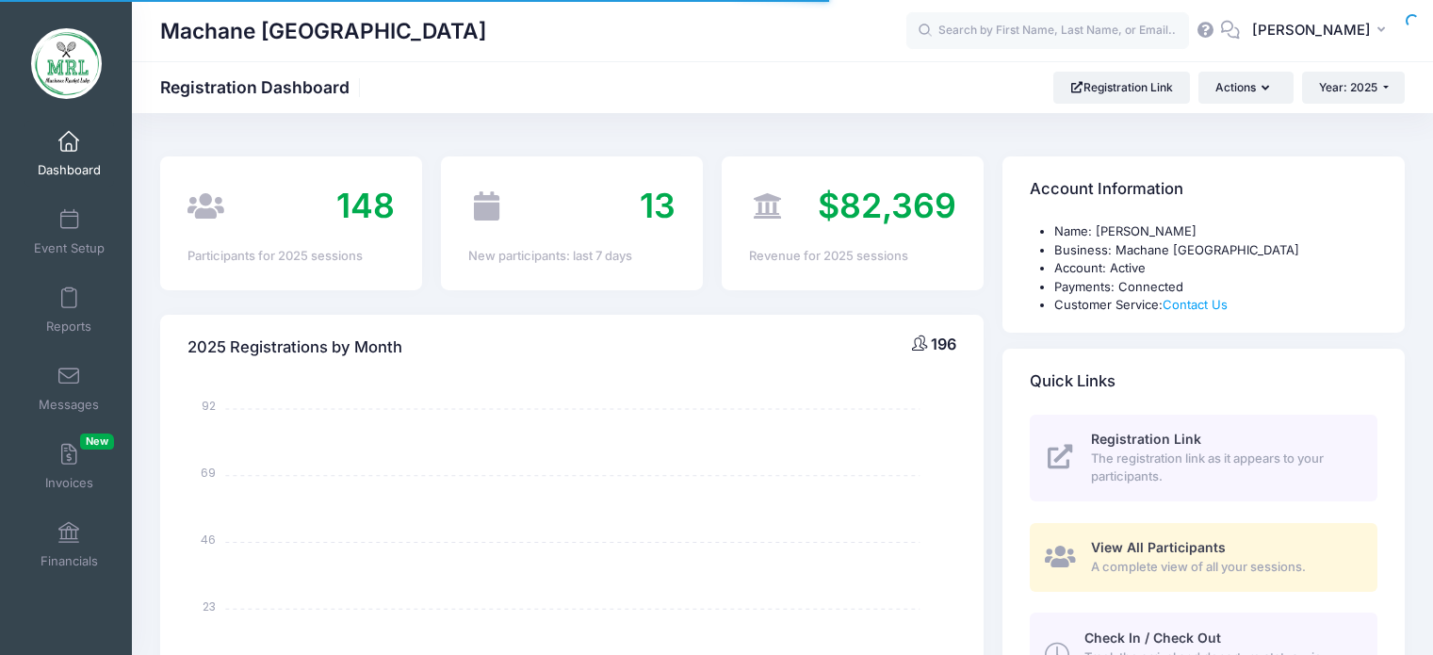
select select
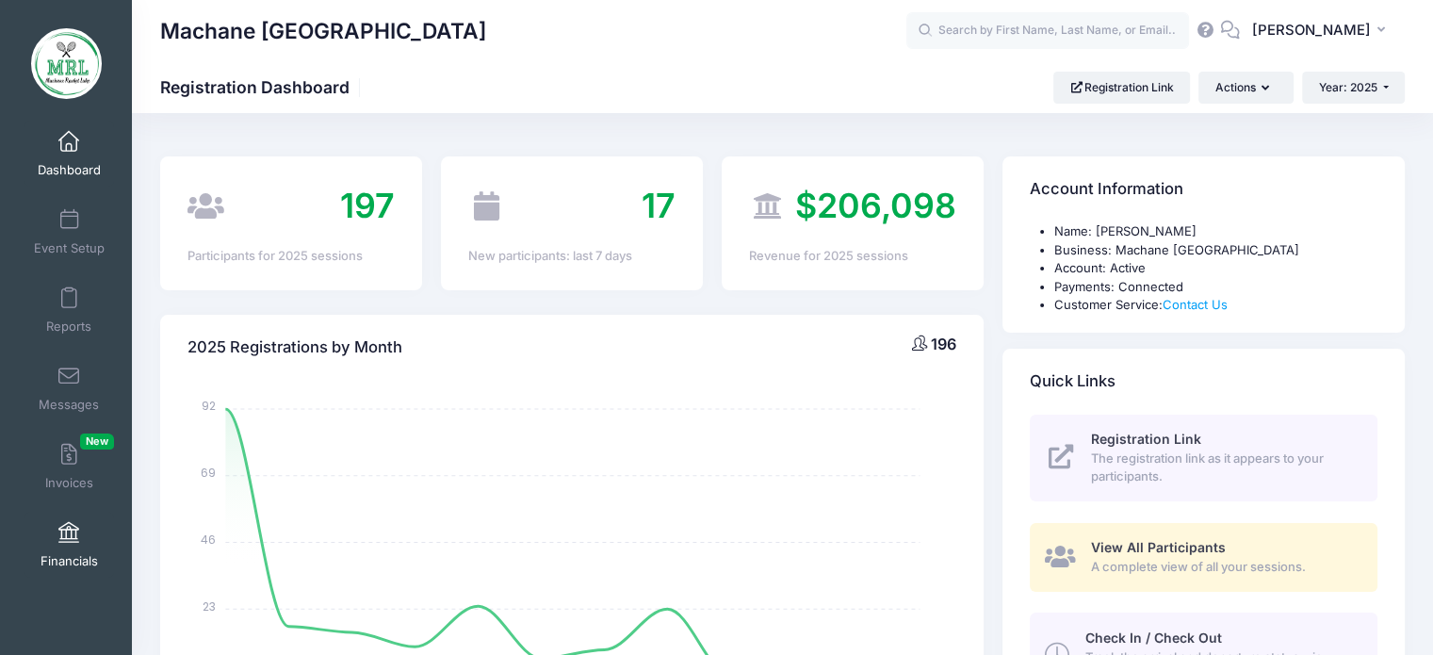
click at [69, 527] on span at bounding box center [69, 533] width 0 height 21
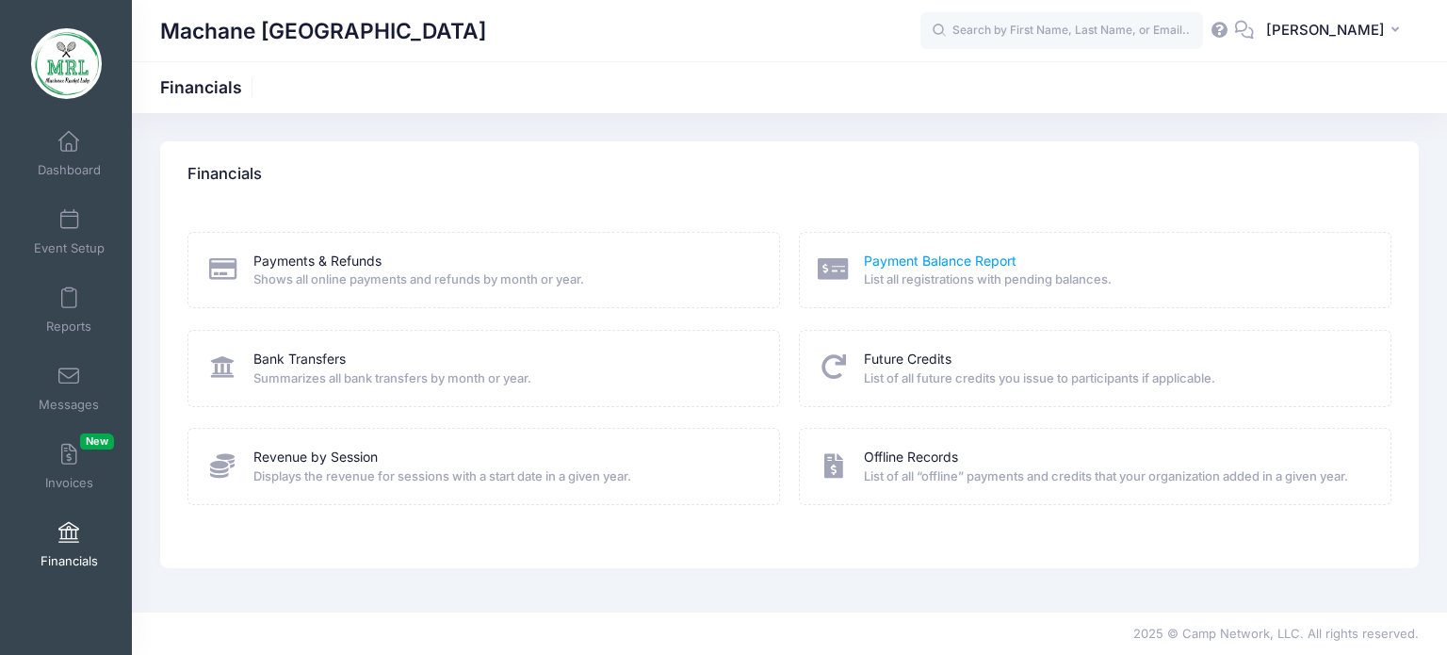
click at [997, 266] on link "Payment Balance Report" at bounding box center [940, 261] width 153 height 20
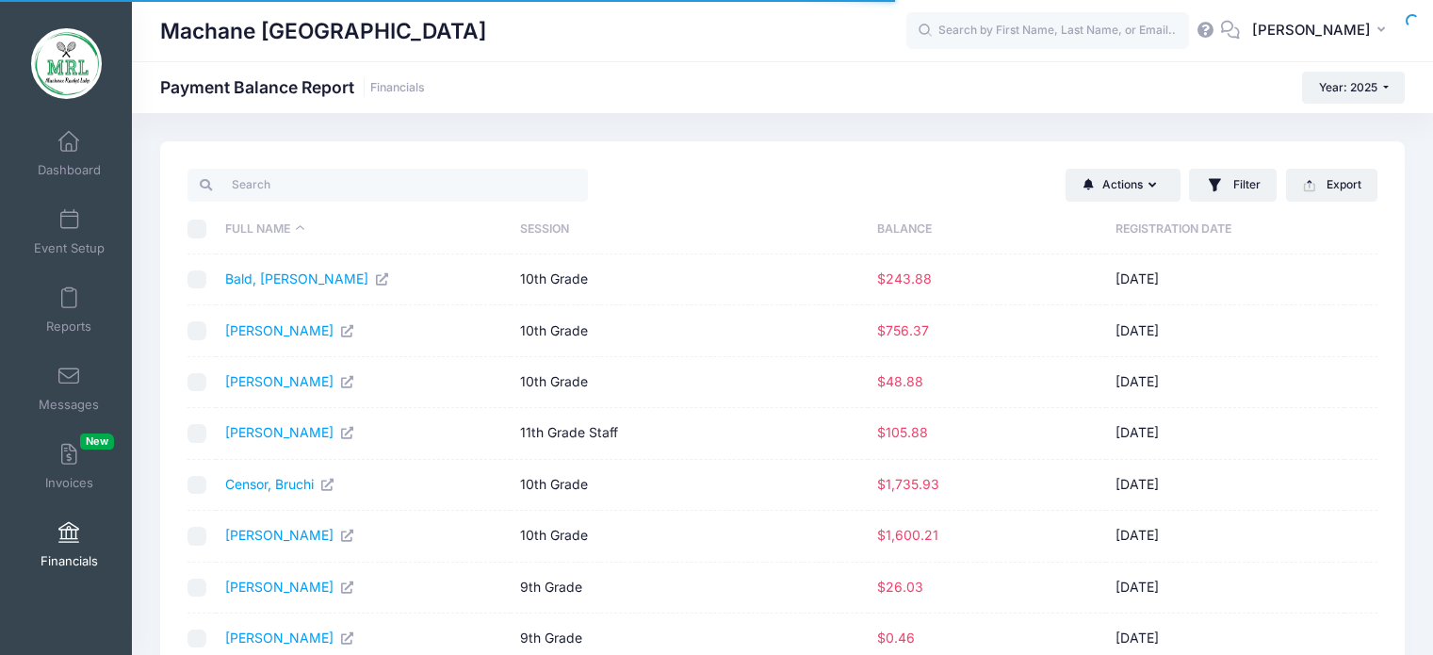
select select "10"
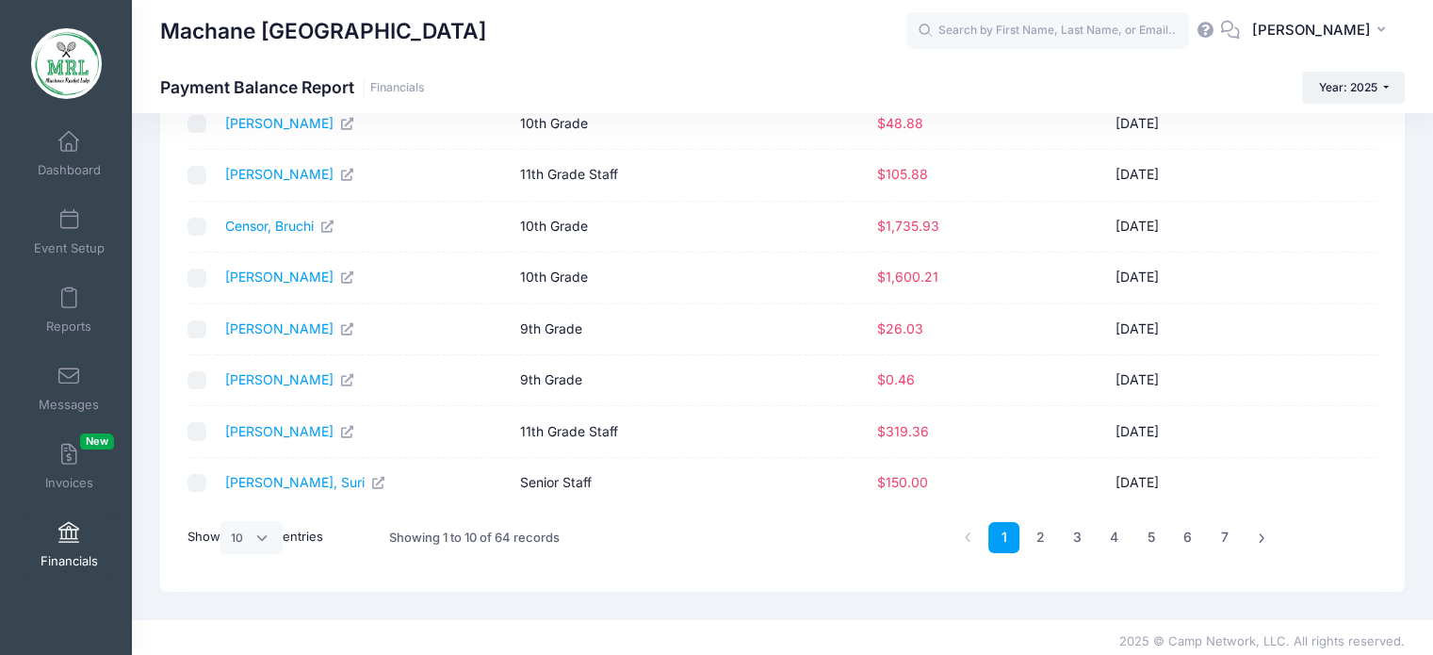
scroll to position [264, 0]
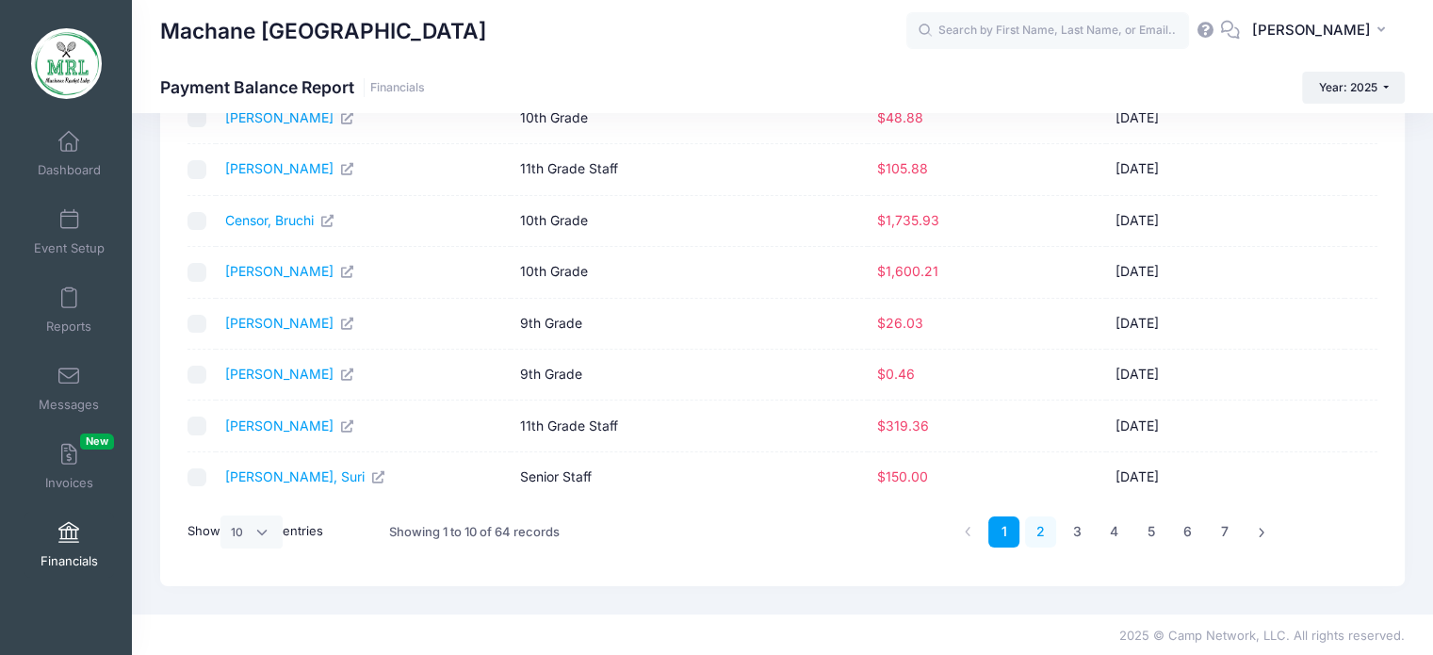
click at [1029, 535] on link "2" at bounding box center [1040, 531] width 31 height 31
click link "2"
click link "3"
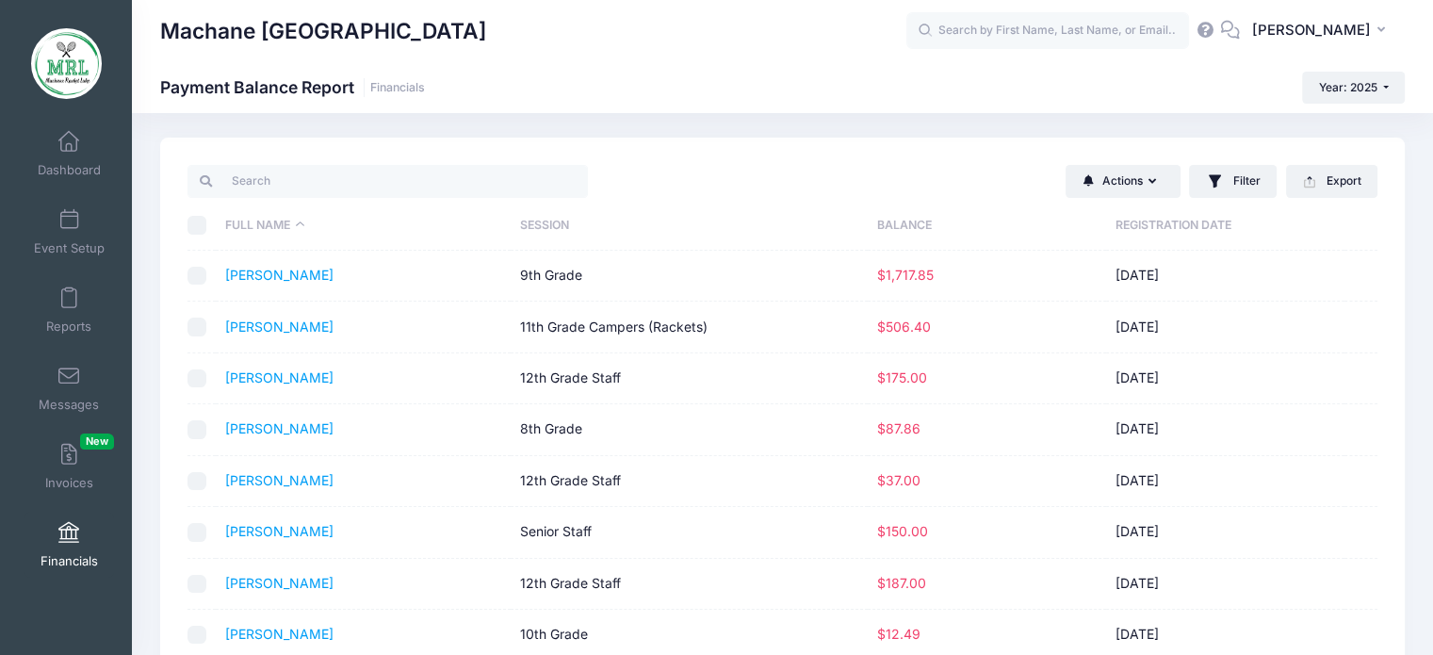
scroll to position [0, 0]
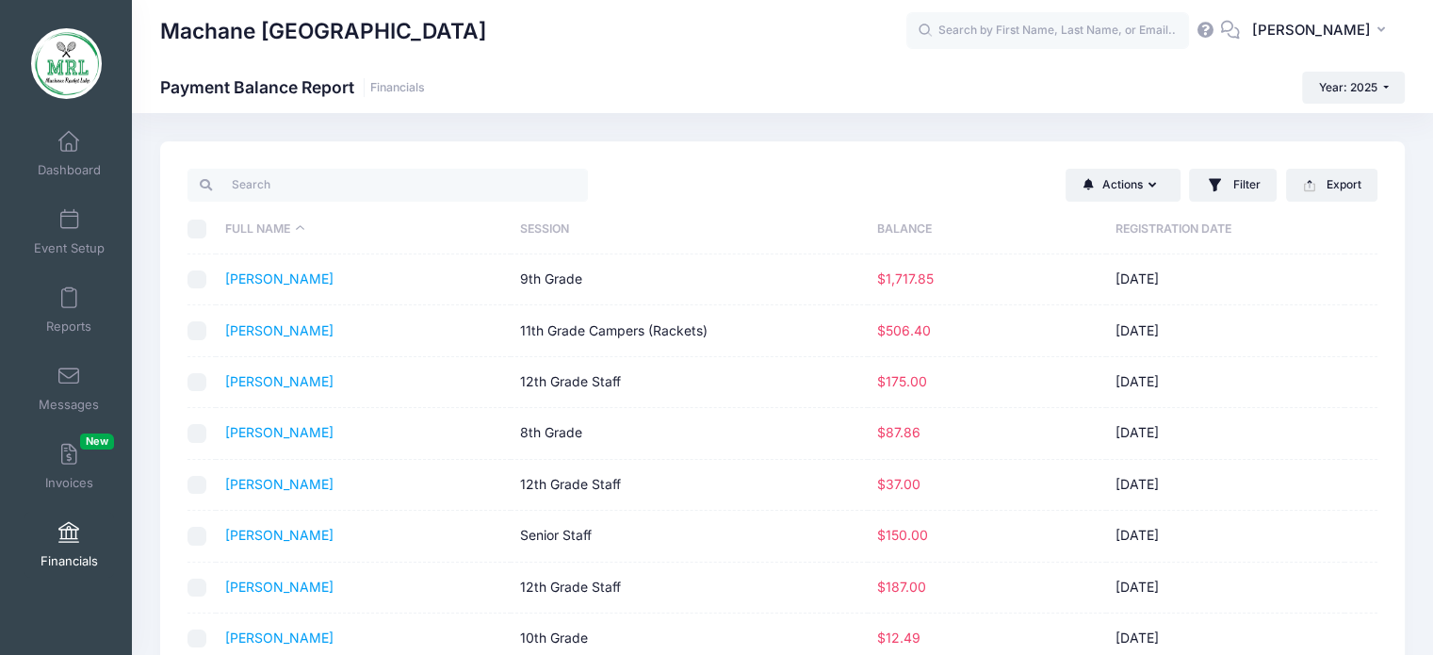
click div "Actions Send Payment Reminder Send Email Send SMS Filter Filter Options Session…"
click link "Jurkansky, Leah"
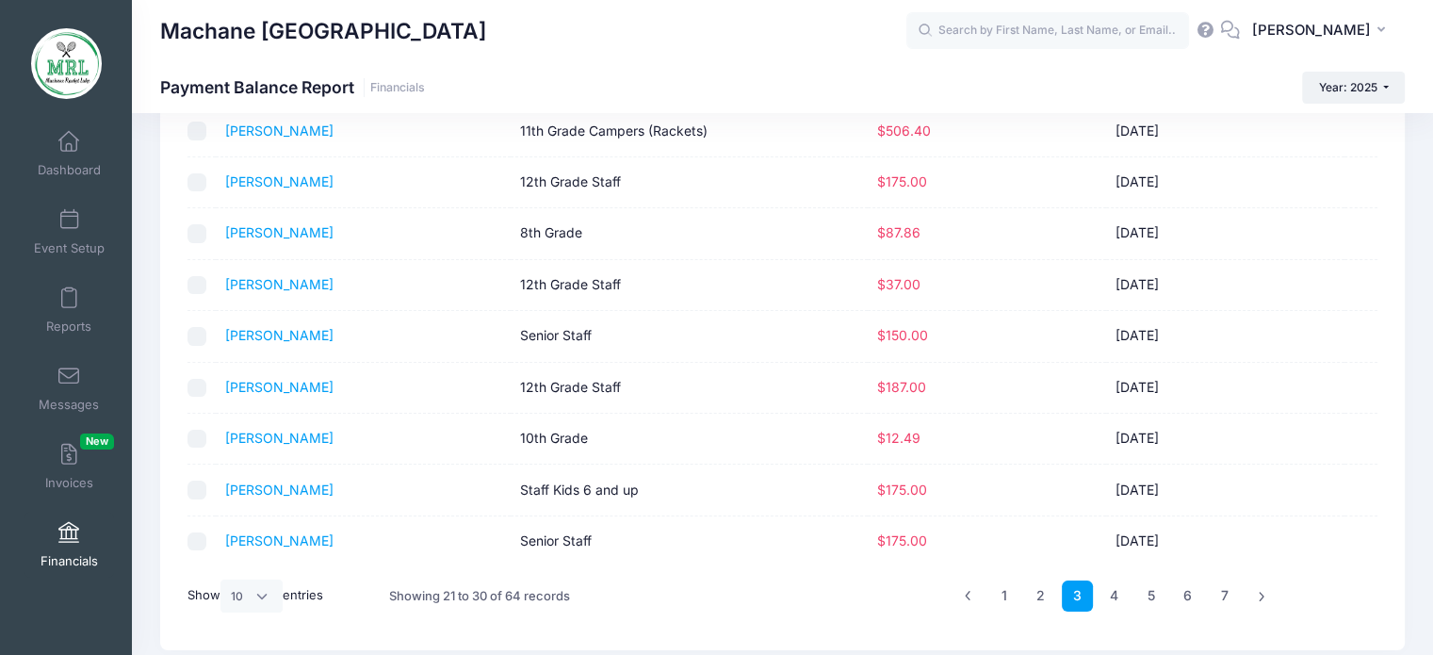
scroll to position [215, 0]
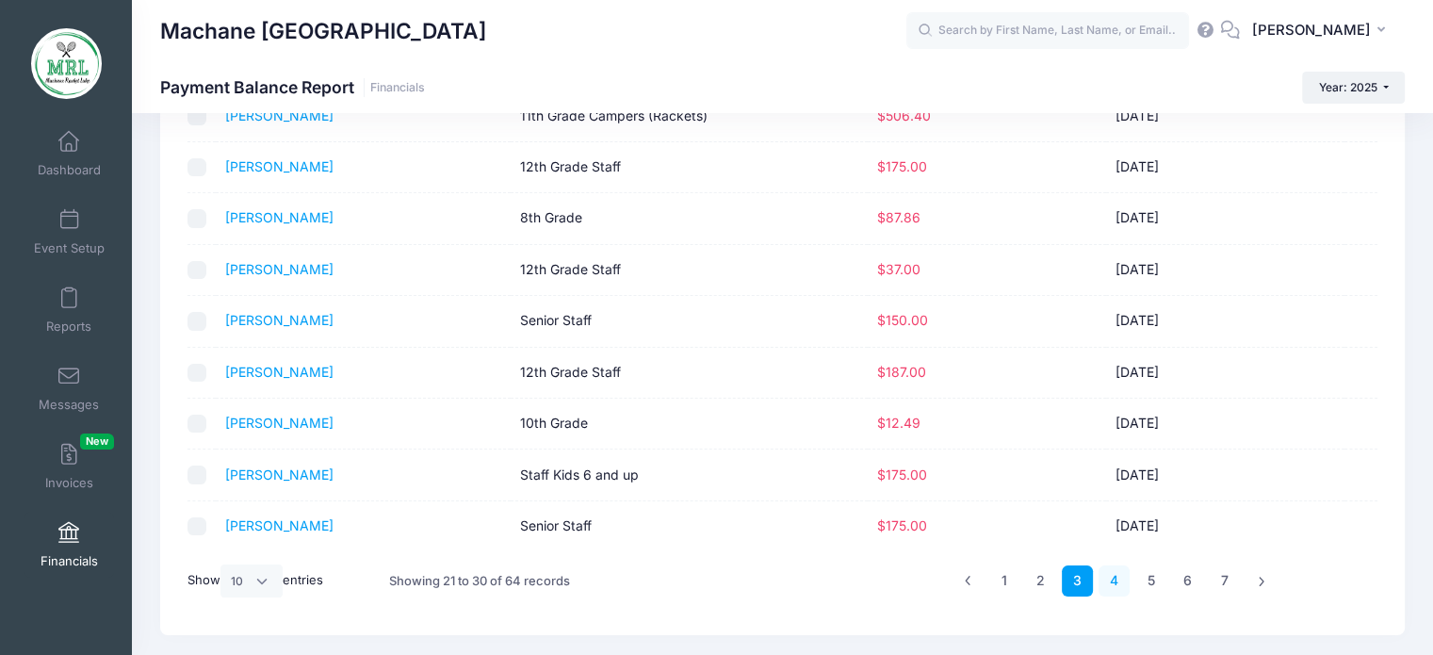
click link "4"
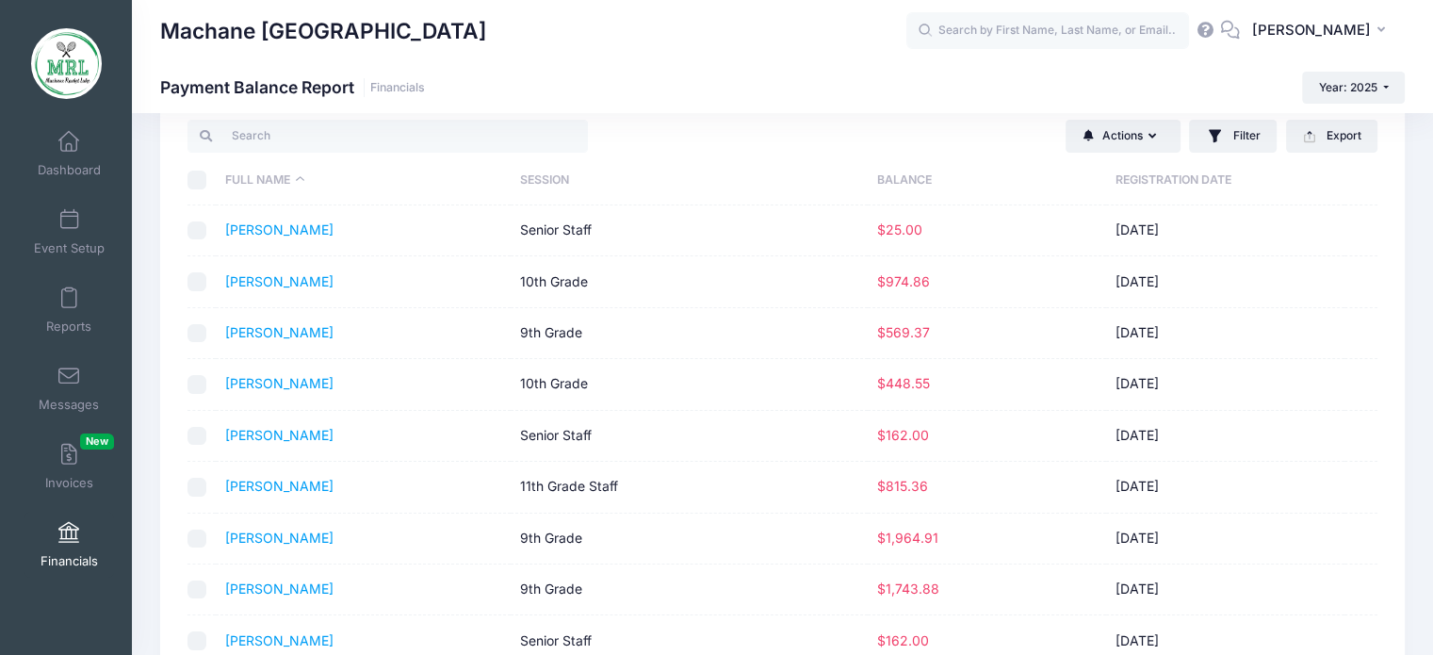
scroll to position [47, 0]
click div "Actions Send Payment Reminder Send Email Send SMS Filter Filter Options Session…"
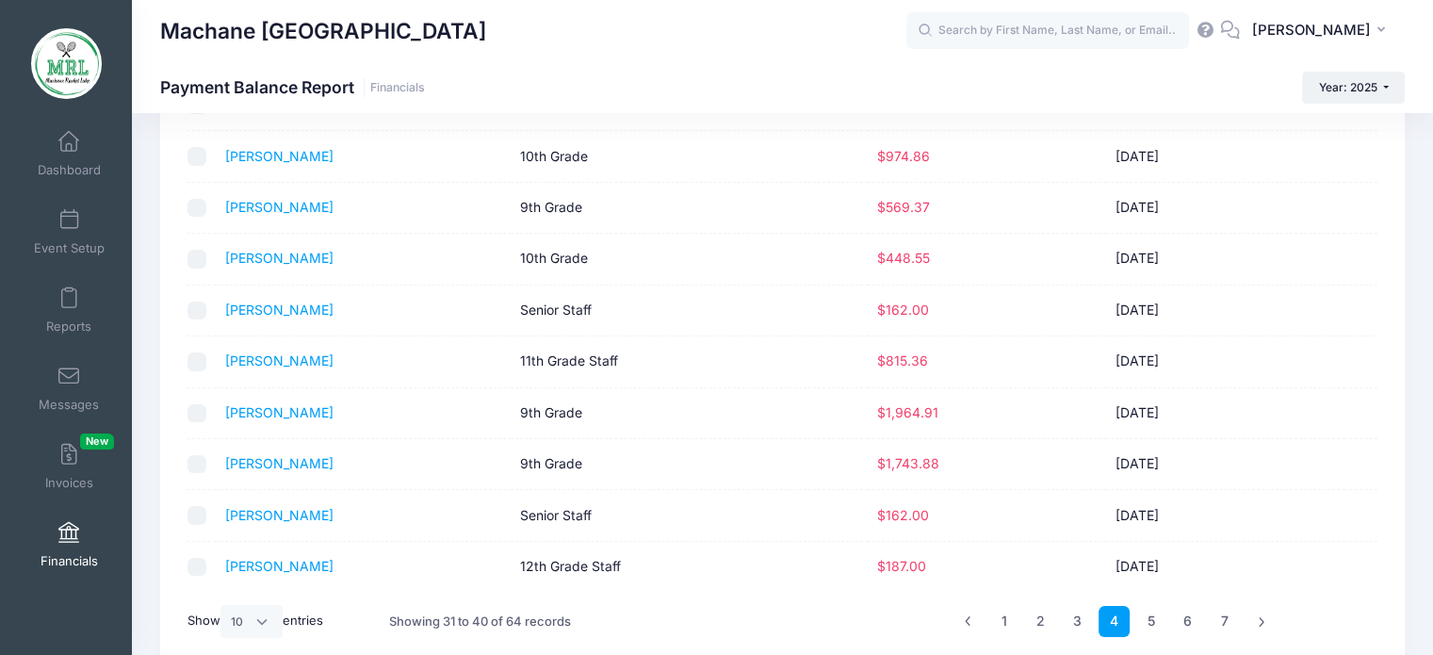
scroll to position [176, 0]
click input "text"
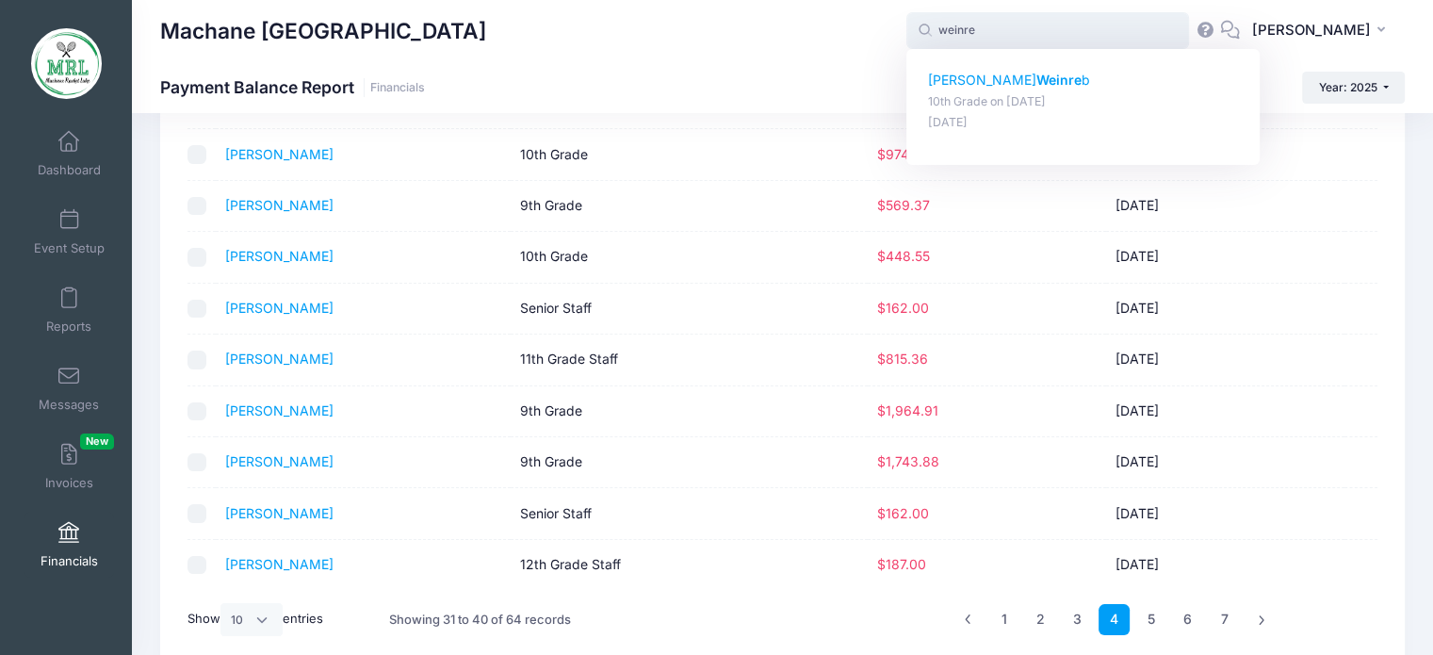
click strong "Weinre"
type input "Toby Weinreb (10th Grade, Aug-14, 2025)"
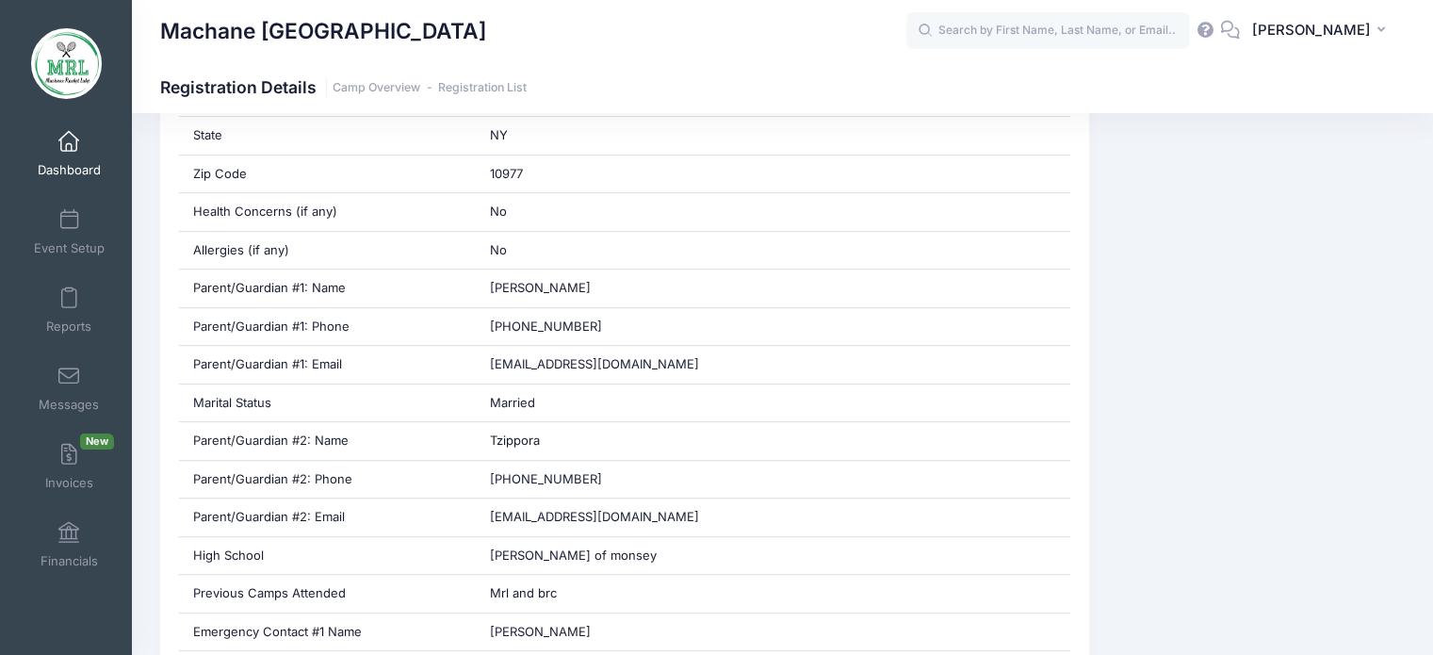
scroll to position [827, 0]
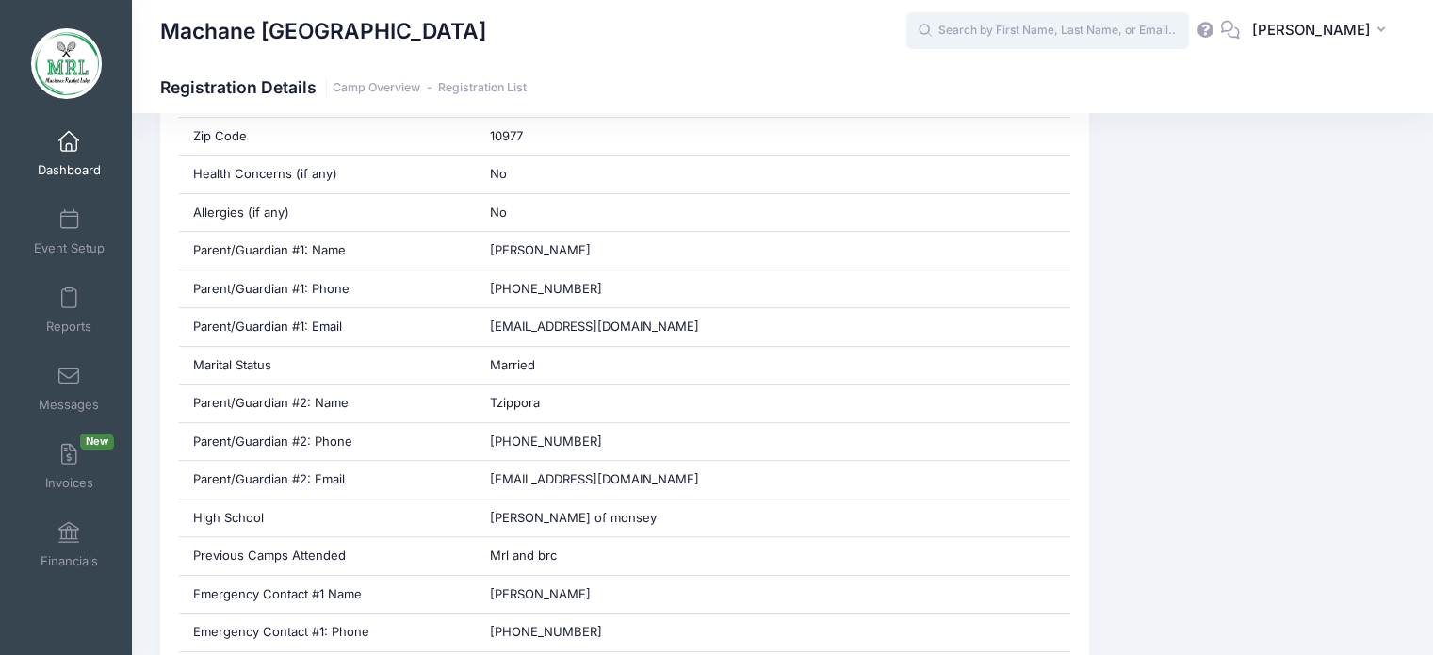
click at [981, 41] on input "text" at bounding box center [1047, 31] width 283 height 38
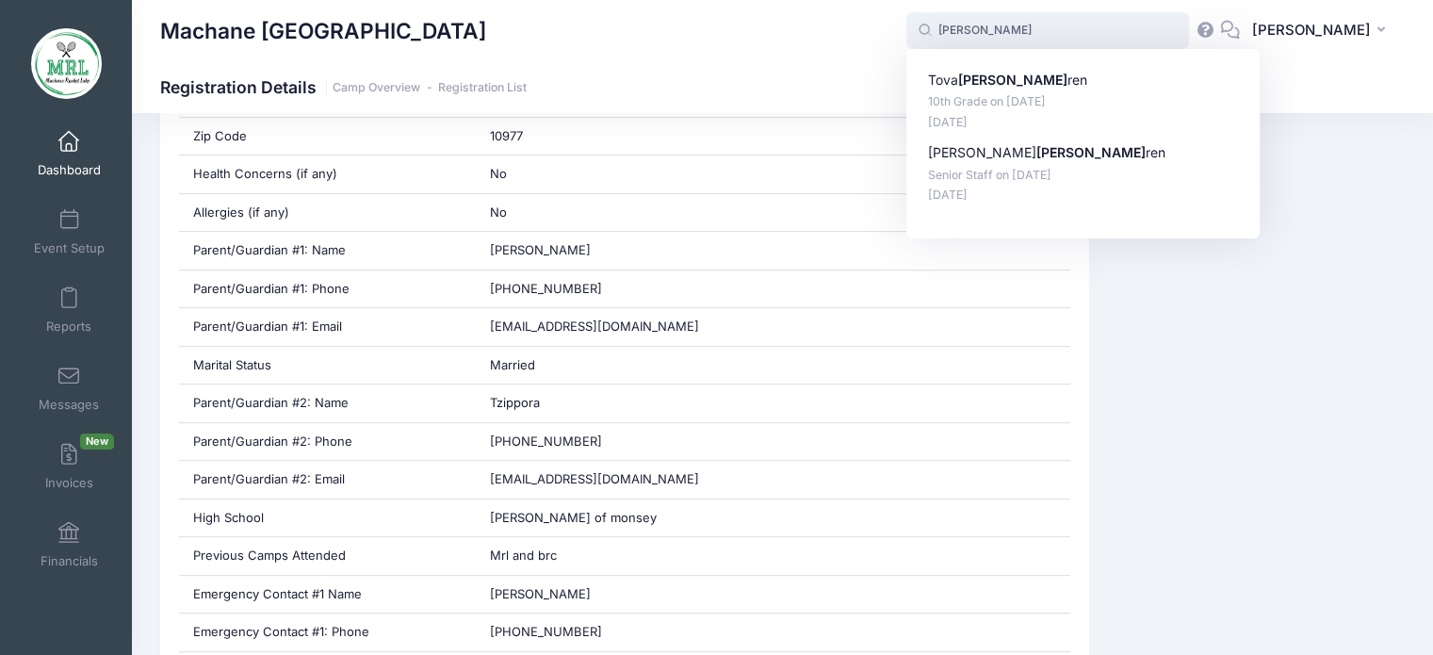
click at [970, 80] on strong "[PERSON_NAME]" at bounding box center [1012, 80] width 109 height 16
type input "[PERSON_NAME] (10th Grade, [DATE])"
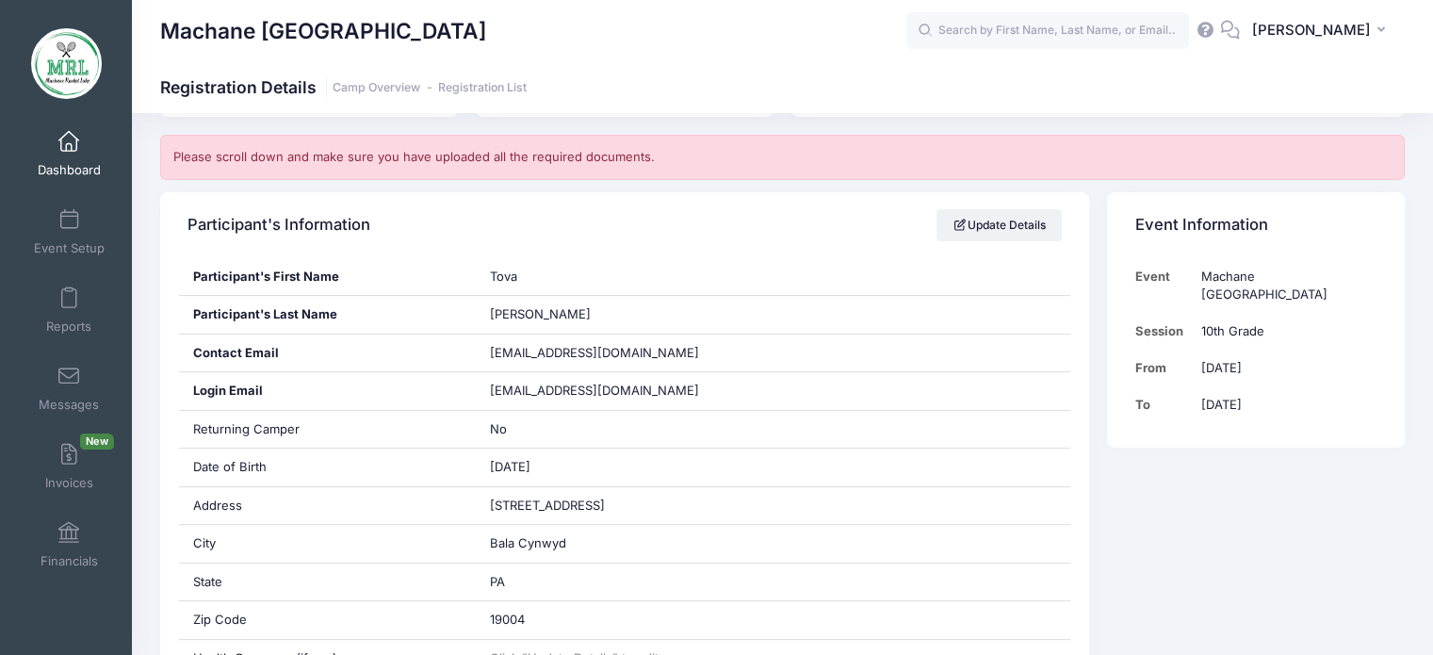
scroll to position [322, 0]
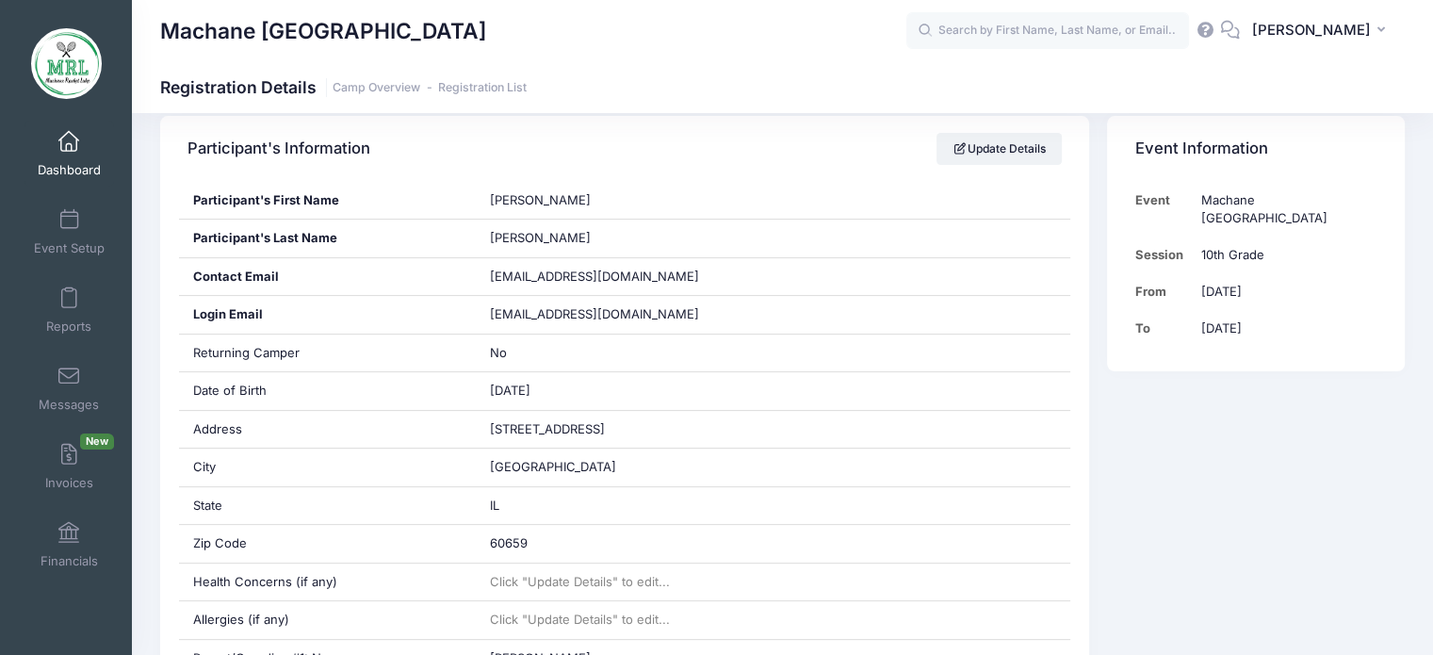
scroll to position [219, 0]
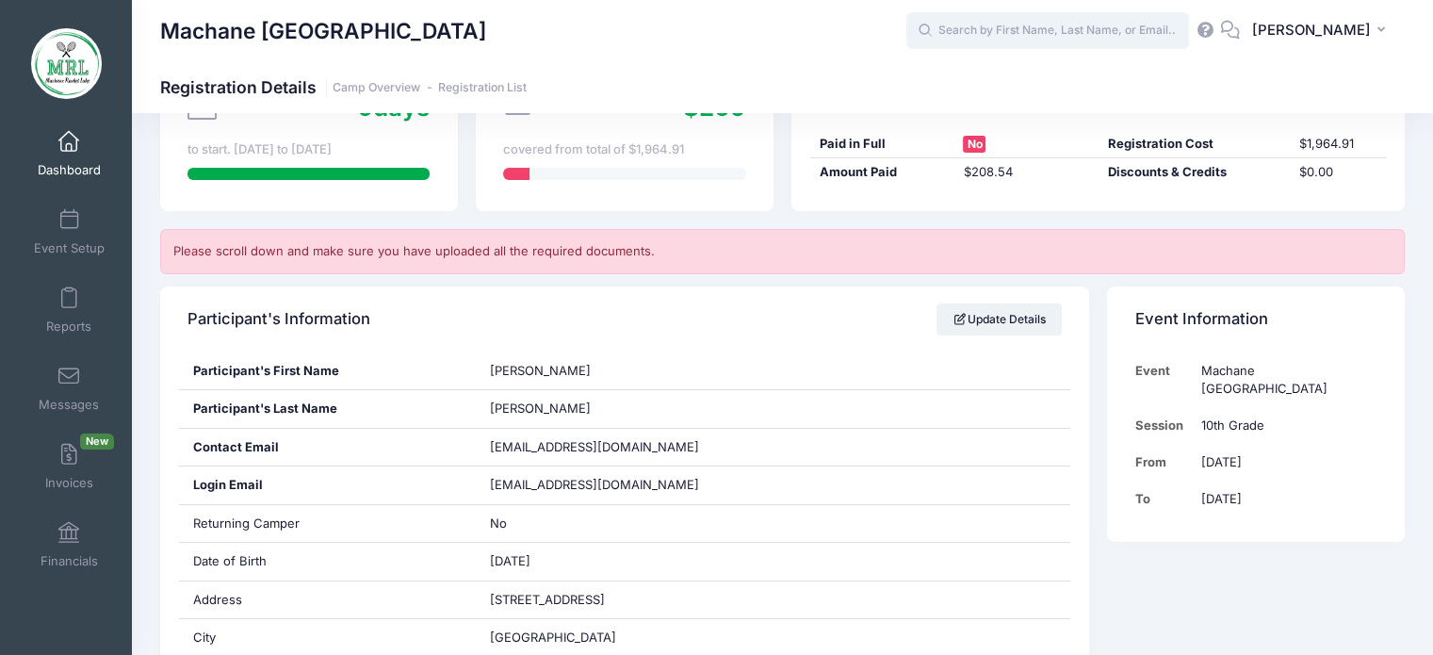
click at [1096, 41] on input "text" at bounding box center [1047, 31] width 283 height 38
click at [995, 79] on strong "Raym" at bounding box center [987, 80] width 36 height 16
type input "[PERSON_NAME] (9th Grade, [DATE])"
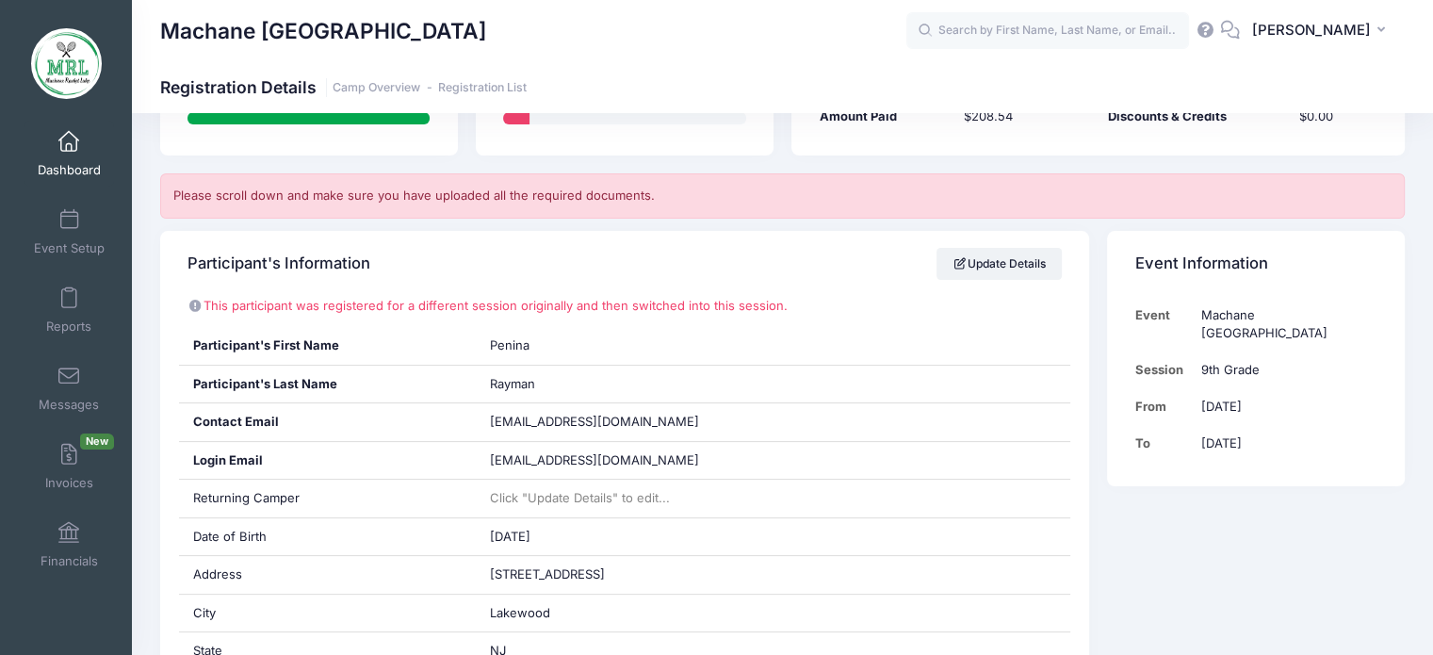
scroll to position [288, 0]
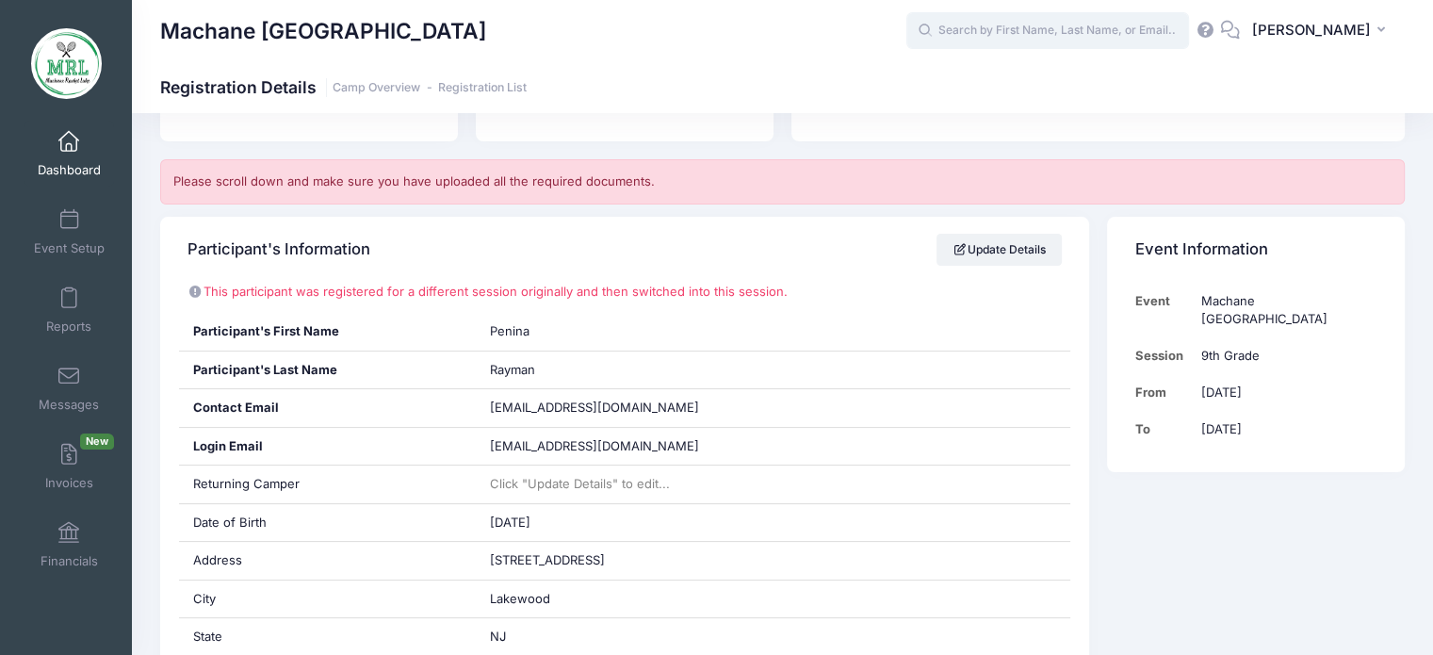
click at [1060, 33] on input "text" at bounding box center [1047, 31] width 283 height 38
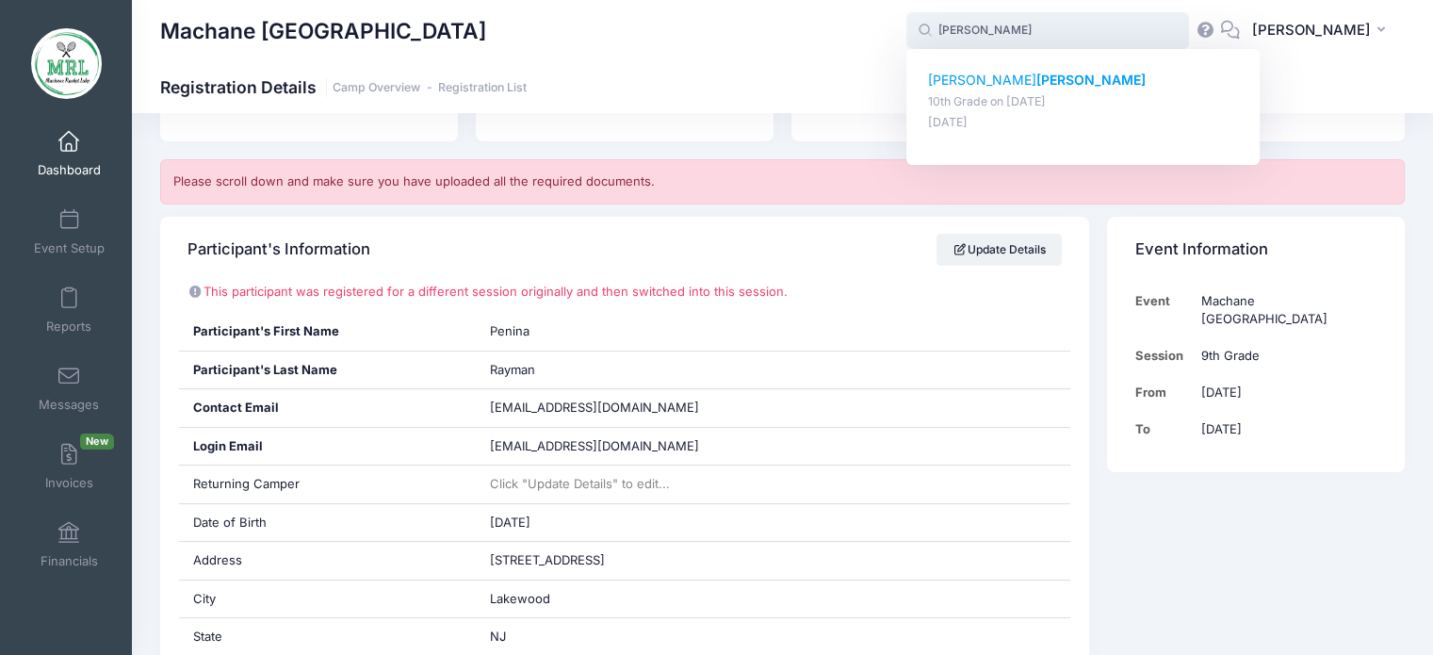
click at [1036, 80] on strong "[PERSON_NAME]" at bounding box center [1090, 80] width 109 height 16
type input "[PERSON_NAME] (10th Grade, [DATE])"
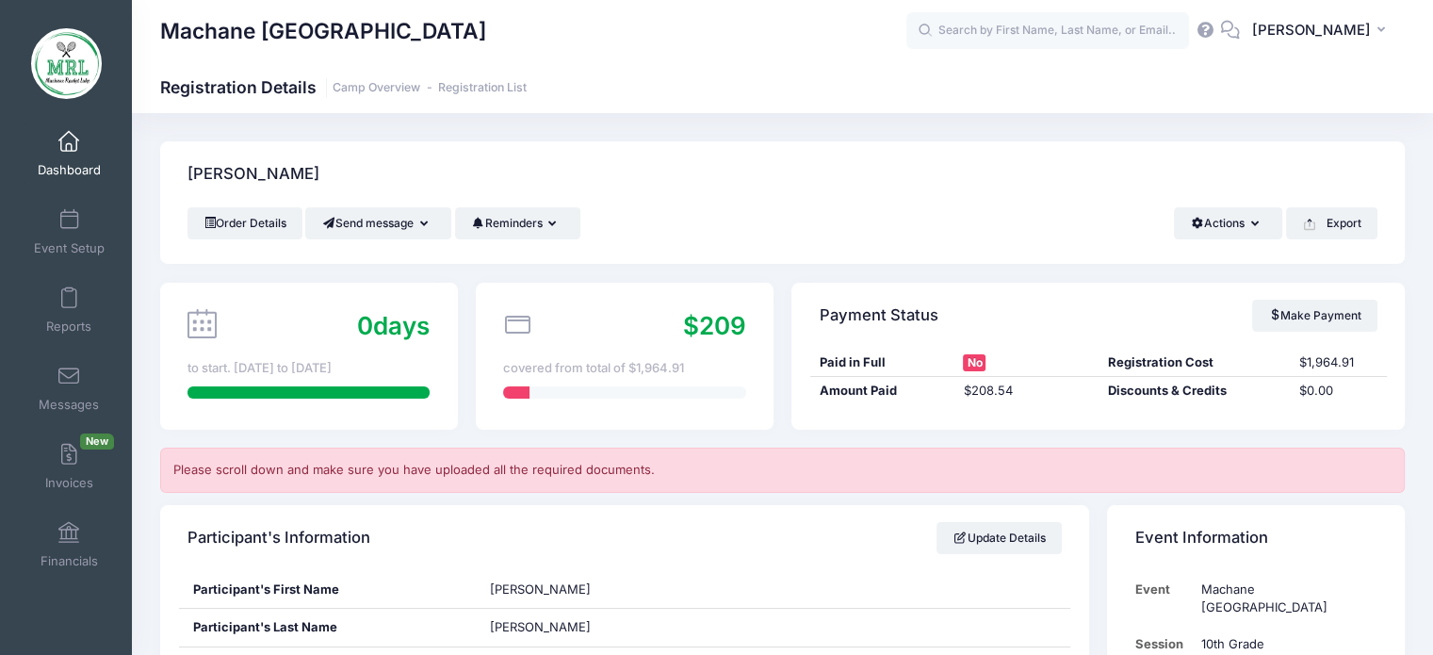
click at [69, 138] on span at bounding box center [69, 142] width 0 height 21
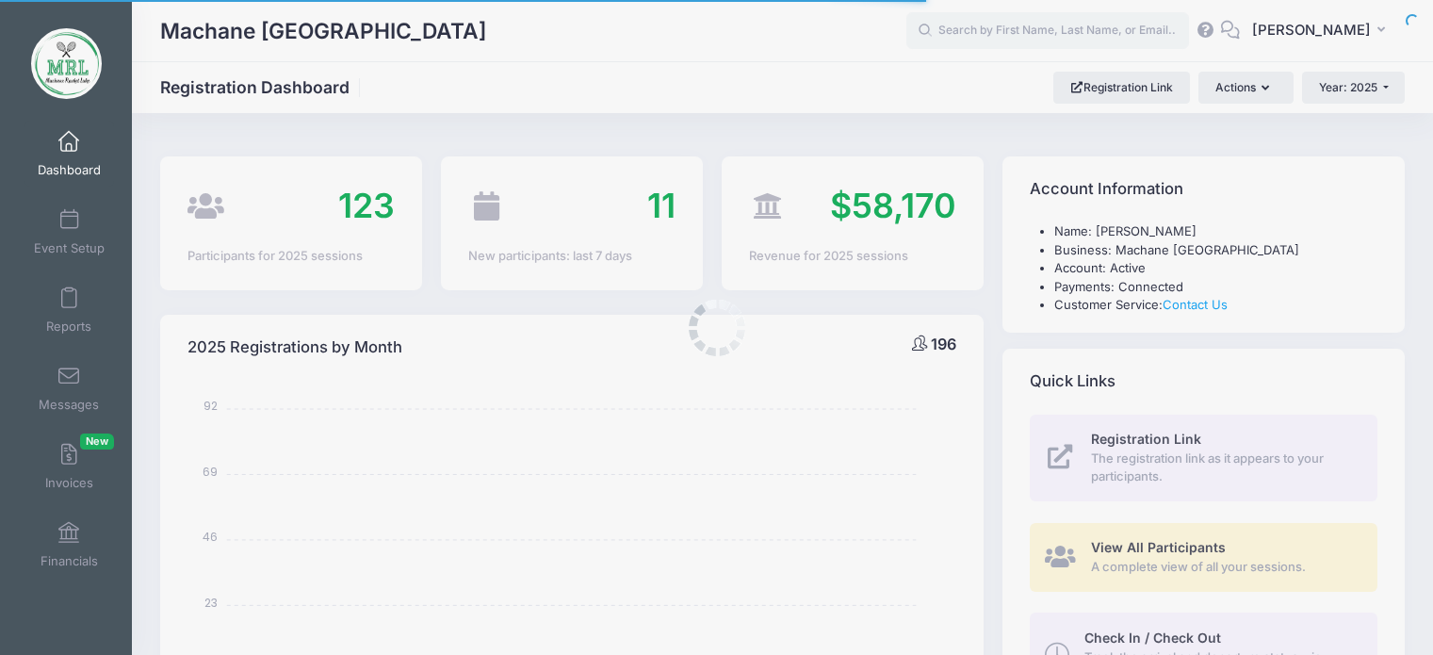
select select
